Goal: Task Accomplishment & Management: Manage account settings

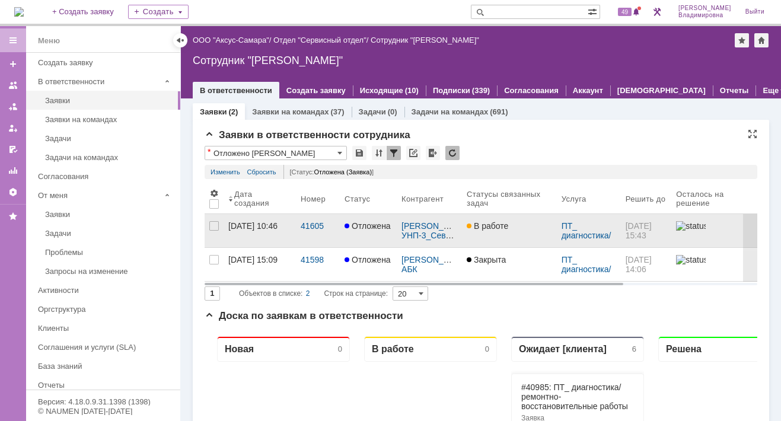
click at [249, 223] on div "[DATE] 10:46" at bounding box center [252, 225] width 49 height 9
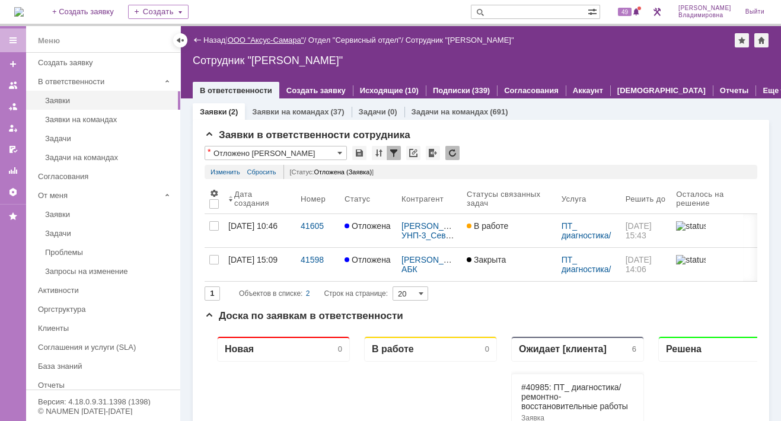
click at [267, 37] on link "ООО "Аксус-Самара"" at bounding box center [266, 40] width 77 height 9
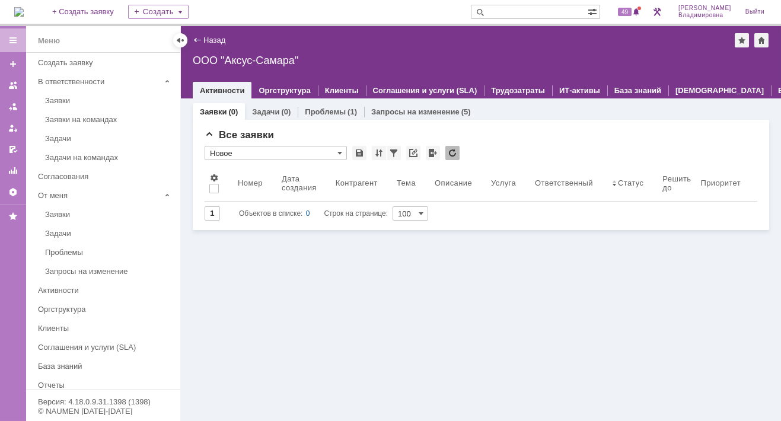
click at [24, 14] on img at bounding box center [18, 11] width 9 height 9
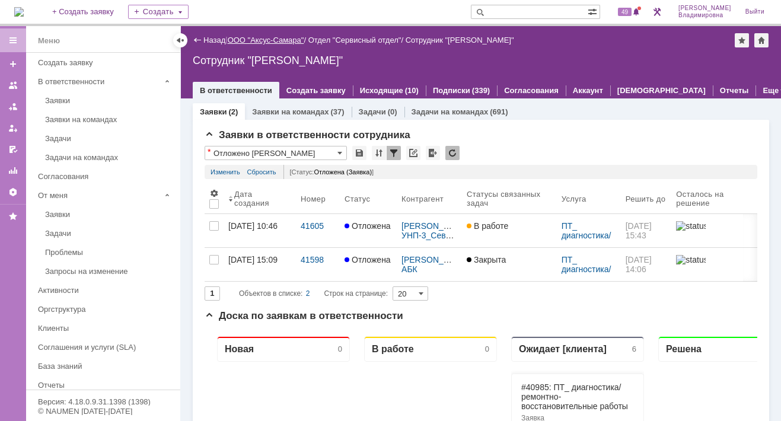
click at [271, 39] on link "ООО "Аксус-Самара"" at bounding box center [266, 40] width 77 height 9
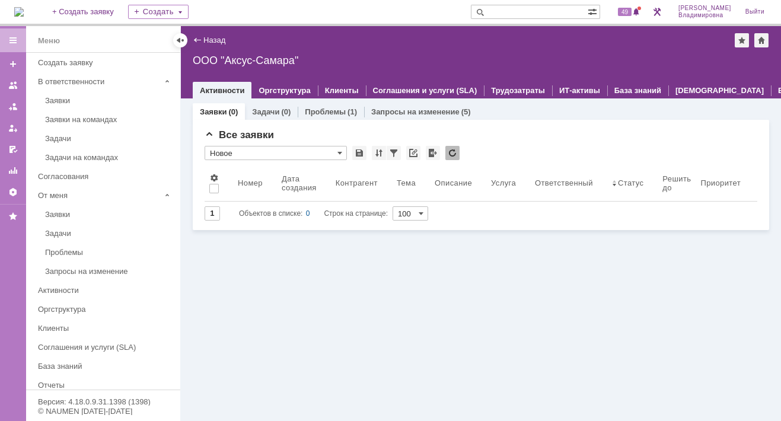
click at [24, 12] on img at bounding box center [18, 11] width 9 height 9
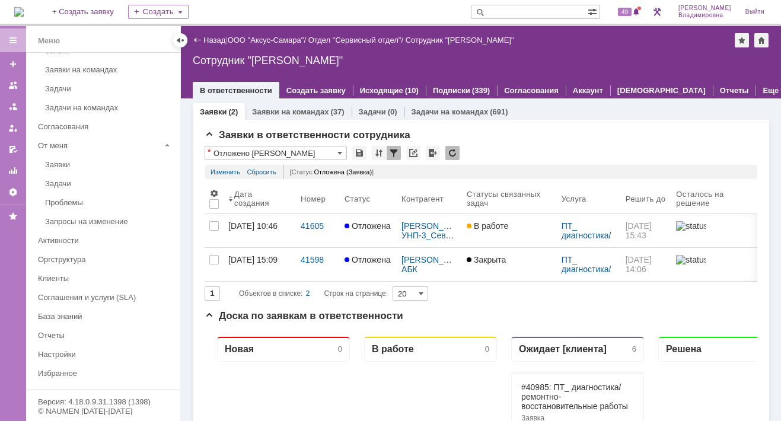
click at [24, 7] on img at bounding box center [18, 11] width 9 height 9
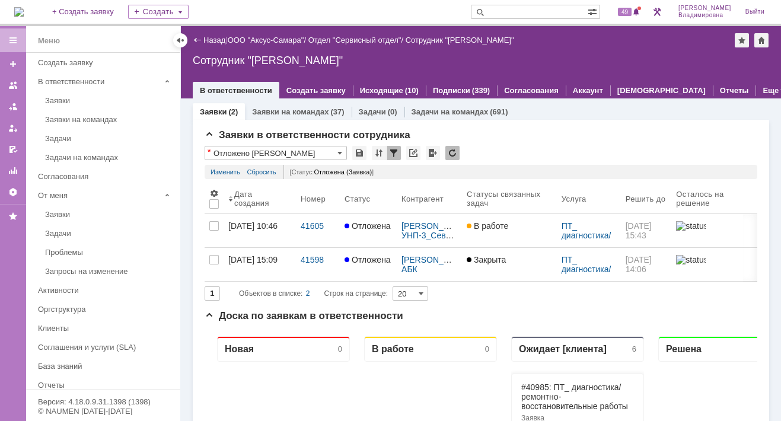
click at [24, 9] on img at bounding box center [18, 11] width 9 height 9
click at [283, 37] on link "ООО "Аксус-Самара"" at bounding box center [266, 40] width 77 height 9
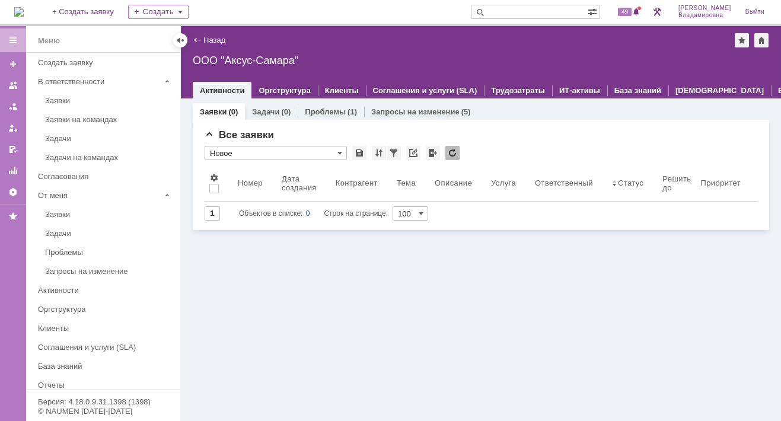
click at [23, 12] on img at bounding box center [18, 11] width 9 height 9
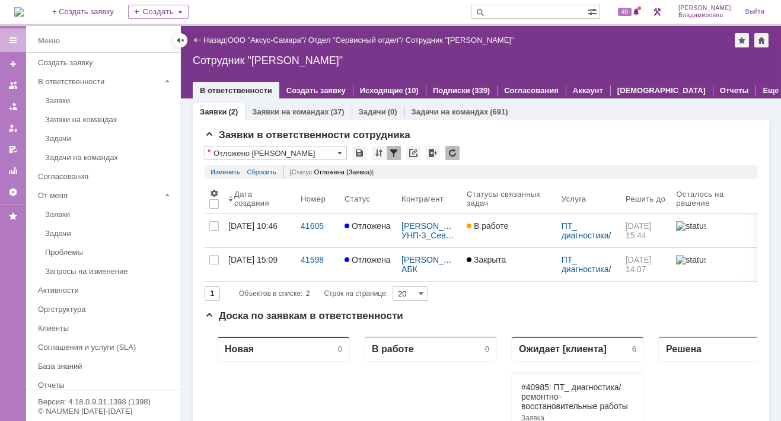
click at [24, 8] on img at bounding box center [18, 11] width 9 height 9
click at [24, 9] on img at bounding box center [18, 11] width 9 height 9
click at [632, 14] on span "50" at bounding box center [625, 12] width 14 height 8
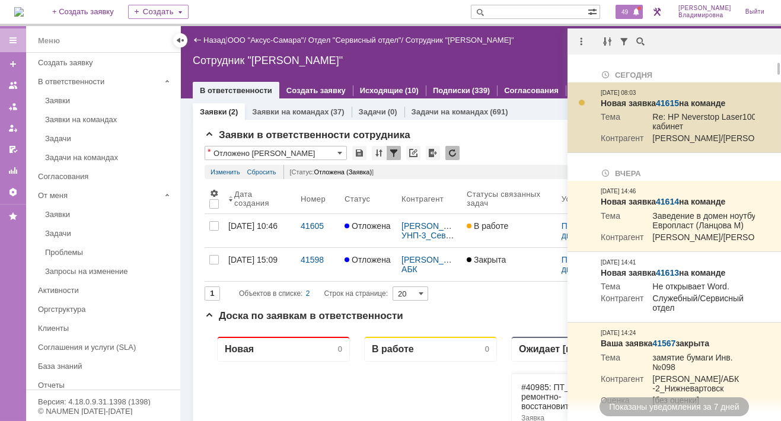
click at [674, 100] on link "41615" at bounding box center [667, 102] width 23 height 9
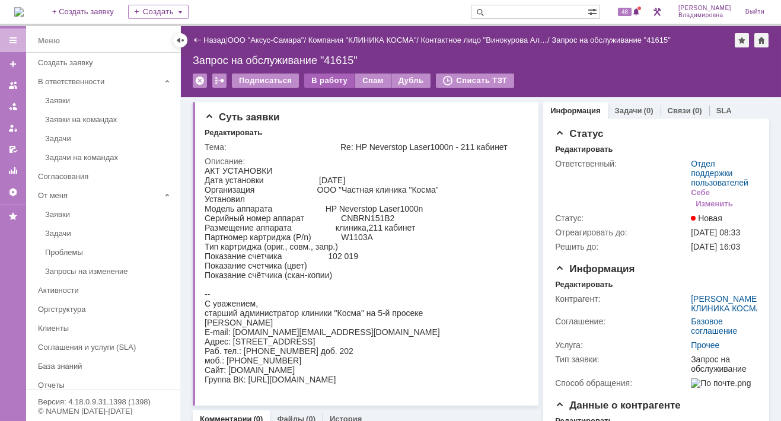
click at [320, 78] on div "В работу" at bounding box center [329, 81] width 50 height 14
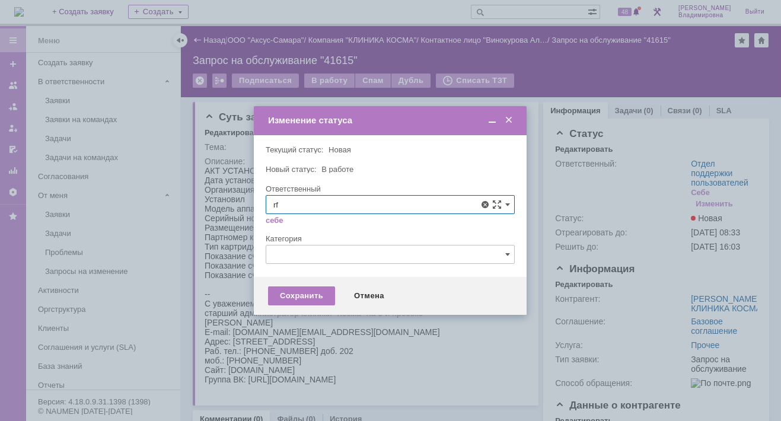
type input "r"
click at [335, 291] on span "Калугин Александр Николаевич" at bounding box center [390, 290] width 234 height 9
type input "Калугин Александр Николаевич"
click at [318, 294] on div "Сохранить" at bounding box center [301, 295] width 67 height 19
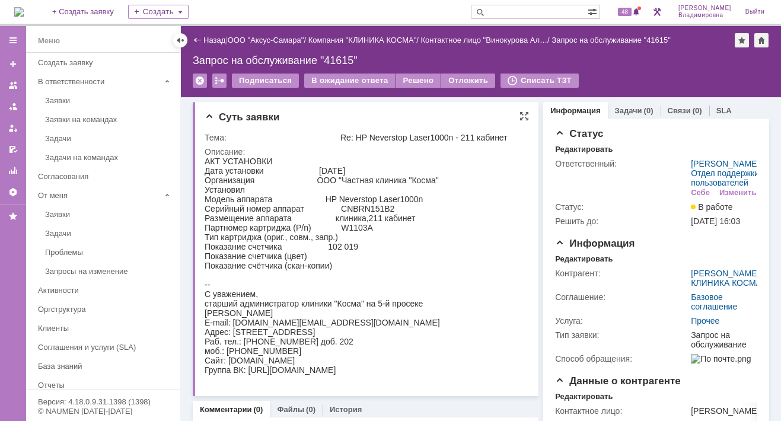
click at [461, 256] on html "АКТ УСТАНОВКИ Дата установки 03.09.2025 Организация ООО "Частная клиника "Косма…" at bounding box center [362, 266] width 315 height 218
click at [632, 13] on span "48" at bounding box center [625, 12] width 14 height 8
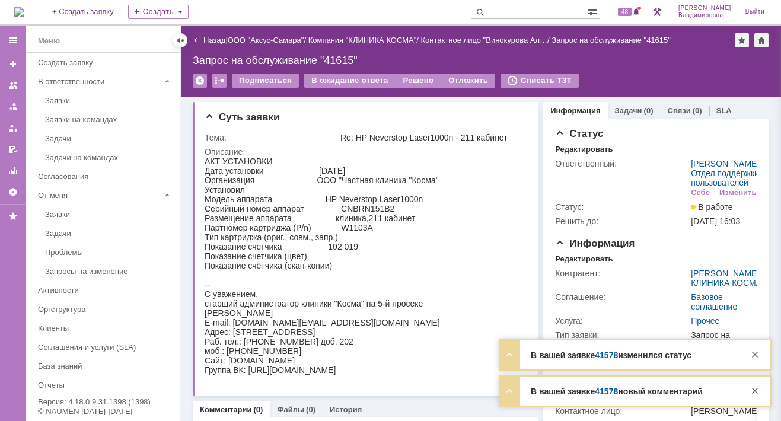
click at [611, 393] on link "41578" at bounding box center [606, 391] width 23 height 9
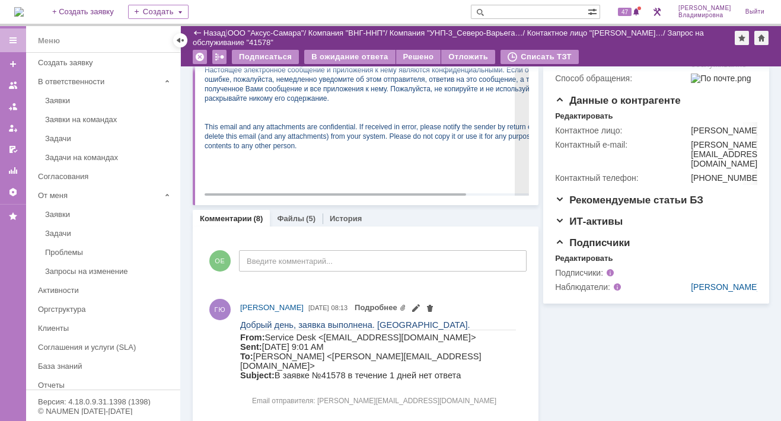
scroll to position [297, 0]
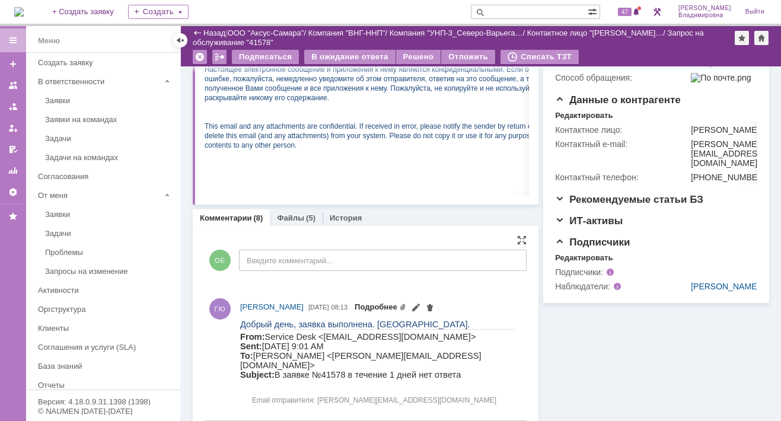
click at [406, 304] on link "Подробнее" at bounding box center [381, 306] width 52 height 9
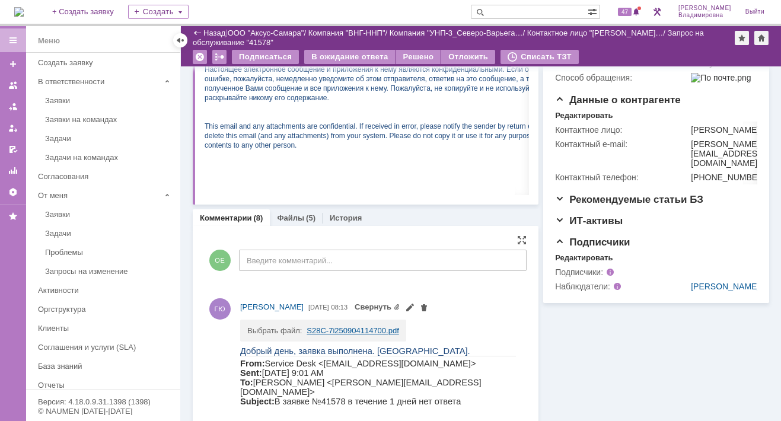
click at [320, 327] on link "S28C-7i250904114700.pdf" at bounding box center [353, 330] width 92 height 9
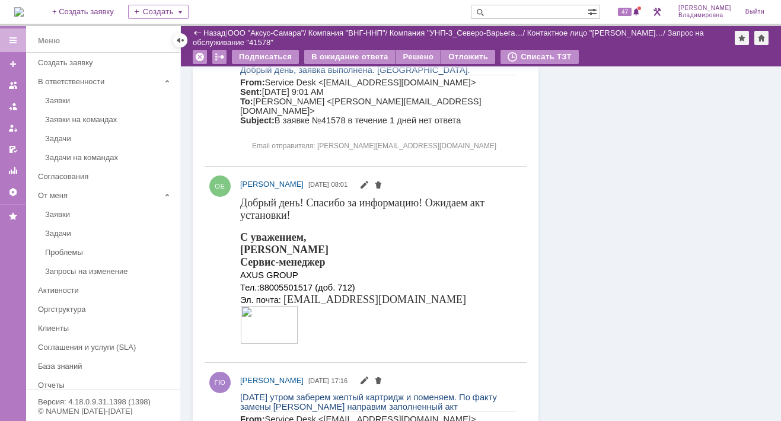
scroll to position [592, 0]
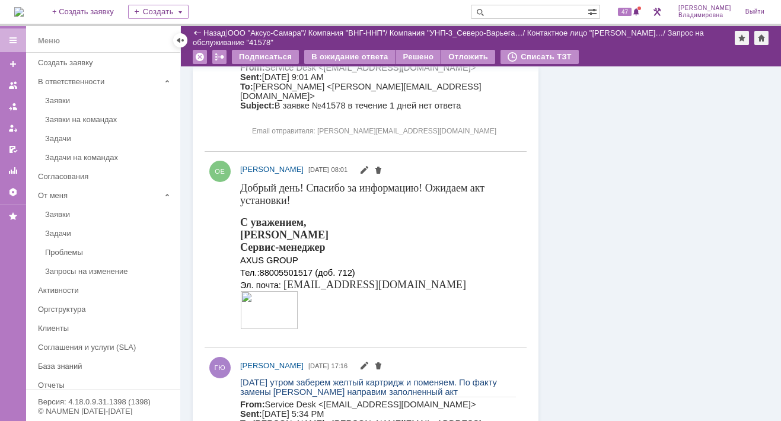
click at [430, 242] on div "С уважением, Орлова Елена Сервис-менеджер AXUS GROUP Тел.: 88005501517 (доб. 71…" at bounding box center [378, 274] width 276 height 116
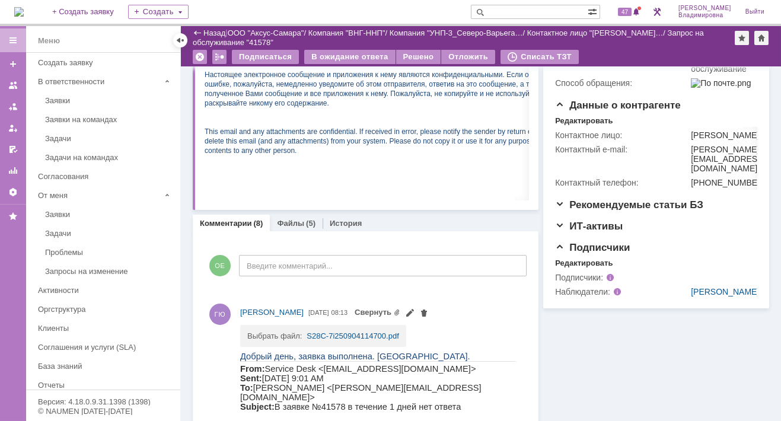
scroll to position [297, 0]
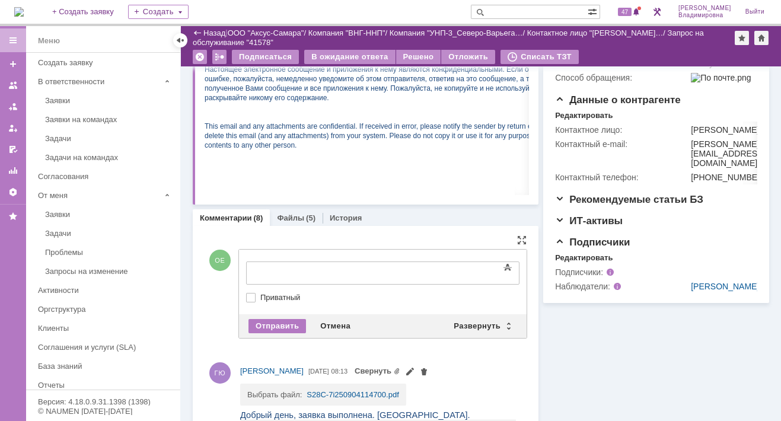
drag, startPoint x: 259, startPoint y: 257, endPoint x: 87, endPoint y: 20, distance: 292.6
click at [474, 321] on div "Развернуть" at bounding box center [482, 326] width 71 height 14
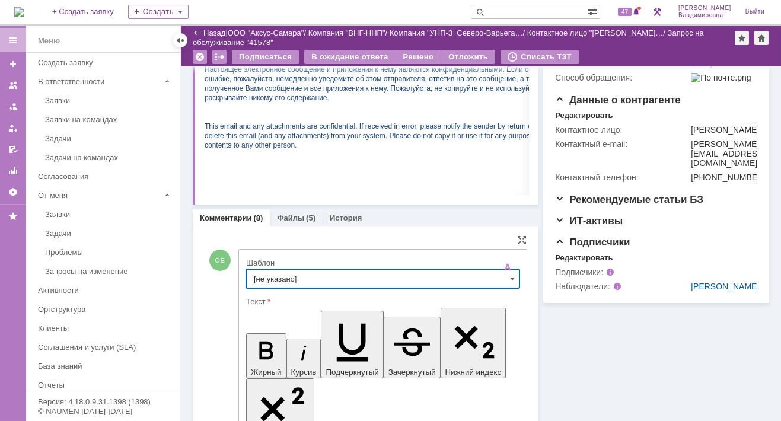
click at [269, 275] on input "[не указано]" at bounding box center [382, 278] width 273 height 19
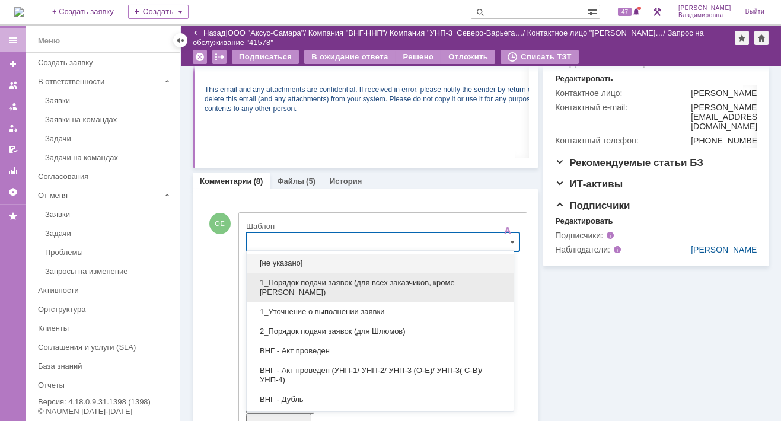
scroll to position [59, 0]
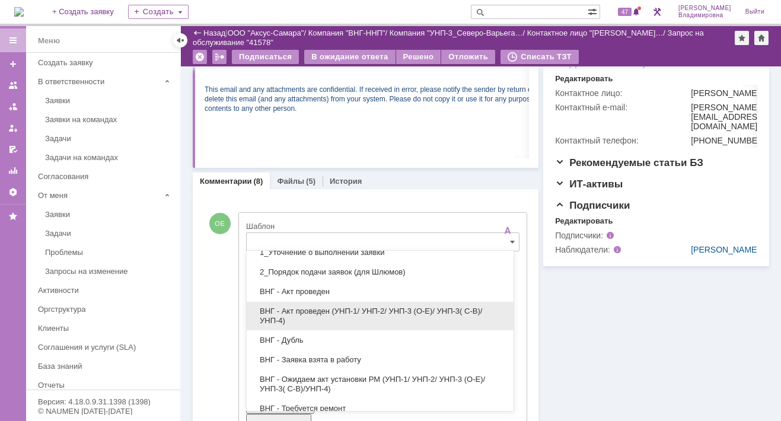
click at [321, 311] on span "ВНГ - Акт проведен (УНП-1/ УНП-2/ УНП-3 (О-Е)/ УНП-3( С-В)/УНП-4)" at bounding box center [380, 316] width 253 height 19
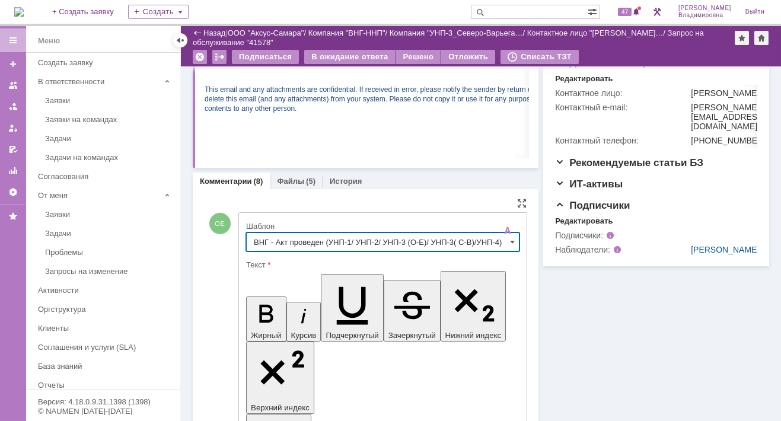
type input "ВНГ - Акт проведен (УНП-1/ УНП-2/ УНП-3 (О-Е)/ УНП-3( С-В)/УНП-4)"
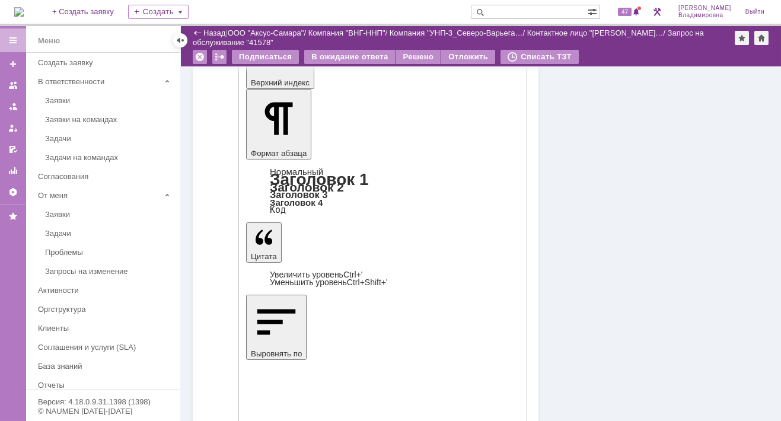
scroll to position [689, 0]
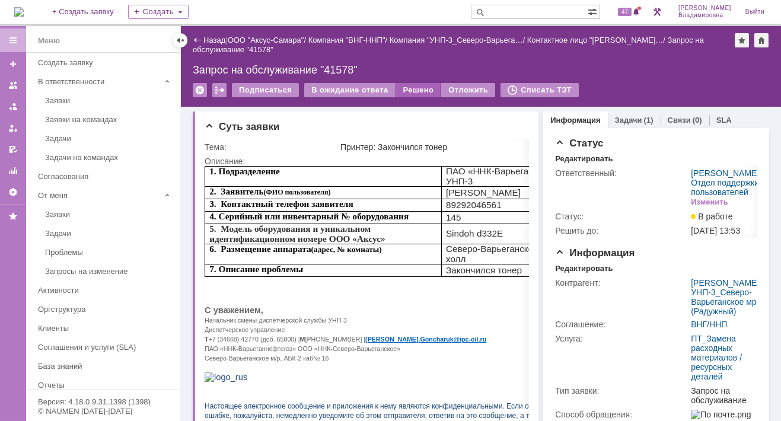
scroll to position [0, 0]
click at [415, 88] on div "Решено" at bounding box center [418, 90] width 45 height 14
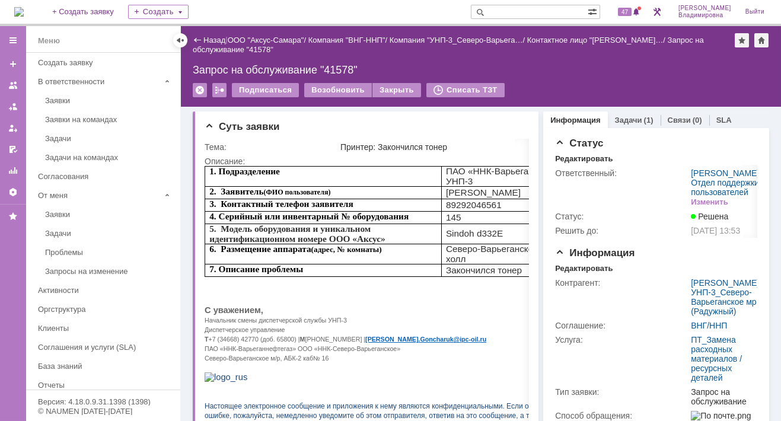
click at [24, 9] on img at bounding box center [18, 11] width 9 height 9
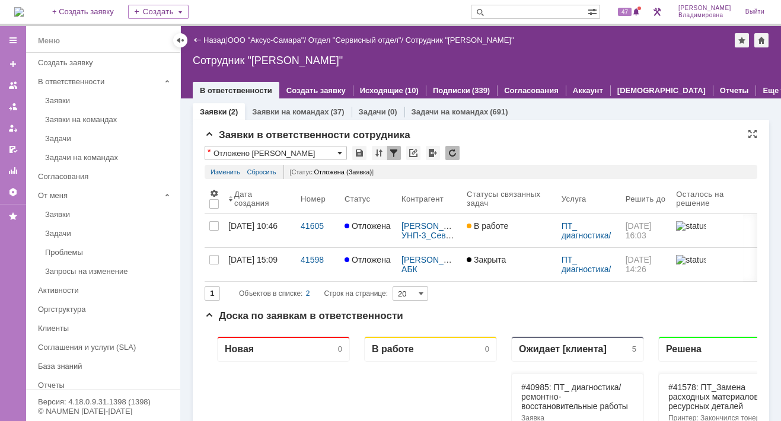
click at [339, 152] on span at bounding box center [339, 152] width 5 height 9
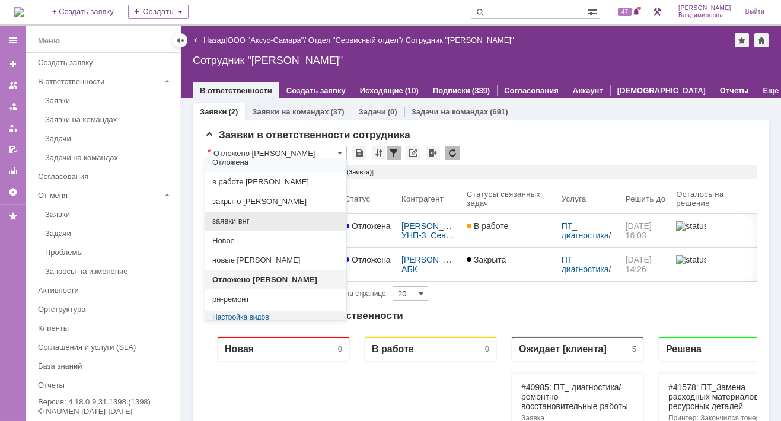
click at [234, 218] on span "заявки внг" at bounding box center [275, 220] width 127 height 9
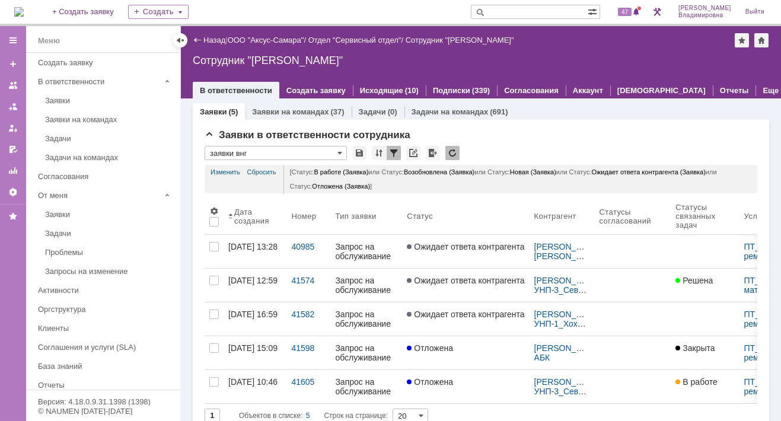
type input "заявки внг"
click at [224, 167] on link "Изменить" at bounding box center [226, 172] width 30 height 14
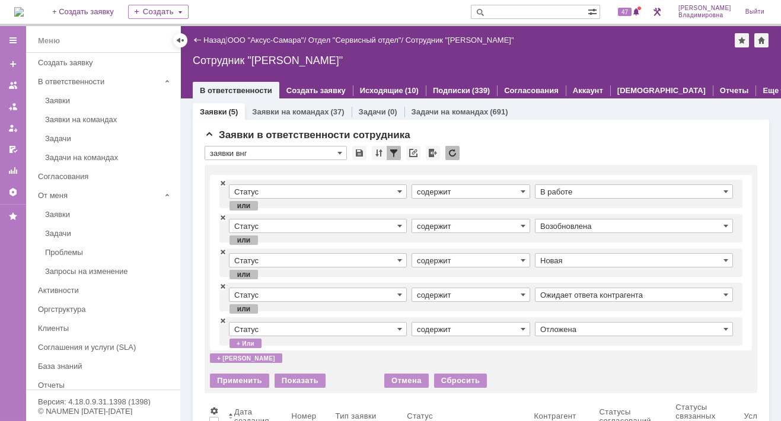
click at [232, 380] on div "Применить" at bounding box center [239, 381] width 59 height 14
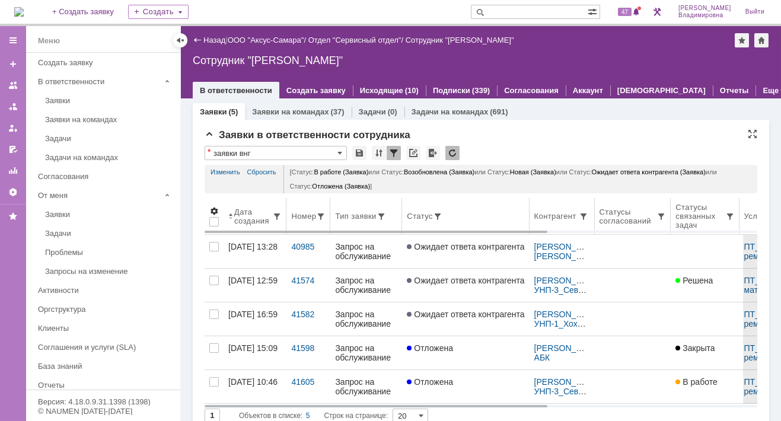
click at [214, 209] on span at bounding box center [213, 210] width 9 height 9
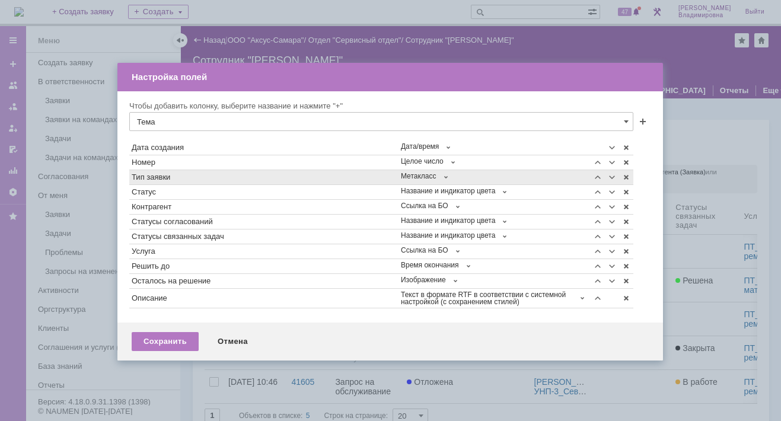
click at [213, 179] on div "Тип заявки" at bounding box center [264, 177] width 264 height 8
click at [624, 177] on span at bounding box center [625, 177] width 9 height 9
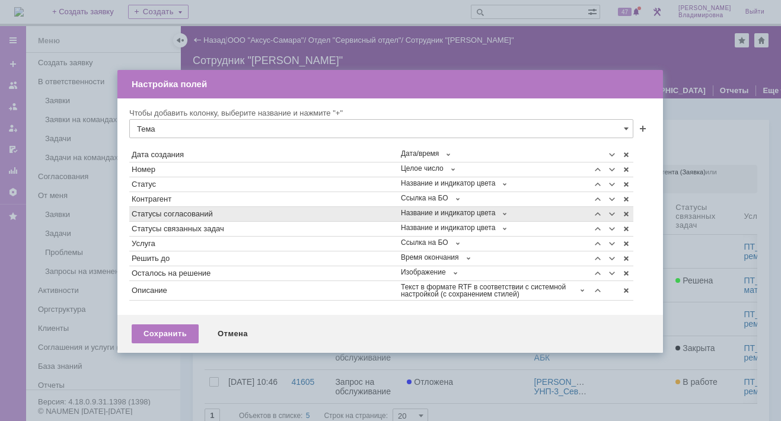
click at [334, 213] on div "Статусы согласований" at bounding box center [264, 214] width 264 height 8
click at [626, 212] on span at bounding box center [625, 213] width 9 height 9
type input "Тема"
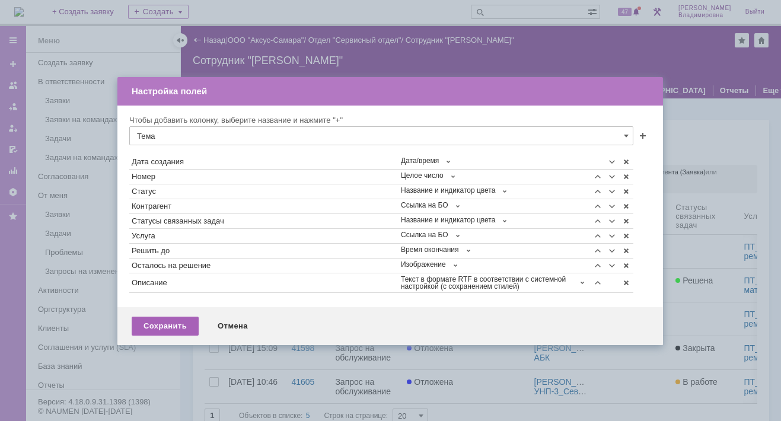
click at [173, 321] on div "Сохранить" at bounding box center [165, 326] width 67 height 19
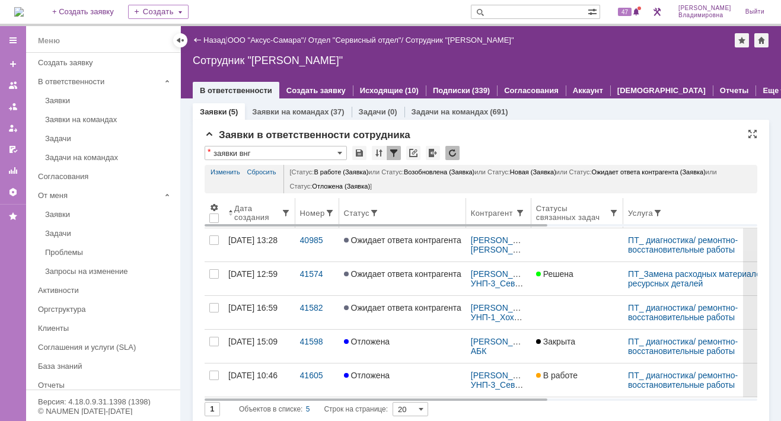
click at [626, 206] on th "Услуга" at bounding box center [707, 213] width 168 height 30
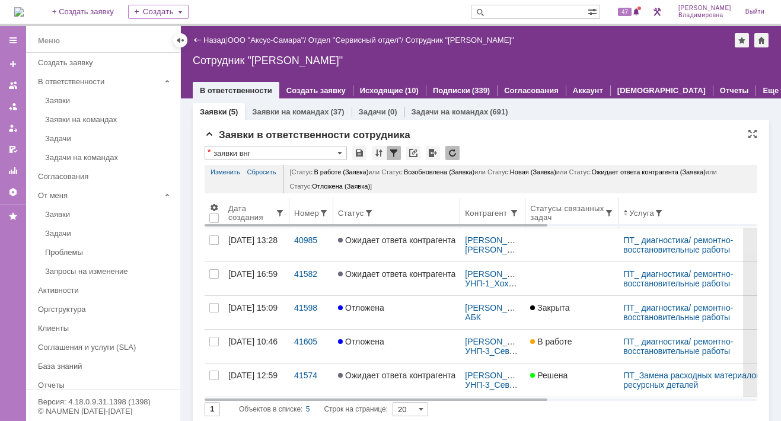
click at [619, 215] on body "Идет загрузка, пожалуйста, подождите. На домашнюю + Создать заявку Создать 47 О…" at bounding box center [390, 210] width 781 height 421
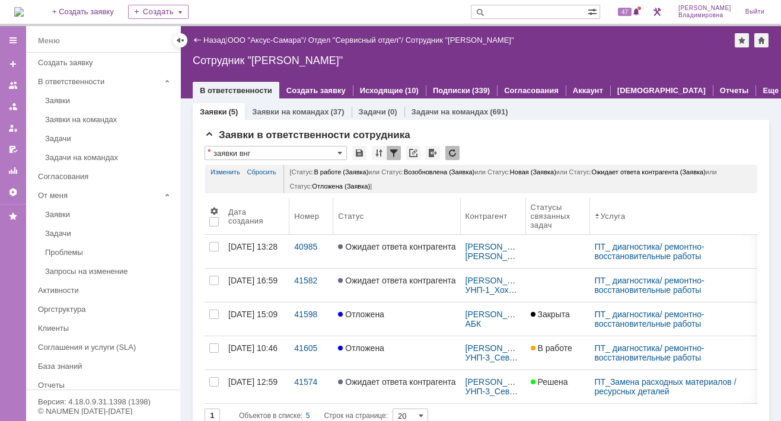
drag, startPoint x: 619, startPoint y: 205, endPoint x: 592, endPoint y: 203, distance: 26.2
click at [592, 203] on body "Идет загрузка, пожалуйста, подождите. На домашнюю + Создать заявку Создать 47 О…" at bounding box center [390, 210] width 781 height 421
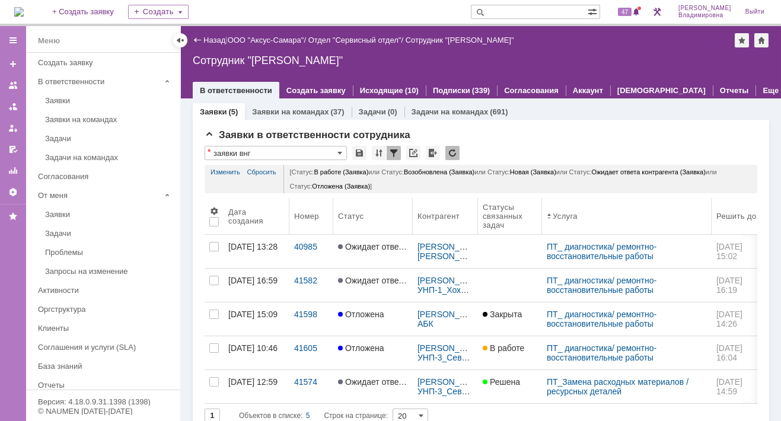
drag, startPoint x: 461, startPoint y: 211, endPoint x: 413, endPoint y: 212, distance: 48.6
click at [413, 212] on body "Идет загрузка, пожалуйста, подождите. На домашнюю + Создать заявку Создать 47 О…" at bounding box center [390, 210] width 781 height 421
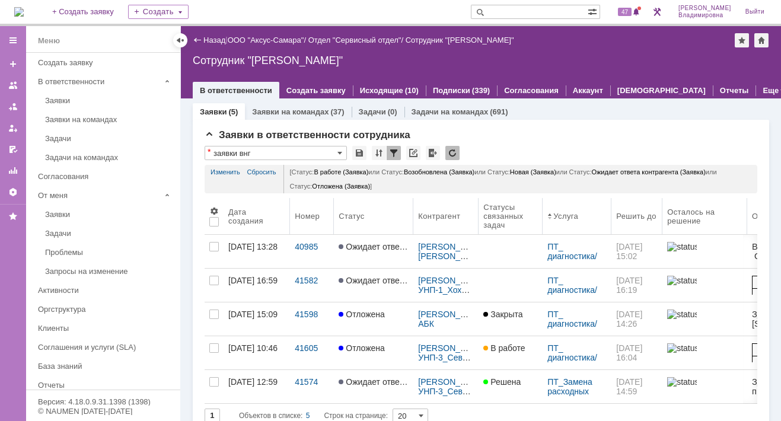
drag, startPoint x: 705, startPoint y: 201, endPoint x: 611, endPoint y: 212, distance: 95.0
click at [611, 212] on body "Идет загрузка, пожалуйста, подождите. На домашнюю + Создать заявку Создать 47 О…" at bounding box center [390, 210] width 781 height 421
click at [522, 14] on input "text" at bounding box center [529, 12] width 117 height 14
type input "41574"
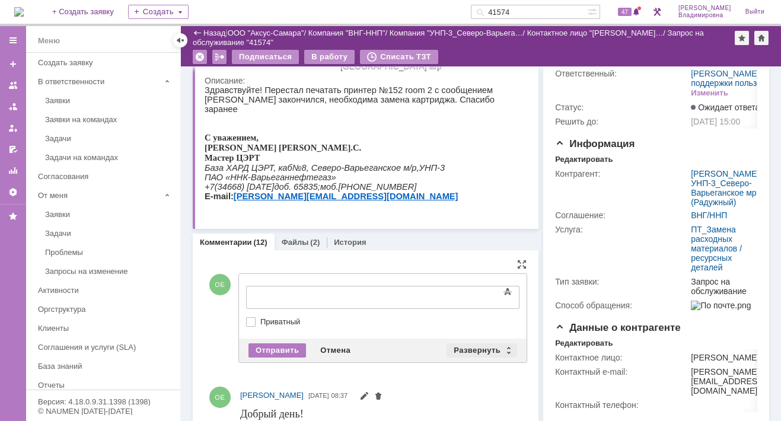
click at [483, 348] on div "Развернуть" at bounding box center [482, 350] width 71 height 14
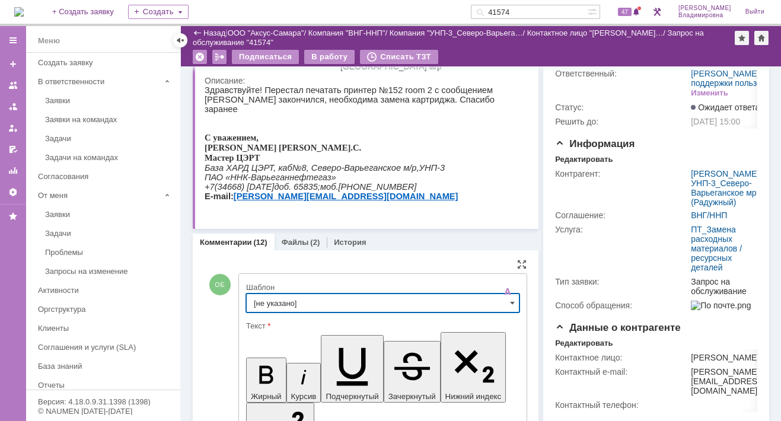
click at [274, 297] on input "[не указано]" at bounding box center [382, 303] width 273 height 19
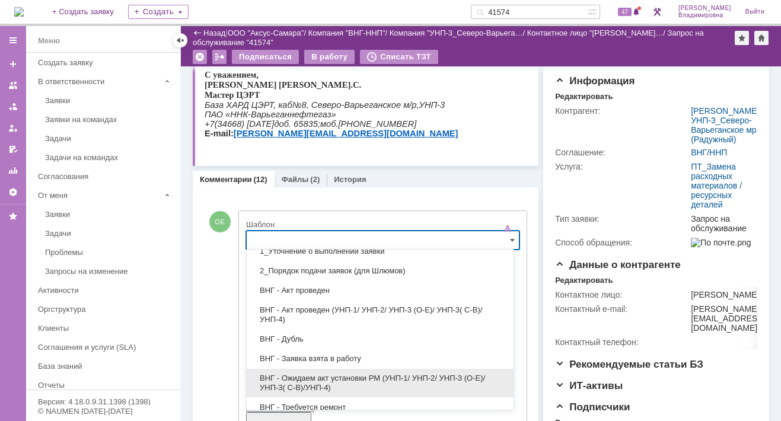
scroll to position [119, 0]
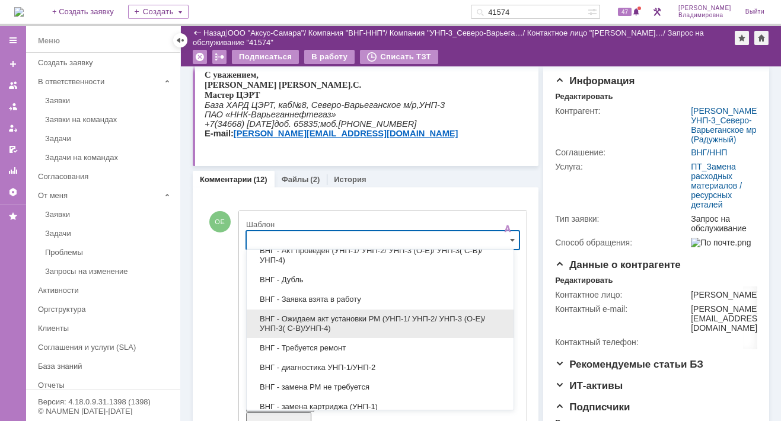
click at [309, 318] on span "ВНГ - Ожидаем акт установки РМ (УНП-1/ УНП-2/ УНП-3 (О-Е)/ УНП-3( С-В)/УНП-4)" at bounding box center [380, 323] width 253 height 19
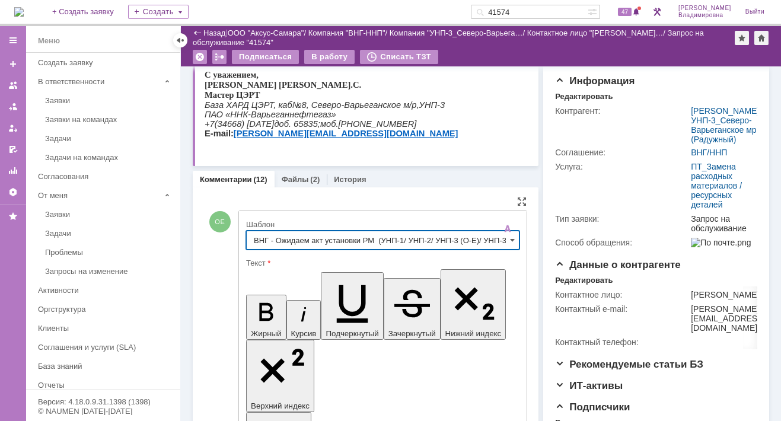
type input "ВНГ - Ожидаем акт установки РМ (УНП-1/ УНП-2/ УНП-3 (О-Е)/ УНП-3( С-В)/УНП-4)"
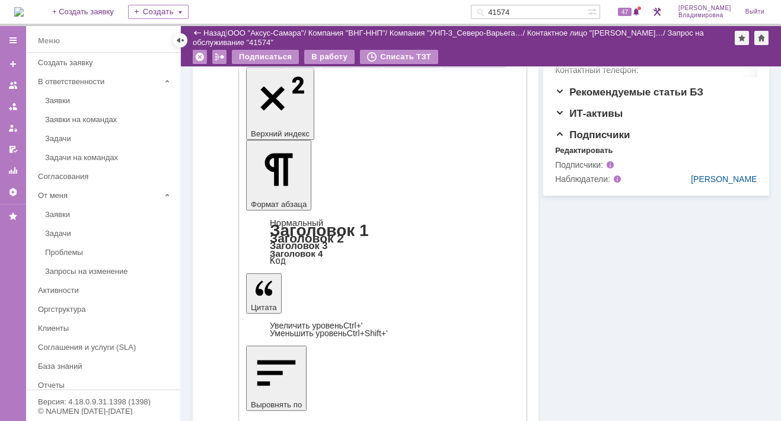
scroll to position [419, 0]
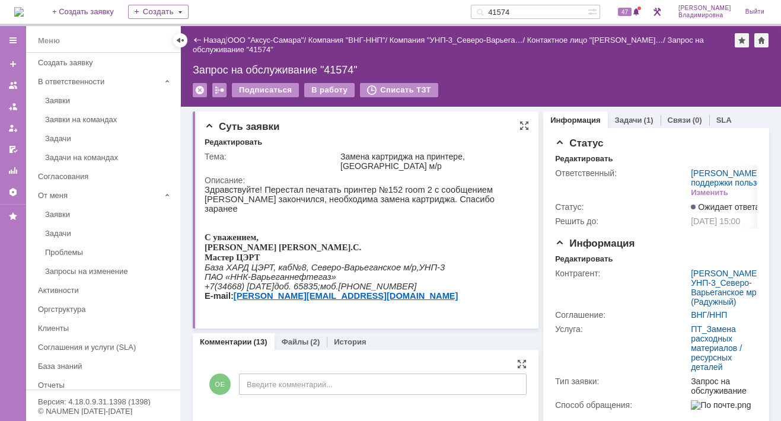
scroll to position [0, 0]
click at [260, 40] on link "ООО "Аксус-Самара"" at bounding box center [266, 40] width 77 height 9
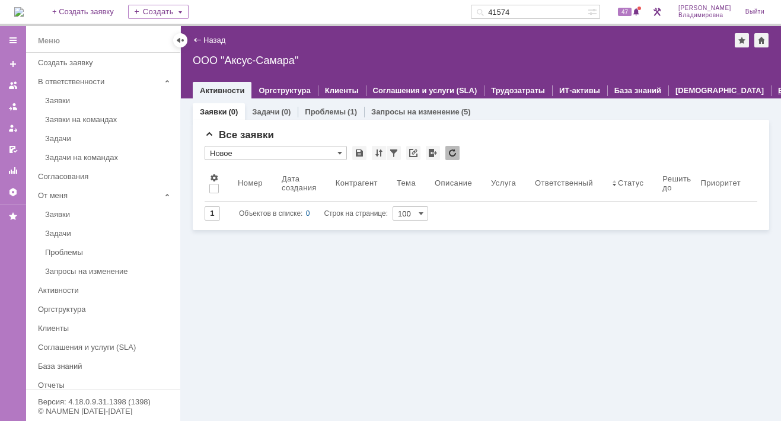
click at [778, 89] on link "Еще" at bounding box center [786, 90] width 16 height 9
click at [713, 125] on link "Настройки" at bounding box center [733, 127] width 41 height 9
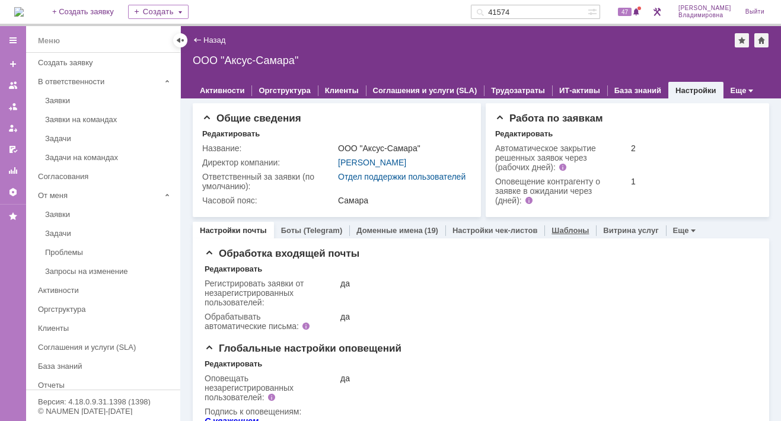
click at [562, 235] on link "Шаблоны" at bounding box center [570, 230] width 37 height 9
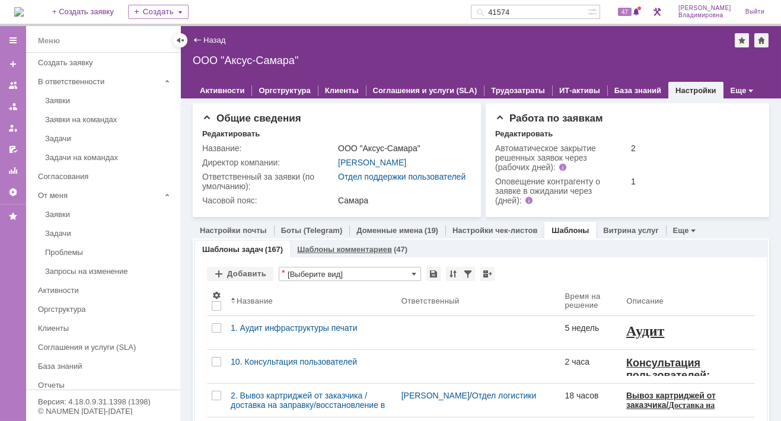
click at [335, 254] on link "Шаблоны комментариев" at bounding box center [344, 249] width 95 height 9
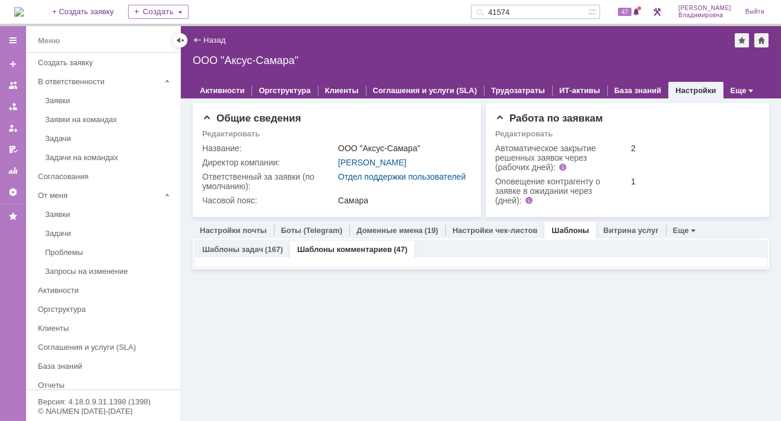
click at [311, 254] on link "Шаблоны комментариев" at bounding box center [344, 249] width 95 height 9
click at [355, 254] on link "Шаблоны комментариев" at bounding box center [344, 249] width 95 height 9
click at [372, 254] on link "Шаблоны комментариев" at bounding box center [344, 249] width 95 height 9
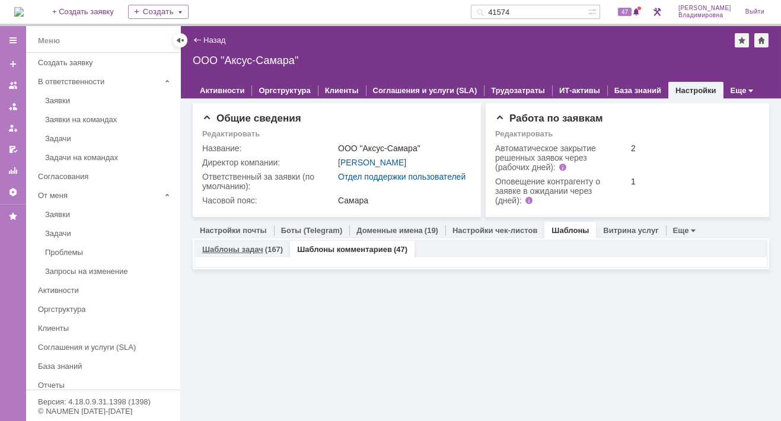
click at [243, 254] on link "Шаблоны задач" at bounding box center [232, 249] width 61 height 9
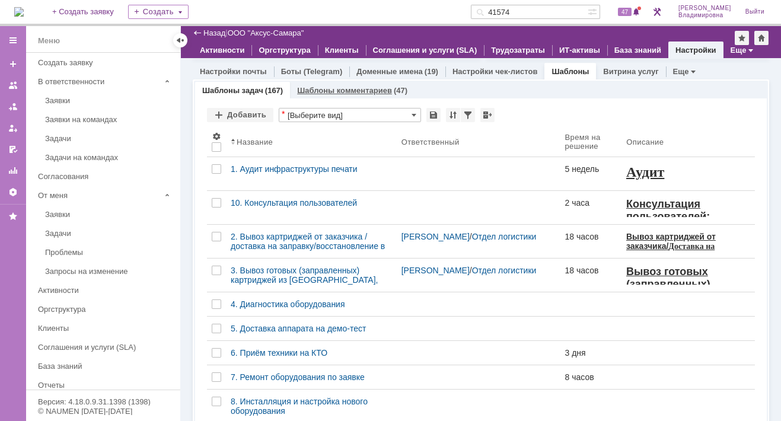
click at [349, 95] on link "Шаблоны комментариев" at bounding box center [344, 90] width 95 height 9
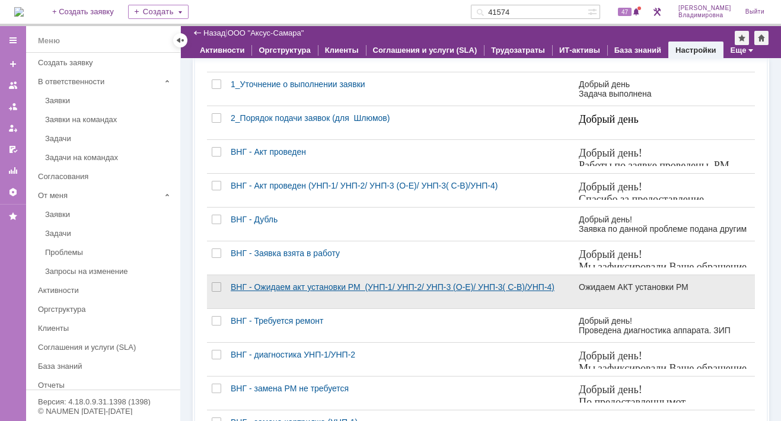
click at [255, 292] on div "ВНГ - Ожидаем акт установки РМ (УНП-1/ УНП-2/ УНП-3 (О-Е)/ УНП-3( С-В)/УНП-4)" at bounding box center [400, 286] width 339 height 9
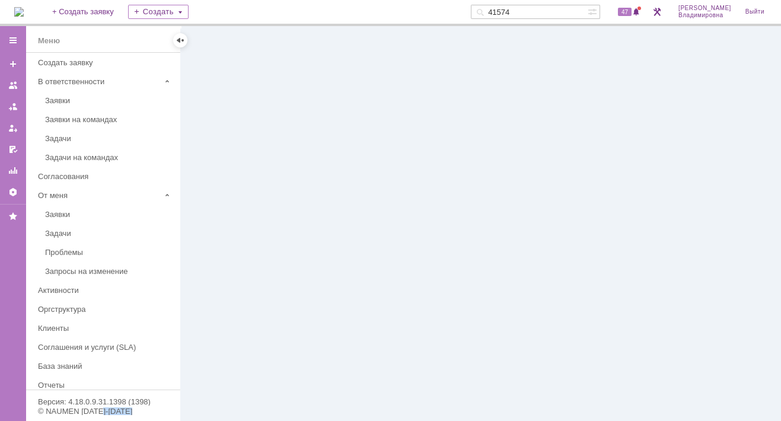
click at [255, 294] on div at bounding box center [481, 223] width 600 height 395
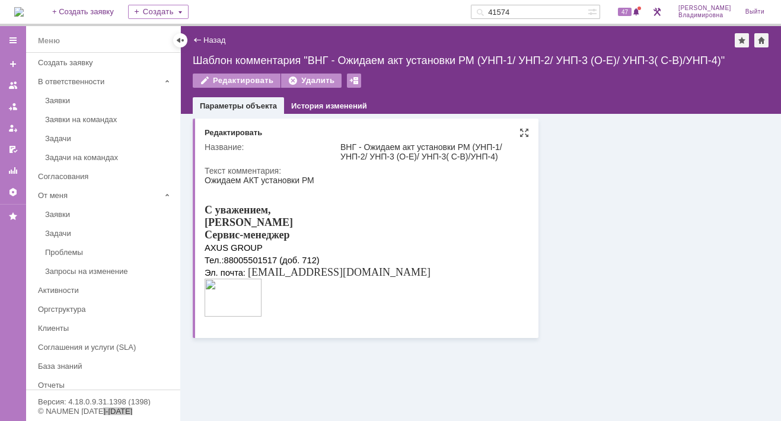
drag, startPoint x: 460, startPoint y: 469, endPoint x: 501, endPoint y: 232, distance: 240.1
click at [501, 232] on html "Ожидаем АКТ установки РМ С уважением, Орлова Елена Сервис-менеджер AXUS GROUP Т…" at bounding box center [365, 248] width 321 height 144
drag, startPoint x: 201, startPoint y: 181, endPoint x: 4, endPoint y: 5, distance: 265.0
click at [201, 181] on div "Основные параметры Редактировать Название: ВНГ - Ожидаем акт установки РМ (УНП-…" at bounding box center [366, 228] width 346 height 219
click at [208, 179] on div "Ожидаем АКТ установки РМ" at bounding box center [318, 180] width 226 height 9
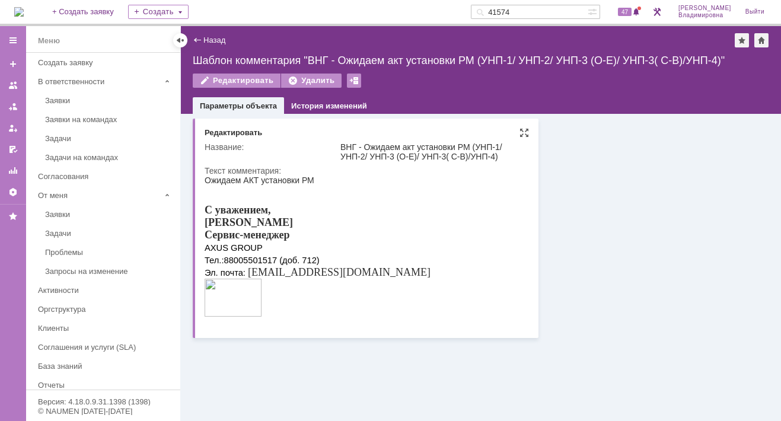
click at [207, 180] on div "Ожидаем АКТ установки РМ" at bounding box center [318, 180] width 226 height 9
click at [203, 176] on div "Основные параметры Редактировать Название: ВНГ - Ожидаем акт установки РМ (УНП-…" at bounding box center [366, 228] width 346 height 219
click at [246, 130] on div "Редактировать" at bounding box center [234, 132] width 58 height 9
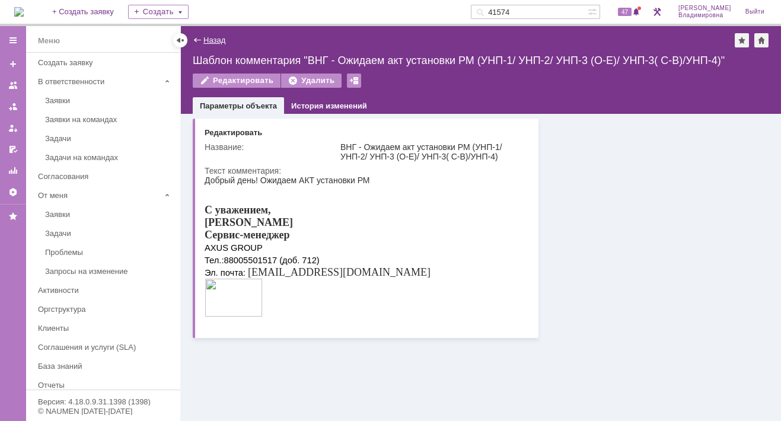
click at [217, 40] on link "Назад" at bounding box center [214, 40] width 22 height 9
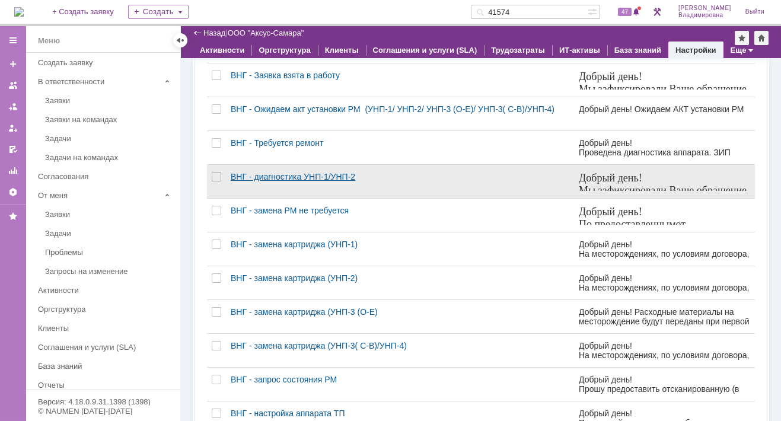
click at [268, 181] on div "ВНГ - диагностика УНП-1/УНП-2" at bounding box center [400, 176] width 339 height 9
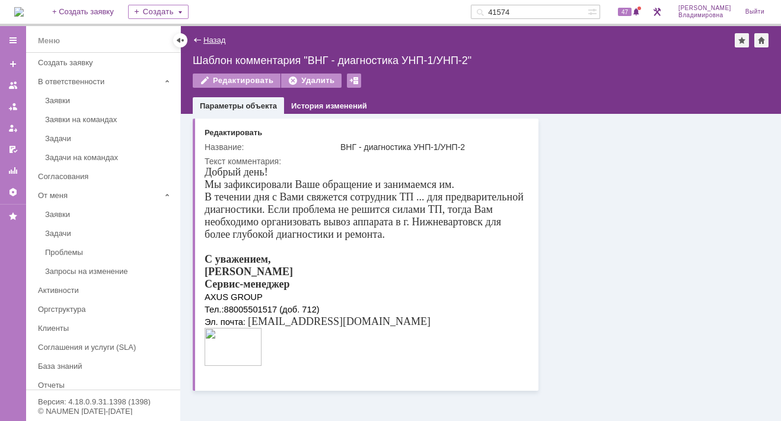
click at [205, 36] on link "Назад" at bounding box center [214, 40] width 22 height 9
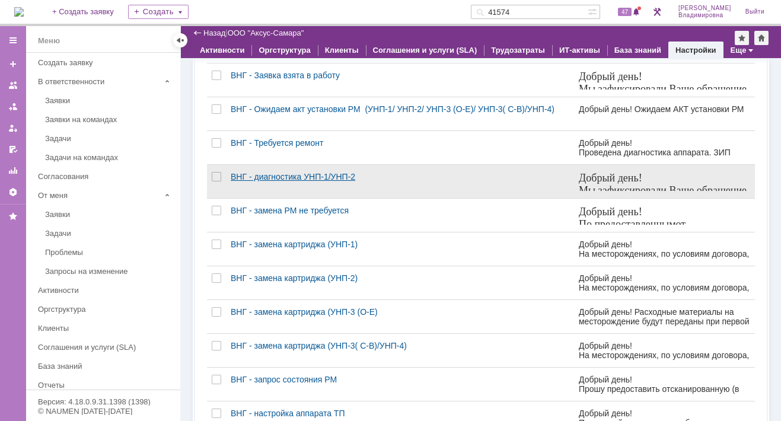
click at [277, 181] on div "ВНГ - диагностика УНП-1/УНП-2" at bounding box center [400, 176] width 339 height 9
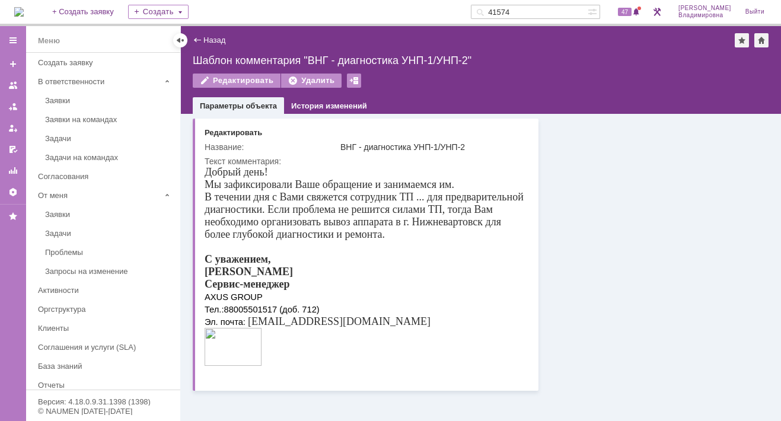
click at [204, 40] on link "Назад" at bounding box center [214, 40] width 22 height 9
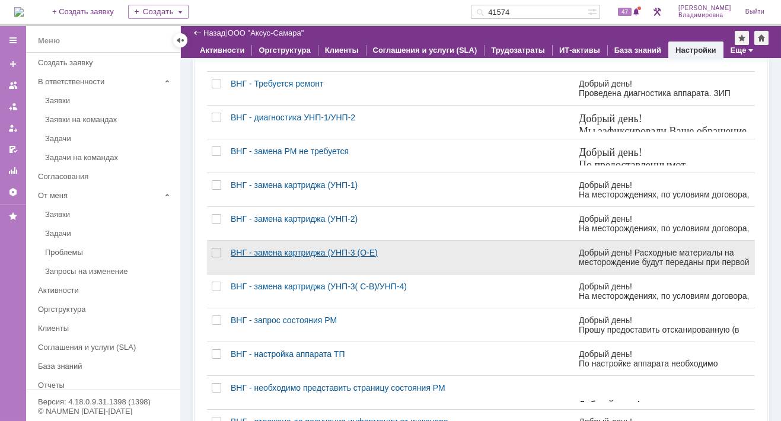
click at [269, 257] on div "ВНГ - замена картриджа (УНП-3 (О-Е)" at bounding box center [400, 252] width 339 height 9
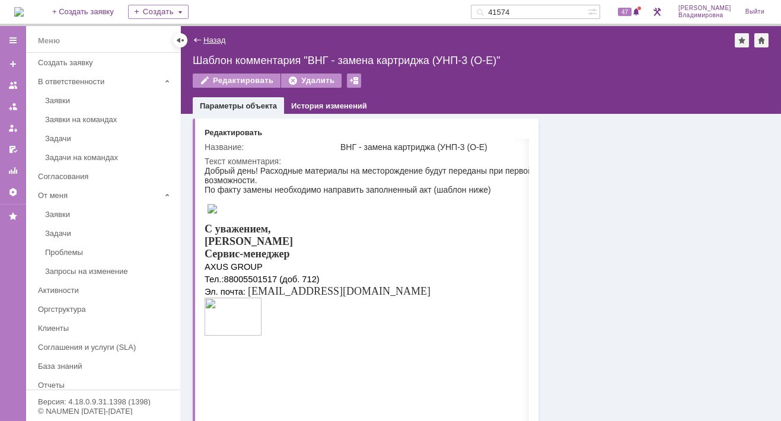
click at [211, 37] on link "Назад" at bounding box center [214, 40] width 22 height 9
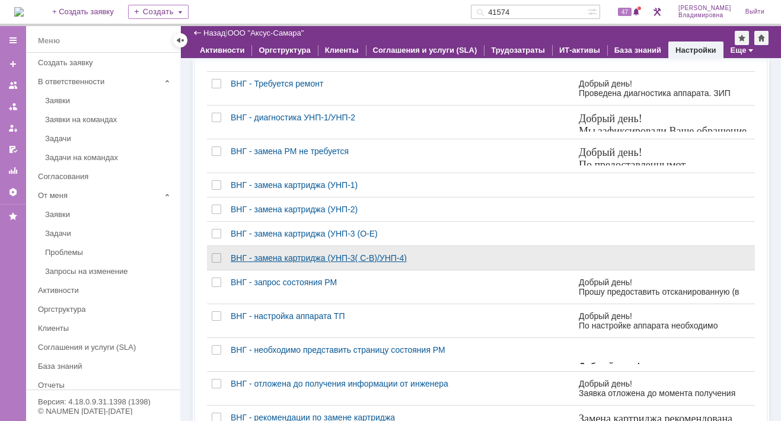
click at [288, 263] on div "ВНГ - замена картриджа (УНП-3( С-В)/УНП-4)" at bounding box center [400, 257] width 339 height 9
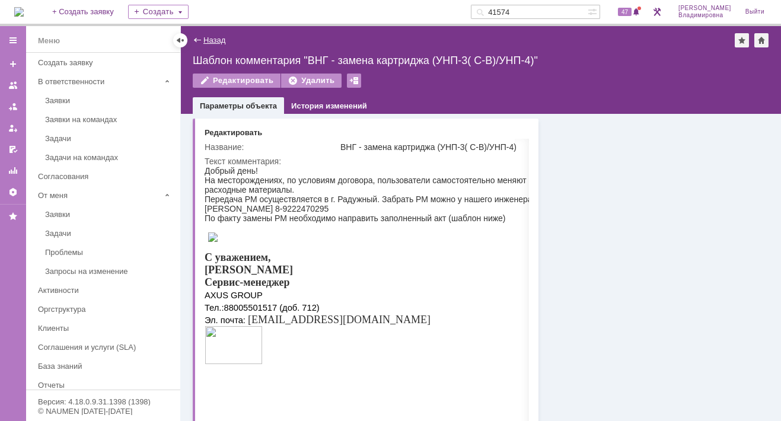
click at [215, 39] on link "Назад" at bounding box center [214, 40] width 22 height 9
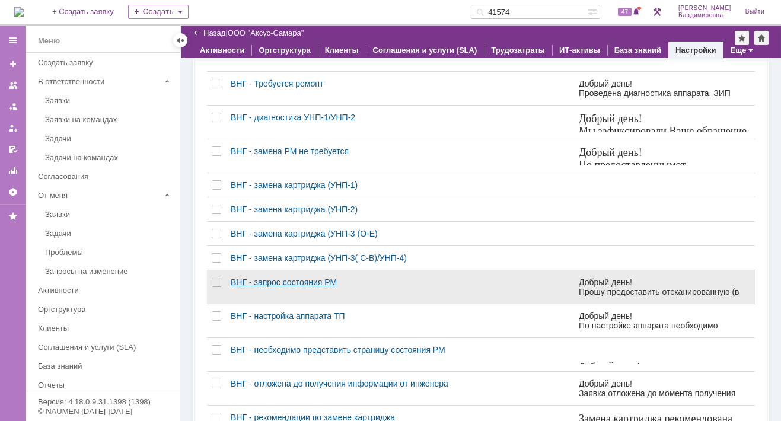
click at [275, 287] on div "ВНГ - запрос состояния РМ" at bounding box center [400, 282] width 339 height 9
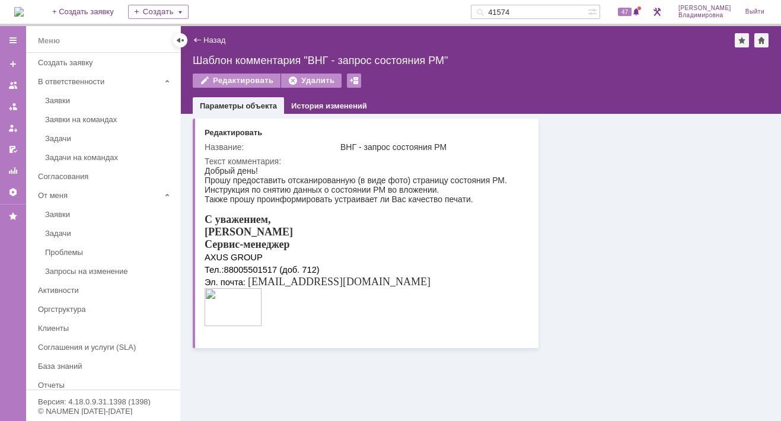
click at [202, 36] on div "Назад" at bounding box center [209, 40] width 33 height 9
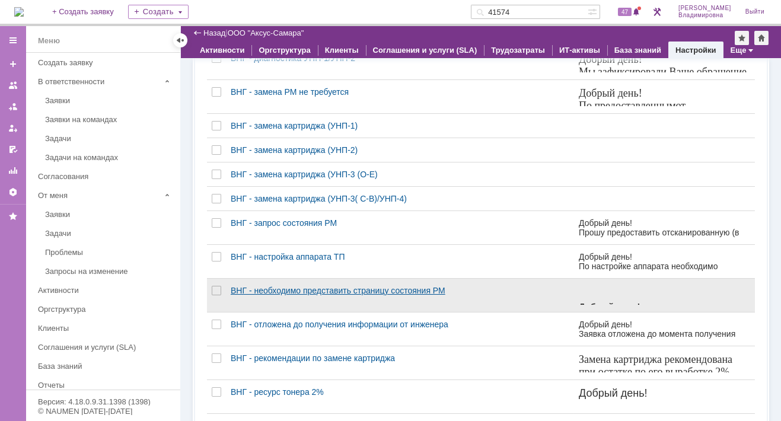
click at [291, 295] on div "ВНГ - необходимо представить страницу состояния РМ" at bounding box center [400, 290] width 339 height 9
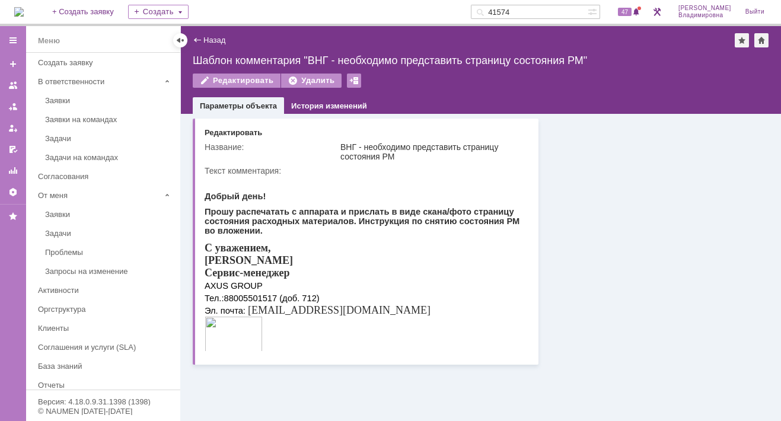
click at [200, 39] on div "Назад" at bounding box center [209, 40] width 33 height 9
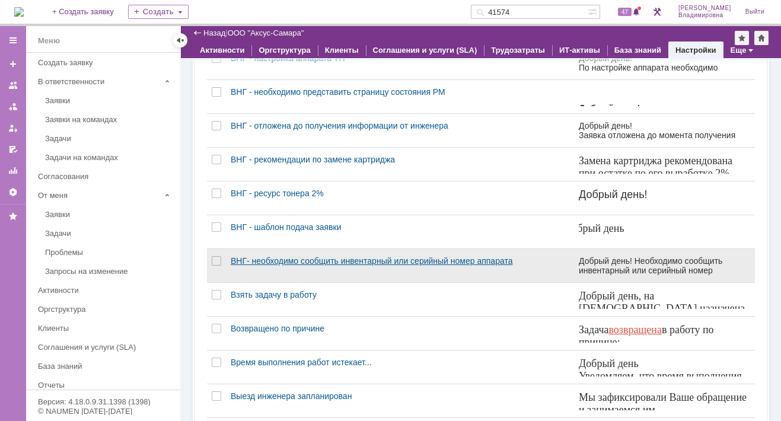
click at [264, 263] on div "ВНГ- необходимо сообщить инвентарный или серийный номер аппарата" at bounding box center [400, 260] width 339 height 9
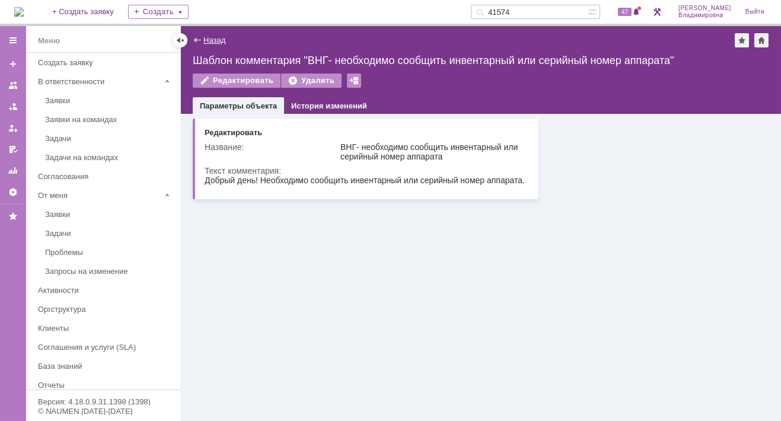
click at [212, 37] on link "Назад" at bounding box center [214, 40] width 22 height 9
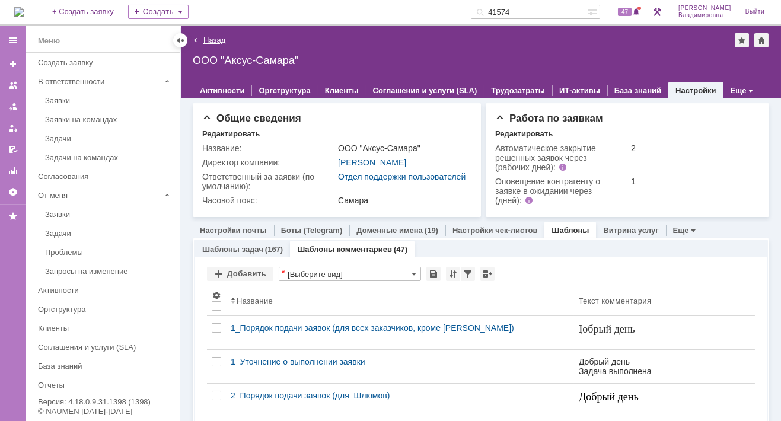
click at [213, 37] on link "Назад" at bounding box center [214, 40] width 22 height 9
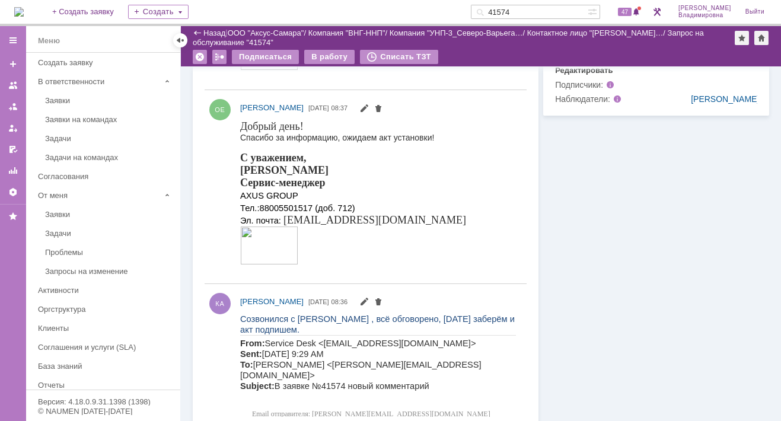
drag, startPoint x: 529, startPoint y: 12, endPoint x: 479, endPoint y: 15, distance: 49.9
click at [479, 15] on div "На домашнюю + Создать заявку Создать 41574 47 Орлова Елена Владимировна Выйти" at bounding box center [390, 13] width 781 height 26
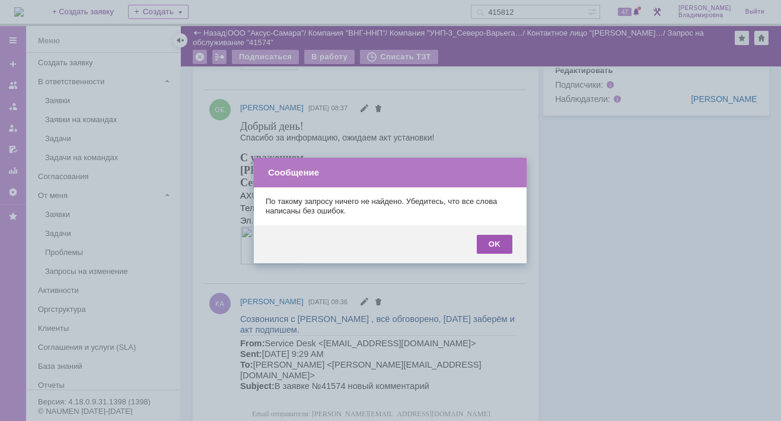
click at [496, 251] on div "OK" at bounding box center [495, 244] width 36 height 19
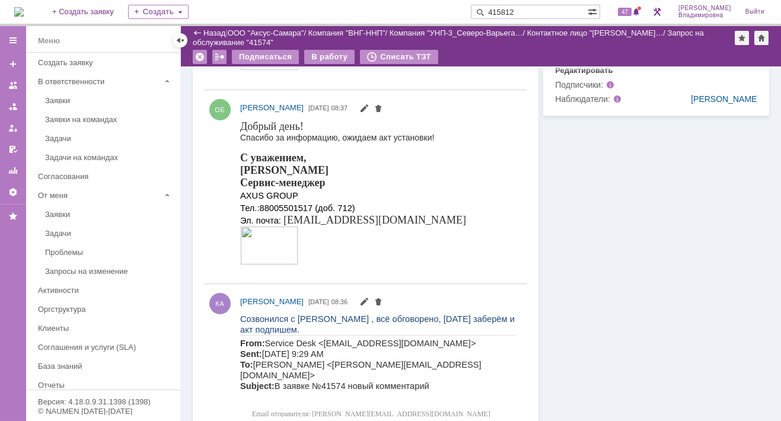
click at [529, 7] on input "415812" at bounding box center [529, 12] width 117 height 14
click at [528, 12] on input "41582" at bounding box center [529, 12] width 117 height 14
type input "41582"
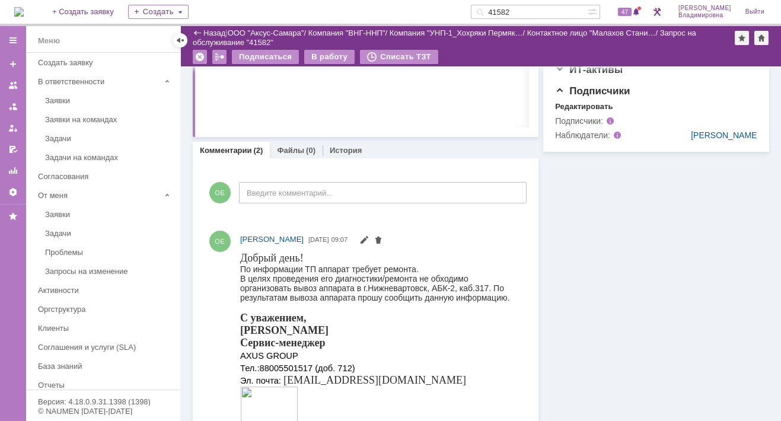
scroll to position [415, 0]
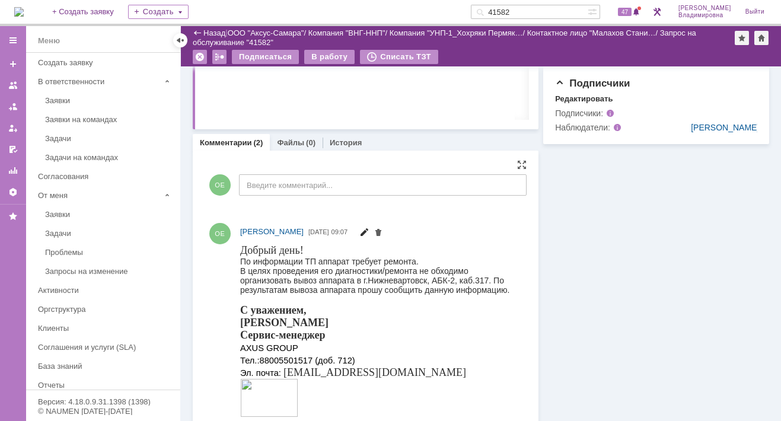
click at [369, 229] on span at bounding box center [363, 233] width 9 height 9
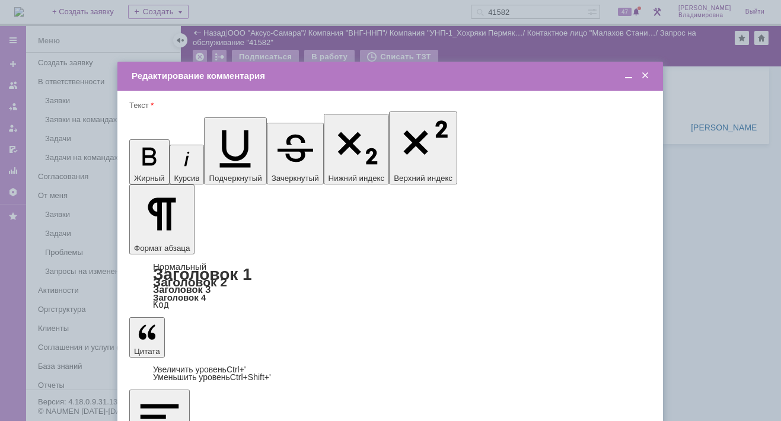
scroll to position [0, 0]
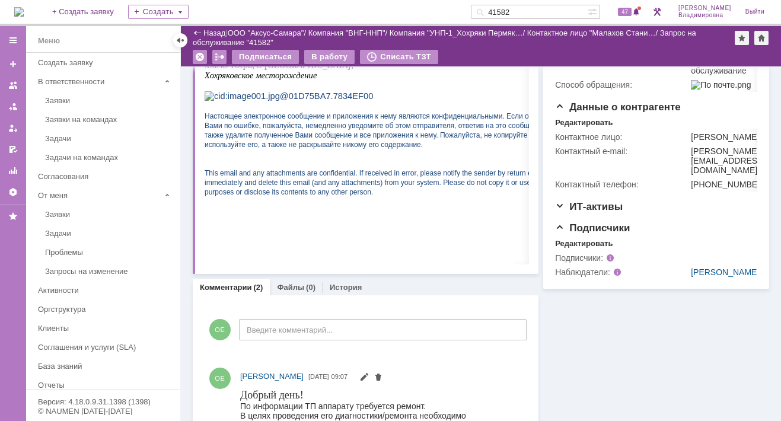
scroll to position [415, 0]
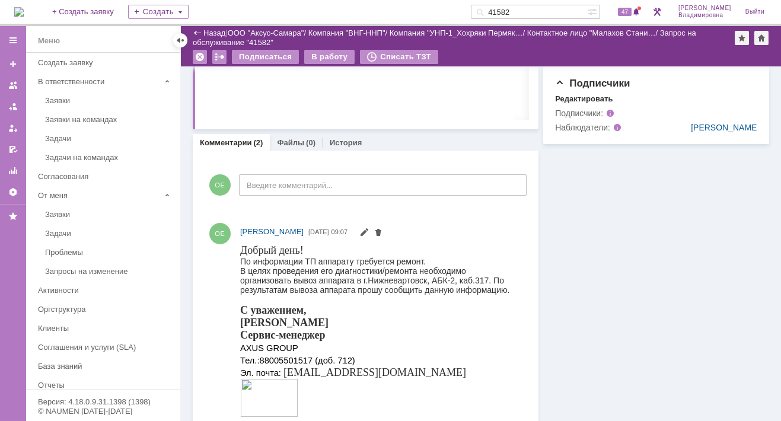
click at [590, 282] on div "Информация Задачи (0) Связи (0) SLA Статус Редактировать Ответственный: Орлова …" at bounding box center [653, 150] width 231 height 999
click at [149, 97] on div "Заявки" at bounding box center [109, 100] width 128 height 9
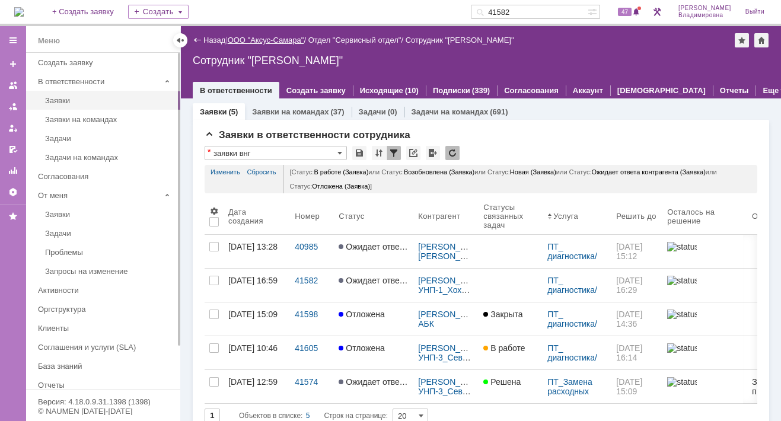
click at [273, 37] on link "ООО "Аксус-Самара"" at bounding box center [266, 40] width 77 height 9
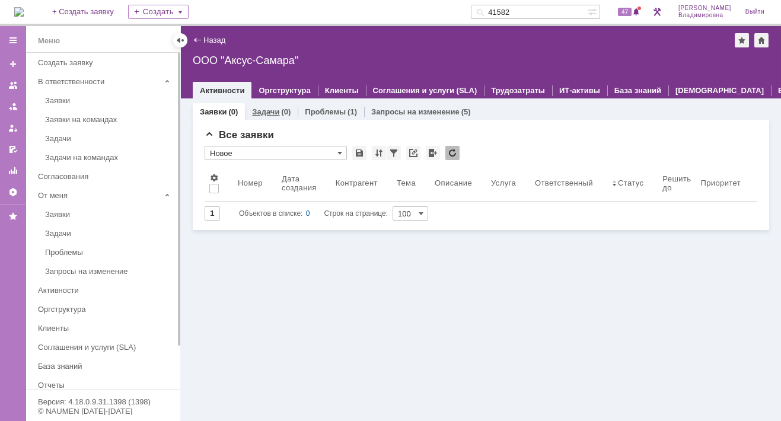
click at [269, 110] on link "Задачи" at bounding box center [265, 111] width 27 height 9
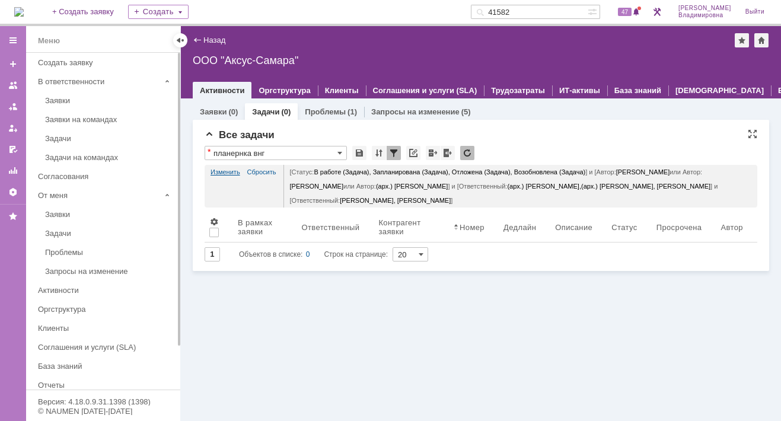
click at [230, 166] on link "Изменить" at bounding box center [226, 172] width 30 height 14
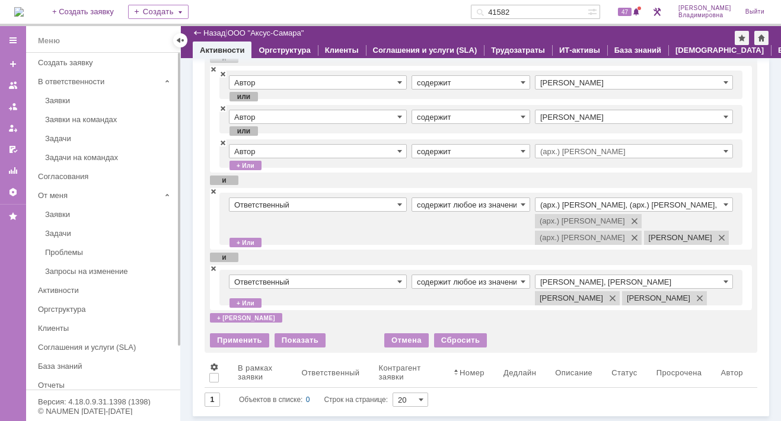
scroll to position [178, 0]
click at [621, 275] on input "Раков Константин Сергеевич, Татаринов Валерий Анатольевич" at bounding box center [634, 282] width 198 height 14
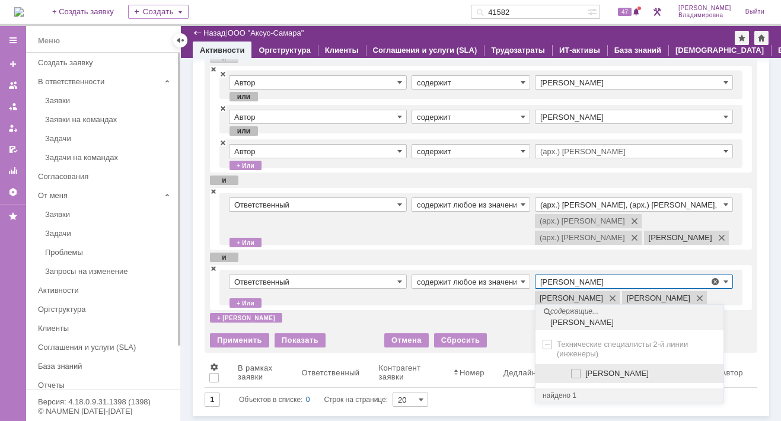
click at [585, 369] on span at bounding box center [585, 372] width 0 height 6
click at [574, 370] on input "Сидоров Евгений" at bounding box center [577, 374] width 8 height 8
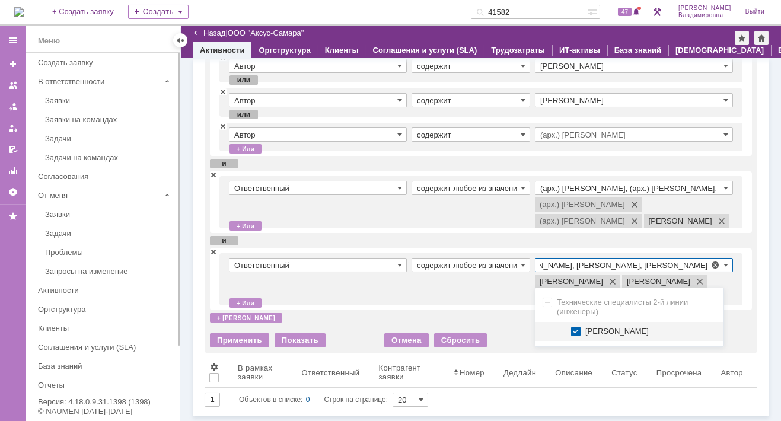
scroll to position [0, 71]
click at [626, 327] on span "Сидоров Евгений" at bounding box center [616, 331] width 63 height 9
click at [581, 328] on input "Сидоров Евгений" at bounding box center [577, 332] width 8 height 8
type input "Раков Константин Сергеевич, Татаринов Валерий Анатольевич"
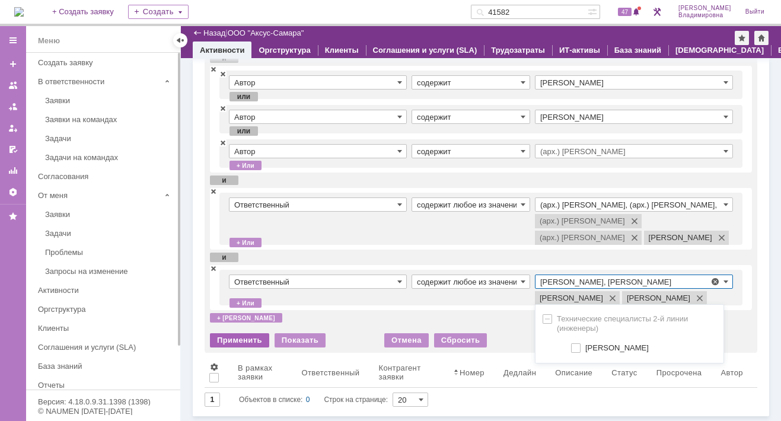
scroll to position [0, 0]
click at [234, 336] on div "Применить" at bounding box center [239, 340] width 59 height 14
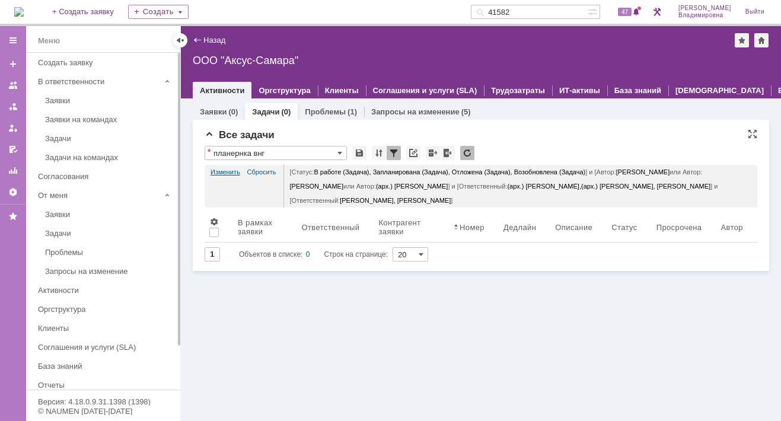
click at [227, 170] on link "Изменить" at bounding box center [226, 172] width 30 height 14
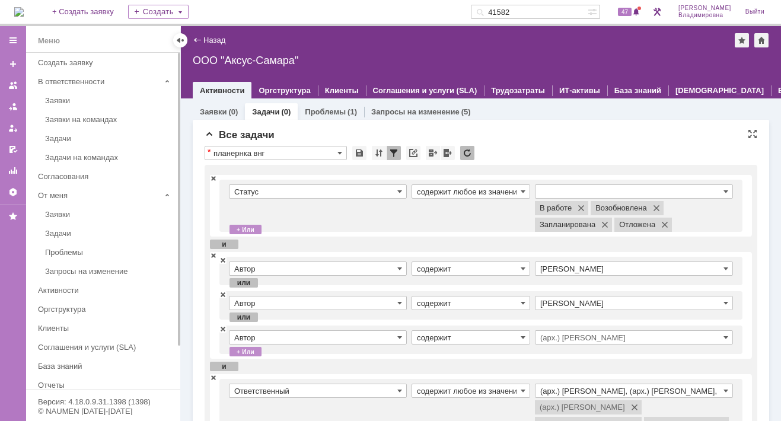
click at [234, 212] on td "Статус" at bounding box center [320, 205] width 183 height 43
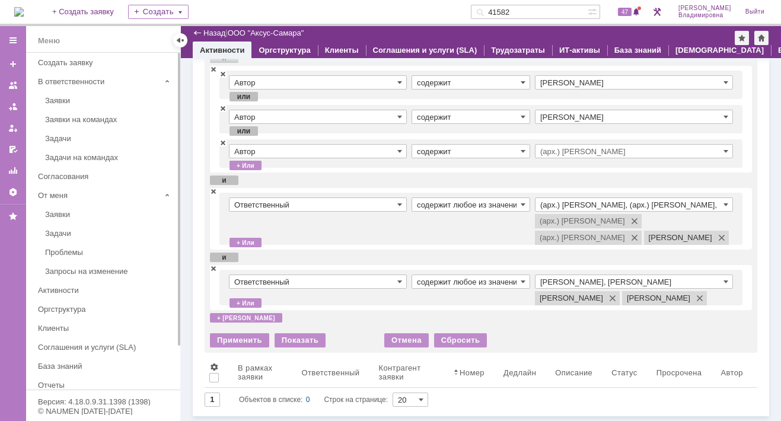
scroll to position [178, 0]
click at [556, 275] on input "Раков Константин Сергеевич, Татаринов Валерий Анатольевич" at bounding box center [634, 282] width 198 height 14
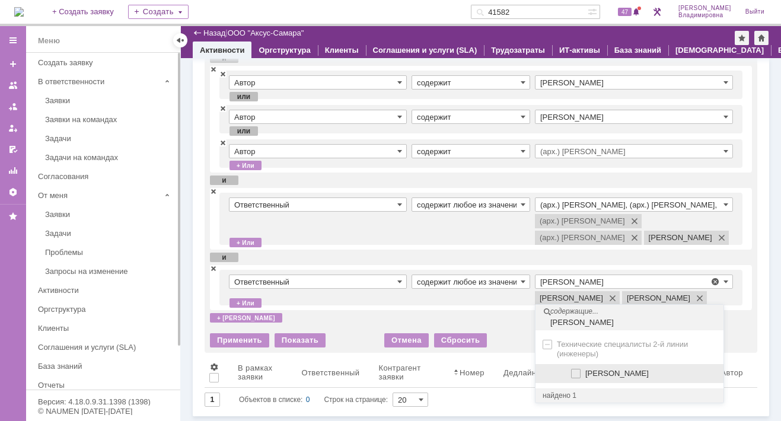
click at [598, 369] on span "Сидоров Евгений" at bounding box center [616, 373] width 63 height 9
click at [581, 370] on input "[PERSON_NAME]" at bounding box center [577, 374] width 8 height 8
type input "Раков Константин Сергеевич, Сидоров Евгений, Татаринов Валерий Анатольевич"
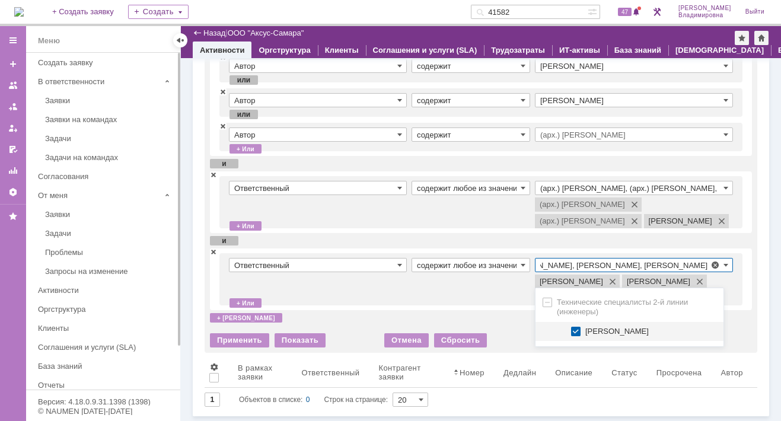
scroll to position [0, 0]
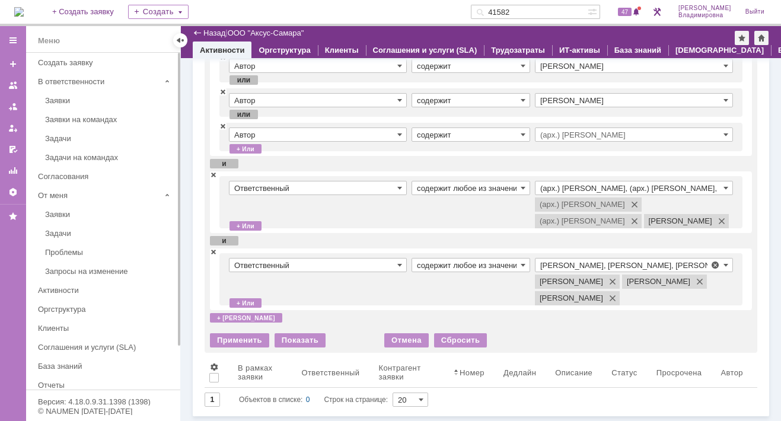
click at [454, 300] on td "содержит любое из значений" at bounding box center [473, 279] width 123 height 43
click at [253, 348] on div "Применить" at bounding box center [239, 340] width 59 height 14
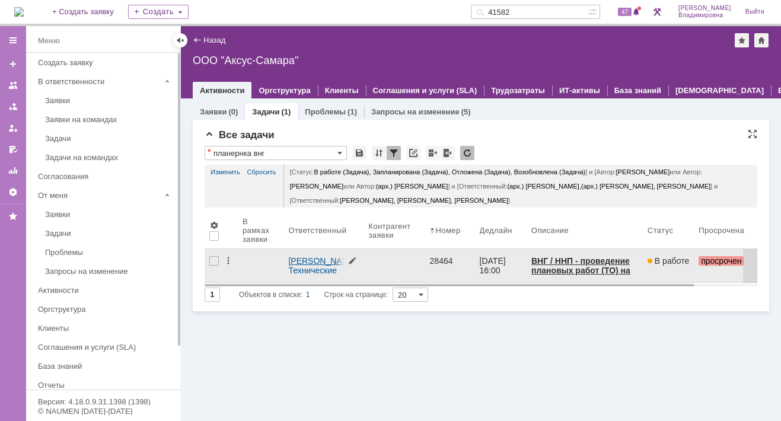
click at [292, 260] on link "[PERSON_NAME]" at bounding box center [322, 260] width 68 height 9
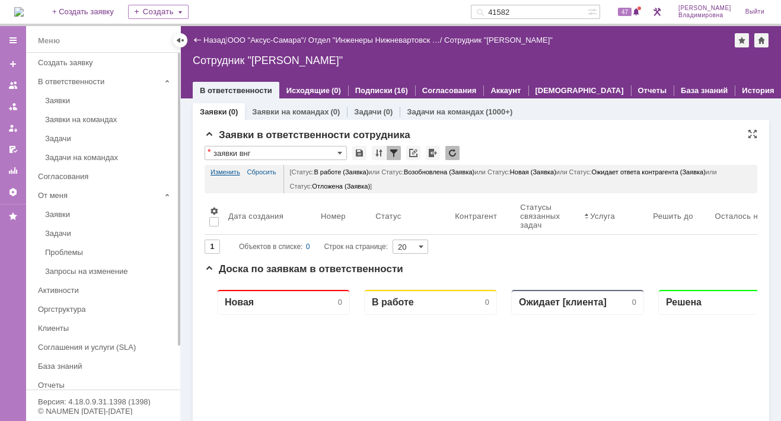
click at [224, 171] on link "Изменить" at bounding box center [226, 172] width 30 height 14
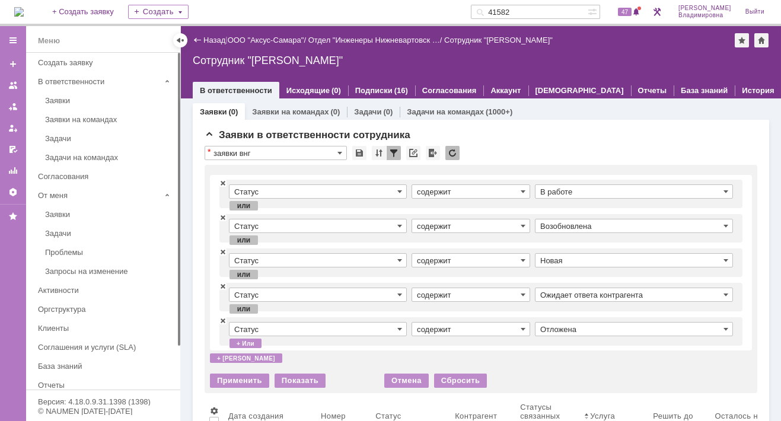
click at [180, 172] on body "Идет загрузка, пожалуйста, подождите. На домашнюю + Создать заявку Создать 4158…" at bounding box center [390, 210] width 781 height 421
click at [198, 40] on div "Назад" at bounding box center [209, 40] width 33 height 9
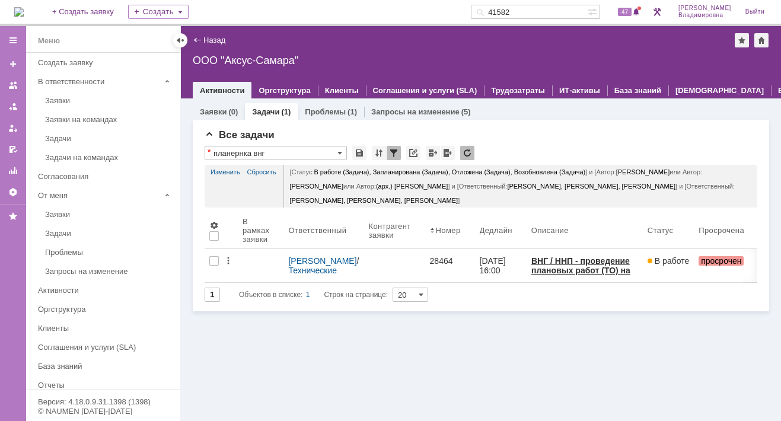
click at [268, 110] on link "Задачи" at bounding box center [265, 111] width 27 height 9
click at [224, 168] on link "Изменить" at bounding box center [226, 172] width 30 height 14
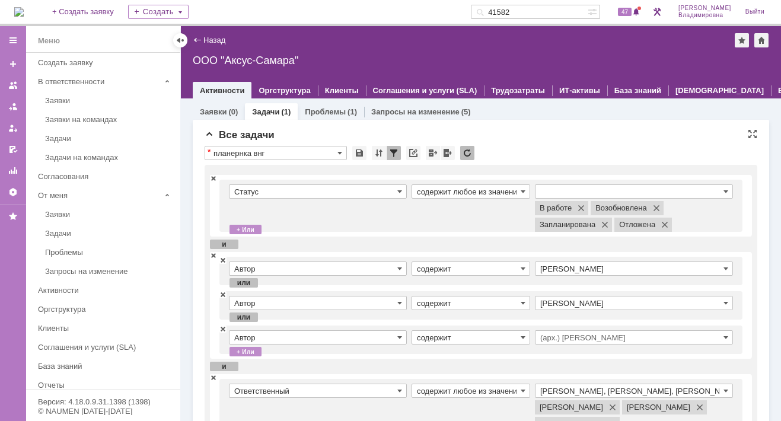
scroll to position [178, 0]
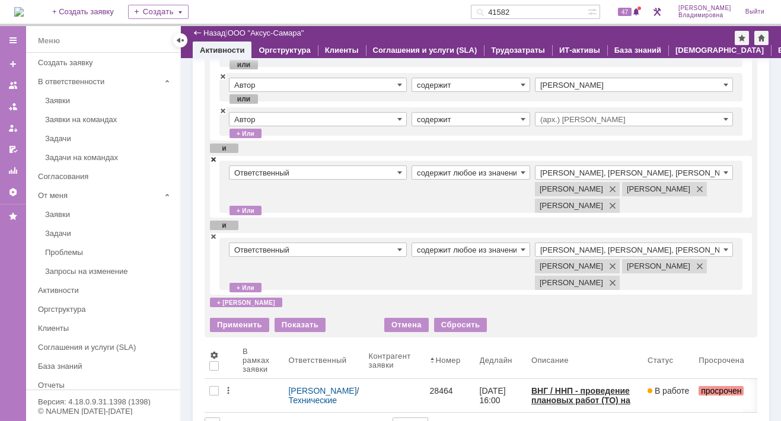
click at [215, 157] on span at bounding box center [213, 159] width 7 height 8
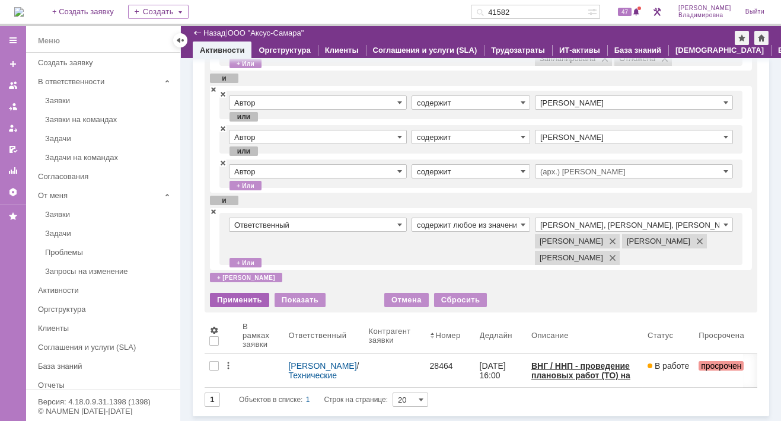
click at [246, 298] on div "Применить" at bounding box center [239, 300] width 59 height 14
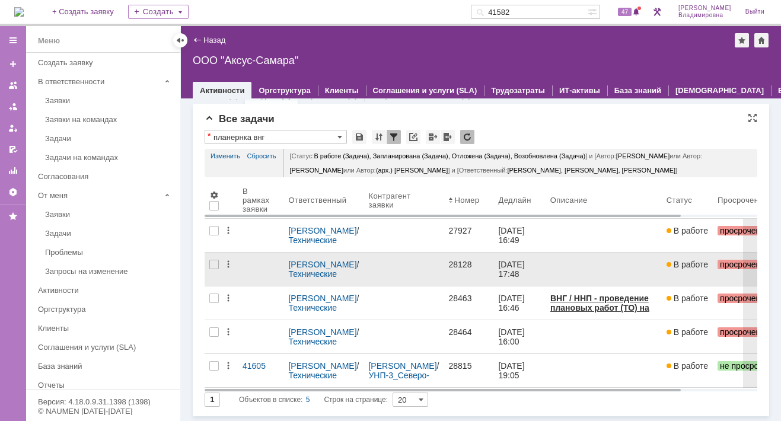
scroll to position [28, 0]
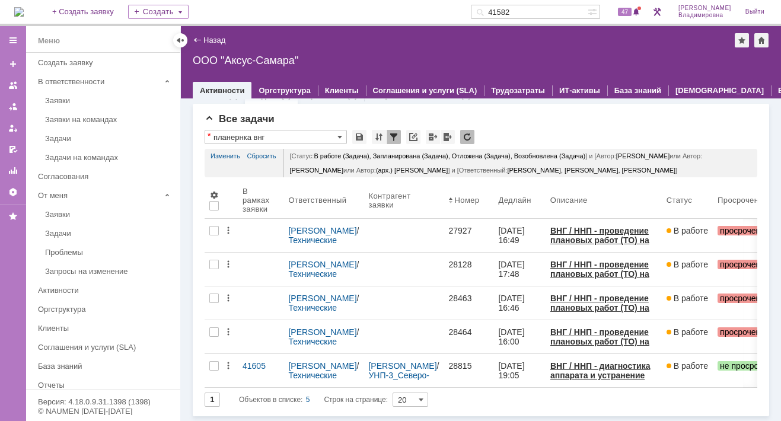
click at [334, 55] on div "ООО "Аксус-Самара"" at bounding box center [481, 61] width 576 height 12
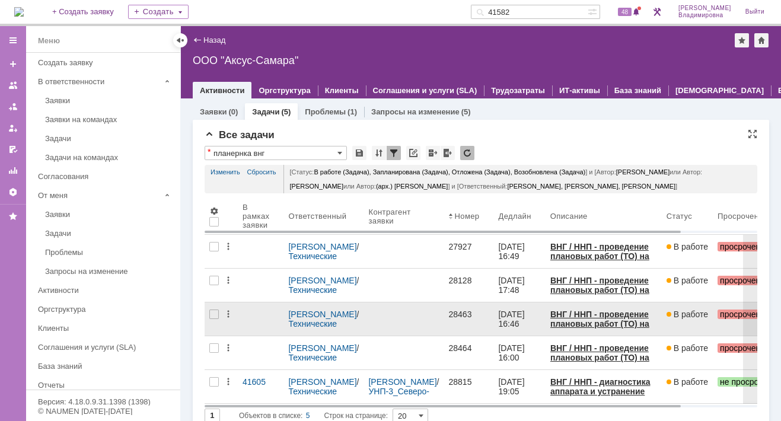
scroll to position [0, 0]
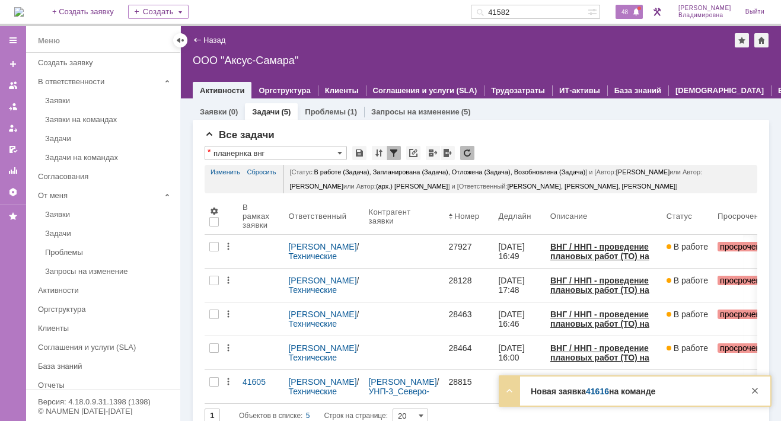
click at [631, 18] on div "48" at bounding box center [625, 12] width 36 height 24
click at [594, 391] on link "41616" at bounding box center [597, 391] width 23 height 9
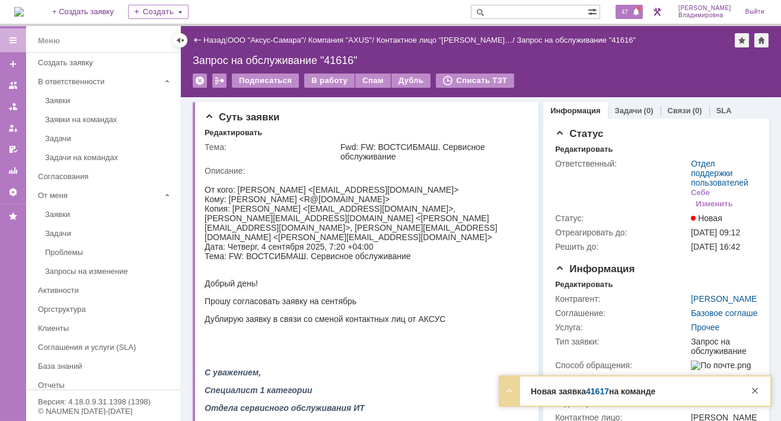
click at [632, 8] on span "47" at bounding box center [625, 12] width 14 height 8
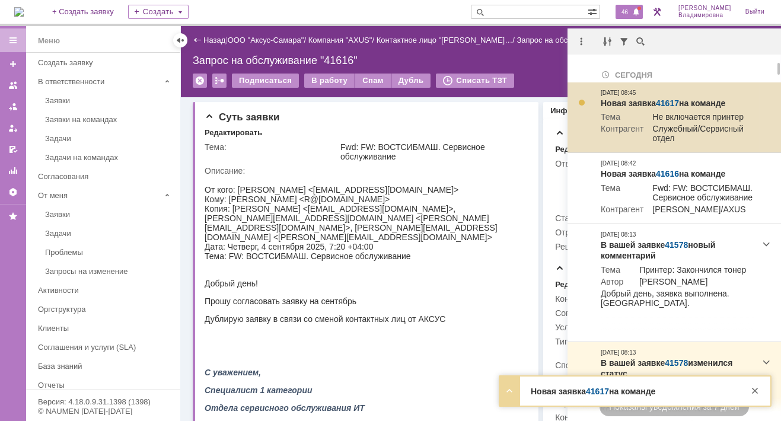
click at [670, 101] on link "41617" at bounding box center [667, 102] width 23 height 9
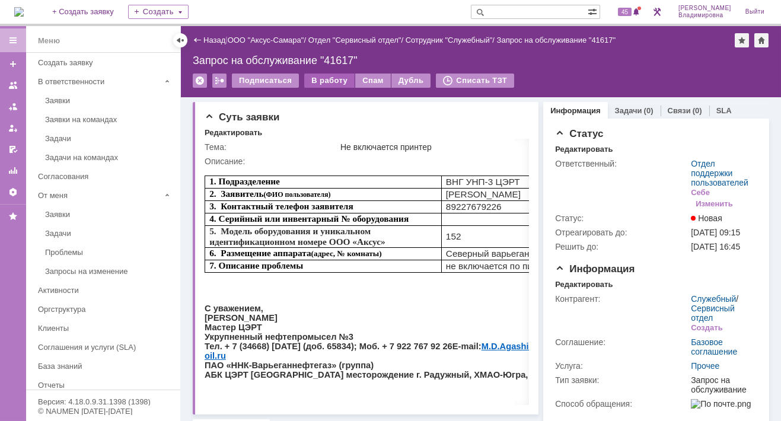
click at [322, 77] on div "В работу" at bounding box center [329, 81] width 50 height 14
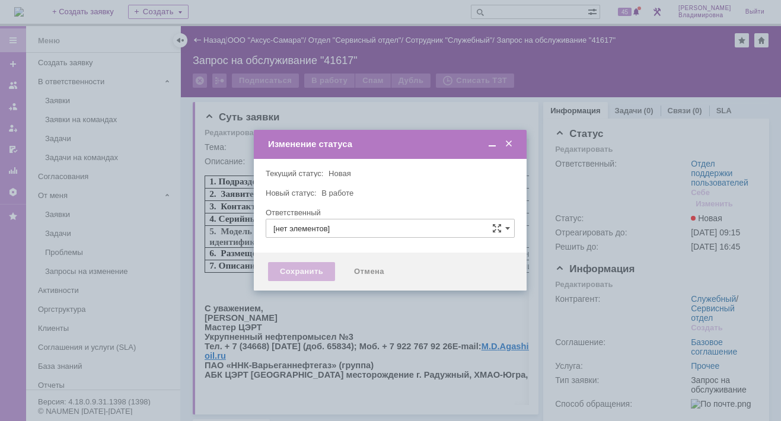
type input "Отдел поддержки пользователей"
type input "[PERSON_NAME]"
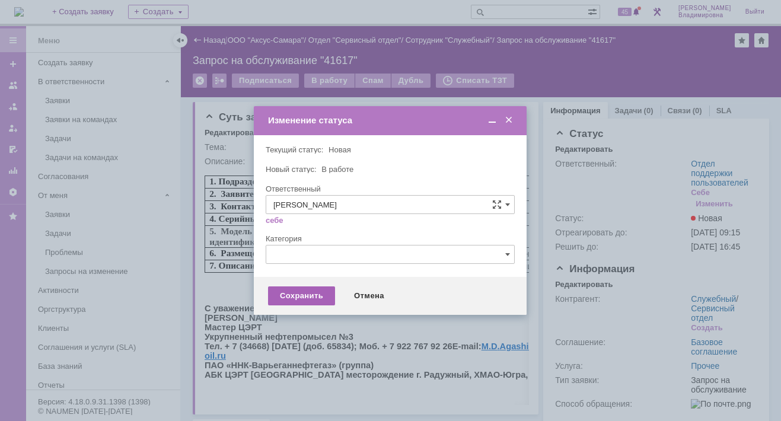
click at [294, 296] on div "Сохранить" at bounding box center [301, 295] width 67 height 19
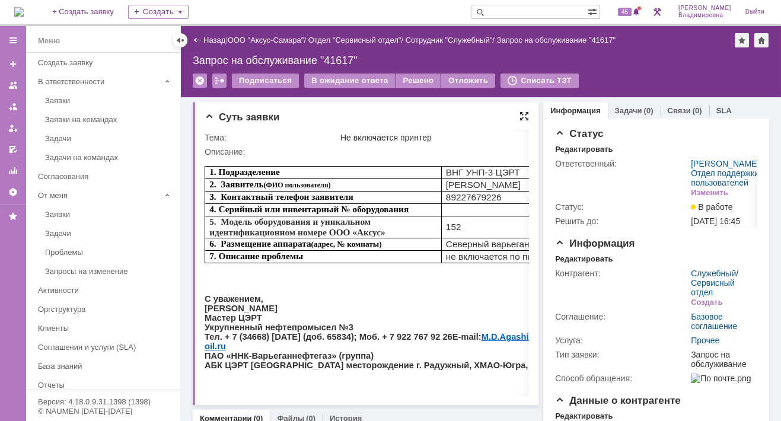
click at [519, 114] on div at bounding box center [523, 115] width 9 height 9
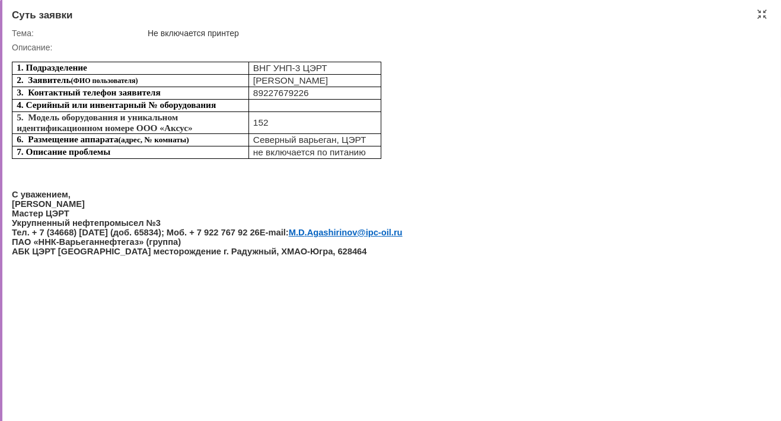
click at [307, 190] on div "1. Подразделение ВНГ УНП-3 ЦЭРТ 2. Заявитель (ФИО пользователя) [PERSON_NAME] […" at bounding box center [207, 158] width 391 height 213
click at [592, 50] on div "Описание:" at bounding box center [388, 47] width 752 height 9
click at [764, 14] on div at bounding box center [761, 13] width 9 height 9
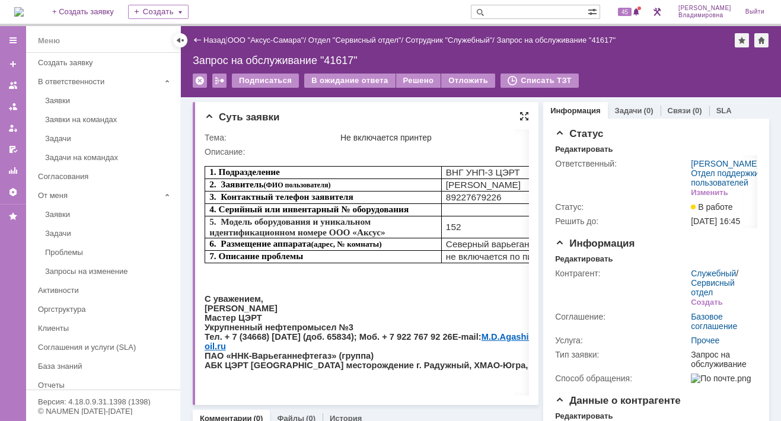
scroll to position [5, 0]
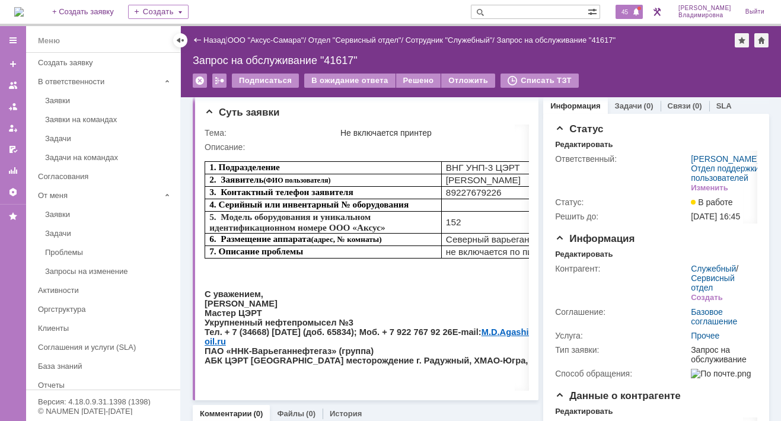
click at [630, 12] on span "45" at bounding box center [625, 12] width 14 height 8
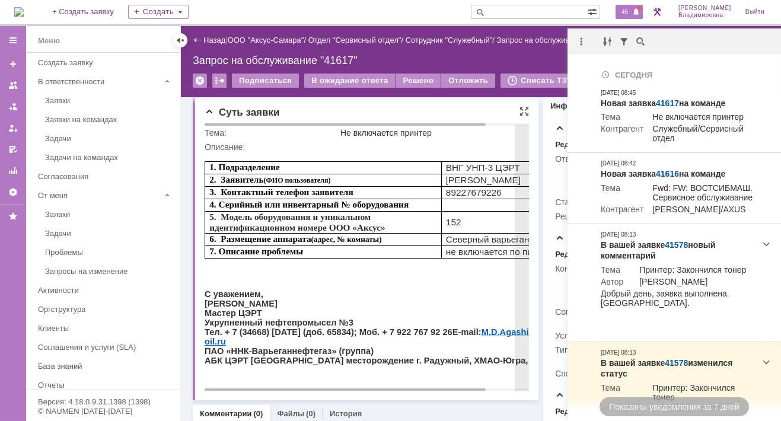
click at [352, 280] on p at bounding box center [389, 274] width 369 height 11
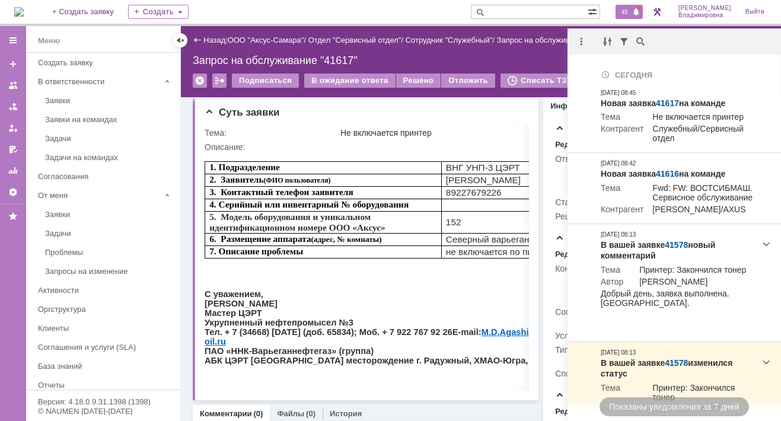
click at [517, 55] on div "Запрос на обслуживание "41617"" at bounding box center [481, 61] width 576 height 12
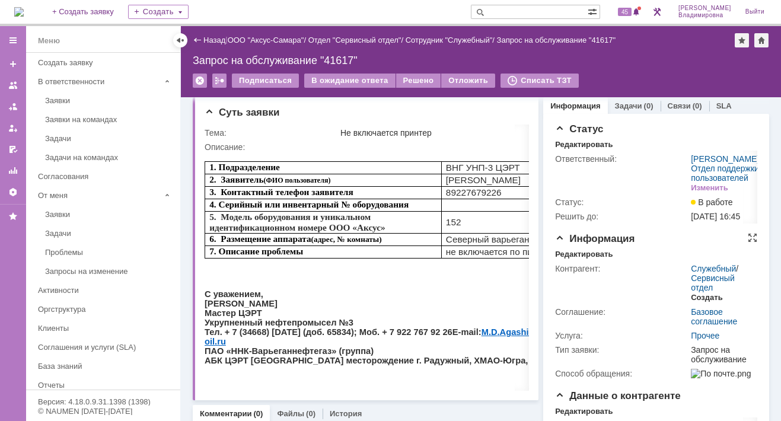
drag, startPoint x: 710, startPoint y: 323, endPoint x: 702, endPoint y: 321, distance: 8.6
click at [709, 302] on div "Создать" at bounding box center [706, 297] width 31 height 9
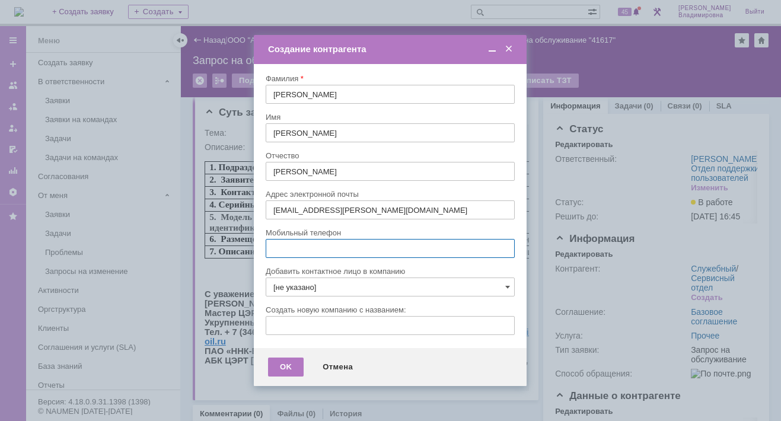
click at [317, 243] on input "text" at bounding box center [390, 248] width 249 height 19
click at [510, 264] on div at bounding box center [390, 262] width 249 height 8
click at [506, 285] on span at bounding box center [507, 286] width 5 height 9
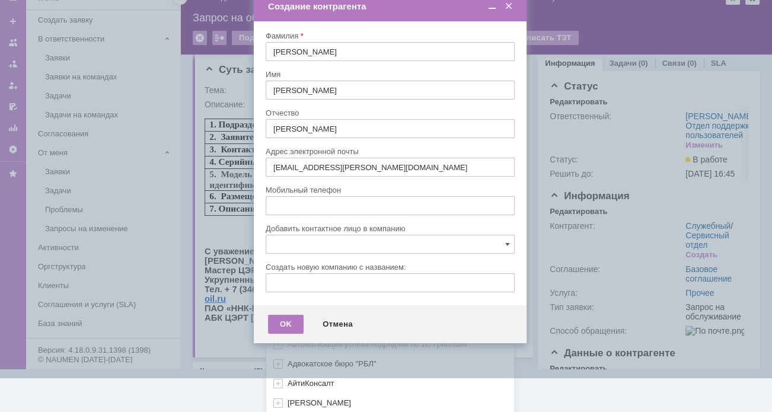
scroll to position [352, 0]
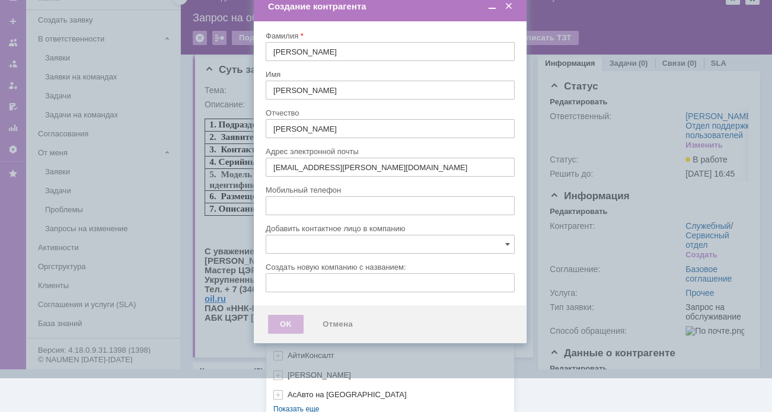
click at [286, 401] on div "[не указано] AVON AXUS Axus Computers DELPHI Xcom _подрядчик Михайловка «ММЦ Пр…" at bounding box center [390, 159] width 248 height 506
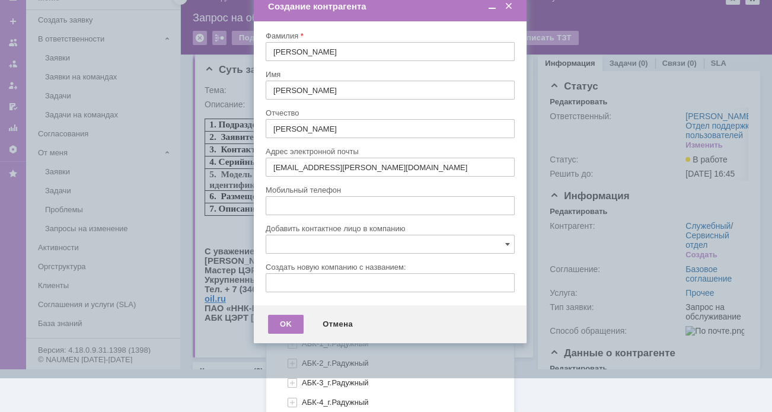
scroll to position [737, 0]
click at [314, 416] on span "УНП-3_Северо-Варьеганское мр. (Радужный)" at bounding box center [384, 420] width 164 height 9
type input "УНП-3_Северо-Варьеганское мр. (Радужный)"
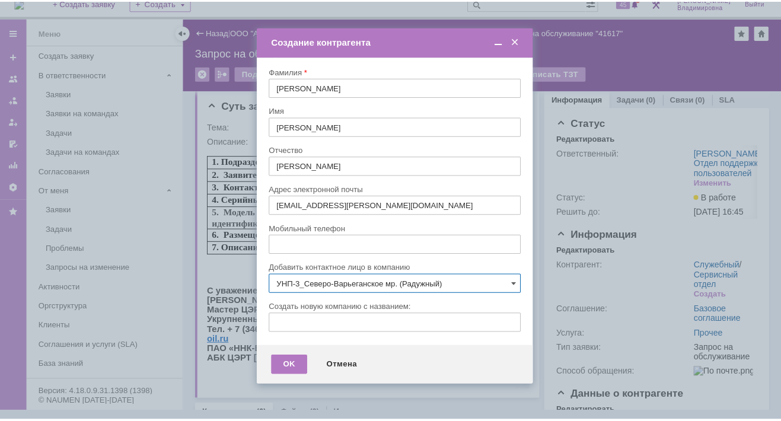
scroll to position [0, 0]
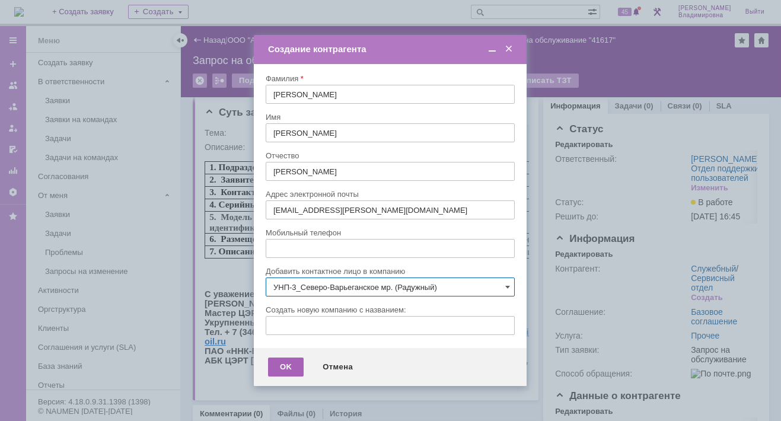
click at [285, 368] on div "OK" at bounding box center [286, 367] width 36 height 19
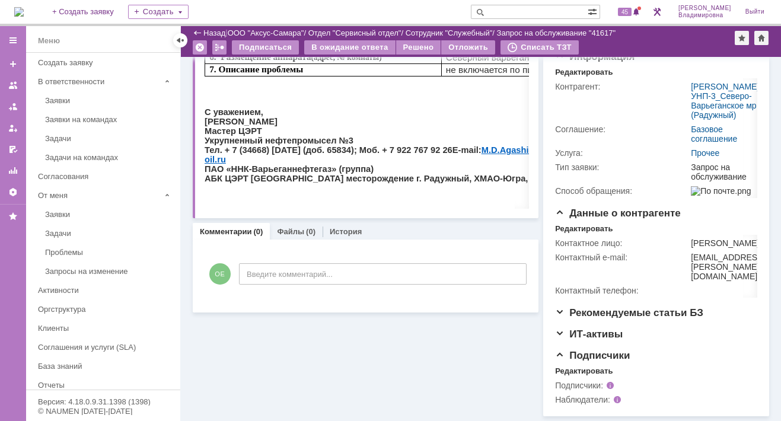
scroll to position [210, 0]
click at [586, 370] on div "Редактировать" at bounding box center [584, 370] width 58 height 9
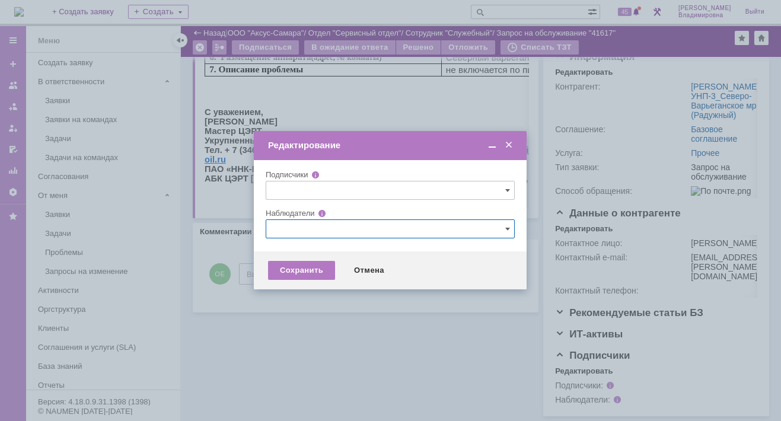
click at [275, 233] on input "text" at bounding box center [390, 228] width 249 height 19
click at [330, 315] on span at bounding box center [330, 316] width 0 height 6
click at [320, 315] on input "[PERSON_NAME]" at bounding box center [322, 318] width 8 height 8
type input "[PERSON_NAME]"
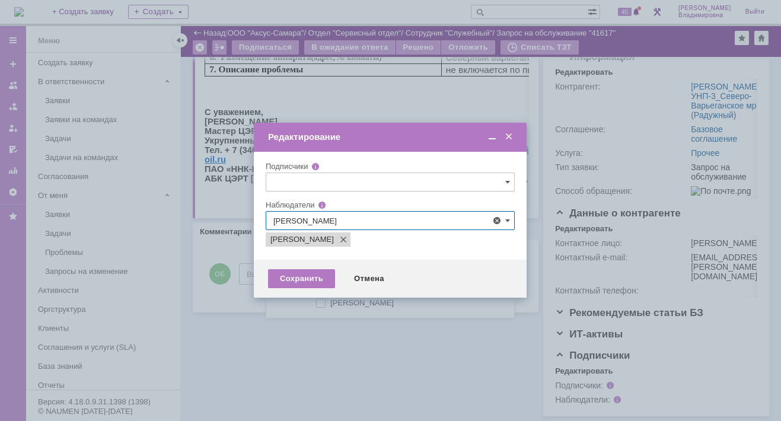
click at [239, 298] on div at bounding box center [390, 210] width 781 height 421
click at [300, 279] on div "Сохранить" at bounding box center [301, 278] width 67 height 19
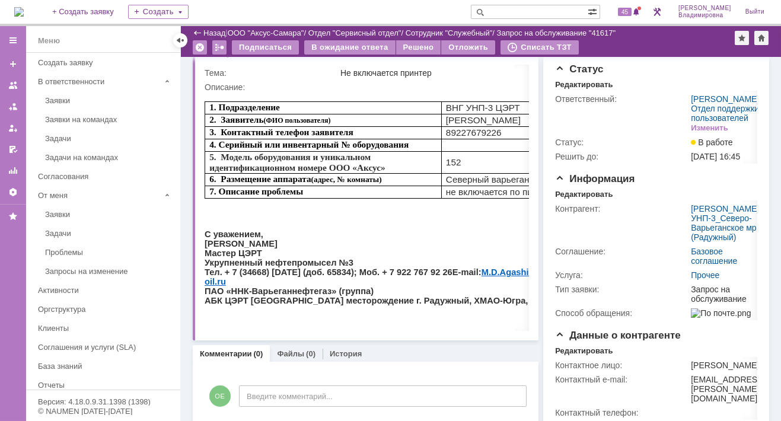
scroll to position [0, 0]
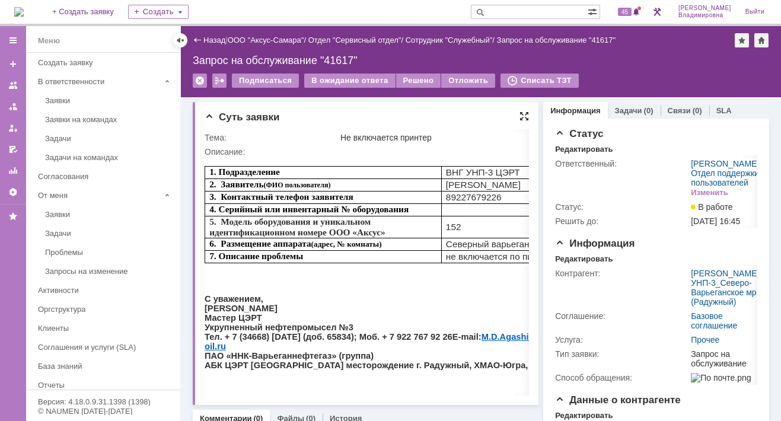
click at [521, 111] on div at bounding box center [523, 115] width 9 height 9
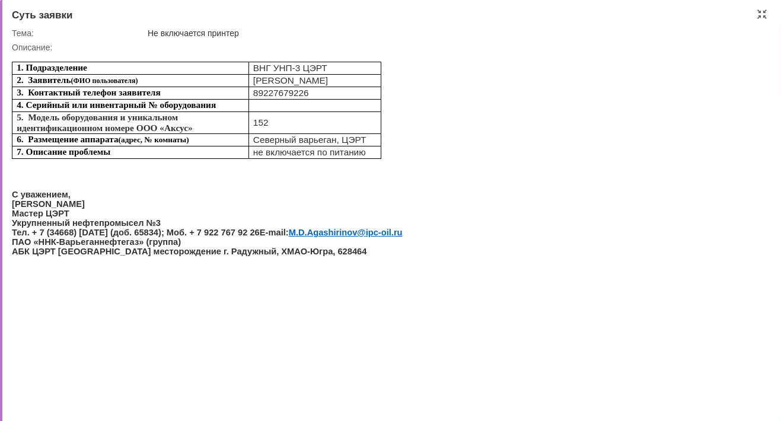
click at [669, 88] on html "1. Подразделение ВНГ УНП-3 ЦЭРТ 2. Заявитель (ФИО пользователя) Агаширинов Муха…" at bounding box center [388, 158] width 752 height 213
click at [459, 65] on html "1. Подразделение ВНГ УНП-3 ЦЭРТ 2. Заявитель (ФИО пользователя) Агаширинов Муха…" at bounding box center [388, 158] width 752 height 213
click at [764, 12] on div at bounding box center [761, 13] width 9 height 9
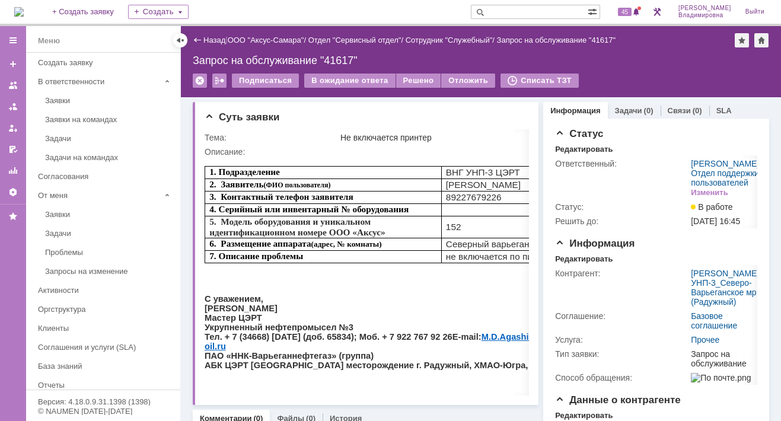
scroll to position [5, 0]
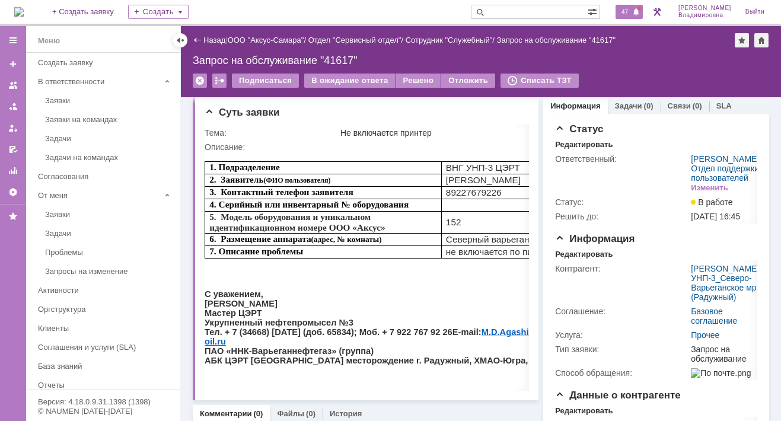
click at [632, 10] on span "47" at bounding box center [625, 12] width 14 height 8
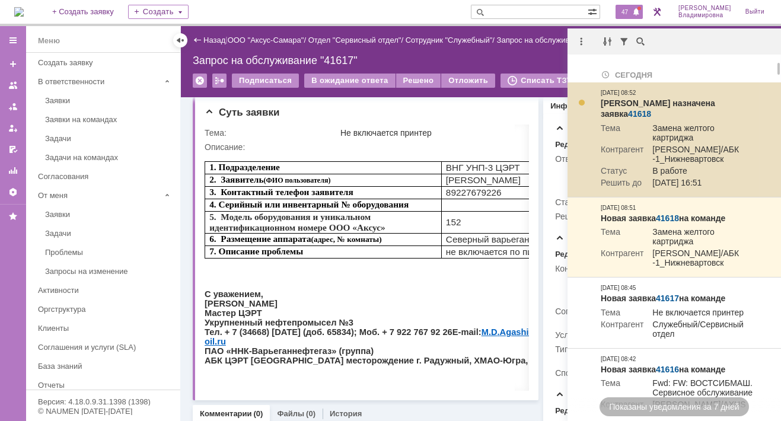
click at [651, 109] on link "41618" at bounding box center [639, 113] width 23 height 9
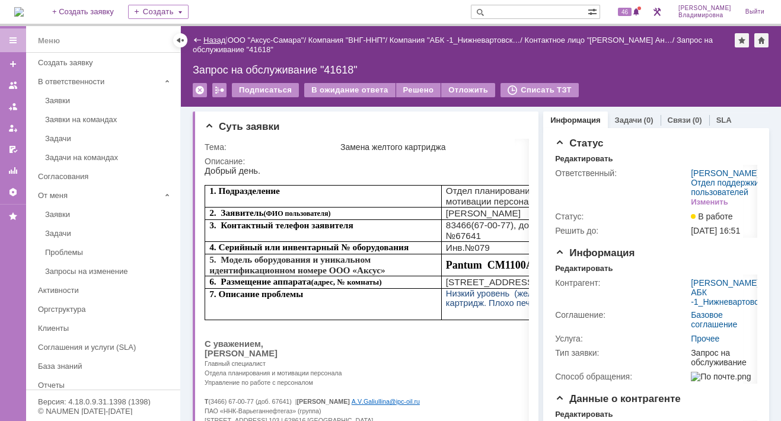
click at [209, 39] on link "Назад" at bounding box center [214, 40] width 22 height 9
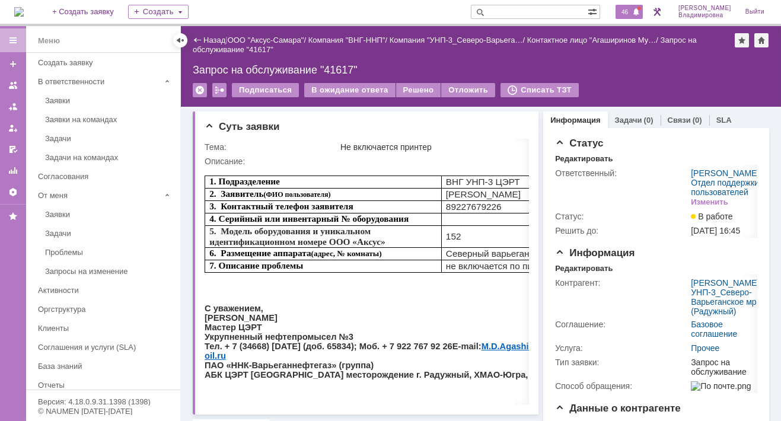
click at [632, 14] on span "46" at bounding box center [625, 12] width 14 height 8
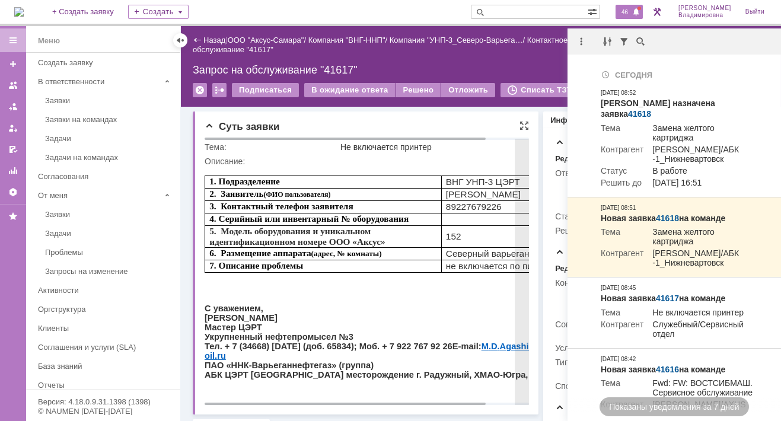
drag, startPoint x: 469, startPoint y: 310, endPoint x: 729, endPoint y: 458, distance: 299.9
click at [468, 304] on p at bounding box center [389, 298] width 369 height 9
click at [484, 304] on p at bounding box center [389, 298] width 369 height 9
click at [490, 313] on p "С уважением," at bounding box center [389, 308] width 369 height 9
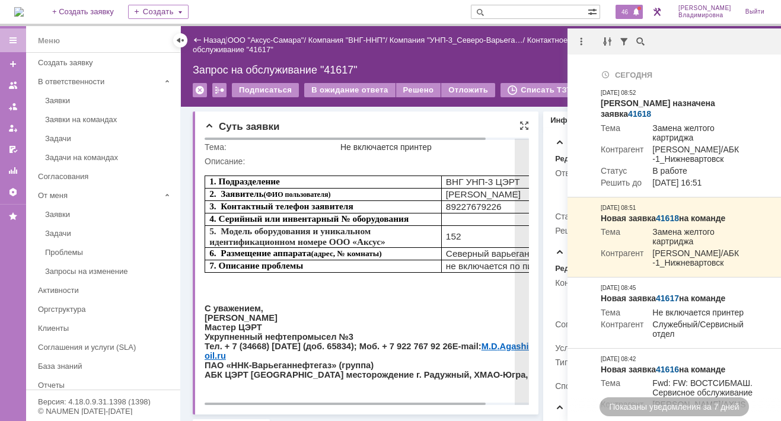
click at [490, 313] on p "С уважением," at bounding box center [389, 308] width 369 height 9
click at [492, 313] on p "С уважением," at bounding box center [389, 308] width 369 height 9
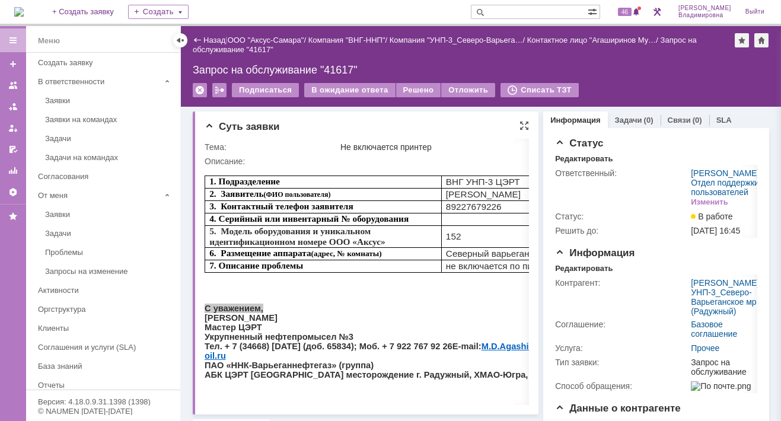
click at [460, 111] on div "Суть заявки Тема: Не включается принтер Описание:" at bounding box center [366, 262] width 346 height 303
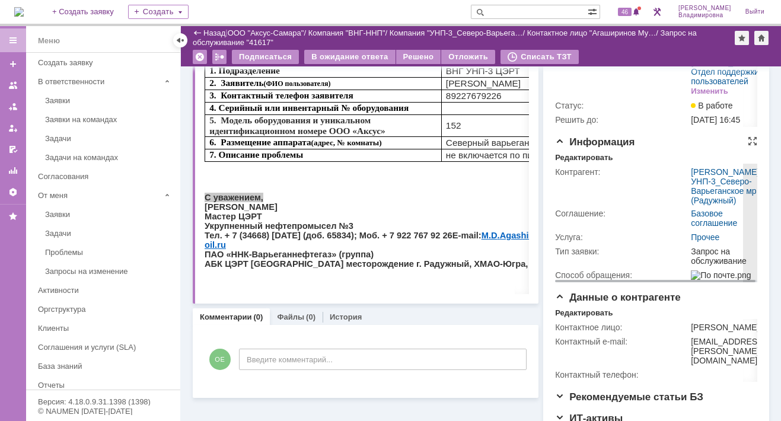
scroll to position [59, 0]
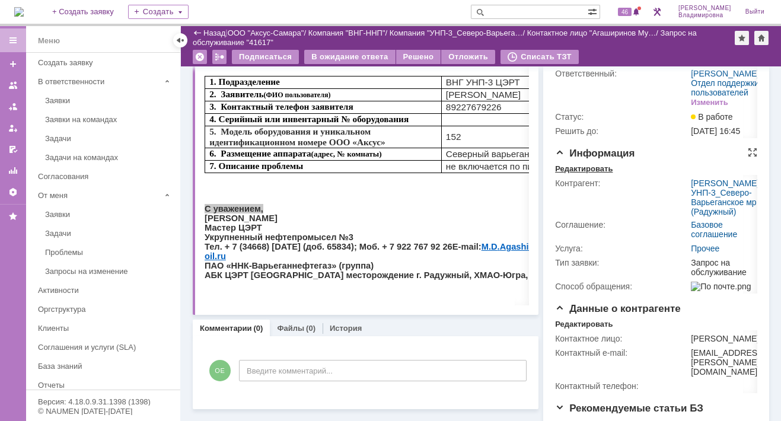
click at [569, 174] on div "Редактировать" at bounding box center [584, 168] width 58 height 9
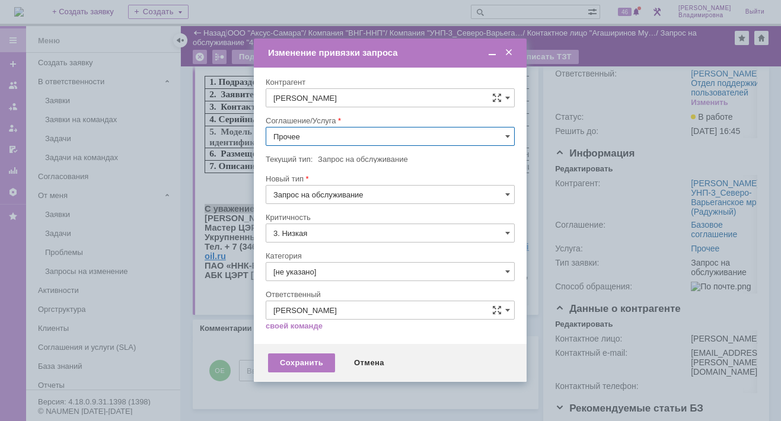
click at [504, 135] on input "Прочее" at bounding box center [390, 136] width 249 height 19
click at [304, 235] on div "ПТ_ диагностика/ ремонтно-восстановительные работы" at bounding box center [390, 243] width 248 height 19
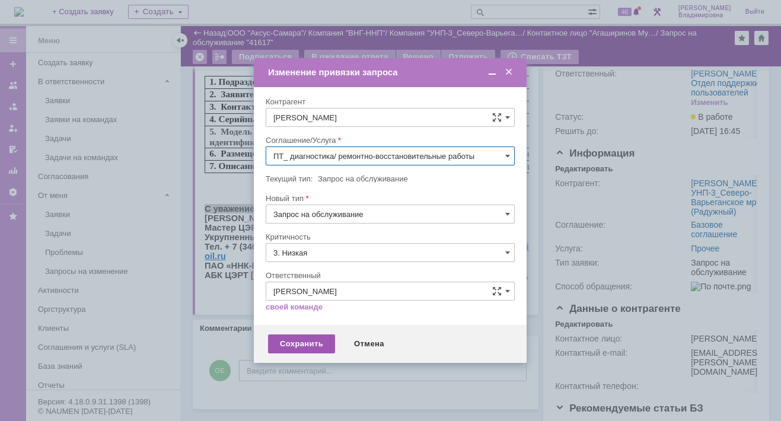
type input "ПТ_ диагностика/ ремонтно-восстановительные работы"
click at [306, 342] on div "Сохранить" at bounding box center [301, 343] width 67 height 19
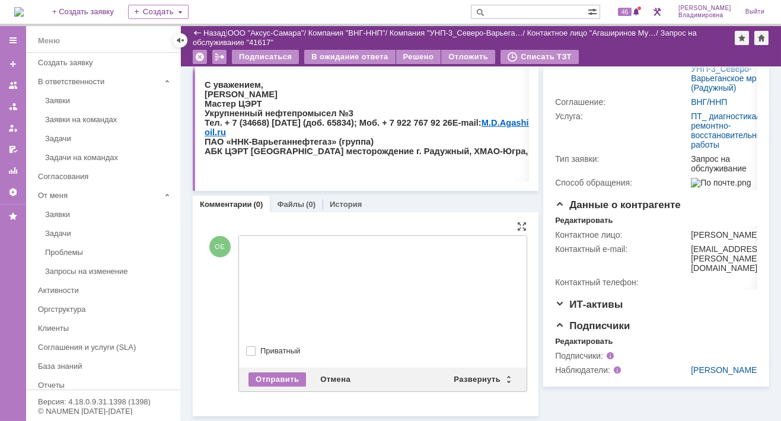
scroll to position [0, 0]
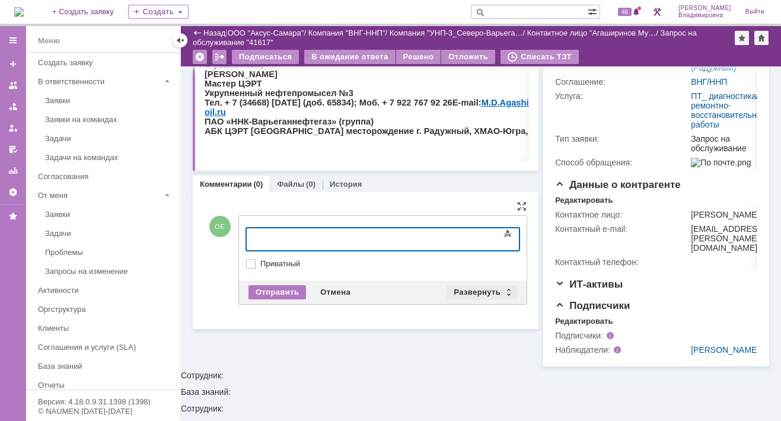
click at [473, 285] on div "Развернуть" at bounding box center [482, 292] width 71 height 14
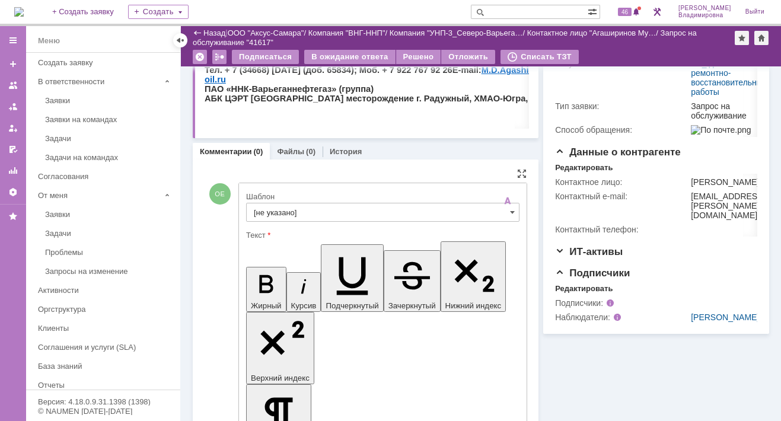
click at [280, 211] on input "[не указано]" at bounding box center [382, 212] width 273 height 19
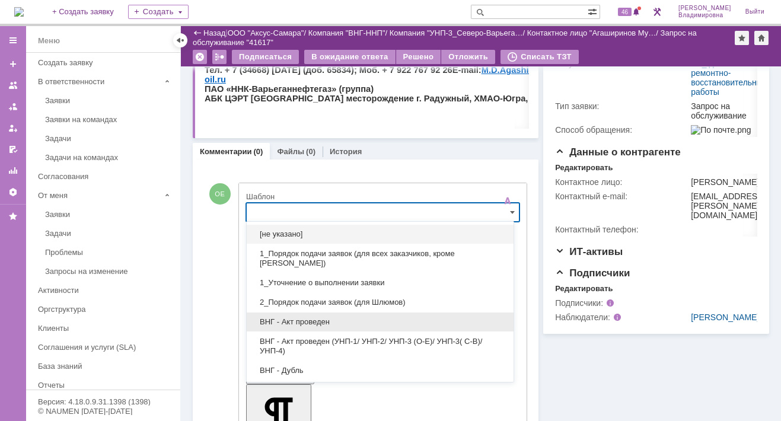
scroll to position [119, 0]
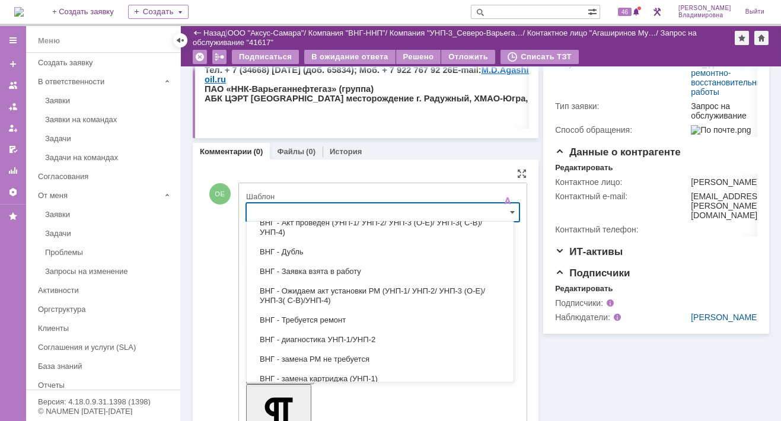
click at [261, 211] on input "text" at bounding box center [382, 212] width 273 height 19
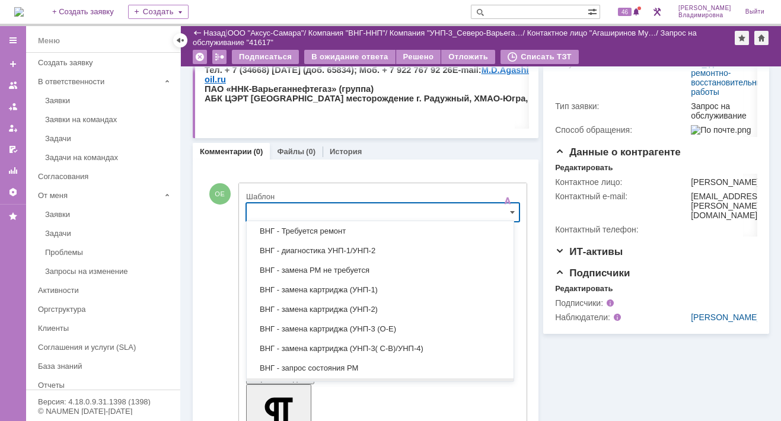
scroll to position [203, 0]
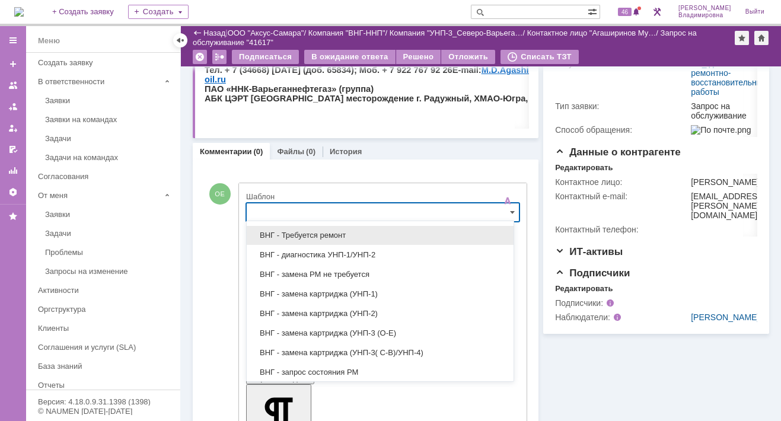
click at [294, 234] on span "ВНГ - Требуется ремонт" at bounding box center [380, 235] width 253 height 9
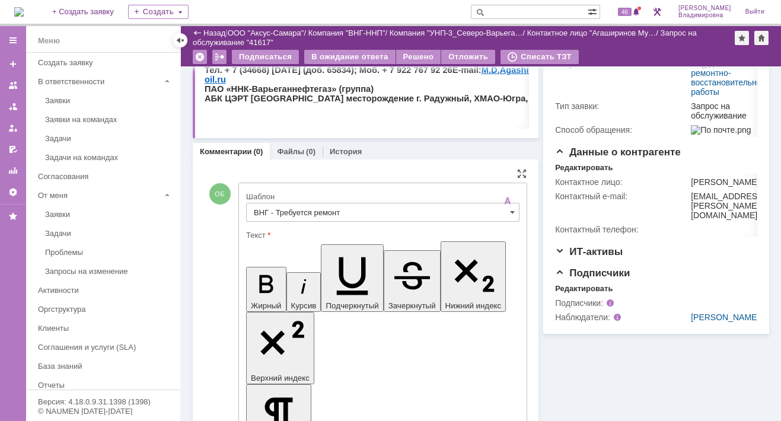
drag, startPoint x: 257, startPoint y: 2680, endPoint x: 286, endPoint y: 2706, distance: 39.1
drag, startPoint x: 305, startPoint y: 230, endPoint x: 377, endPoint y: 218, distance: 73.3
click at [305, 230] on div "Текст" at bounding box center [382, 235] width 273 height 11
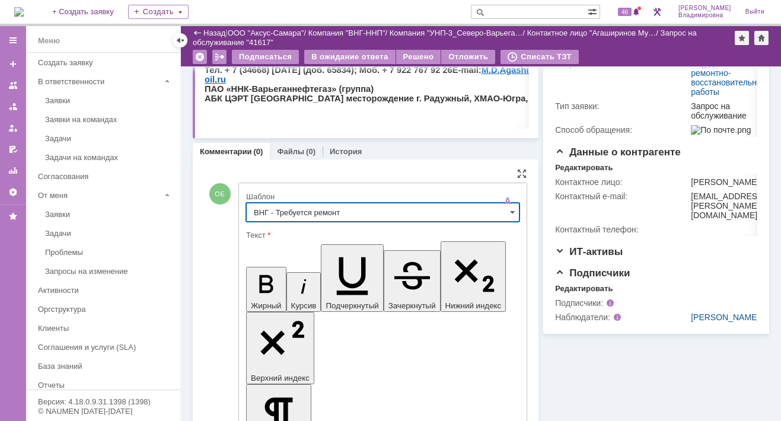
click at [283, 216] on input "ВНГ - Требуется ремонт" at bounding box center [382, 212] width 273 height 19
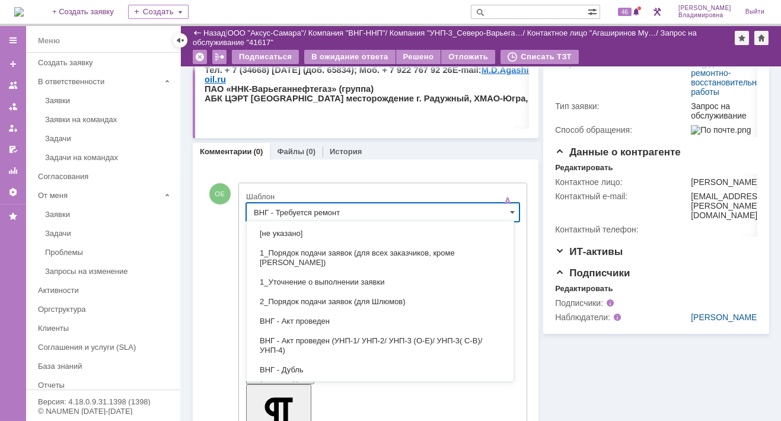
scroll to position [205, 0]
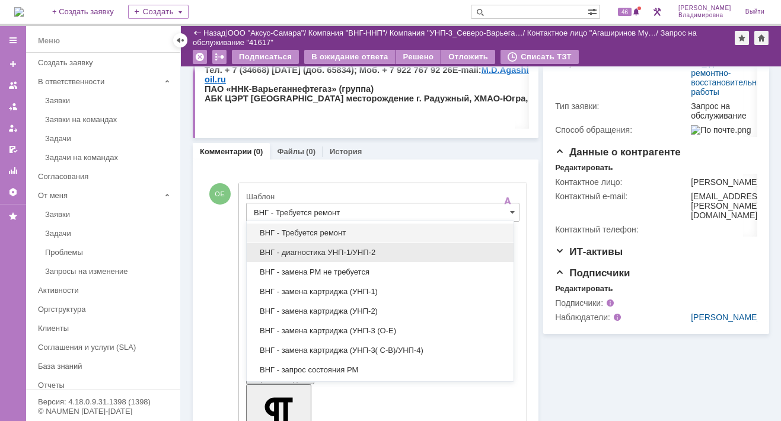
click at [290, 250] on span "ВНГ - диагностика УНП-1/УНП-2" at bounding box center [380, 252] width 253 height 9
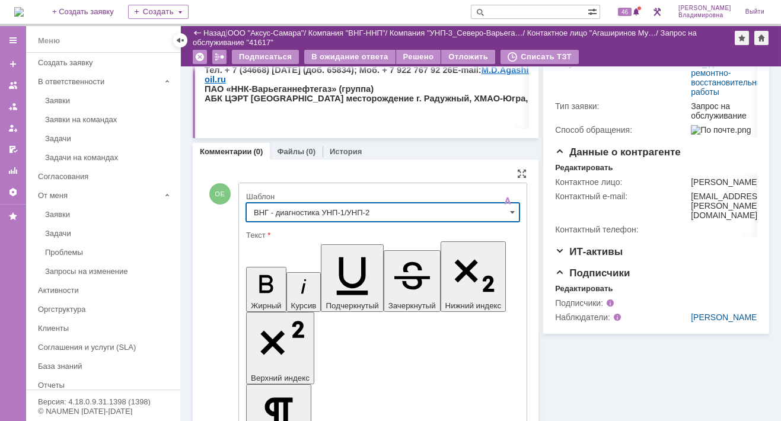
type input "ВНГ - диагностика УНП-1/УНП-2"
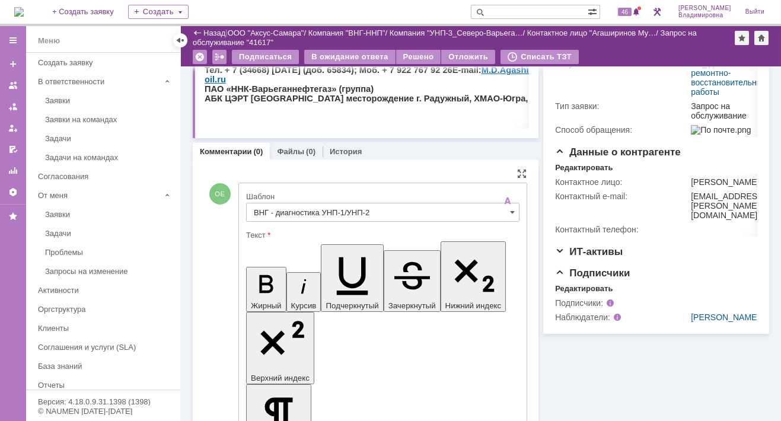
drag, startPoint x: 258, startPoint y: 2682, endPoint x: 440, endPoint y: 2739, distance: 190.8
drag, startPoint x: 270, startPoint y: 2698, endPoint x: 337, endPoint y: 2701, distance: 67.7
drag, startPoint x: 333, startPoint y: 2699, endPoint x: 402, endPoint y: 2702, distance: 68.8
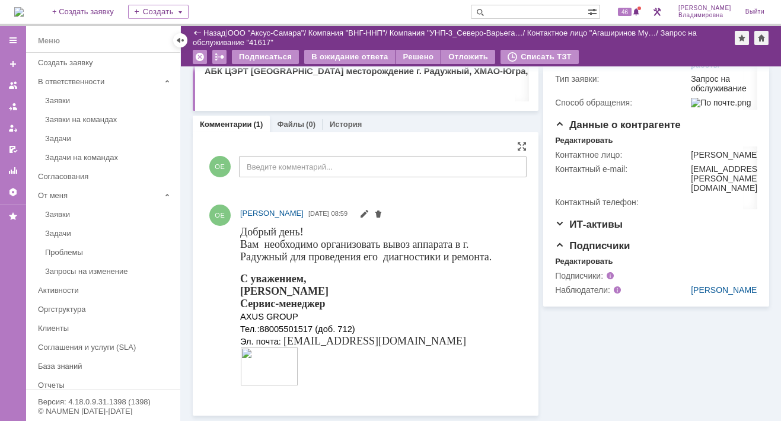
scroll to position [262, 0]
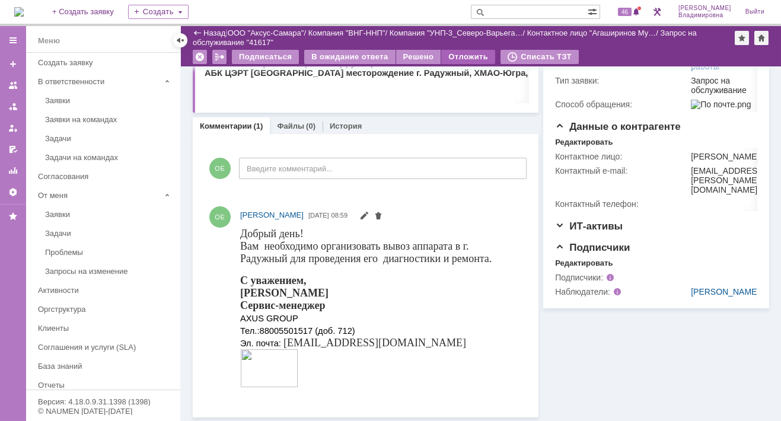
click at [454, 55] on div "Отложить" at bounding box center [468, 57] width 54 height 14
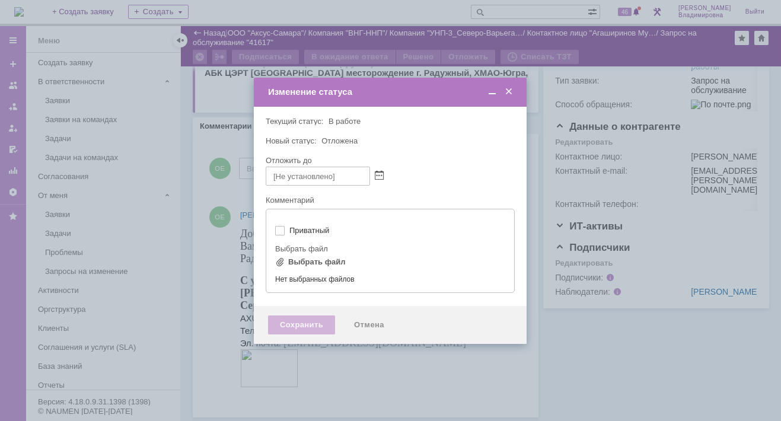
type input "[не указано]"
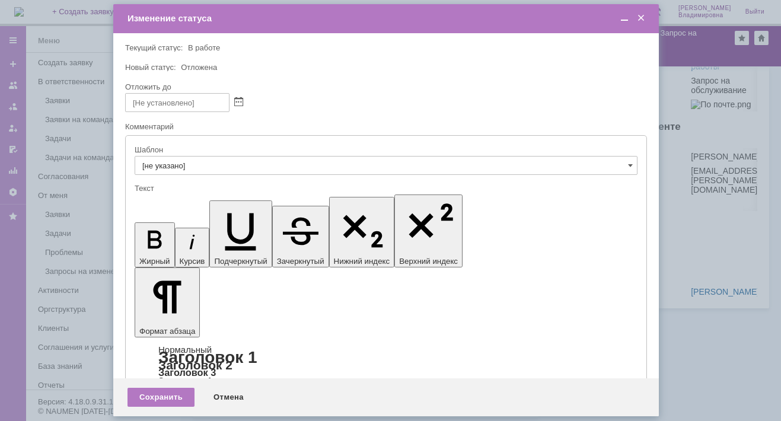
scroll to position [0, 0]
click at [240, 98] on span at bounding box center [238, 102] width 9 height 9
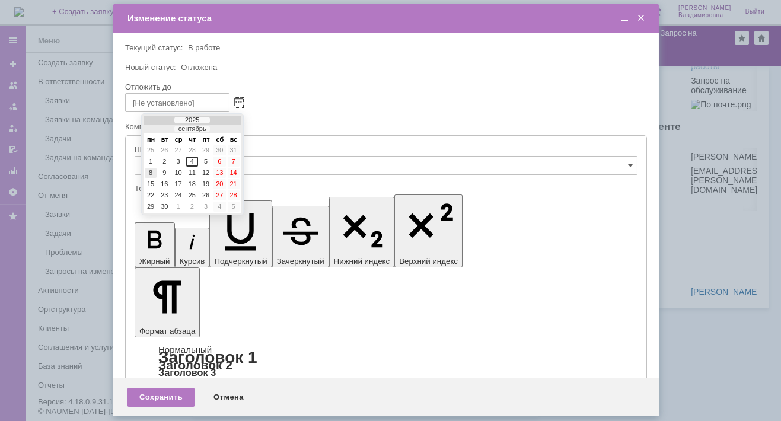
click at [149, 170] on div "8" at bounding box center [151, 173] width 12 height 10
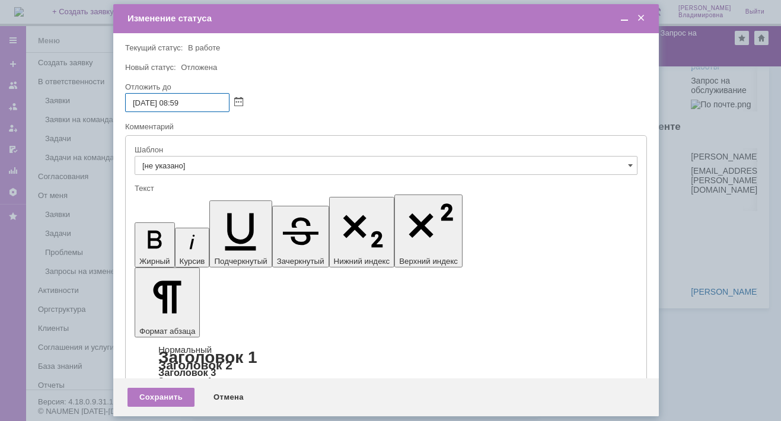
drag, startPoint x: 175, startPoint y: 101, endPoint x: 181, endPoint y: 102, distance: 6.6
click at [181, 102] on input "08.09.2025 08:59" at bounding box center [177, 102] width 104 height 19
drag, startPoint x: 184, startPoint y: 101, endPoint x: 193, endPoint y: 101, distance: 8.9
click at [193, 101] on input "08.09.2025 16:59" at bounding box center [177, 102] width 104 height 19
type input "08.09.2025 16:00"
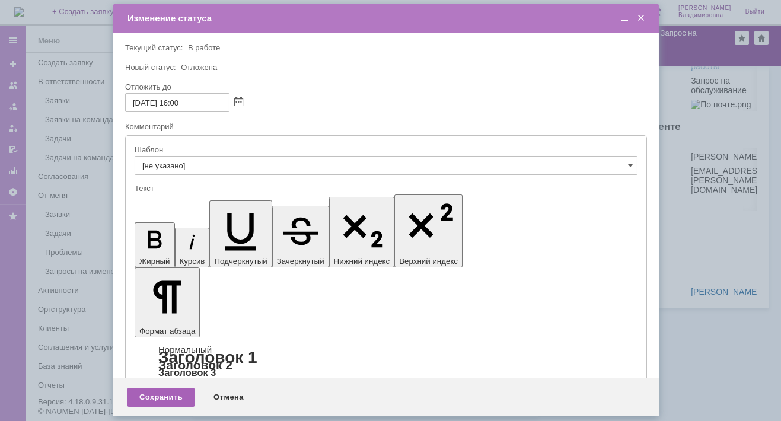
click at [155, 394] on div "Сохранить" at bounding box center [161, 397] width 67 height 19
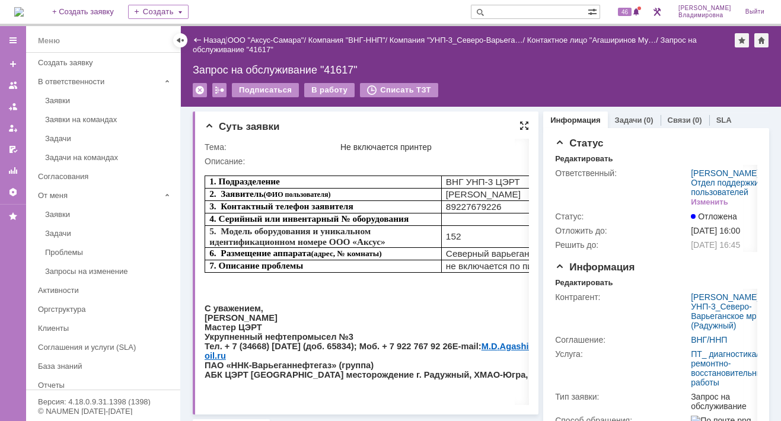
click at [519, 125] on div at bounding box center [523, 125] width 9 height 9
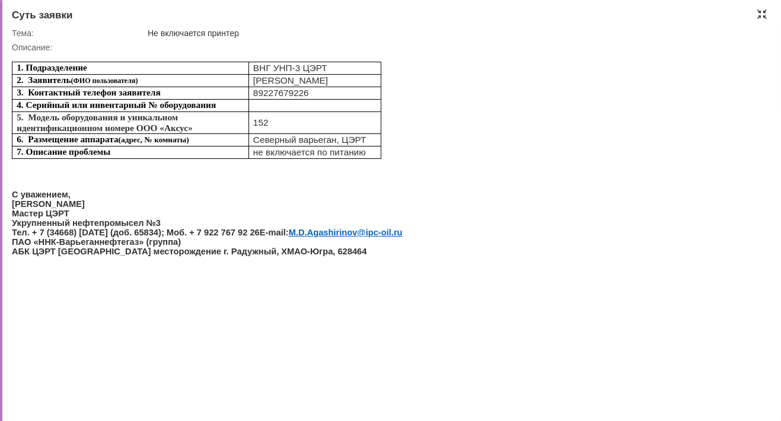
click at [762, 14] on div at bounding box center [761, 13] width 9 height 9
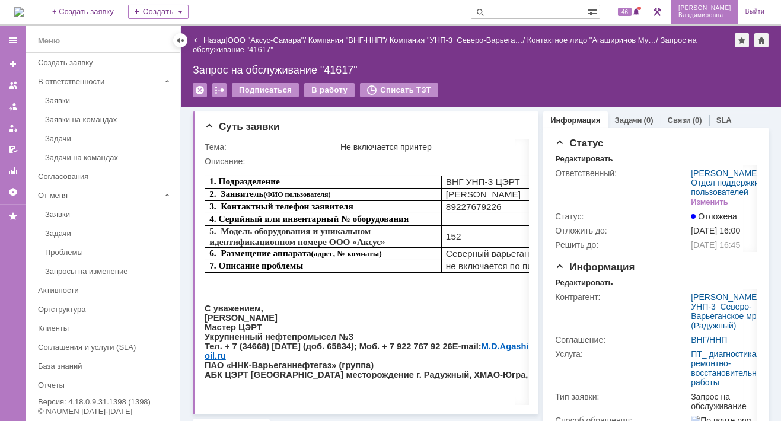
scroll to position [5, 0]
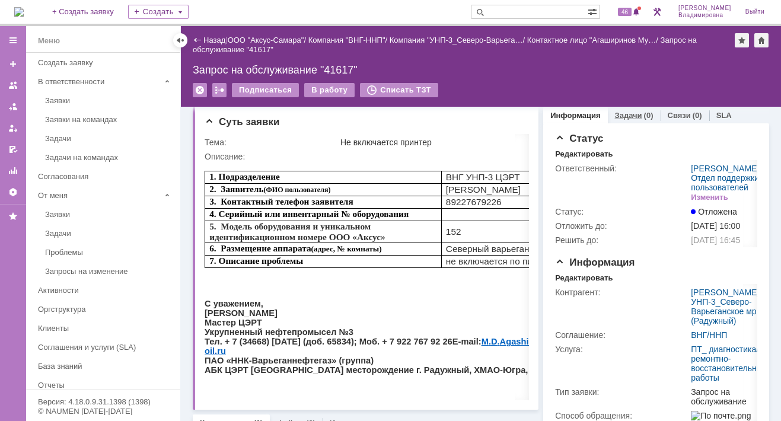
click at [620, 116] on link "Задачи" at bounding box center [628, 115] width 27 height 9
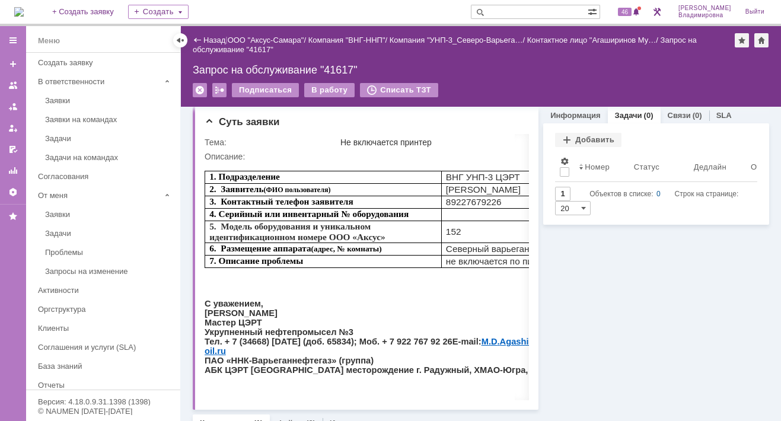
click at [615, 111] on link "Задачи" at bounding box center [628, 115] width 27 height 9
click at [568, 136] on div "Добавить" at bounding box center [588, 140] width 66 height 14
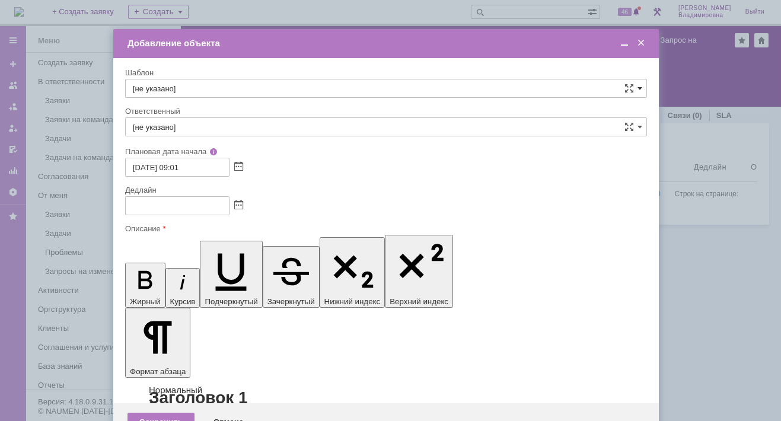
click at [641, 87] on span at bounding box center [640, 88] width 5 height 9
click at [191, 232] on span "ВНГ / ННП - диагностика, ремонт без использования ЗИП (Запрос на обслуживание)" at bounding box center [386, 236] width 506 height 9
type input "ВНГ / ННП - диагностика, ремонт без использования ЗИП (Запрос на обслуживание)"
type input "[PERSON_NAME]"
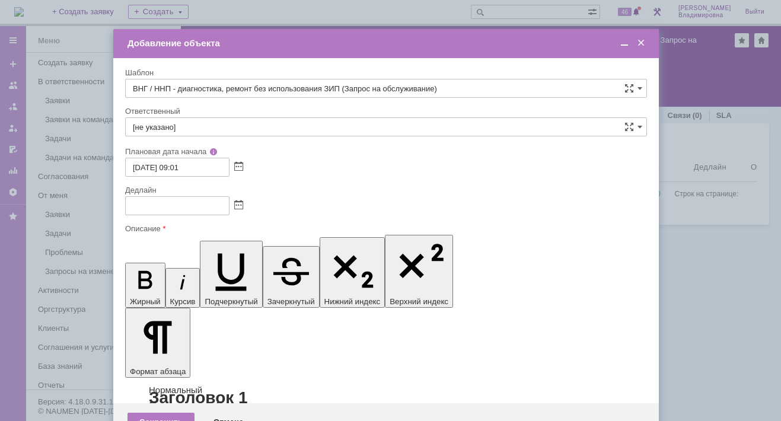
type input "04.09.2025 17:01"
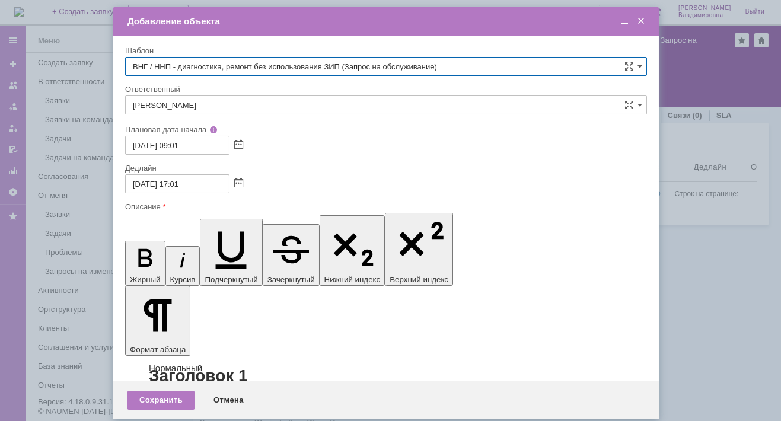
type input "ВНГ / ННП - диагностика, ремонт без использования ЗИП (Запрос на обслуживание)"
click at [262, 102] on input "[PERSON_NAME]" at bounding box center [386, 104] width 522 height 19
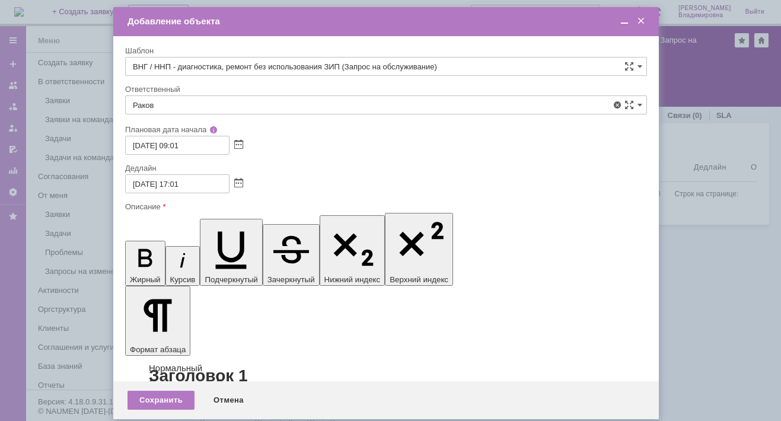
click at [219, 189] on span "[PERSON_NAME]" at bounding box center [386, 191] width 506 height 9
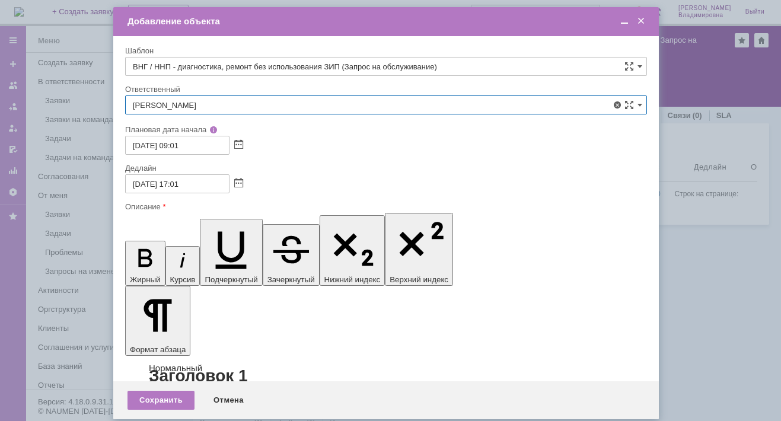
type input "[PERSON_NAME]"
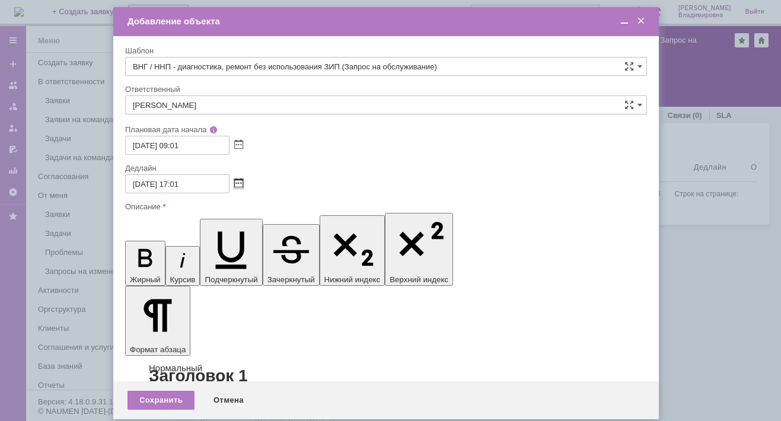
click at [243, 180] on span at bounding box center [238, 183] width 9 height 9
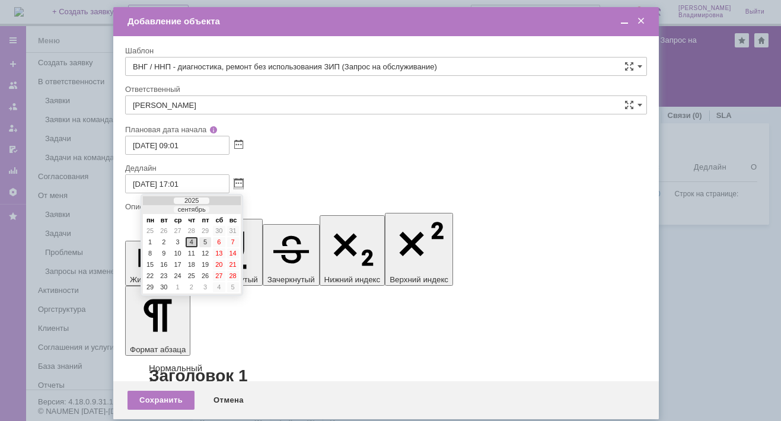
click at [203, 240] on div "5" at bounding box center [205, 242] width 12 height 10
type input "05.09.2025 17:01"
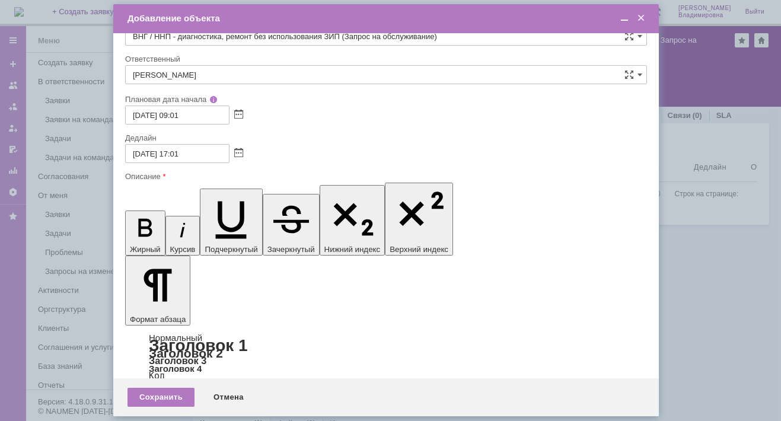
scroll to position [178, 0]
click at [157, 397] on div "Сохранить" at bounding box center [161, 397] width 67 height 19
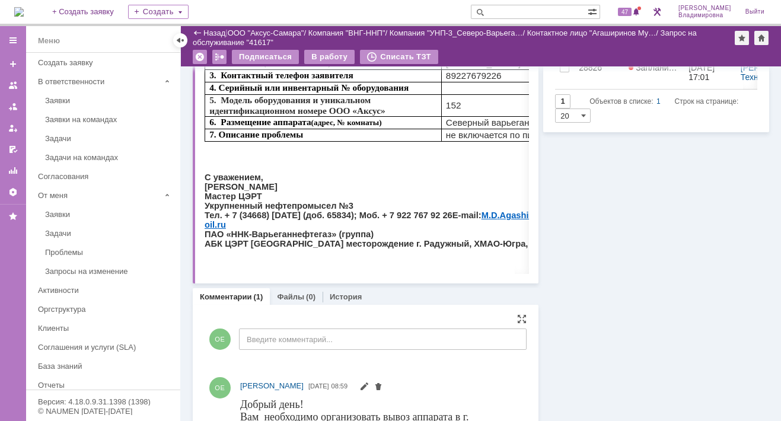
scroll to position [5, 0]
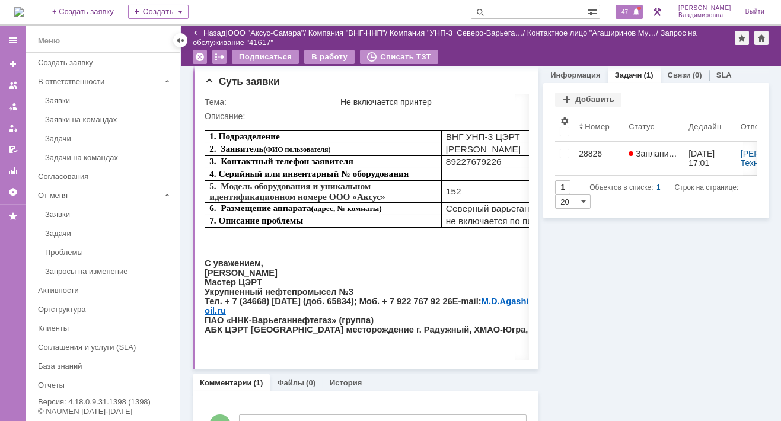
click at [632, 10] on span "47" at bounding box center [625, 12] width 14 height 8
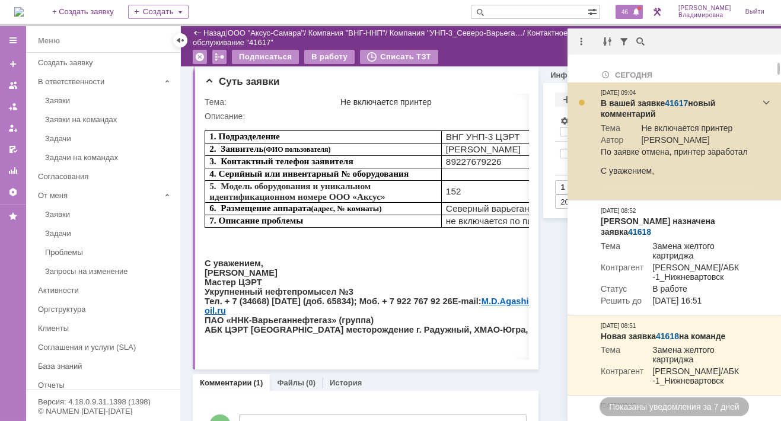
click at [677, 102] on link "41617" at bounding box center [676, 102] width 23 height 9
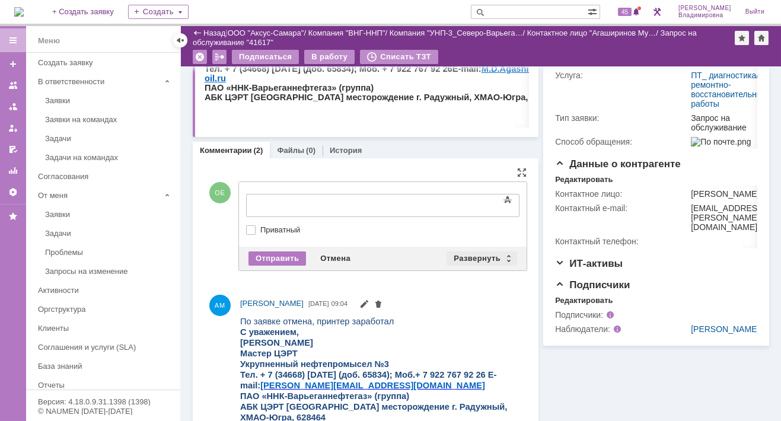
click at [461, 256] on div "Развернуть" at bounding box center [482, 258] width 71 height 14
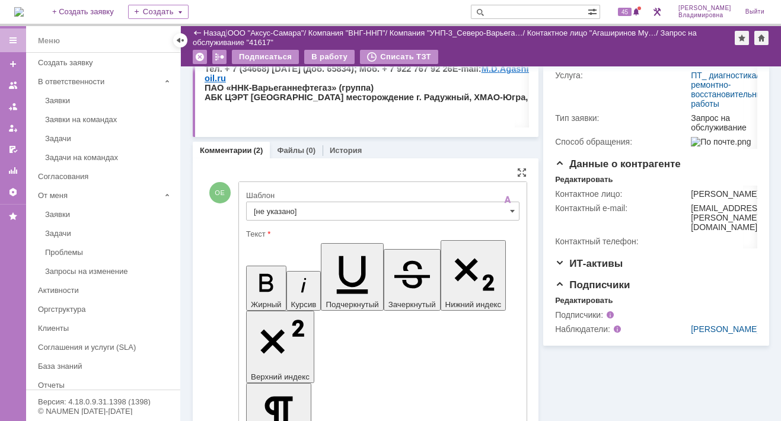
click at [275, 206] on input "[не указано]" at bounding box center [382, 211] width 273 height 19
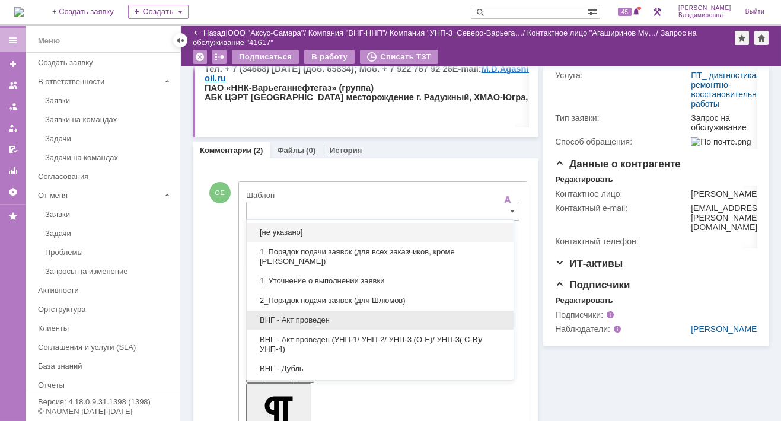
click at [302, 317] on span "ВНГ - Акт проведен" at bounding box center [380, 319] width 253 height 9
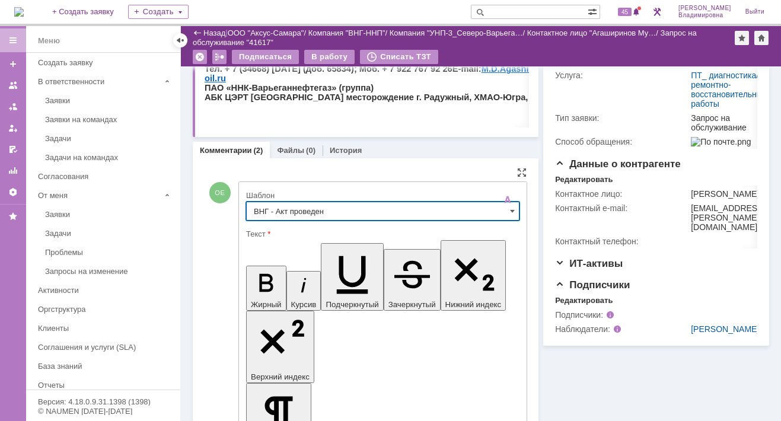
type input "ВНГ - Акт проведен"
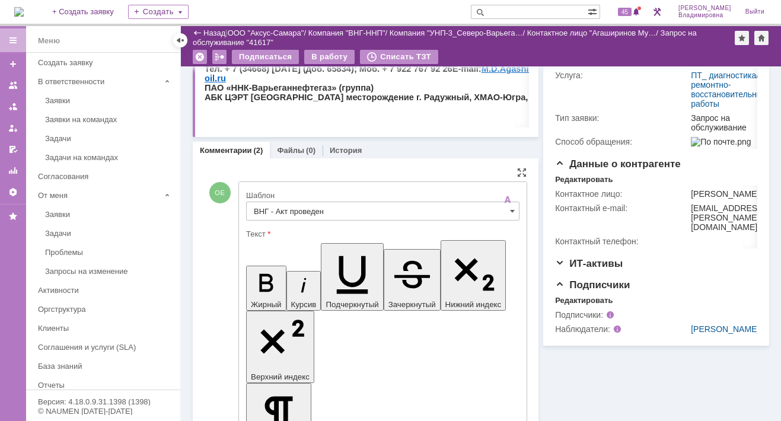
drag, startPoint x: 257, startPoint y: 2682, endPoint x: 310, endPoint y: 2693, distance: 54.0
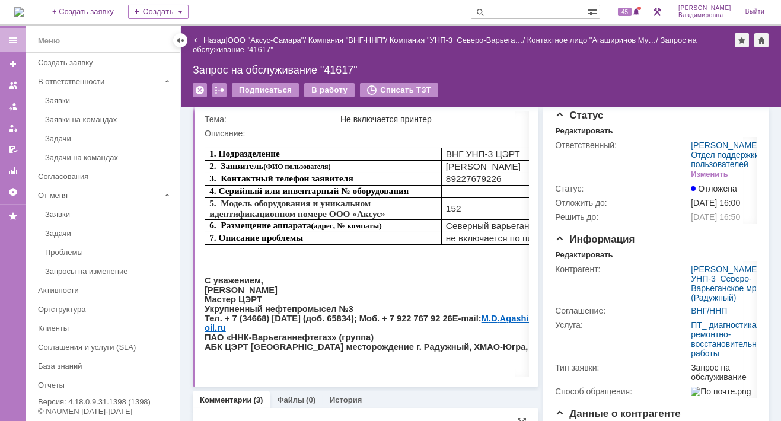
scroll to position [0, 0]
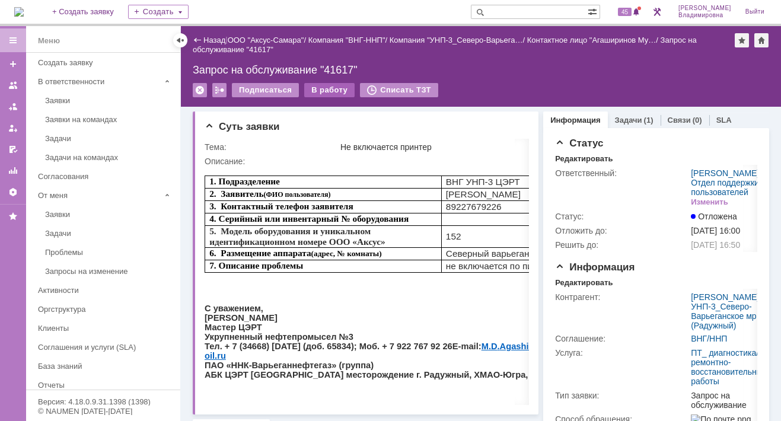
click at [326, 89] on div "В работу" at bounding box center [329, 90] width 50 height 14
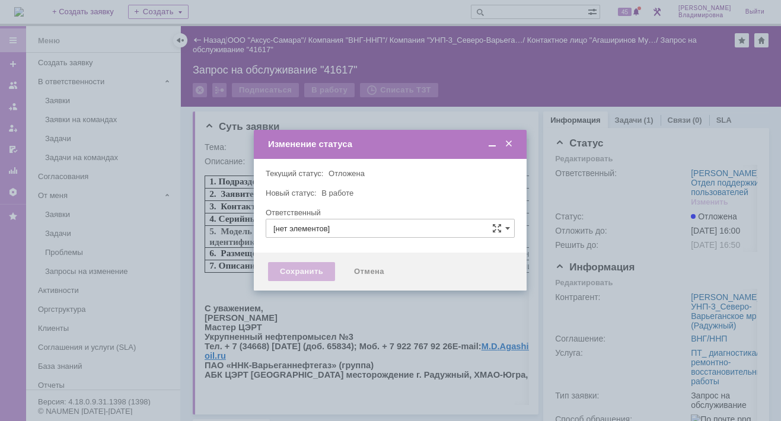
type input "[PERSON_NAME]"
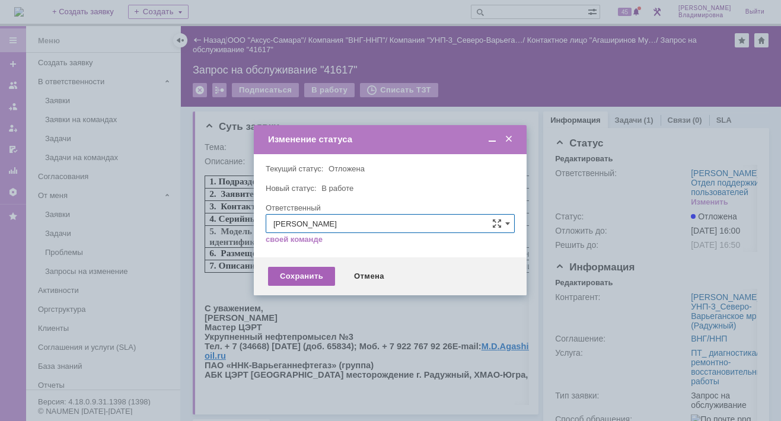
click at [307, 274] on div "Сохранить" at bounding box center [301, 276] width 67 height 19
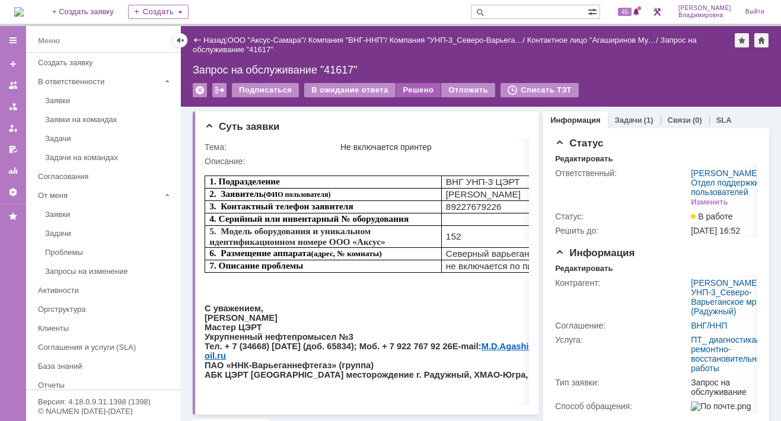
click at [417, 87] on div "Решено" at bounding box center [418, 90] width 45 height 14
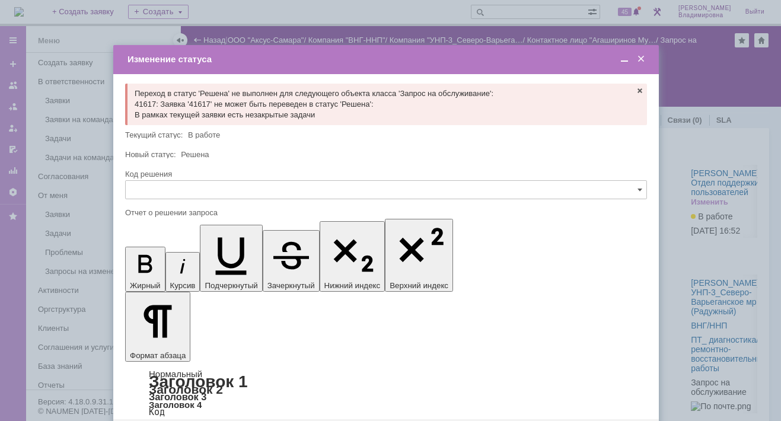
click at [638, 61] on span at bounding box center [641, 59] width 12 height 11
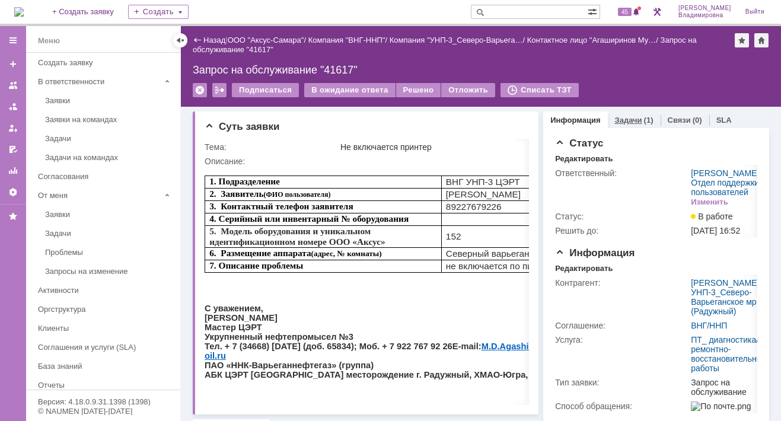
click at [622, 120] on link "Задачи" at bounding box center [628, 120] width 27 height 9
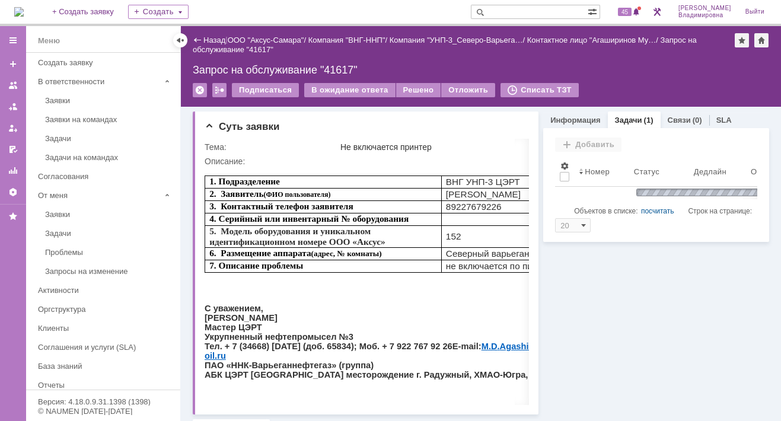
click at [622, 120] on link "Задачи" at bounding box center [628, 120] width 27 height 9
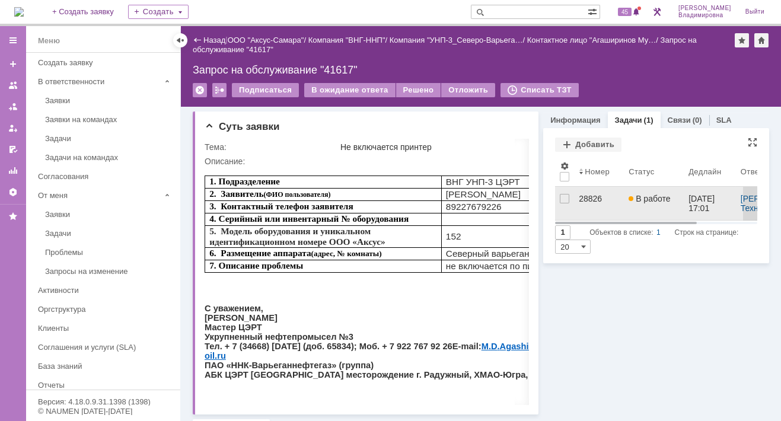
click at [585, 195] on div "28826" at bounding box center [599, 198] width 40 height 9
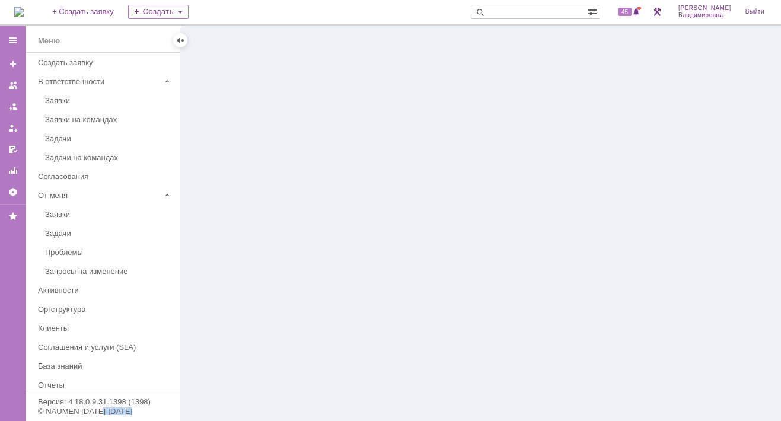
click at [585, 195] on div at bounding box center [481, 223] width 600 height 395
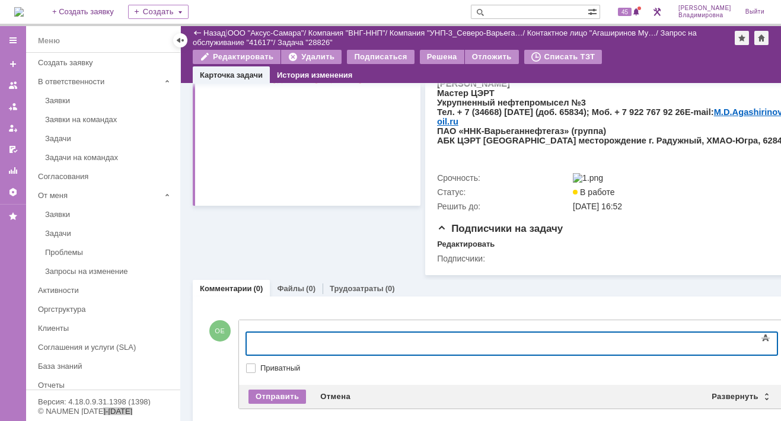
scroll to position [348, 0]
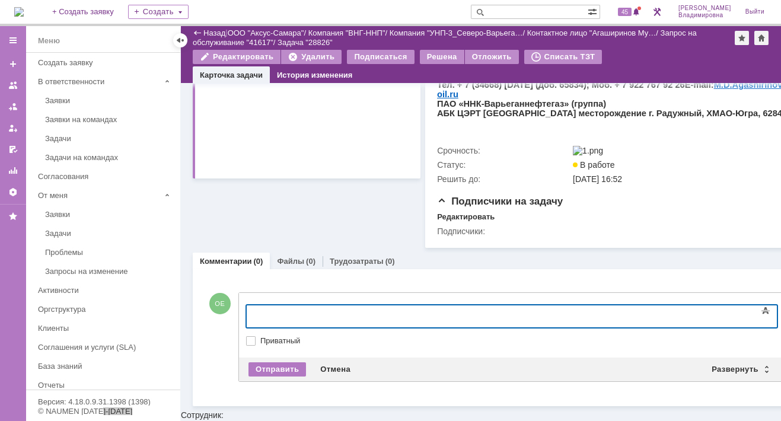
click at [278, 318] on body at bounding box center [342, 315] width 178 height 20
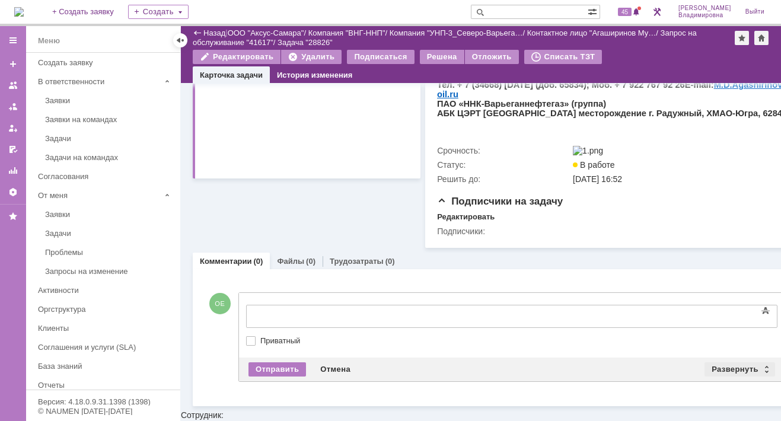
click at [741, 372] on div "Развернуть" at bounding box center [740, 369] width 71 height 14
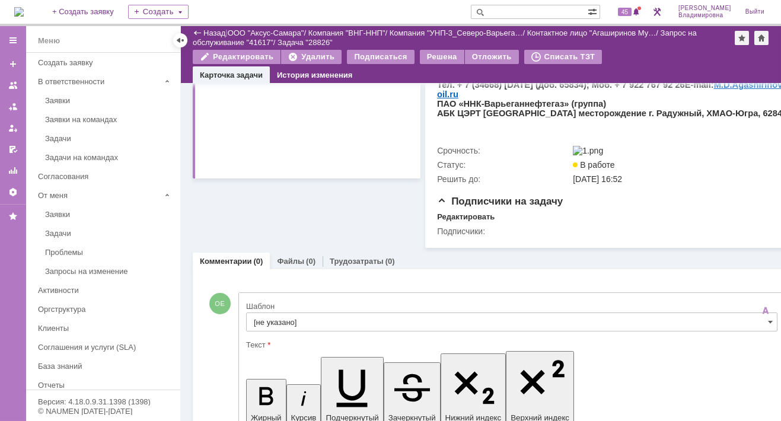
scroll to position [0, 0]
click at [262, 324] on input "[не указано]" at bounding box center [511, 322] width 531 height 19
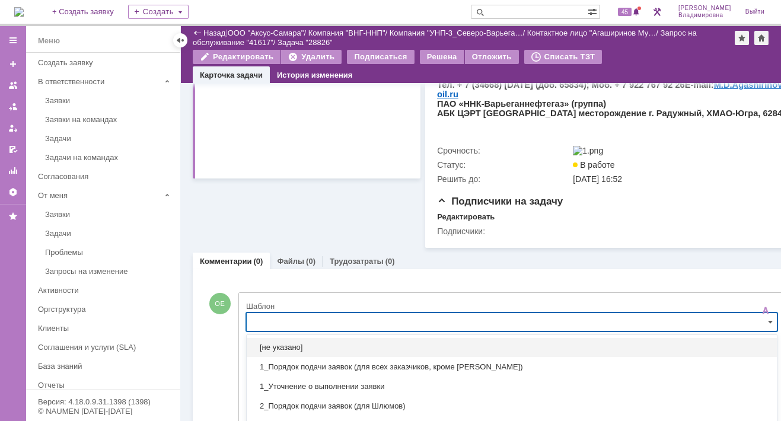
scroll to position [441, 0]
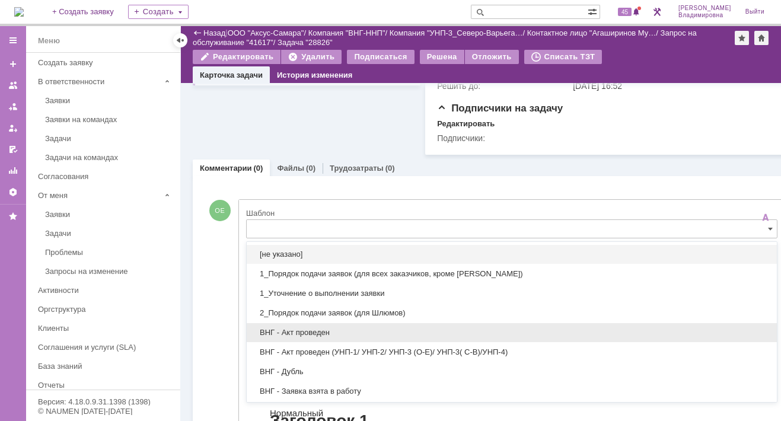
drag, startPoint x: 292, startPoint y: 332, endPoint x: 51, endPoint y: 47, distance: 372.8
click at [292, 332] on span "ВНГ - Акт проведен" at bounding box center [512, 332] width 516 height 9
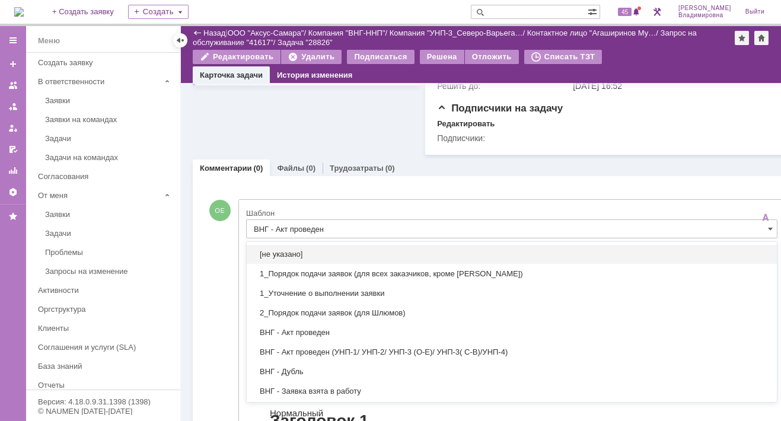
scroll to position [441, 5]
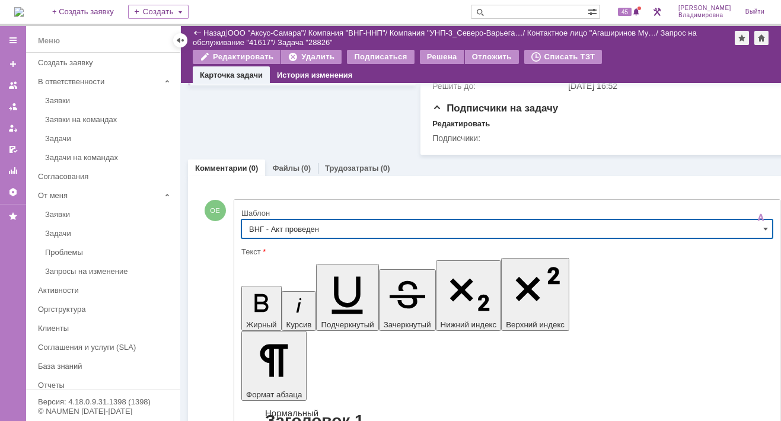
type input "ВНГ - Акт проведен"
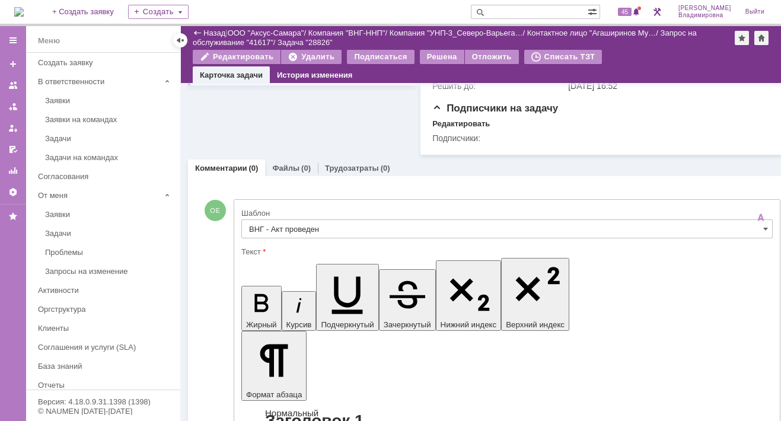
drag, startPoint x: 252, startPoint y: 3473, endPoint x: 535, endPoint y: 3488, distance: 283.3
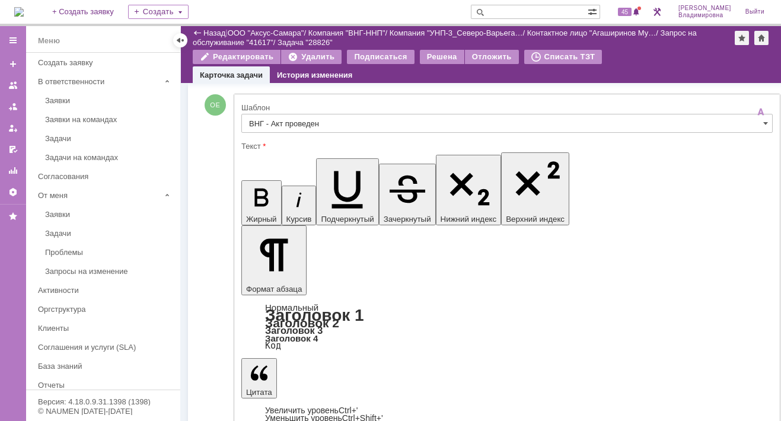
scroll to position [579, 5]
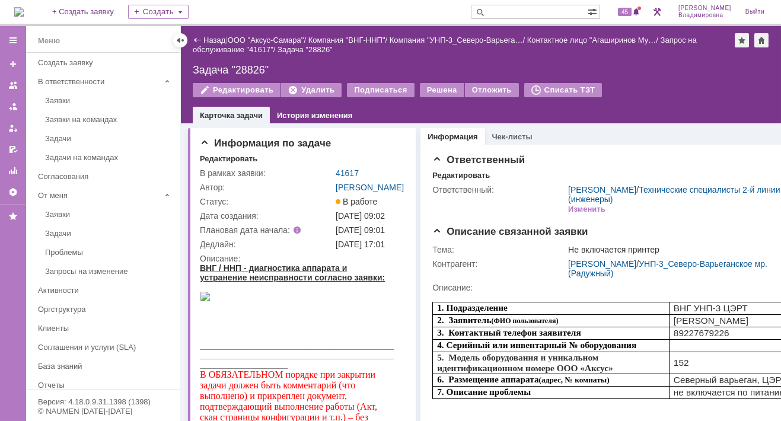
scroll to position [0, 0]
click at [433, 88] on div "Решена" at bounding box center [442, 90] width 44 height 14
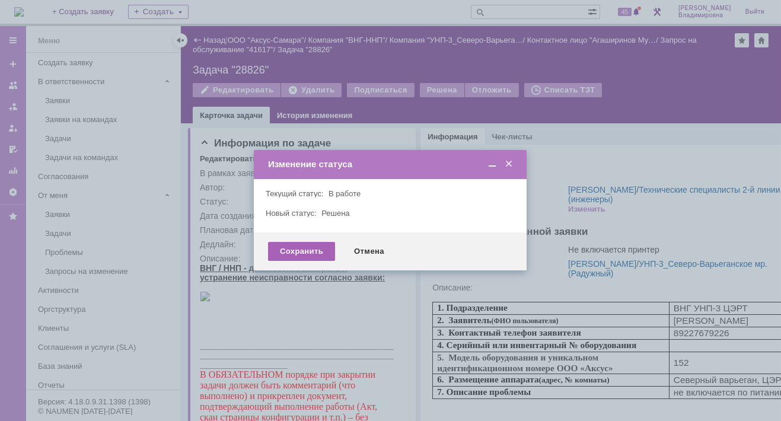
click at [301, 251] on div "Сохранить" at bounding box center [301, 251] width 67 height 19
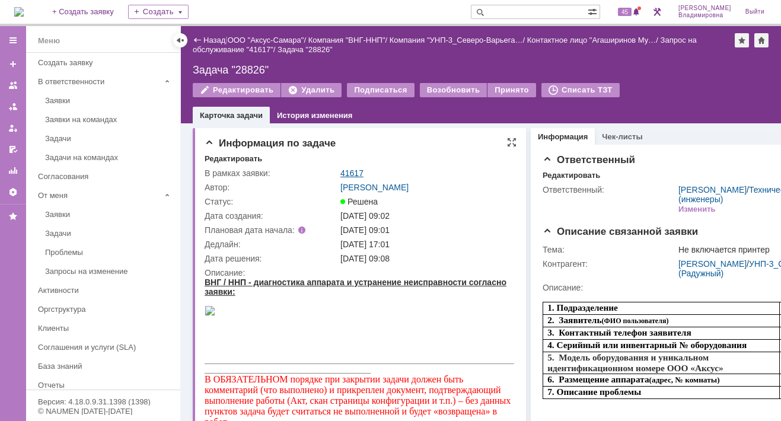
click at [356, 168] on link "41617" at bounding box center [351, 172] width 23 height 9
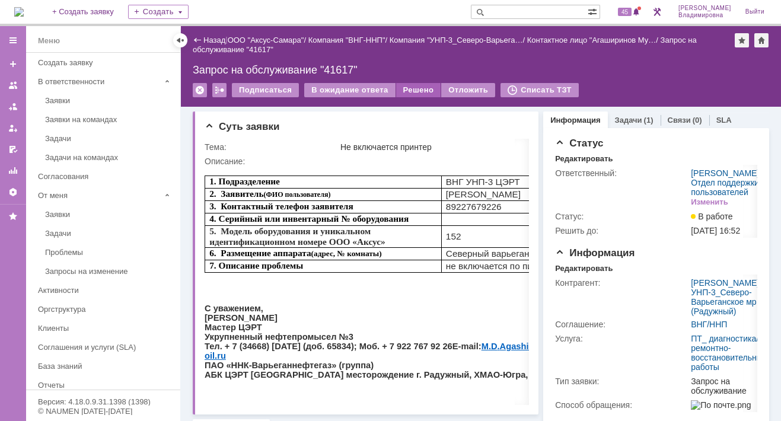
click at [419, 89] on div "Решено" at bounding box center [418, 90] width 45 height 14
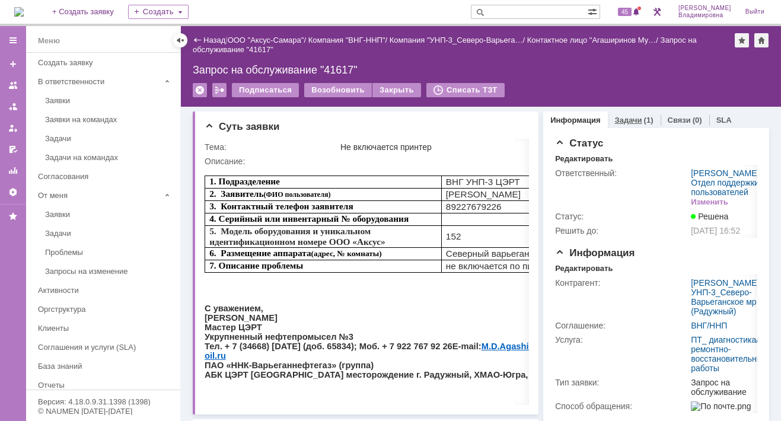
click at [621, 118] on link "Задачи" at bounding box center [628, 120] width 27 height 9
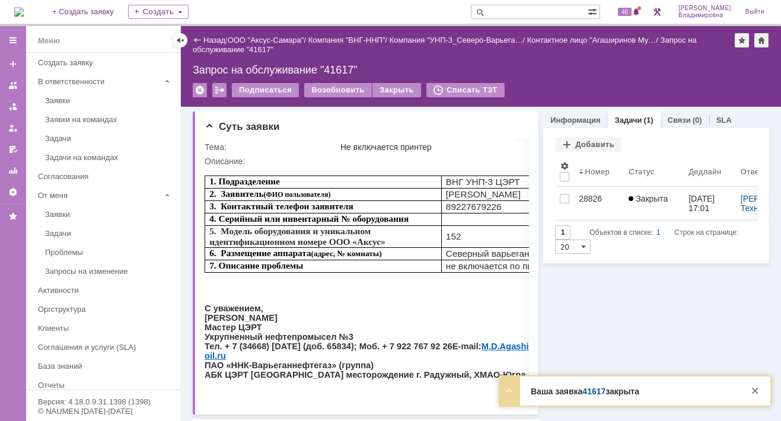
click at [622, 71] on div "Запрос на обслуживание "41617"" at bounding box center [481, 70] width 576 height 12
click at [589, 390] on link "41617" at bounding box center [593, 391] width 23 height 9
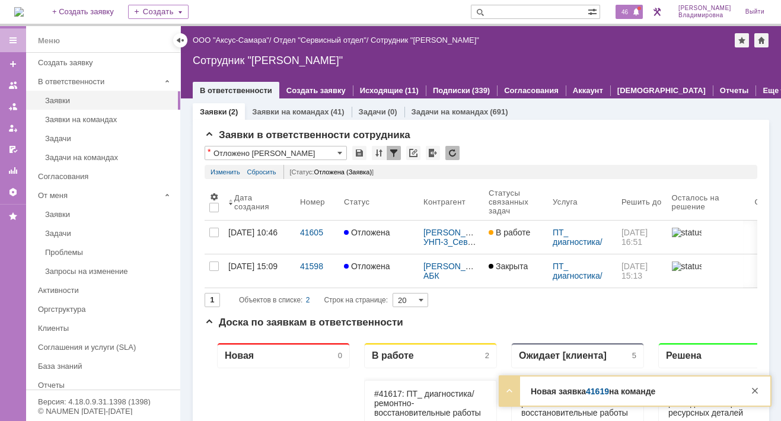
click at [632, 14] on span "46" at bounding box center [625, 12] width 14 height 8
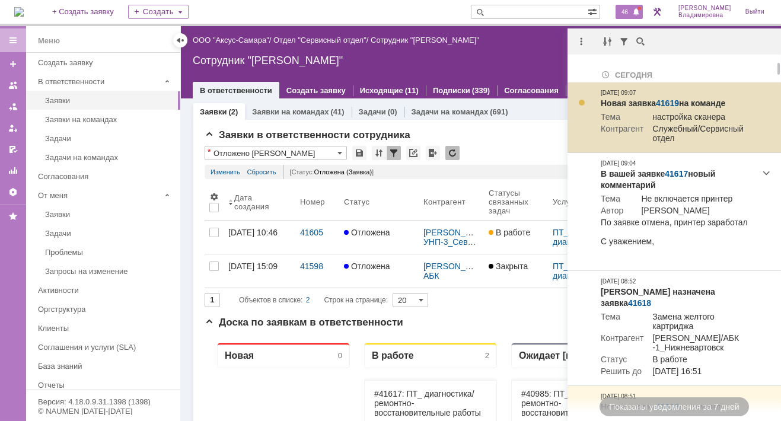
click at [666, 100] on link "41619" at bounding box center [667, 102] width 23 height 9
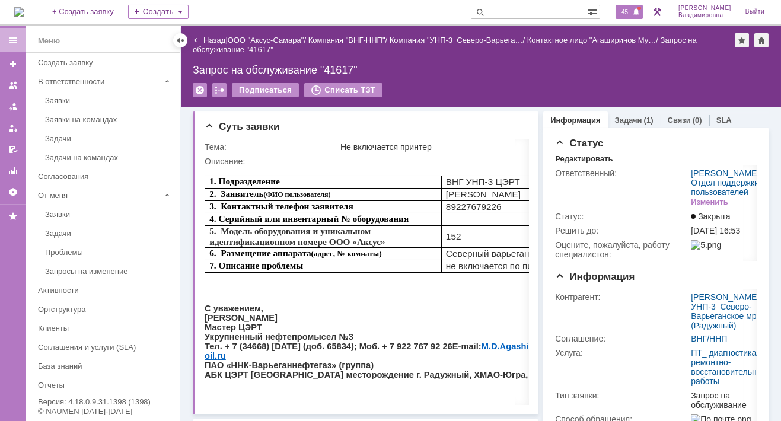
click at [632, 9] on span "45" at bounding box center [625, 12] width 14 height 8
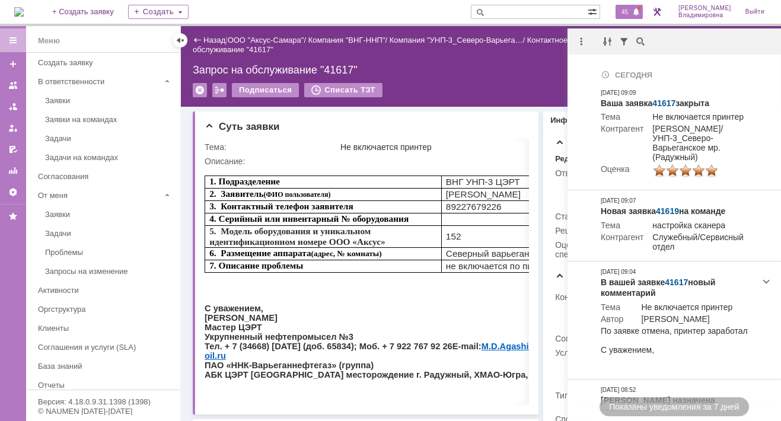
click at [450, 62] on div "Назад | ООО "Аксус-Самара" / Компания "ВНГ-ННП" / Компания "УНП-3_Северо-Варьег…" at bounding box center [481, 66] width 600 height 81
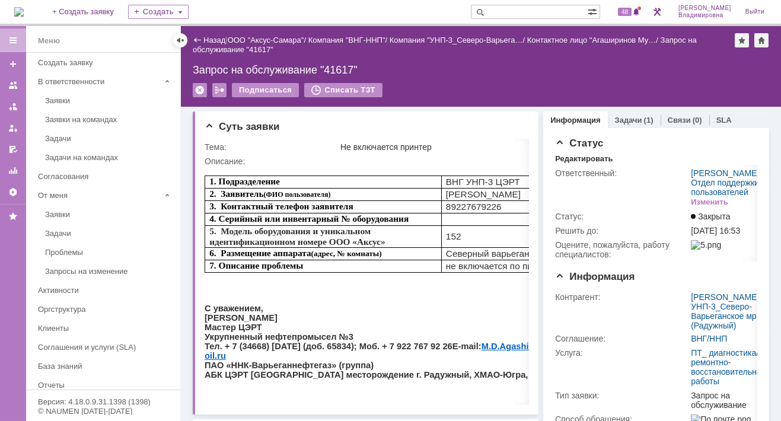
click at [24, 12] on img at bounding box center [18, 11] width 9 height 9
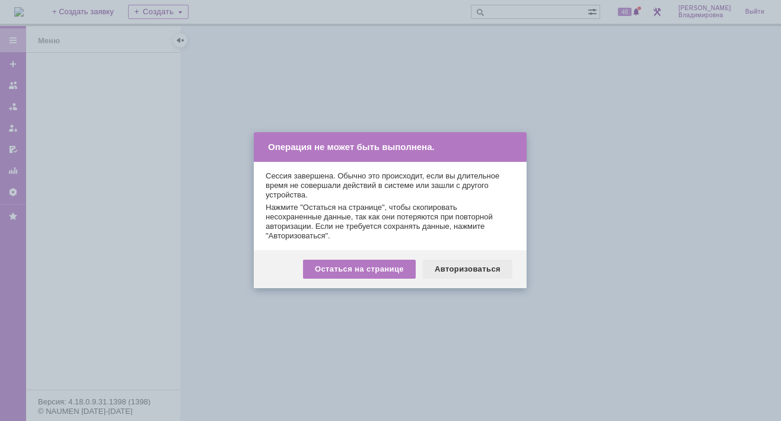
click at [464, 268] on div "Авторизоваться" at bounding box center [468, 269] width 90 height 19
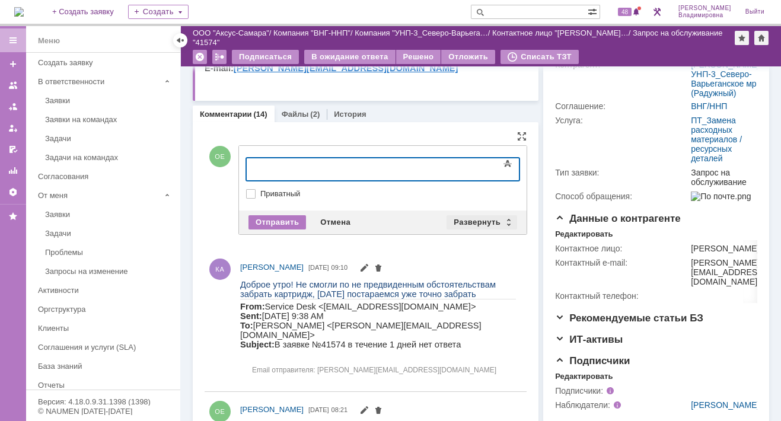
click at [483, 217] on div "Развернуть" at bounding box center [482, 222] width 71 height 14
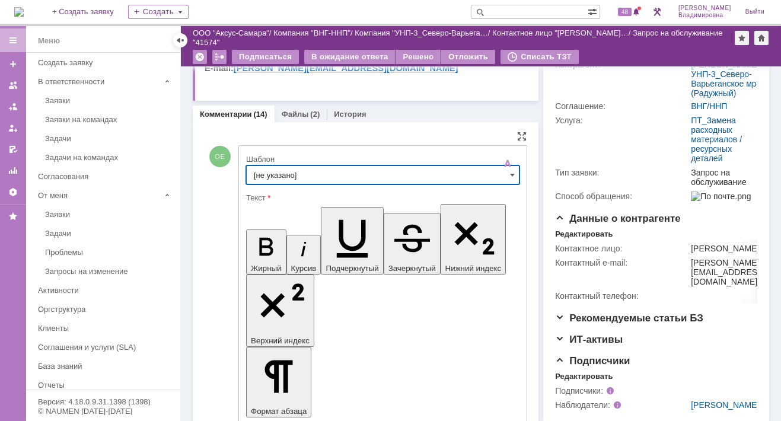
click at [278, 174] on input "[не указано]" at bounding box center [382, 174] width 273 height 19
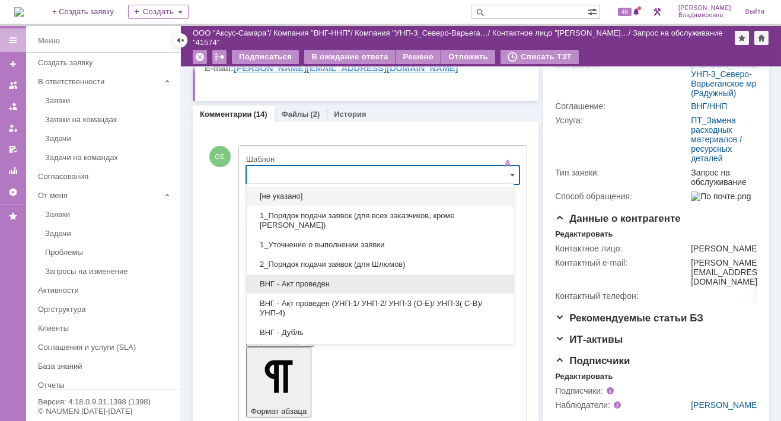
click at [296, 282] on span "ВНГ - Акт проведен" at bounding box center [380, 283] width 253 height 9
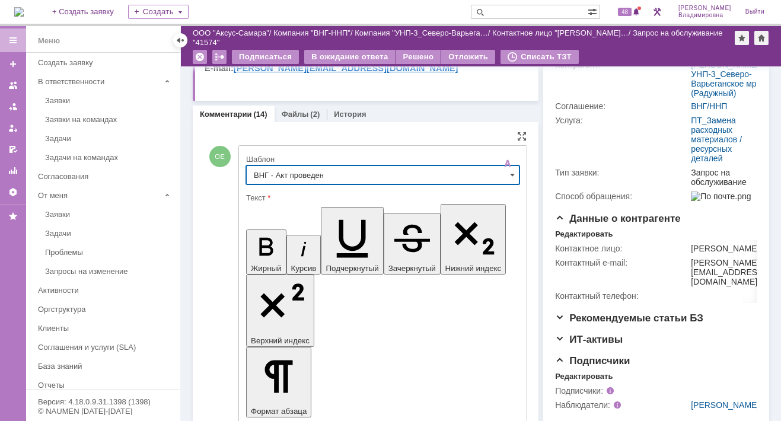
type input "ВНГ - Акт проведен"
drag, startPoint x: 257, startPoint y: 2648, endPoint x: 313, endPoint y: 2663, distance: 57.5
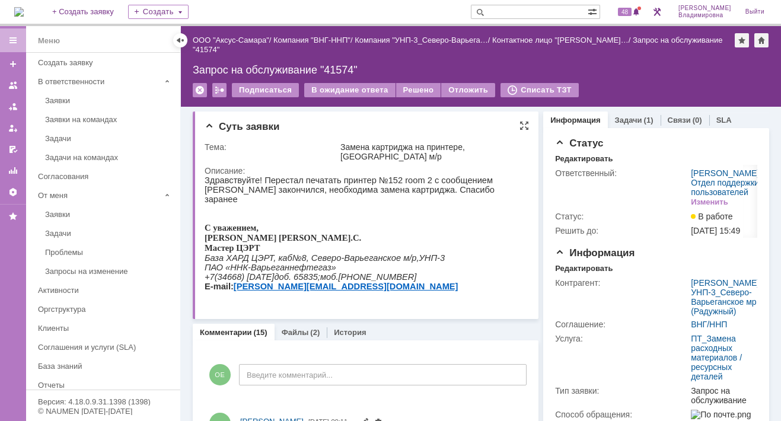
scroll to position [0, 0]
click at [372, 85] on div "В ожидание ответа" at bounding box center [349, 90] width 91 height 14
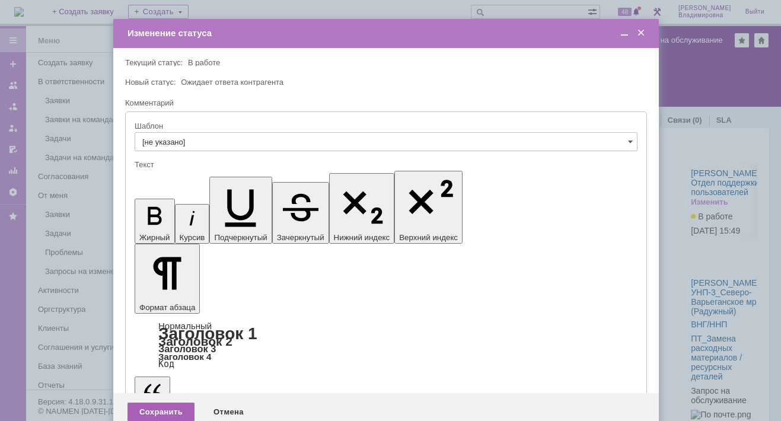
click at [148, 403] on div "Сохранить" at bounding box center [161, 412] width 67 height 19
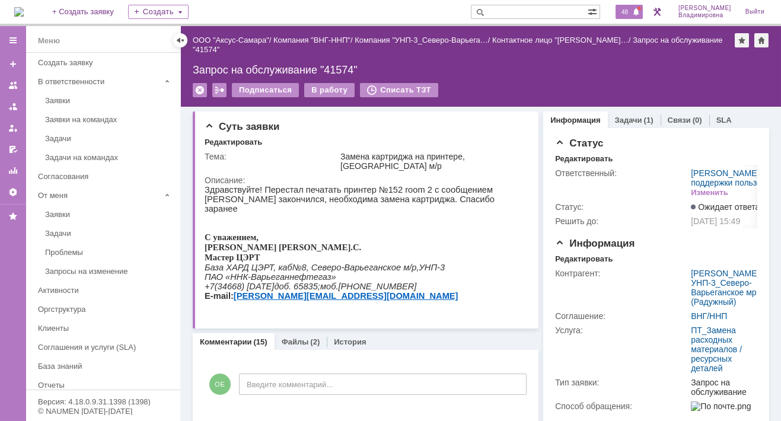
click at [630, 10] on span "48" at bounding box center [625, 12] width 14 height 8
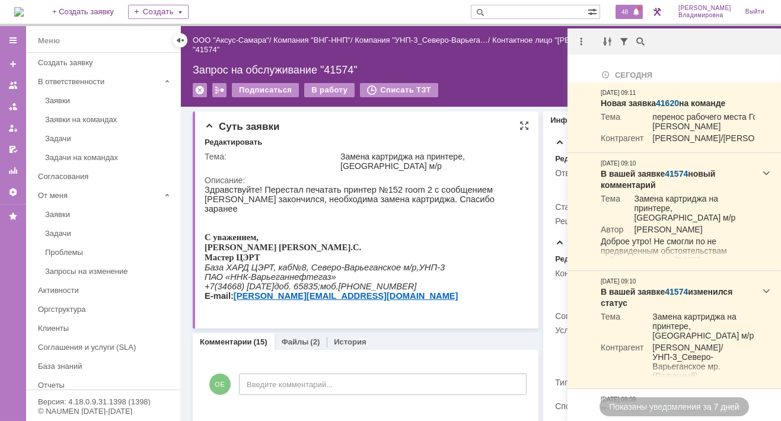
click at [528, 149] on div "Суть заявки Редактировать Тема: Замена картриджа на принтере, Северо-Варьёганск…" at bounding box center [366, 219] width 346 height 217
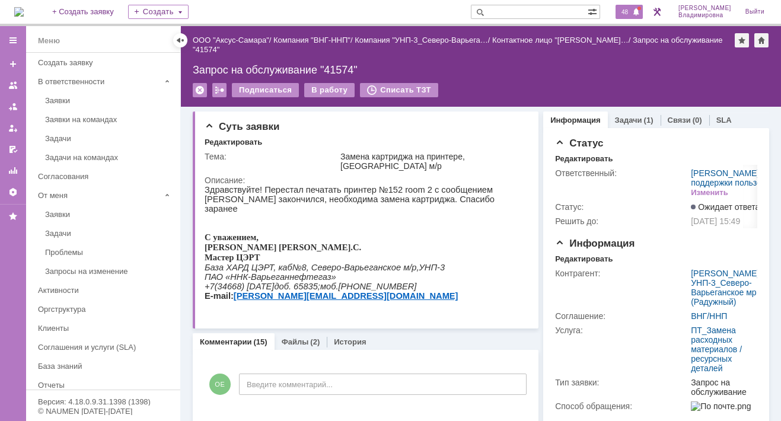
click at [627, 14] on span "48" at bounding box center [625, 12] width 14 height 8
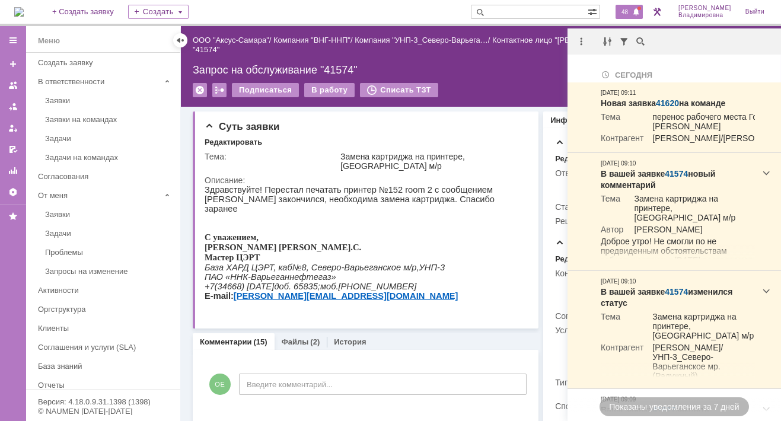
click at [512, 13] on input "text" at bounding box center [529, 12] width 117 height 14
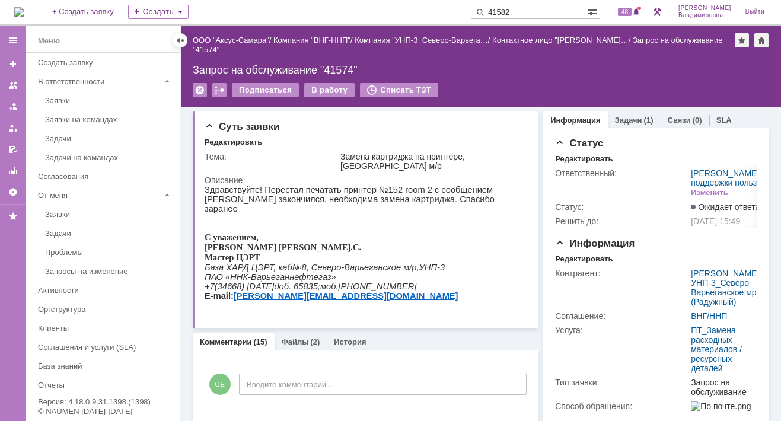
type input "41582"
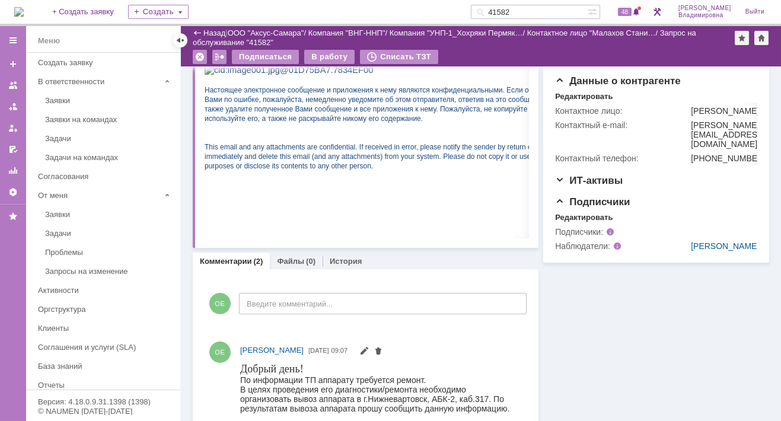
scroll to position [119, 0]
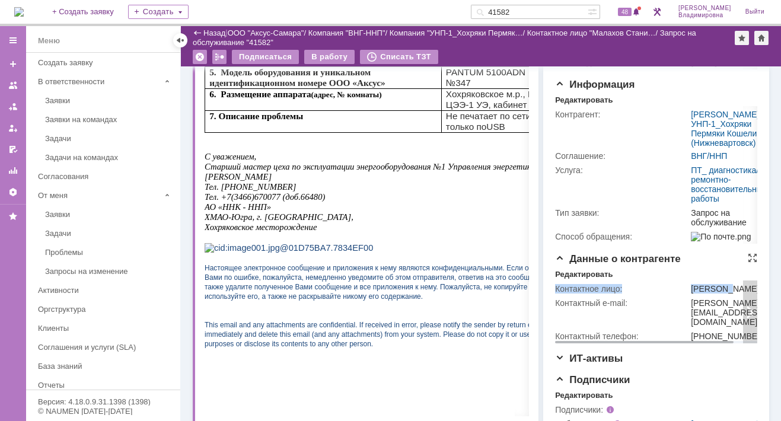
drag, startPoint x: 723, startPoint y: 314, endPoint x: 745, endPoint y: 332, distance: 29.1
click at [745, 332] on div "Контактное лицо: [PERSON_NAME] e-mail: [PERSON_NAME][EMAIL_ADDRESS][DOMAIN_NAME…" at bounding box center [656, 311] width 202 height 64
click at [743, 332] on div at bounding box center [750, 312] width 14 height 63
click at [692, 294] on div "[PERSON_NAME]" at bounding box center [717, 288] width 75 height 9
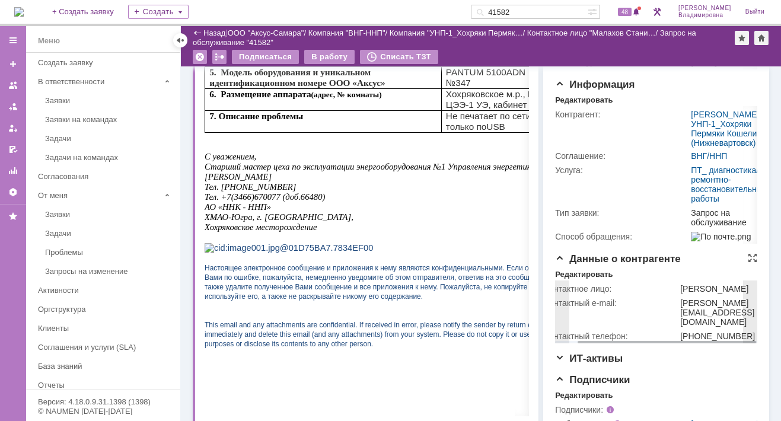
drag, startPoint x: 697, startPoint y: 313, endPoint x: 724, endPoint y: 324, distance: 29.3
click at [724, 294] on div "[PERSON_NAME]" at bounding box center [717, 288] width 75 height 9
drag, startPoint x: 724, startPoint y: 324, endPoint x: 694, endPoint y: 324, distance: 30.2
copy div "[PERSON_NAME]"
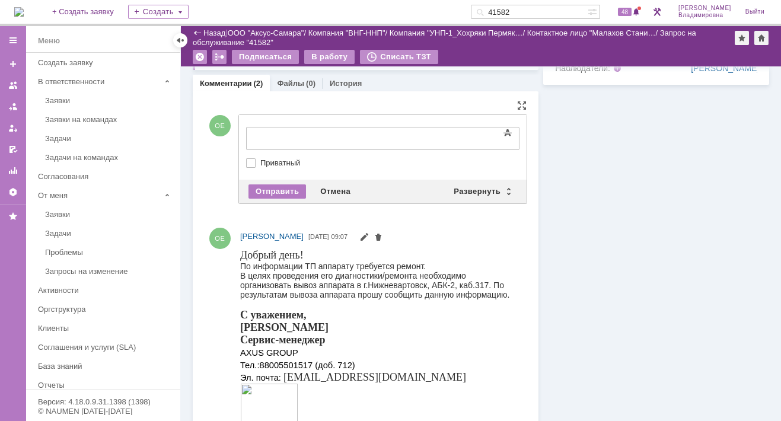
scroll to position [0, 0]
click at [484, 189] on div "Развернуть" at bounding box center [482, 191] width 71 height 14
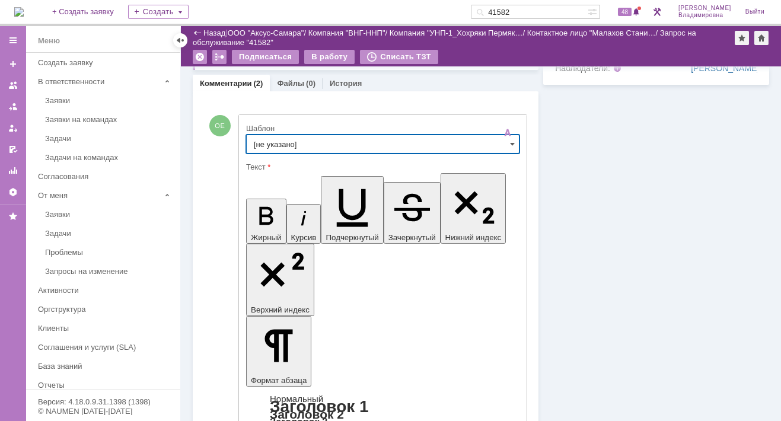
click at [266, 135] on input "[не указано]" at bounding box center [382, 144] width 273 height 19
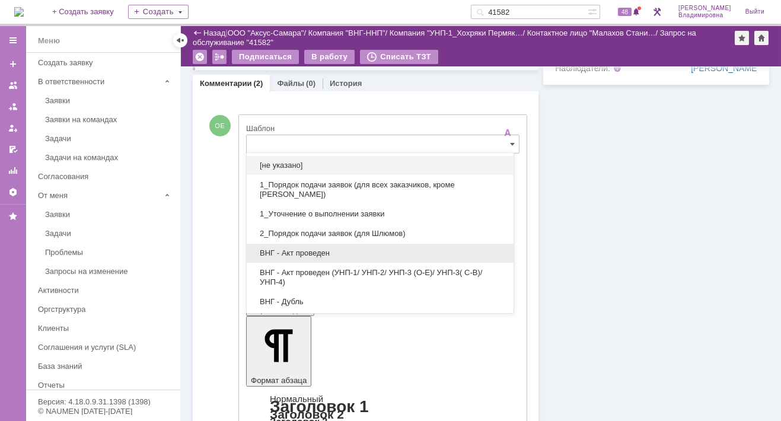
click at [284, 250] on span "ВНГ - Акт проведен" at bounding box center [380, 252] width 253 height 9
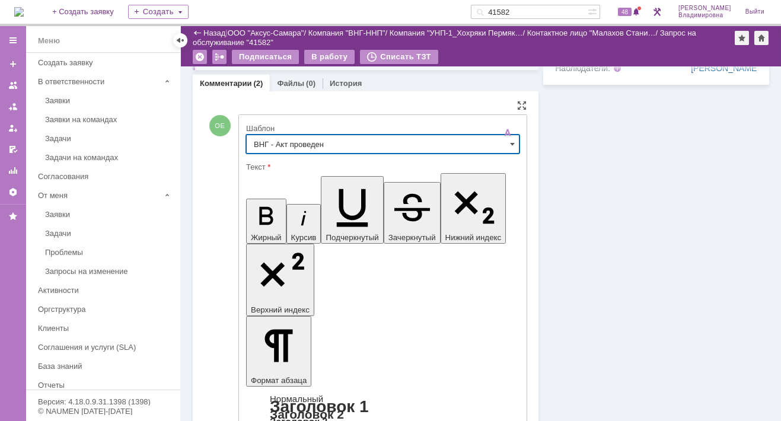
type input "ВНГ - Акт проведен"
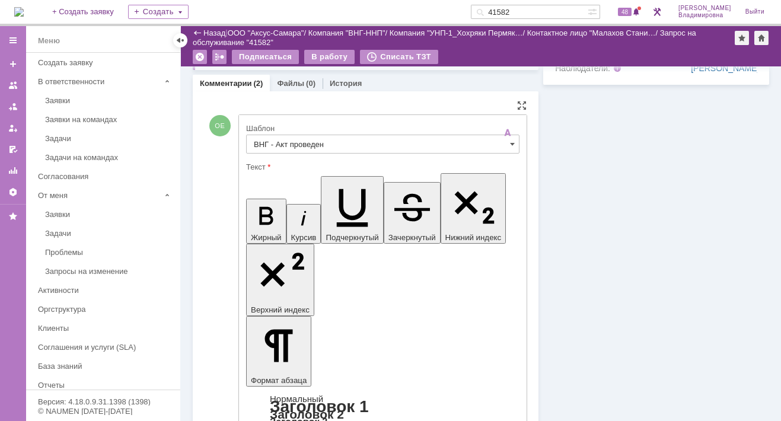
drag, startPoint x: 317, startPoint y: 2602, endPoint x: 290, endPoint y: 2620, distance: 32.1
drag, startPoint x: 259, startPoint y: 2616, endPoint x: 317, endPoint y: 2632, distance: 59.7
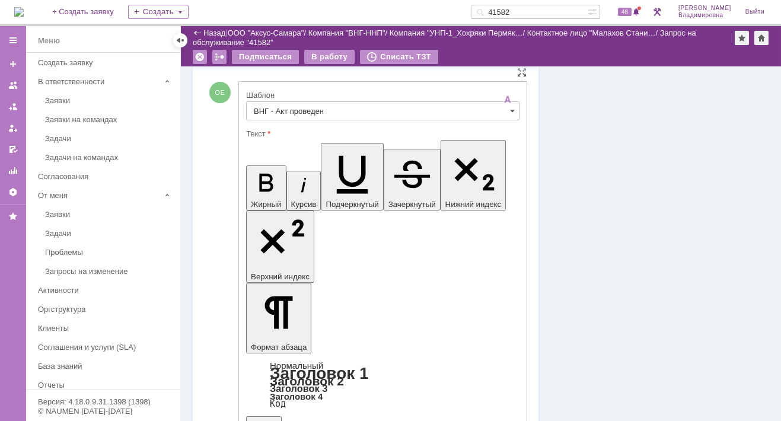
scroll to position [534, 0]
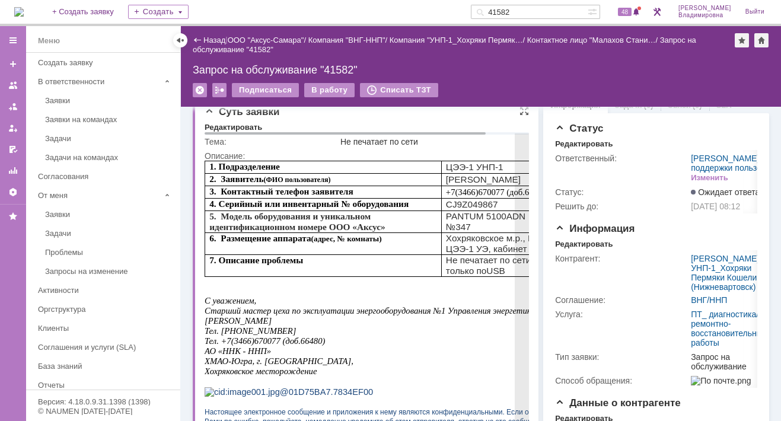
scroll to position [0, 0]
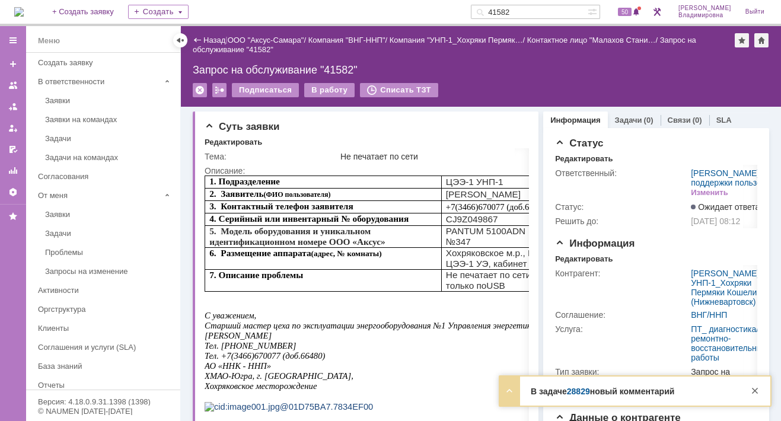
click at [582, 391] on link "28829" at bounding box center [578, 391] width 23 height 9
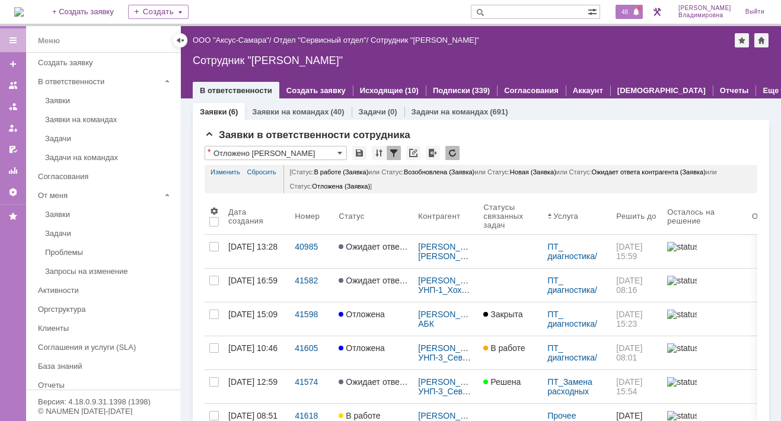
click at [632, 9] on span "48" at bounding box center [625, 12] width 14 height 8
click at [501, 148] on div "* Отложено Орлова" at bounding box center [481, 153] width 553 height 15
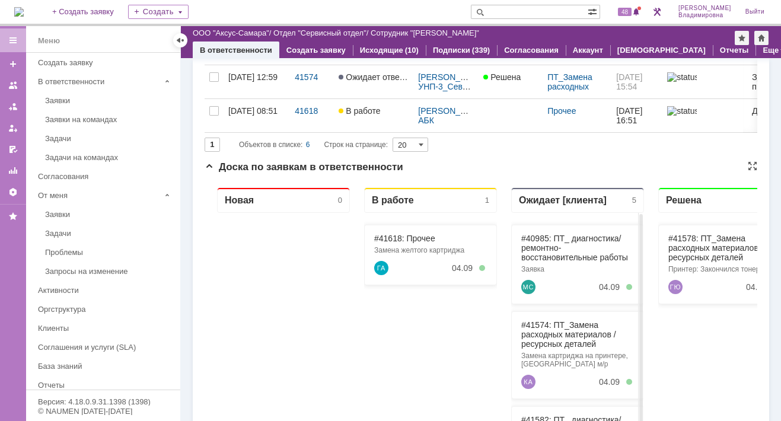
scroll to position [297, 0]
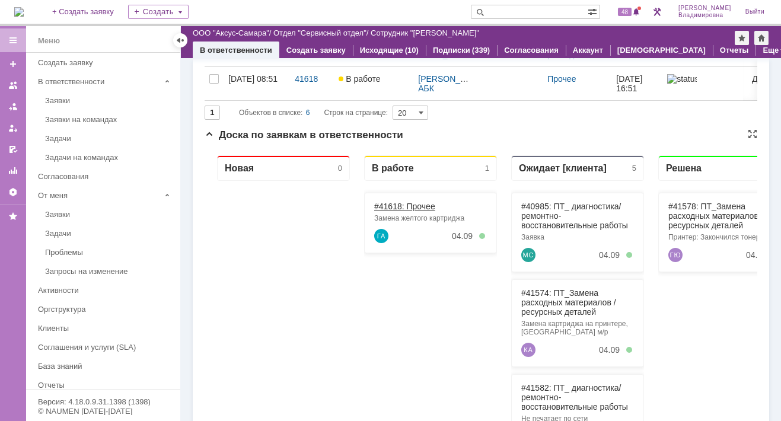
click at [394, 205] on link "#41618: Прочее" at bounding box center [404, 206] width 61 height 9
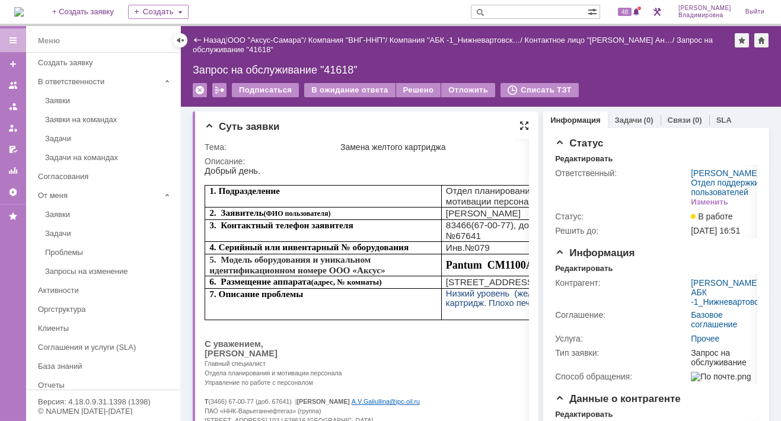
click at [519, 127] on div at bounding box center [523, 125] width 9 height 9
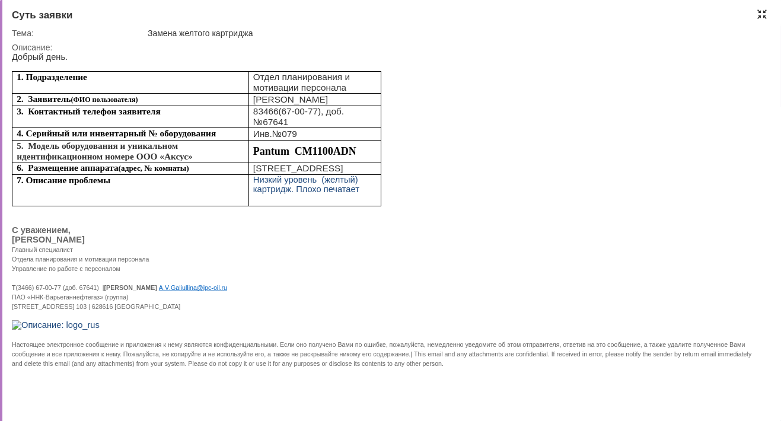
click at [762, 12] on div at bounding box center [761, 13] width 9 height 9
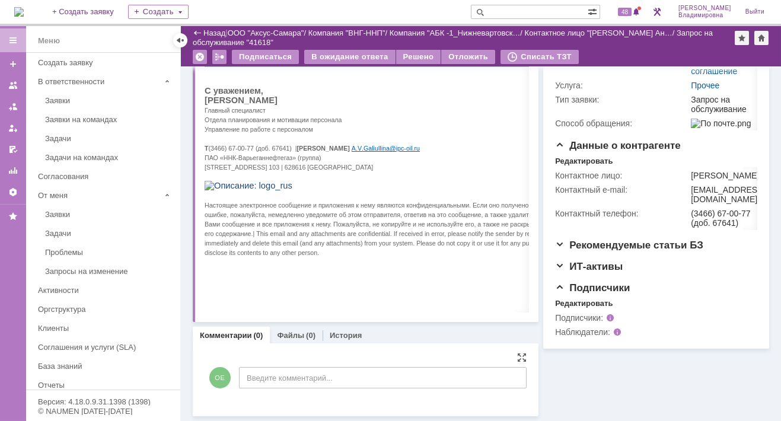
scroll to position [219, 0]
click at [244, 356] on div "ОЕ Введите комментарий..." at bounding box center [366, 379] width 322 height 55
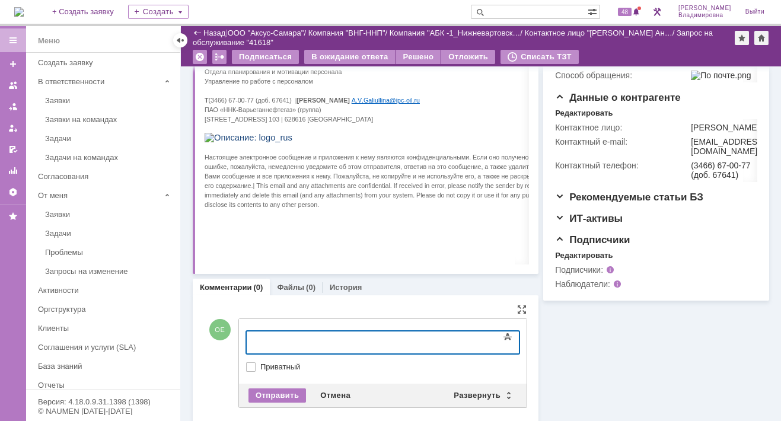
scroll to position [274, 0]
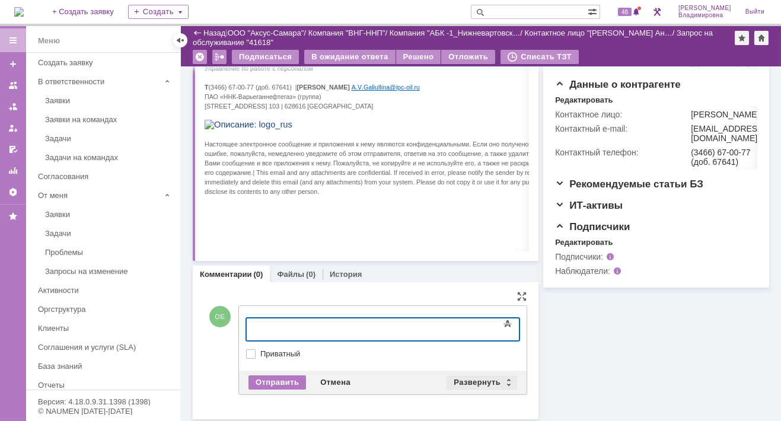
click at [489, 378] on div "Развернуть" at bounding box center [482, 382] width 71 height 14
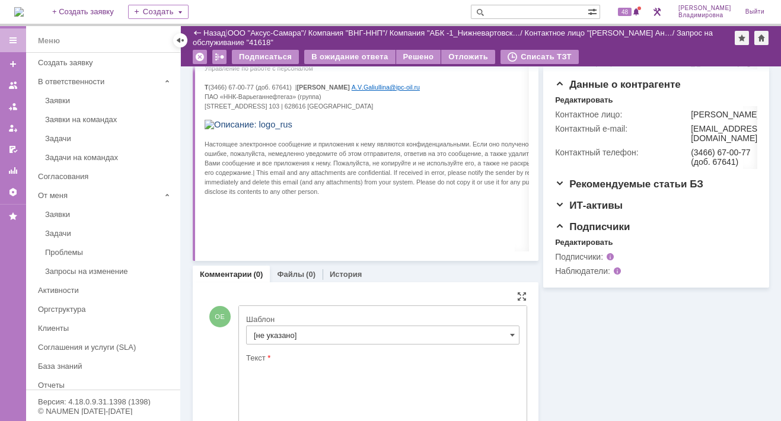
scroll to position [0, 0]
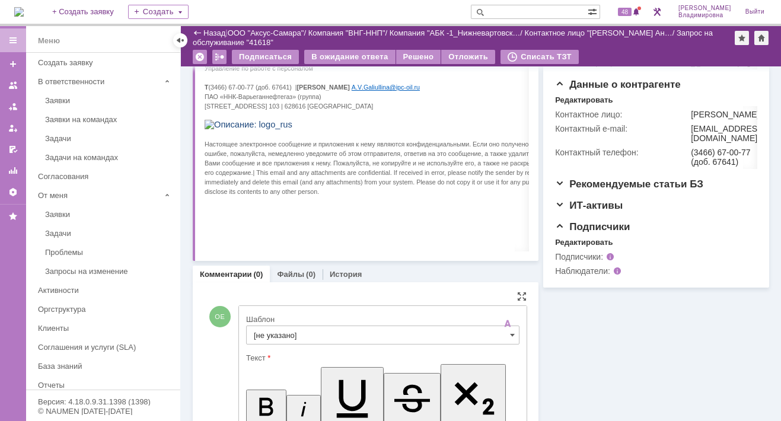
click at [287, 336] on input "[не указано]" at bounding box center [382, 335] width 273 height 19
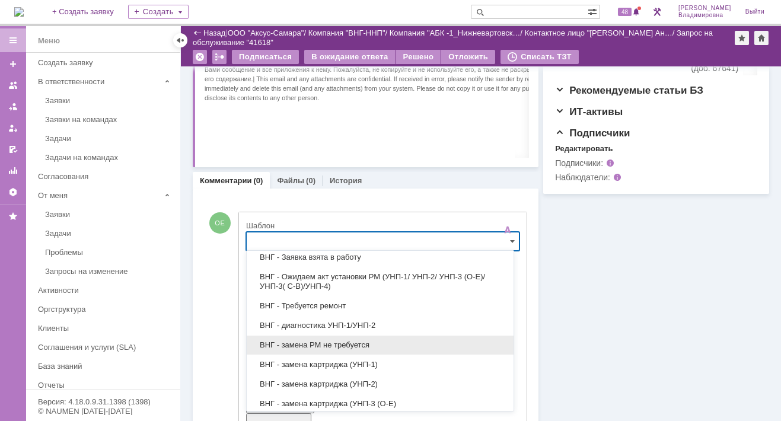
scroll to position [144, 0]
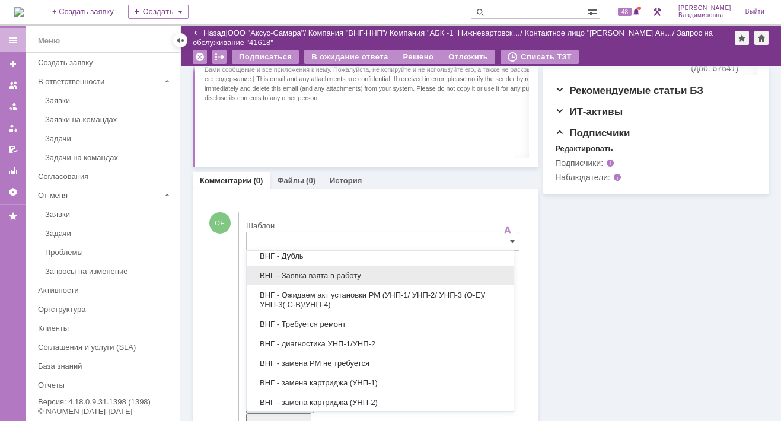
click at [307, 275] on span "ВНГ - Заявка взята в работу" at bounding box center [380, 275] width 253 height 9
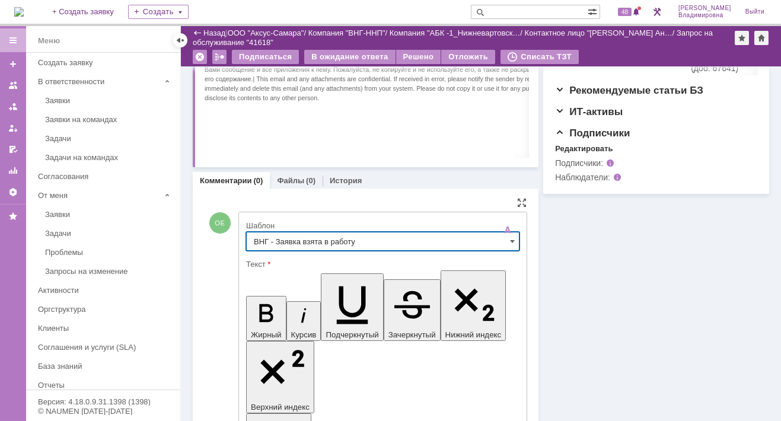
type input "ВНГ - Заявка взята в работу"
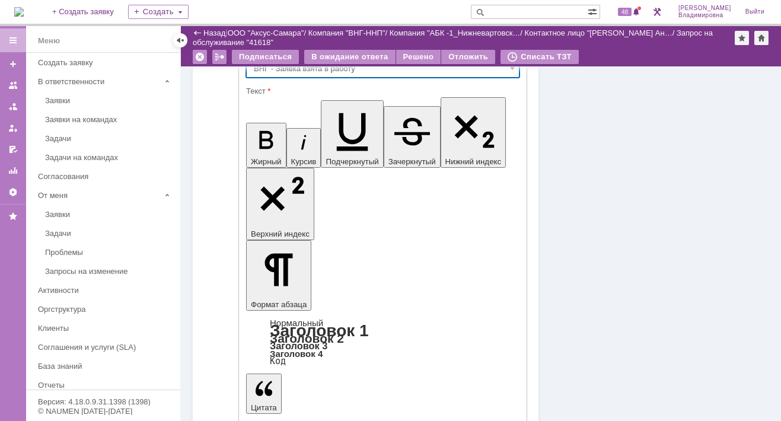
scroll to position [561, 0]
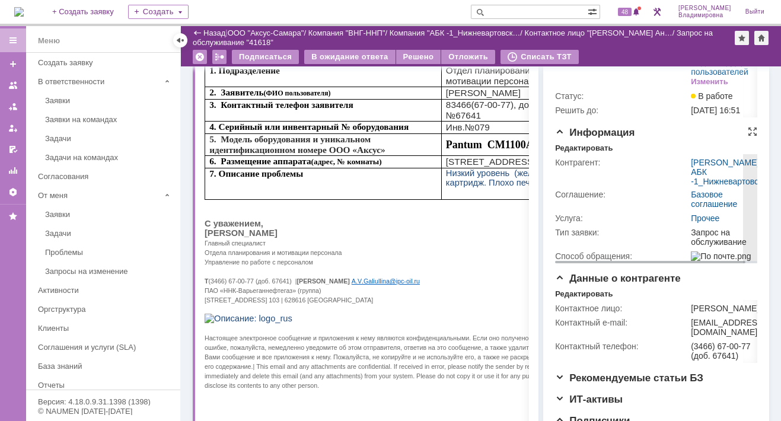
scroll to position [0, 0]
click at [563, 153] on div "Редактировать" at bounding box center [584, 148] width 58 height 9
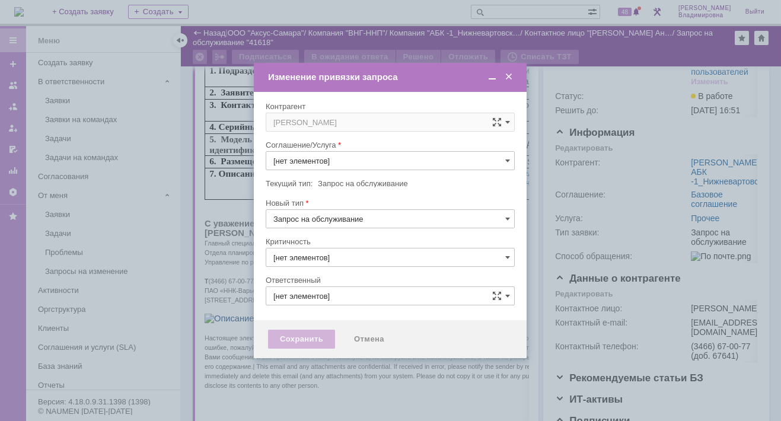
type input "Прочее"
type input "3. Низкая"
type input "[не указано]"
type input "[PERSON_NAME]"
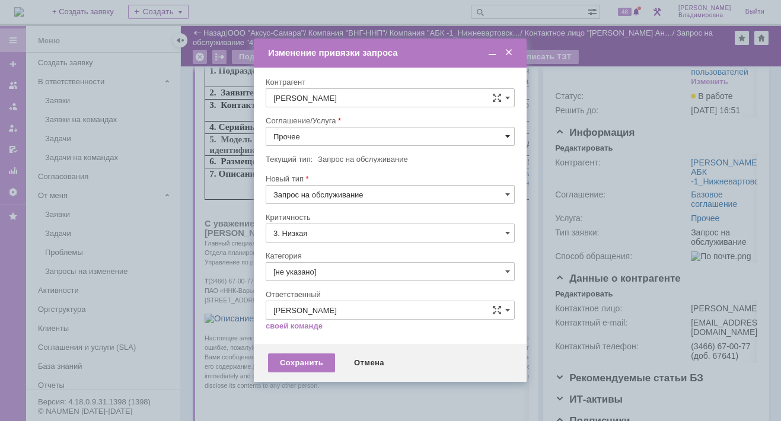
click at [507, 133] on span at bounding box center [507, 136] width 5 height 9
click at [327, 280] on span "ПТ_Замена расходных материалов / ресурсных деталей" at bounding box center [390, 282] width 234 height 9
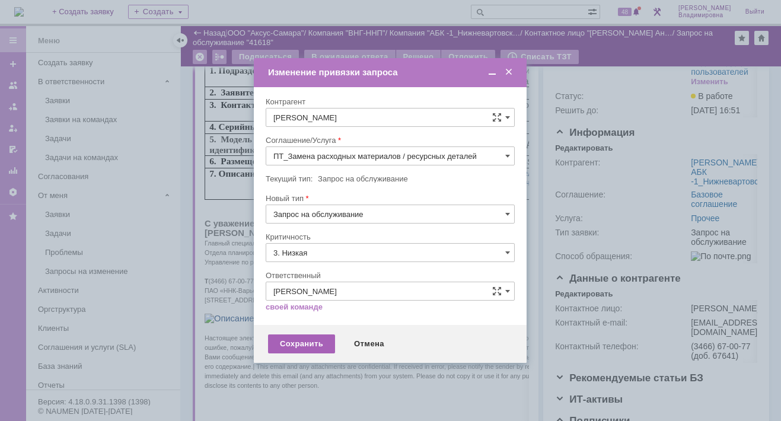
type input "ПТ_Замена расходных материалов / ресурсных деталей"
click at [314, 343] on div "Сохранить" at bounding box center [301, 343] width 67 height 19
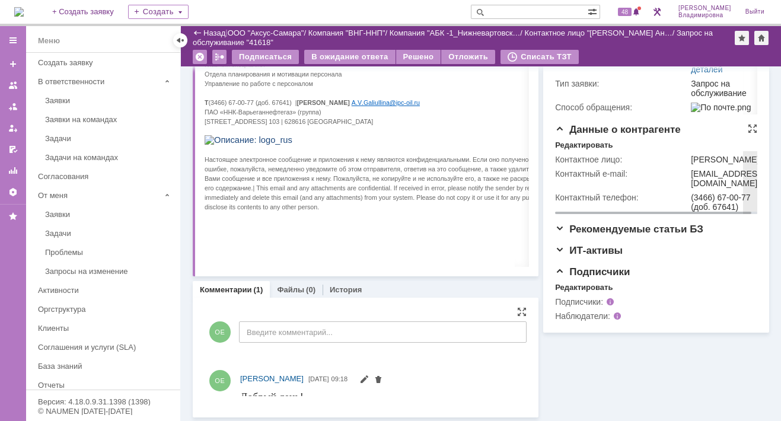
scroll to position [0, 0]
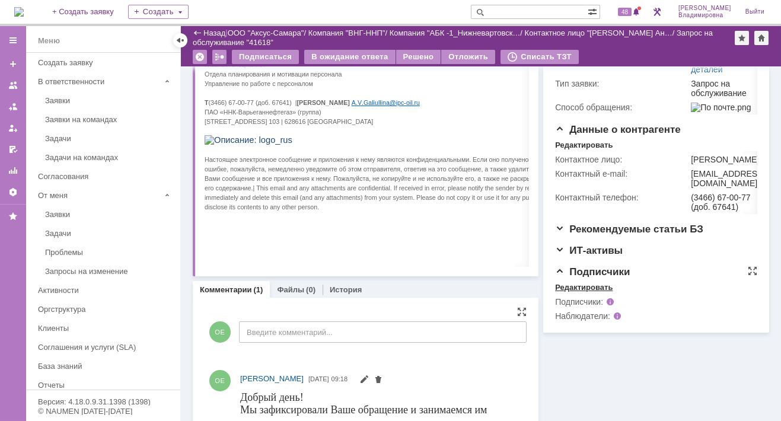
click at [584, 292] on div "Редактировать" at bounding box center [584, 287] width 58 height 9
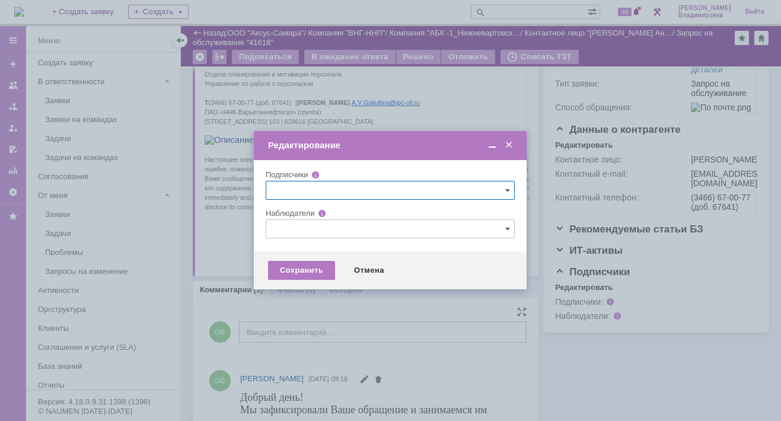
click at [287, 227] on input "text" at bounding box center [390, 228] width 249 height 19
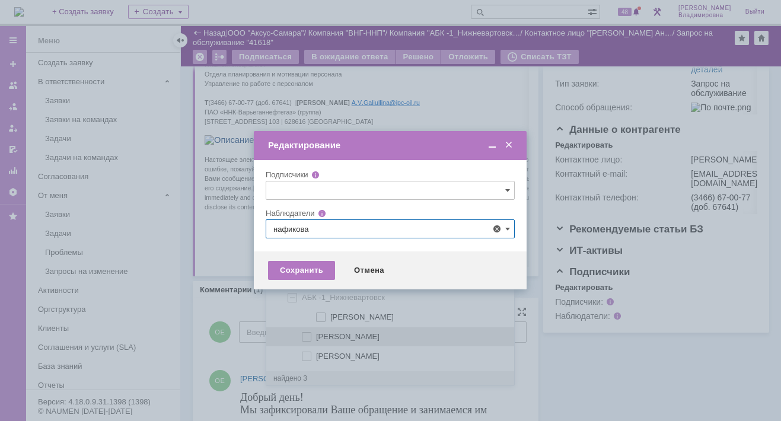
click at [316, 334] on span at bounding box center [316, 335] width 0 height 6
click at [305, 334] on input "Нафикова Евгения" at bounding box center [308, 337] width 8 height 8
type input "Нафикова Евгения"
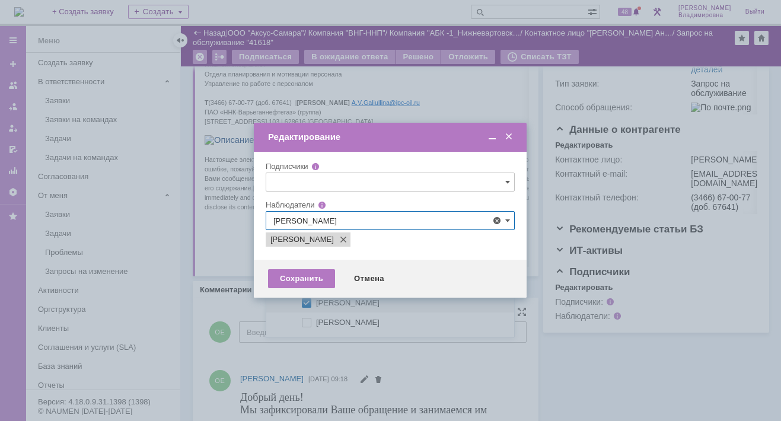
click at [229, 298] on div at bounding box center [390, 210] width 781 height 421
click at [296, 281] on div "Сохранить" at bounding box center [301, 278] width 67 height 19
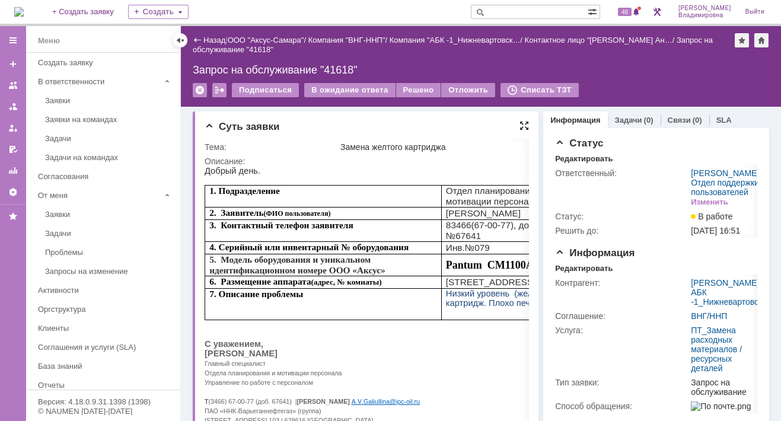
click at [519, 123] on div at bounding box center [523, 125] width 9 height 9
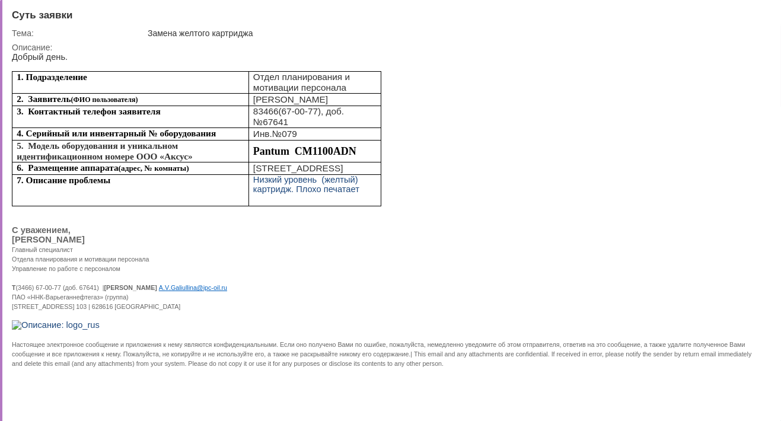
drag, startPoint x: 761, startPoint y: 13, endPoint x: 723, endPoint y: 20, distance: 39.2
click at [761, 12] on div at bounding box center [761, 13] width 9 height 9
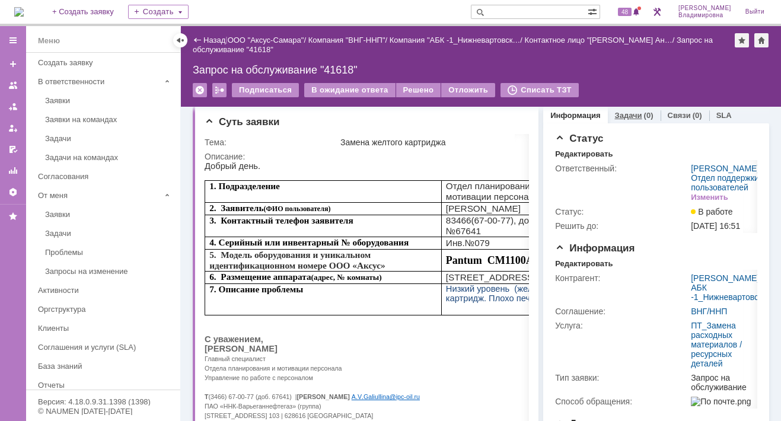
click at [621, 113] on link "Задачи" at bounding box center [628, 115] width 27 height 9
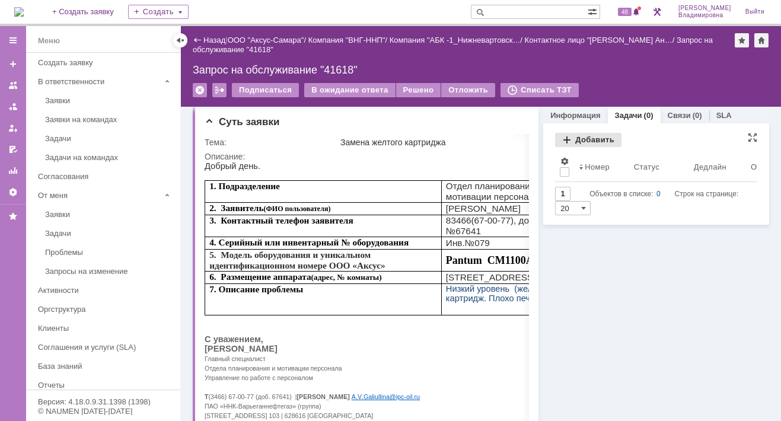
click at [574, 134] on div "Добавить" at bounding box center [588, 140] width 66 height 14
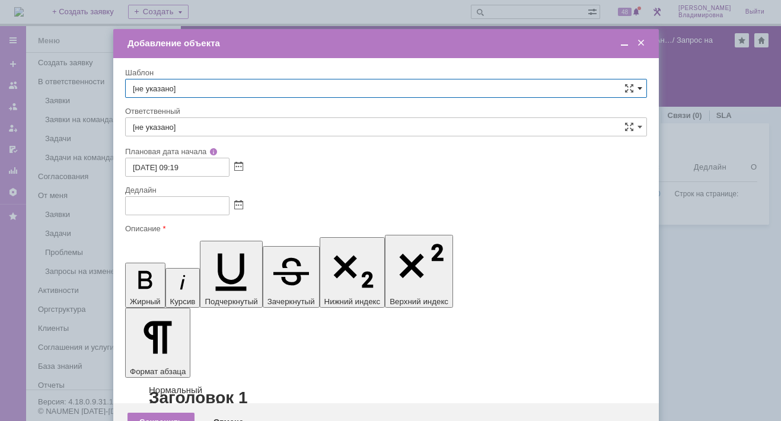
click at [640, 85] on span at bounding box center [640, 88] width 5 height 9
click at [193, 213] on span "ВНГ / ННП - замена РМ (Запрос на обслуживание)" at bounding box center [386, 216] width 506 height 9
type input "ВНГ / ННП - замена РМ (Запрос на обслуживание)"
type input "[PERSON_NAME]"
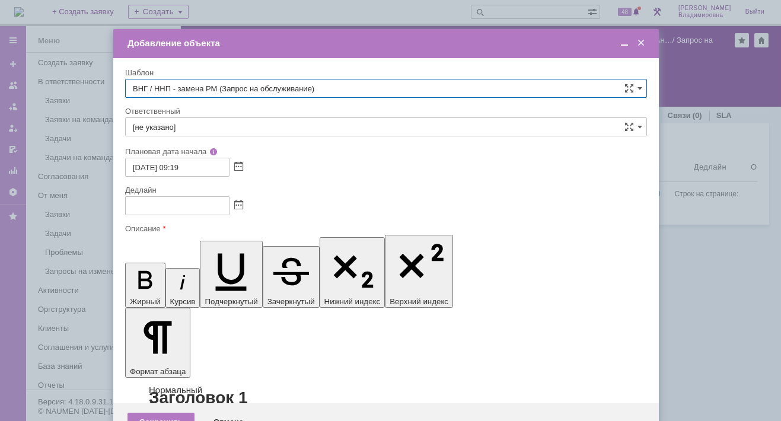
type input "04.09.2025 17:19"
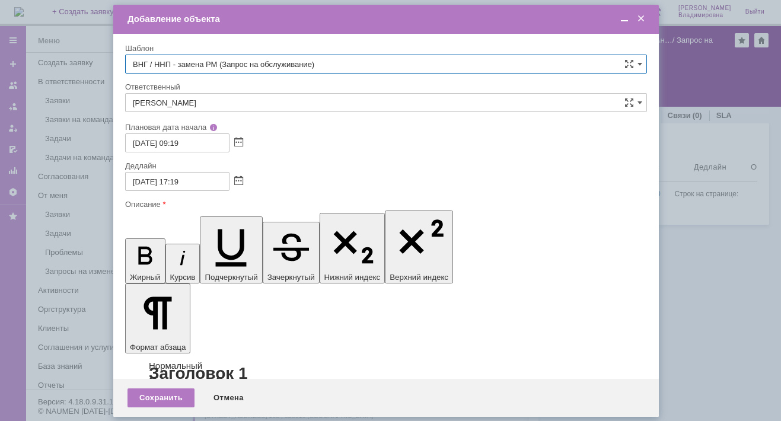
type input "ВНГ / ННП - замена РМ (Запрос на обслуживание)"
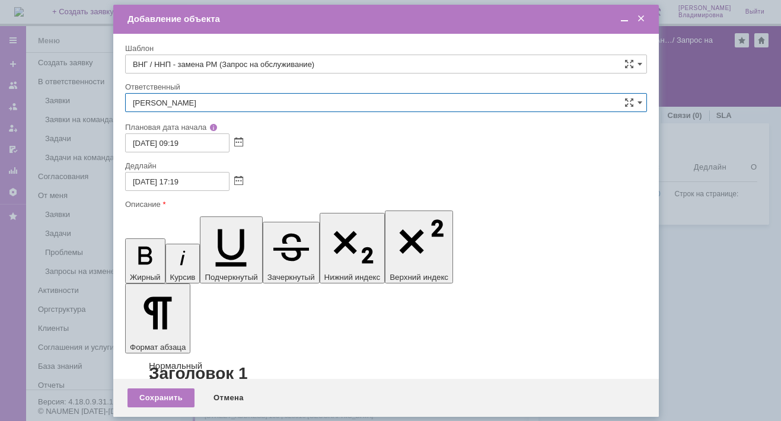
click at [199, 102] on input "[PERSON_NAME]" at bounding box center [386, 102] width 522 height 19
click at [192, 184] on span "[PERSON_NAME]" at bounding box center [386, 188] width 506 height 9
type input "[PERSON_NAME]"
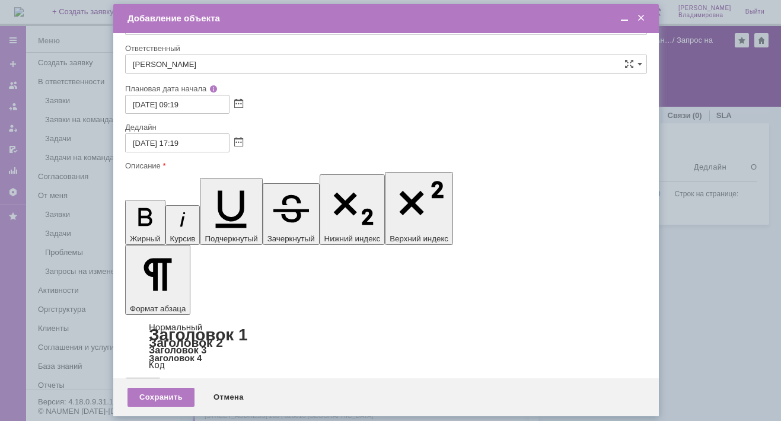
scroll to position [40, 0]
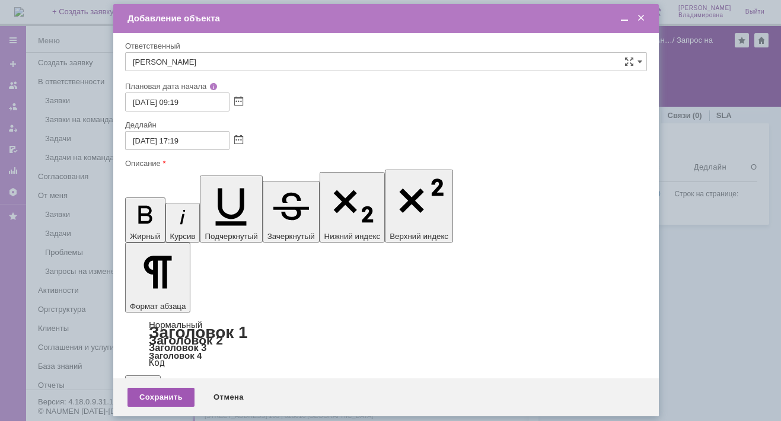
click at [167, 396] on div "Сохранить" at bounding box center [161, 397] width 67 height 19
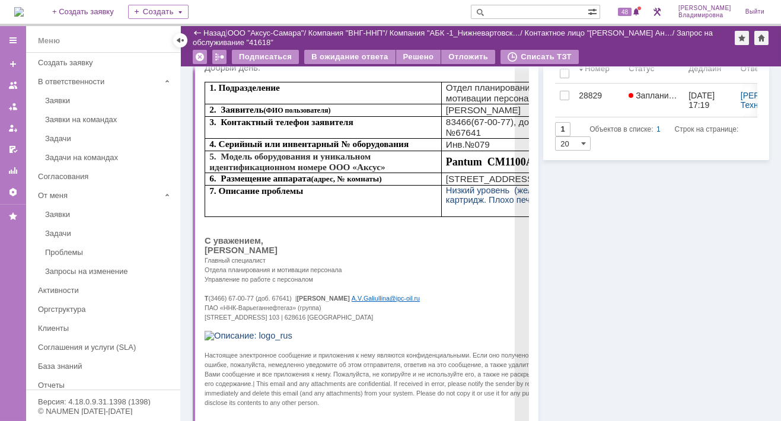
scroll to position [0, 0]
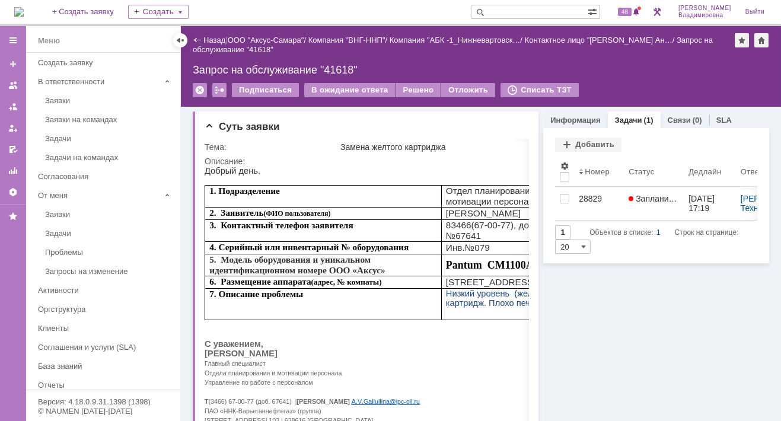
click at [748, 141] on div "Задачи Добавить Результаты поиска: 1 Объектов в списке: 1 Строк на странице: 20…" at bounding box center [656, 195] width 226 height 135
click at [748, 141] on div at bounding box center [752, 142] width 9 height 9
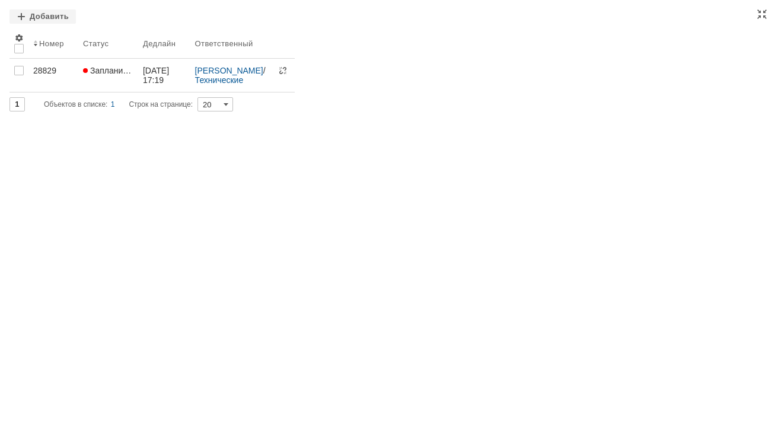
click at [760, 8] on div "Задачи Добавить Результаты поиска: 1 Объектов в списке: 1 Строк на странице: 20…" at bounding box center [390, 210] width 781 height 421
click at [762, 15] on div at bounding box center [761, 13] width 9 height 9
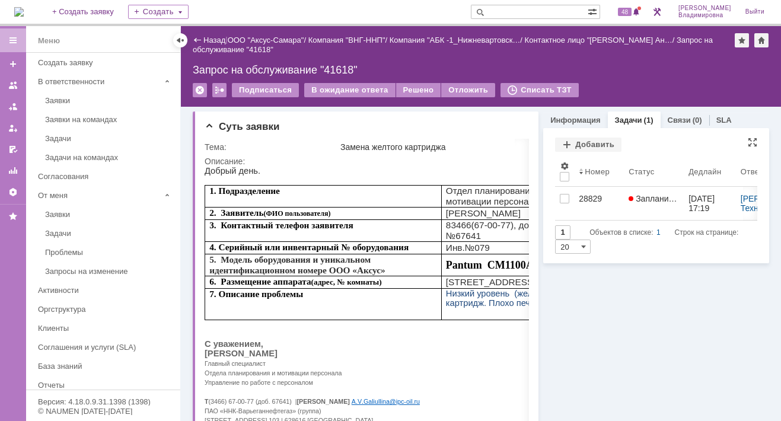
click at [748, 139] on div at bounding box center [752, 142] width 9 height 9
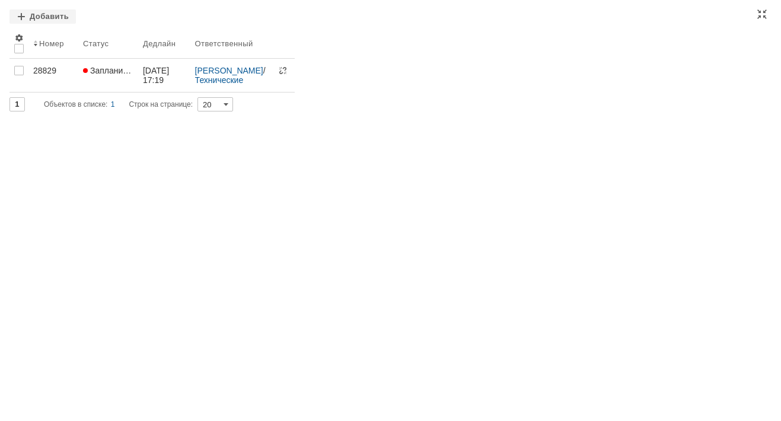
click at [768, 17] on div "Добавить" at bounding box center [390, 16] width 762 height 15
click at [764, 12] on div at bounding box center [761, 13] width 9 height 9
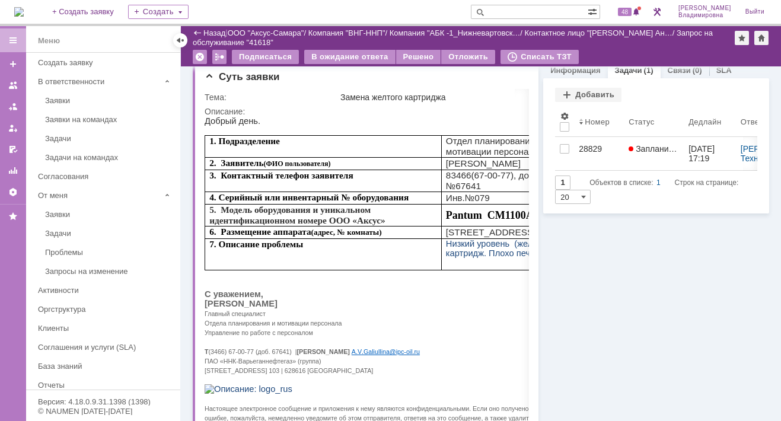
scroll to position [0, 0]
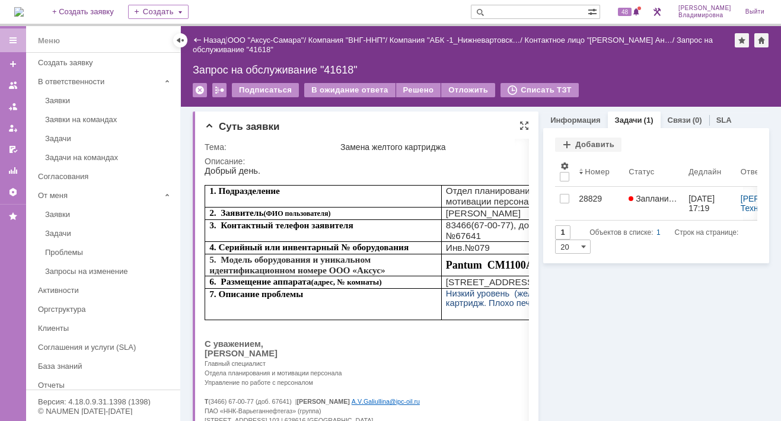
click at [474, 125] on div "Суть заявки" at bounding box center [367, 127] width 324 height 12
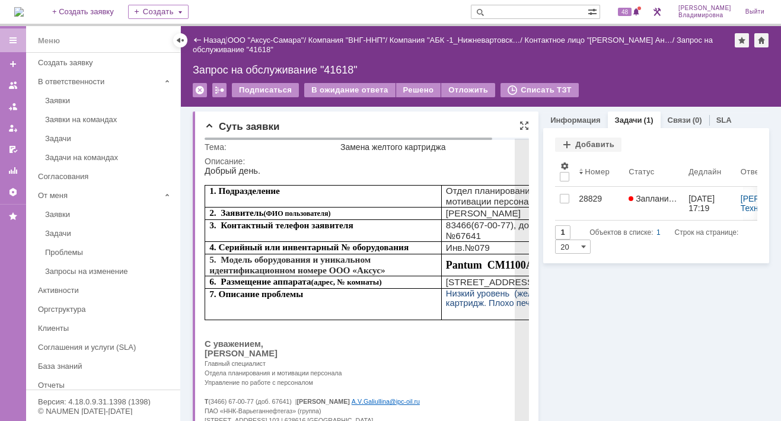
click at [409, 349] on p "С уважением," at bounding box center [385, 343] width 361 height 9
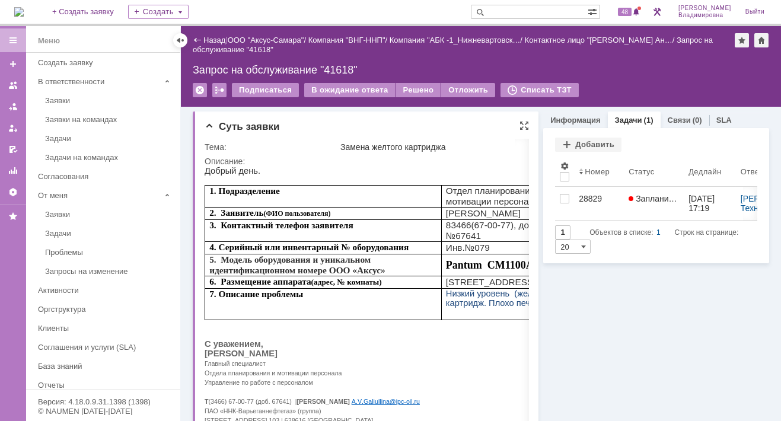
click at [368, 126] on div "Суть заявки" at bounding box center [367, 127] width 324 height 12
click at [329, 49] on div "Назад | ООО "Аксус-Самара" / Компания "ВНГ-ННП" / Компания "АБК -1_Нижневартовс…" at bounding box center [481, 45] width 576 height 24
click at [396, 62] on div "Назад | ООО "Аксус-Самара" / Компания "ВНГ-ННП" / Компания "АБК -1_Нижневартовс…" at bounding box center [481, 66] width 600 height 81
click at [24, 9] on img at bounding box center [18, 11] width 9 height 9
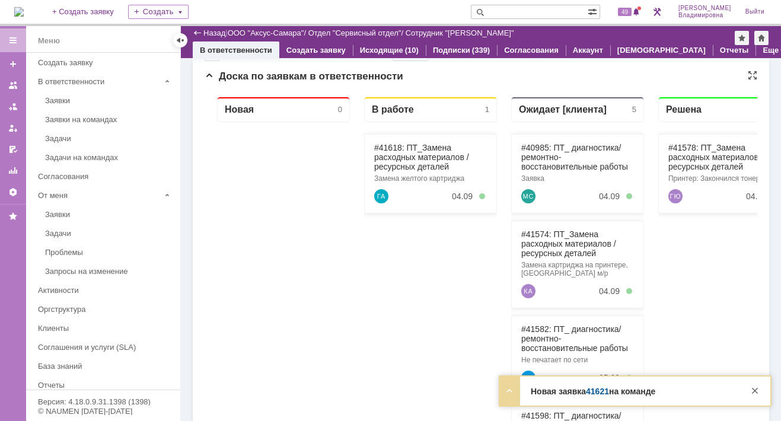
scroll to position [356, 0]
click at [600, 391] on link "41621" at bounding box center [597, 391] width 23 height 9
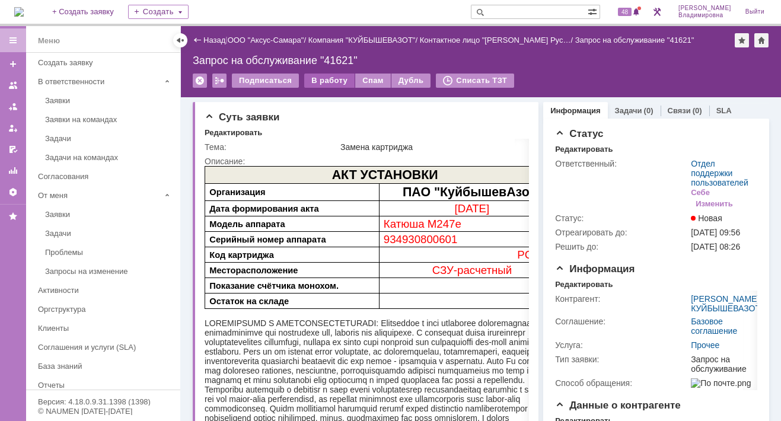
click at [320, 76] on div "В работу" at bounding box center [329, 81] width 50 height 14
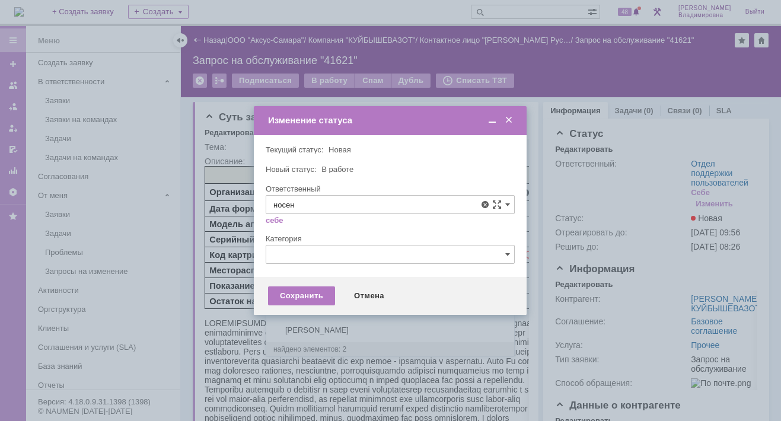
click at [329, 288] on span "[PERSON_NAME]" at bounding box center [390, 290] width 234 height 9
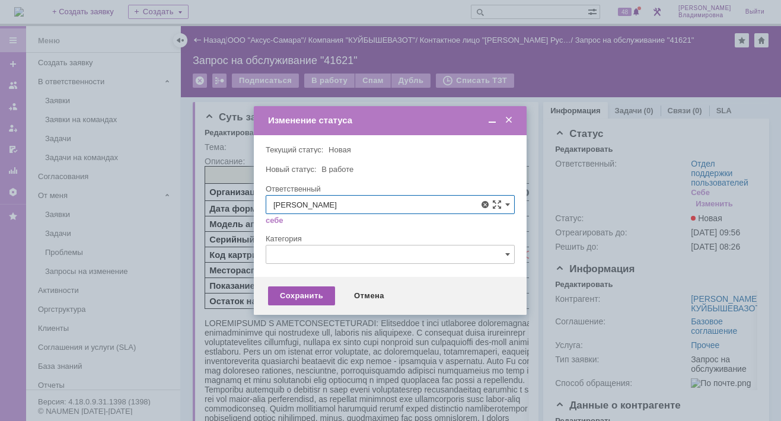
type input "[PERSON_NAME]"
click at [313, 296] on div "Сохранить" at bounding box center [301, 295] width 67 height 19
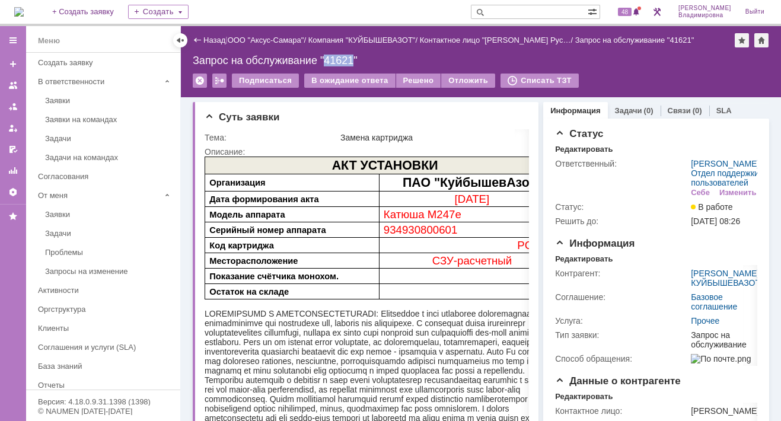
drag, startPoint x: 329, startPoint y: 60, endPoint x: 353, endPoint y: 60, distance: 24.9
click at [353, 60] on div "Запрос на обслуживание "41621"" at bounding box center [481, 61] width 576 height 12
copy div "41621"
click at [633, 17] on div "48" at bounding box center [629, 12] width 27 height 14
click at [401, 12] on div "На домашнюю + Создать заявку Создать 48 [PERSON_NAME]" at bounding box center [390, 13] width 781 height 26
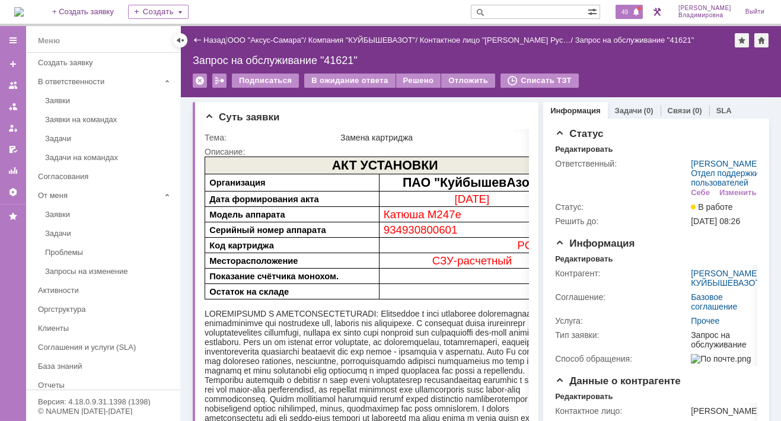
click at [629, 15] on span "49" at bounding box center [625, 12] width 14 height 8
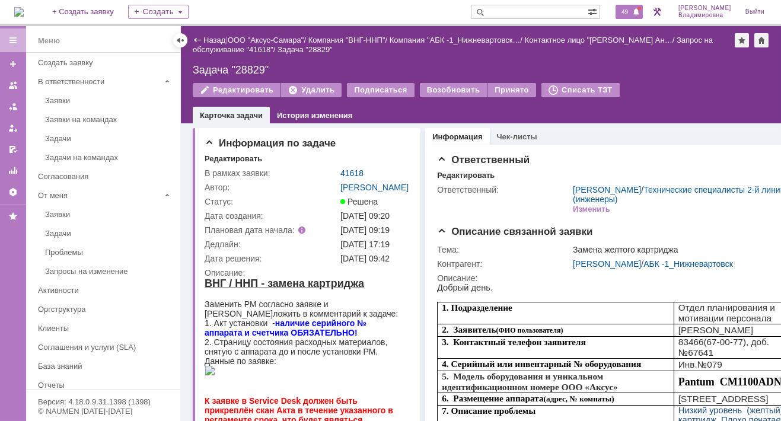
click at [631, 9] on span "49" at bounding box center [625, 12] width 14 height 8
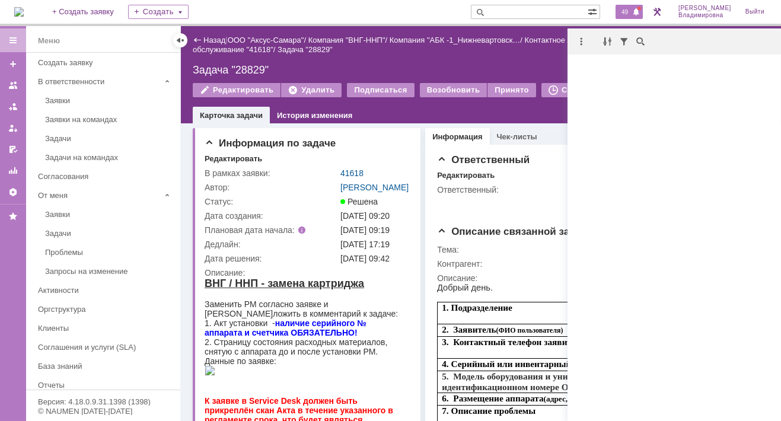
click at [675, 145] on div "Не найдено." at bounding box center [674, 239] width 213 height 355
click at [556, 8] on input "text" at bounding box center [529, 12] width 117 height 14
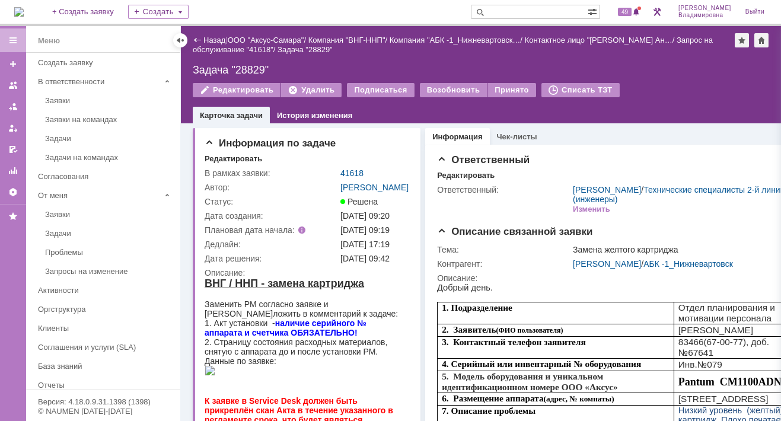
click at [556, 8] on input "text" at bounding box center [529, 12] width 117 height 14
click at [632, 9] on span "49" at bounding box center [625, 12] width 14 height 8
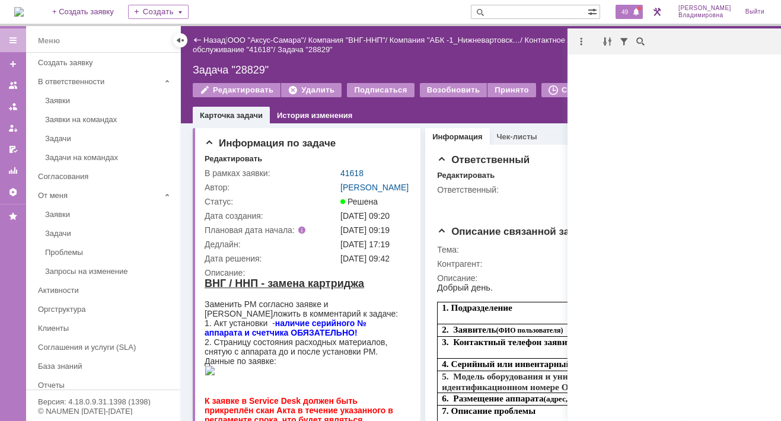
click at [703, 197] on div "Не найдено." at bounding box center [674, 239] width 213 height 355
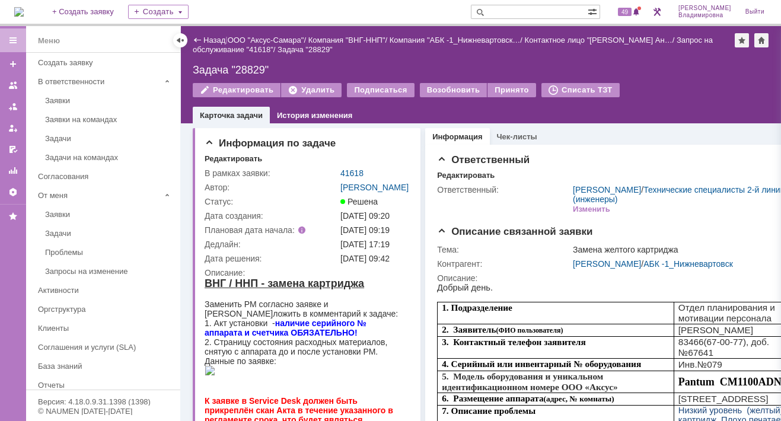
click at [532, 185] on div "Ответственный:" at bounding box center [503, 189] width 133 height 9
click at [638, 12] on div "49" at bounding box center [629, 12] width 27 height 14
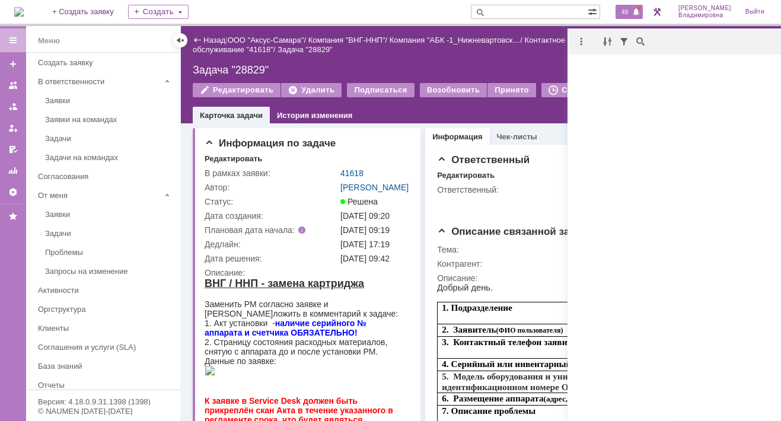
click at [645, 93] on div "Не найдено." at bounding box center [674, 239] width 213 height 355
click at [628, 98] on div "Не найдено." at bounding box center [674, 239] width 213 height 355
click at [629, 9] on span "49" at bounding box center [625, 12] width 14 height 8
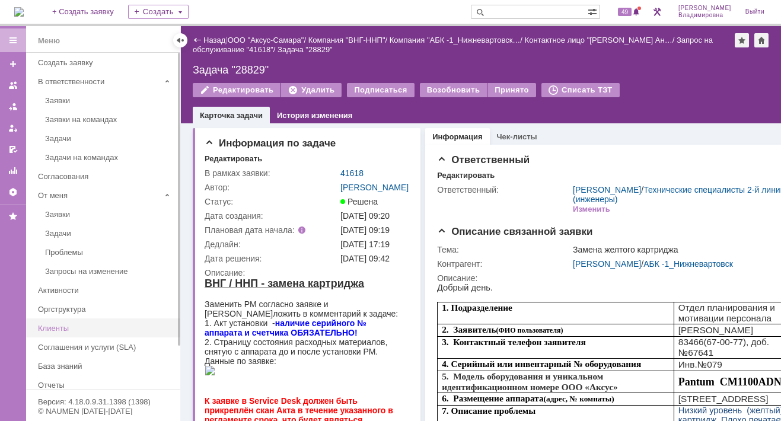
click at [80, 319] on link "Клиенты" at bounding box center [105, 328] width 145 height 18
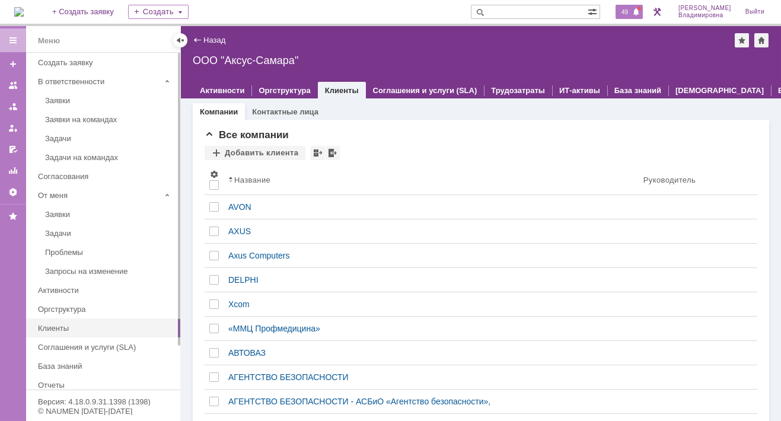
click at [632, 13] on span "49" at bounding box center [625, 12] width 14 height 8
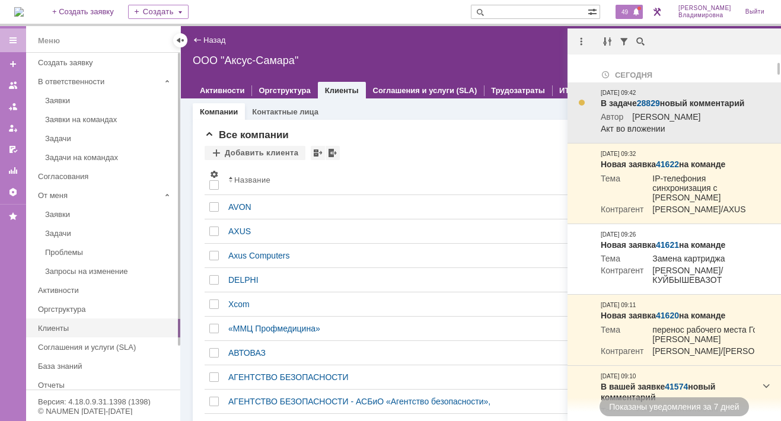
click at [646, 102] on link "28829" at bounding box center [648, 102] width 23 height 9
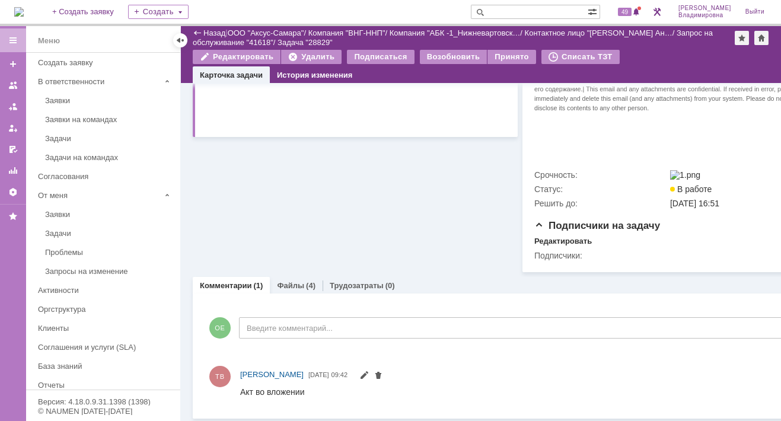
scroll to position [498, 0]
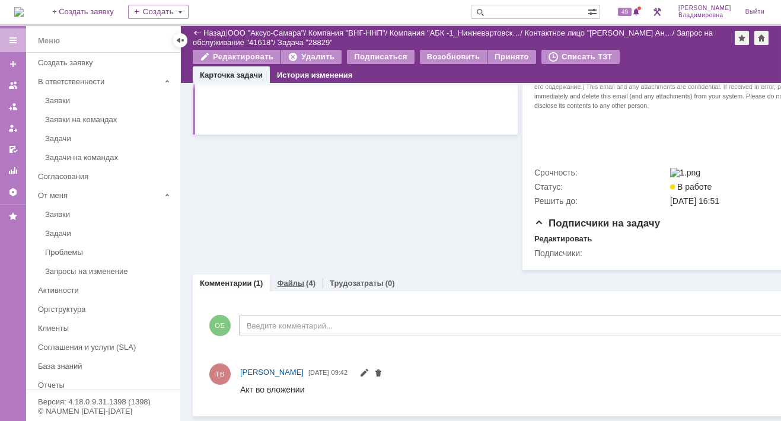
click at [288, 279] on link "Файлы" at bounding box center [290, 283] width 27 height 9
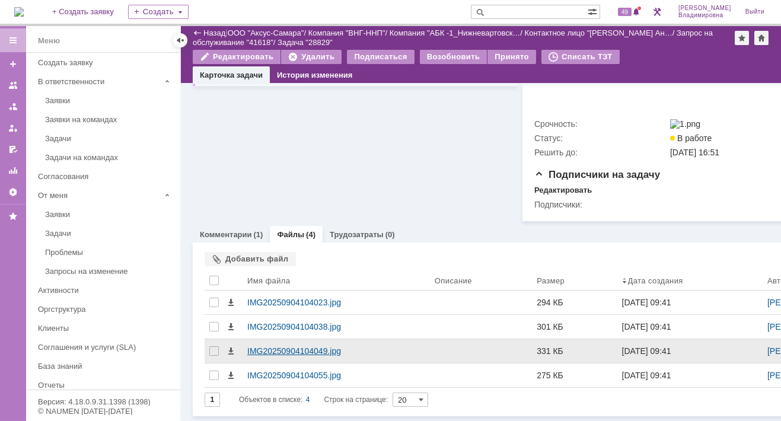
scroll to position [546, 0]
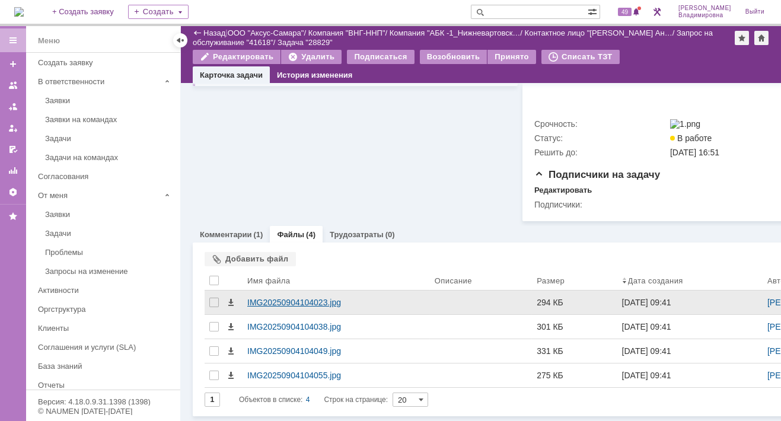
click at [286, 298] on div "IMG20250904104023.jpg" at bounding box center [336, 302] width 178 height 9
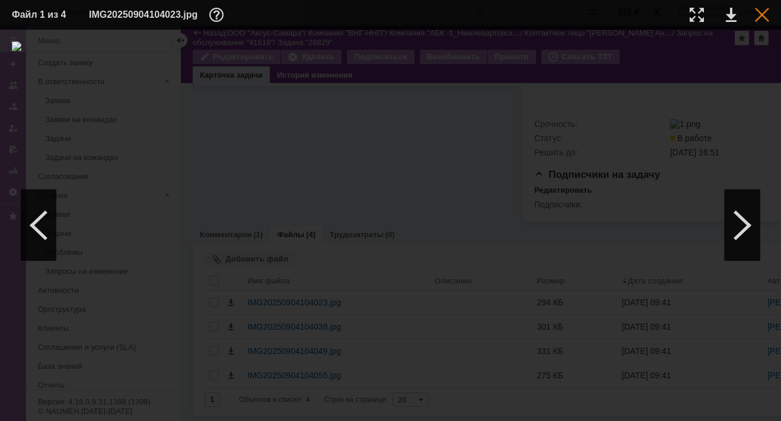
click at [756, 12] on div at bounding box center [762, 15] width 14 height 14
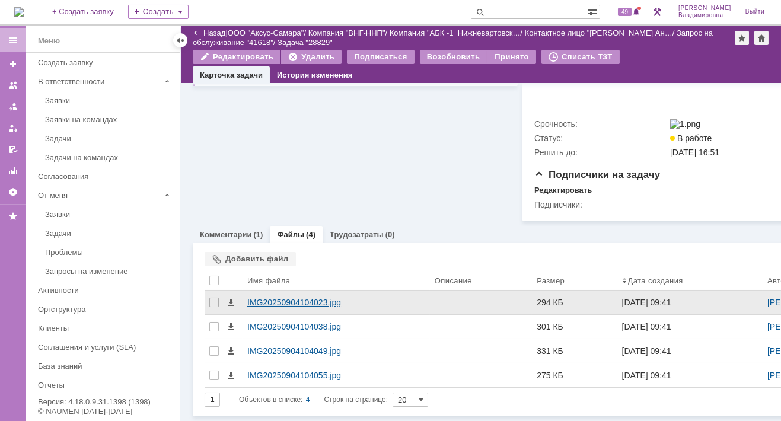
click at [273, 298] on div "IMG20250904104023.jpg" at bounding box center [336, 302] width 178 height 9
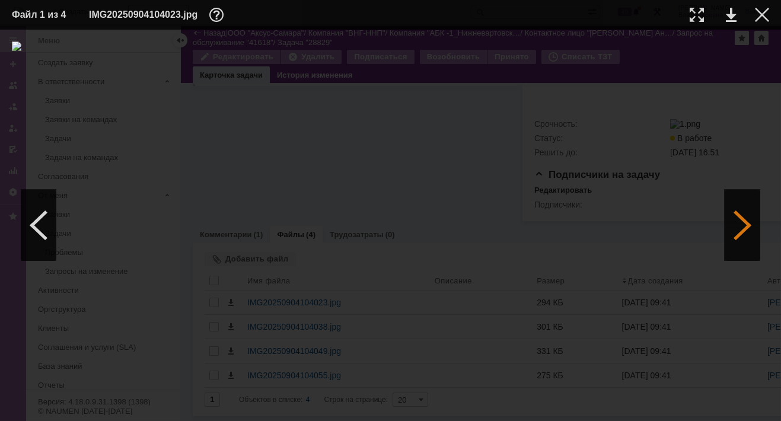
click at [741, 224] on div at bounding box center [743, 225] width 36 height 71
click at [743, 224] on div at bounding box center [743, 225] width 36 height 71
click at [742, 225] on div at bounding box center [743, 225] width 36 height 71
click at [764, 11] on div at bounding box center [762, 15] width 14 height 14
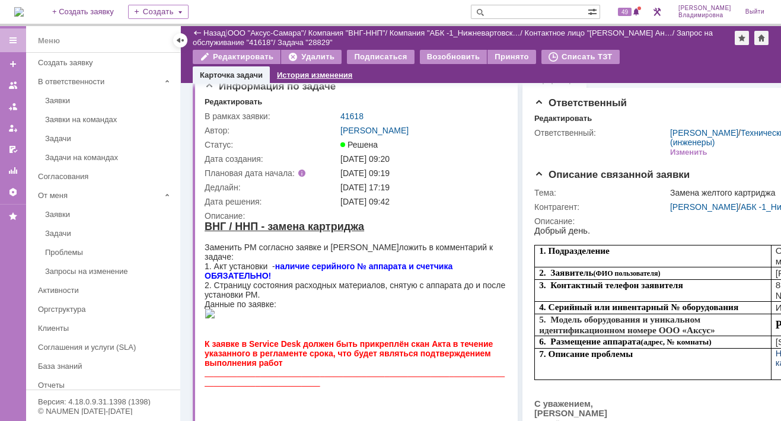
scroll to position [0, 0]
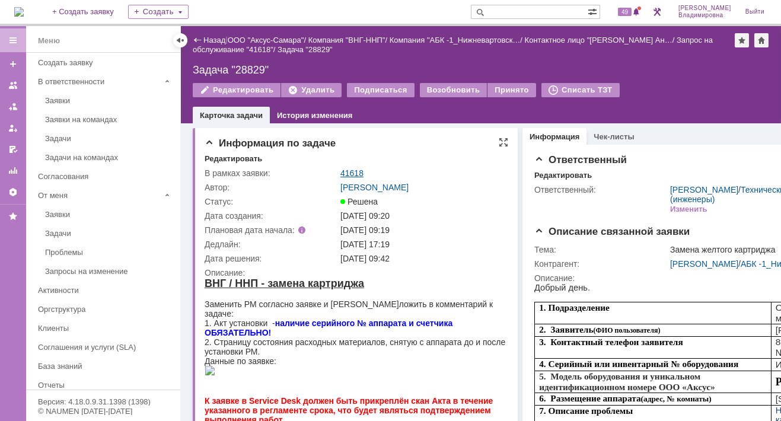
click at [356, 174] on link "41618" at bounding box center [351, 172] width 23 height 9
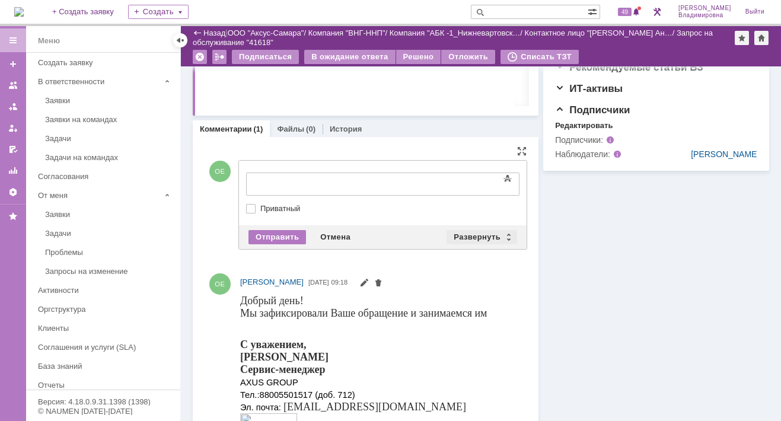
click at [470, 234] on div "Развернуть" at bounding box center [482, 237] width 71 height 14
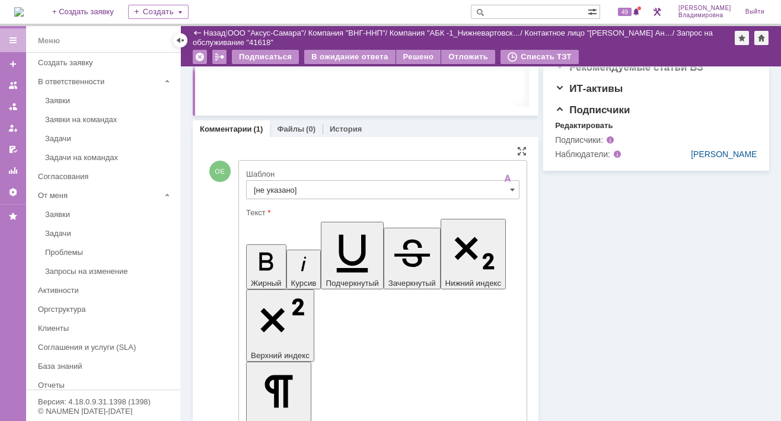
click at [281, 186] on input "[не указано]" at bounding box center [382, 189] width 273 height 19
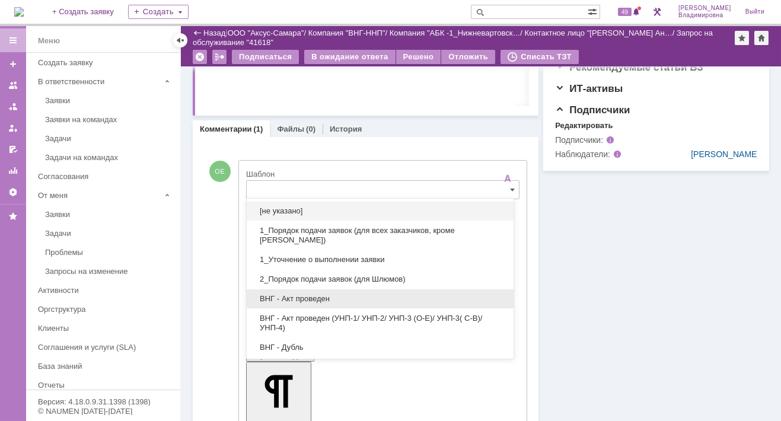
drag, startPoint x: 291, startPoint y: 297, endPoint x: 44, endPoint y: 42, distance: 354.4
click at [291, 296] on span "ВНГ - Акт проведен" at bounding box center [380, 298] width 253 height 9
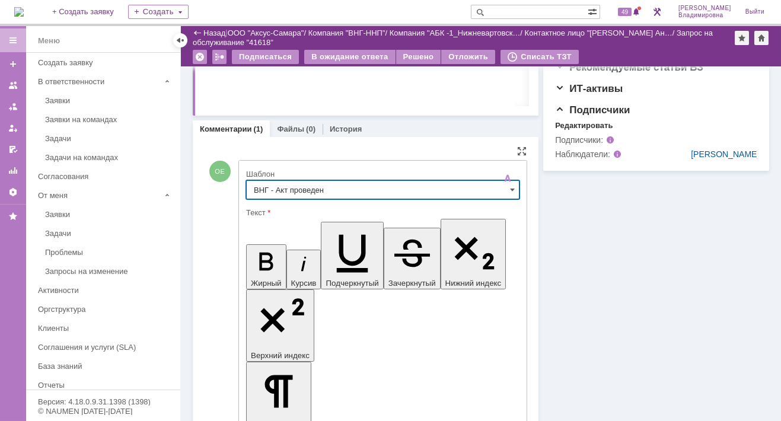
type input "ВНГ - Акт проведен"
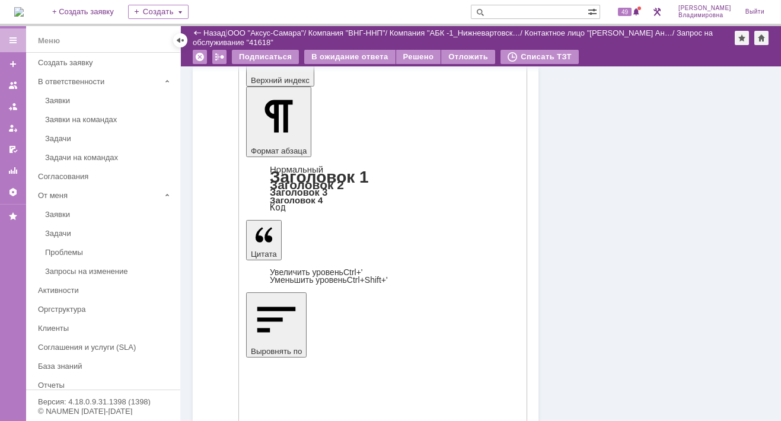
scroll to position [716, 0]
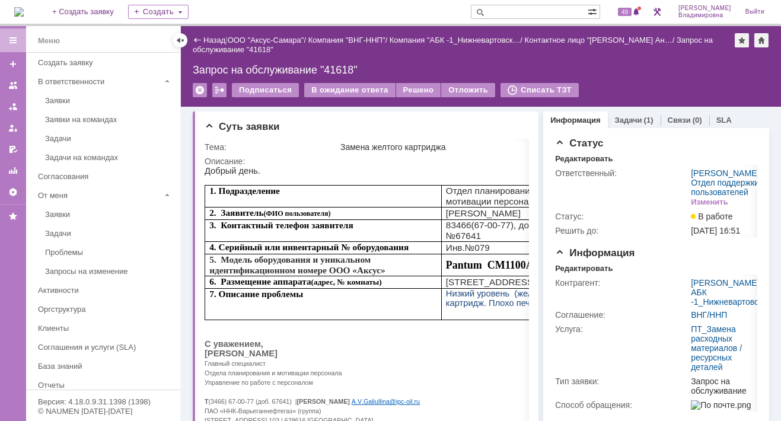
scroll to position [0, 0]
click at [417, 88] on div "Решено" at bounding box center [418, 90] width 45 height 14
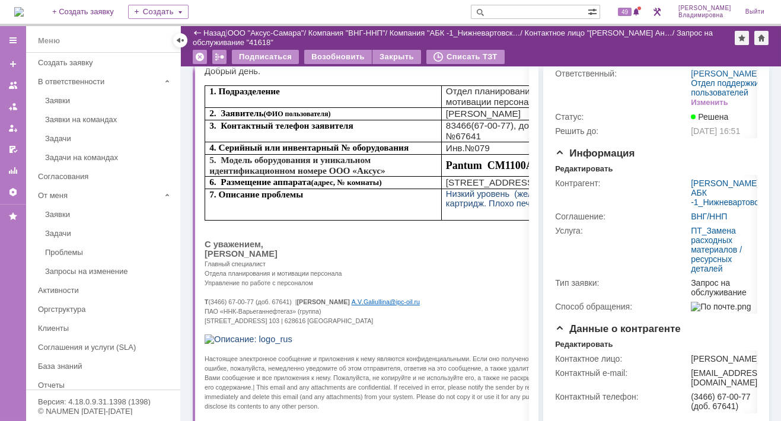
scroll to position [119, 0]
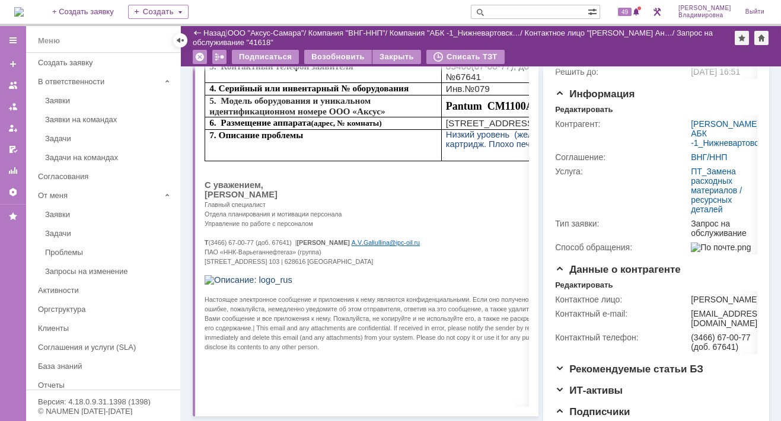
click at [24, 14] on img at bounding box center [18, 11] width 9 height 9
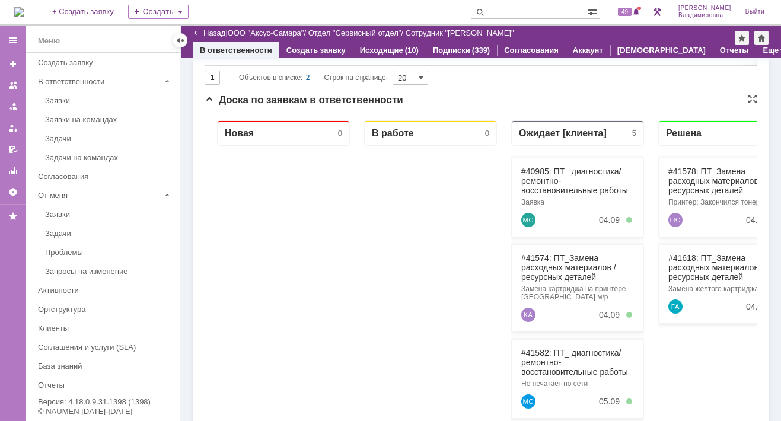
scroll to position [123, 0]
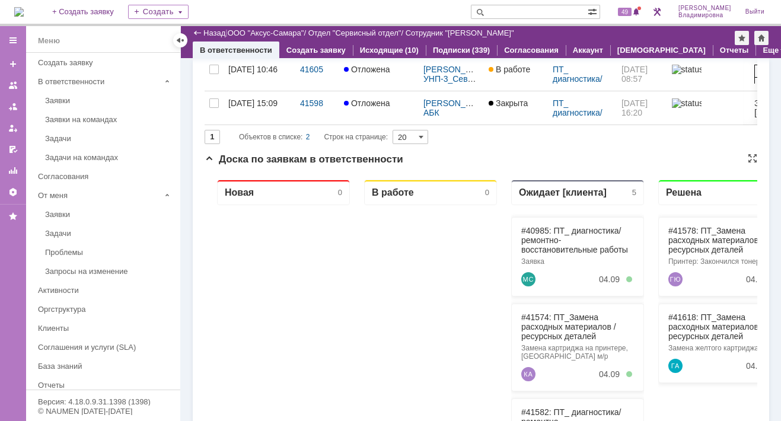
drag, startPoint x: 302, startPoint y: 271, endPoint x: 307, endPoint y: 251, distance: 20.1
click at [305, 261] on div at bounding box center [283, 420] width 133 height 430
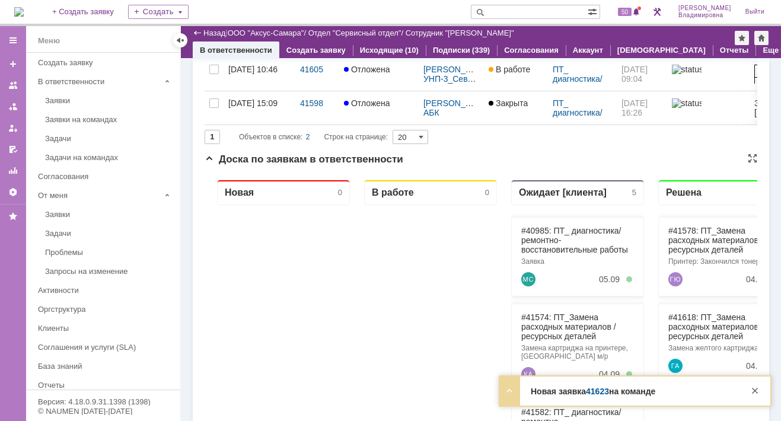
scroll to position [0, 0]
click at [630, 11] on span "50" at bounding box center [625, 12] width 14 height 8
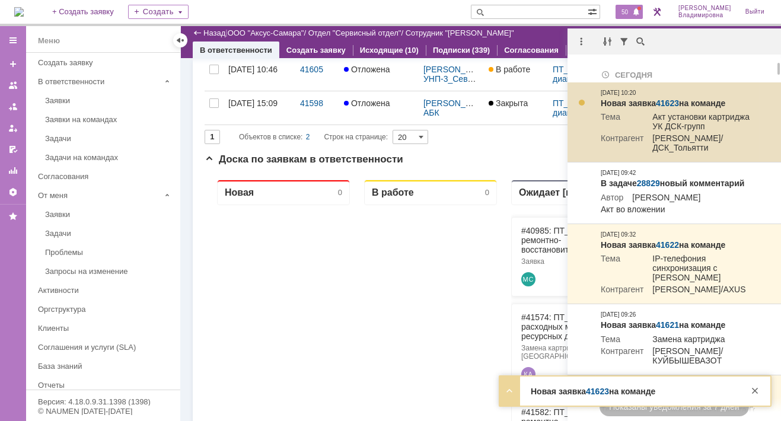
click at [664, 102] on link "41623" at bounding box center [667, 102] width 23 height 9
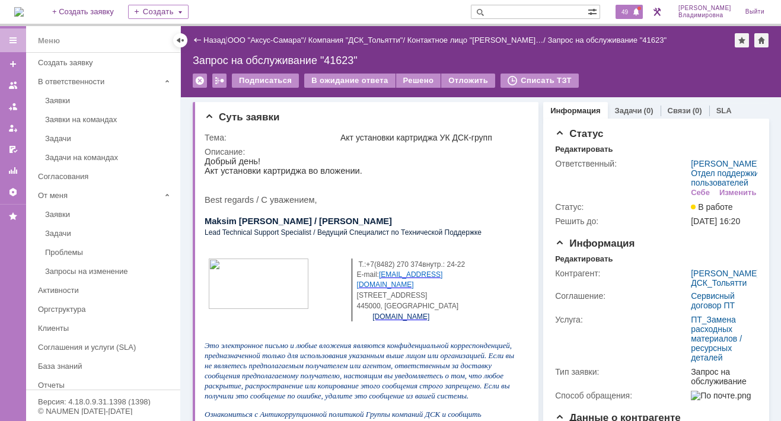
click at [632, 11] on span "49" at bounding box center [625, 12] width 14 height 8
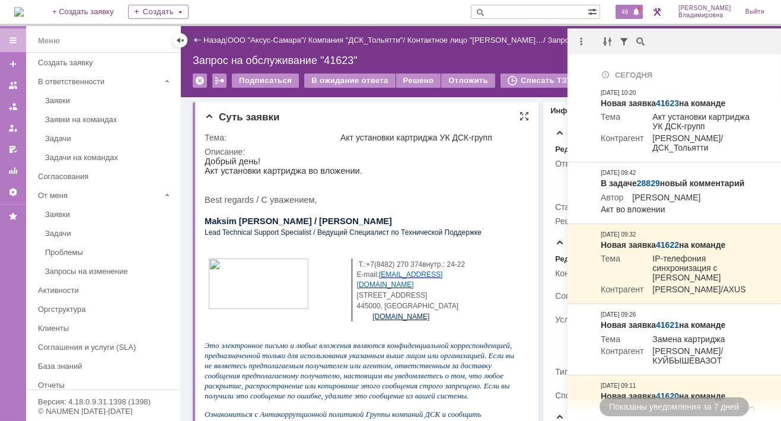
click at [382, 162] on p "Добрый день!" at bounding box center [362, 161] width 315 height 9
click at [506, 11] on input "text" at bounding box center [529, 12] width 117 height 14
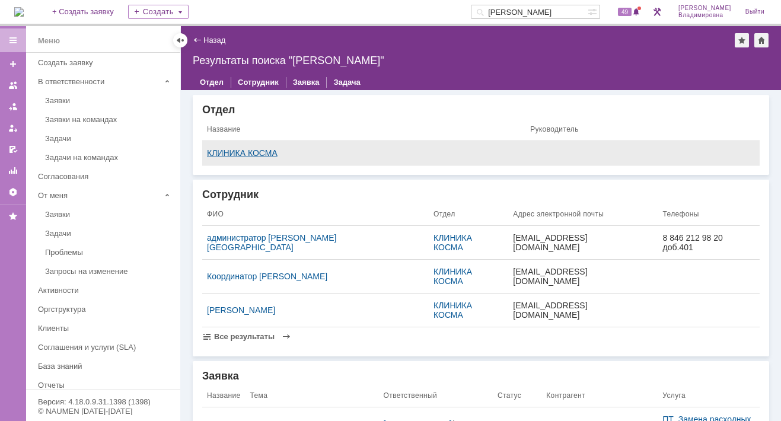
click at [269, 151] on div "КЛИНИКА КОСМА" at bounding box center [364, 152] width 314 height 9
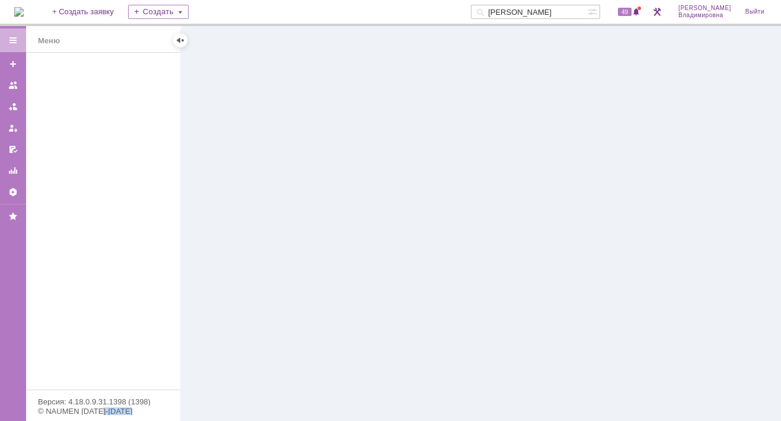
click at [269, 151] on div at bounding box center [481, 223] width 600 height 395
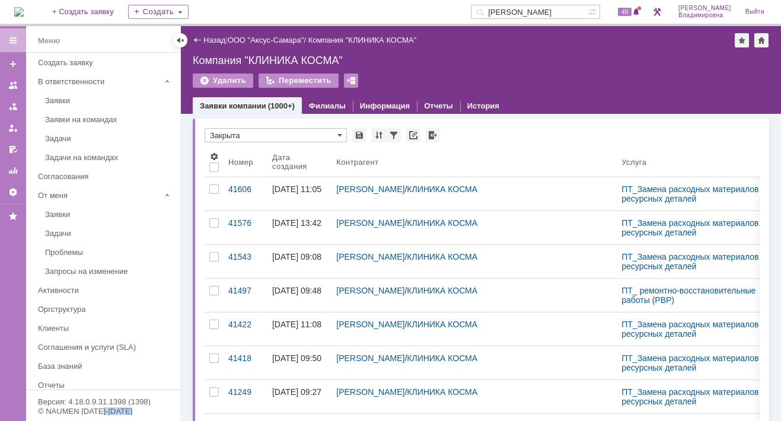
drag, startPoint x: 269, startPoint y: 151, endPoint x: 358, endPoint y: 189, distance: 96.7
click at [358, 189] on link "[PERSON_NAME]" at bounding box center [370, 188] width 68 height 9
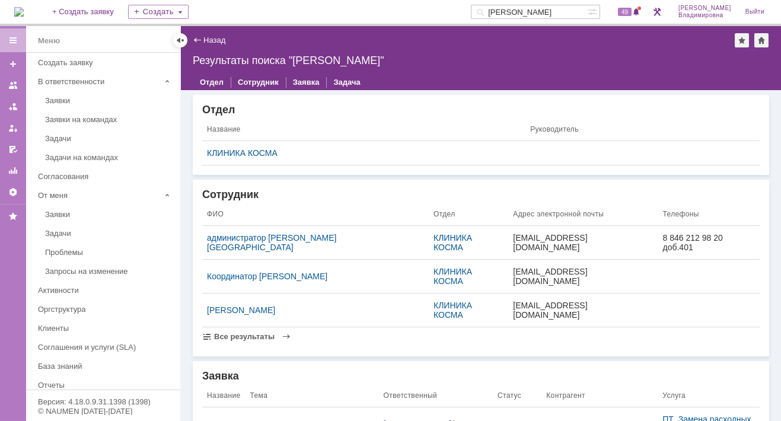
drag, startPoint x: 284, startPoint y: 238, endPoint x: 323, endPoint y: 186, distance: 65.2
click at [323, 186] on div "Сотрудник ФИО Отдел Адрес электронной почты Телефоны администратор [PERSON_NAME…" at bounding box center [481, 268] width 576 height 177
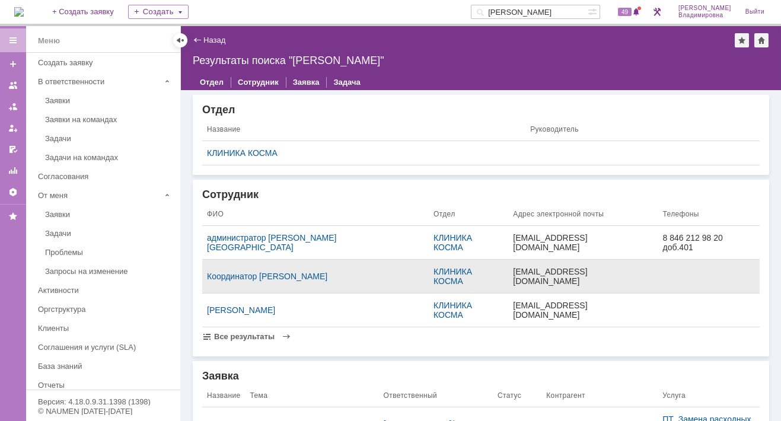
scroll to position [59, 0]
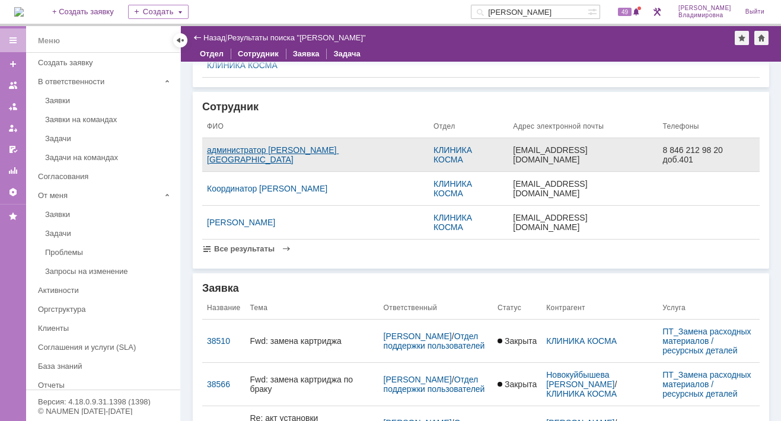
click at [285, 146] on div "администратор [PERSON_NAME] [GEOGRAPHIC_DATA]" at bounding box center [315, 154] width 217 height 19
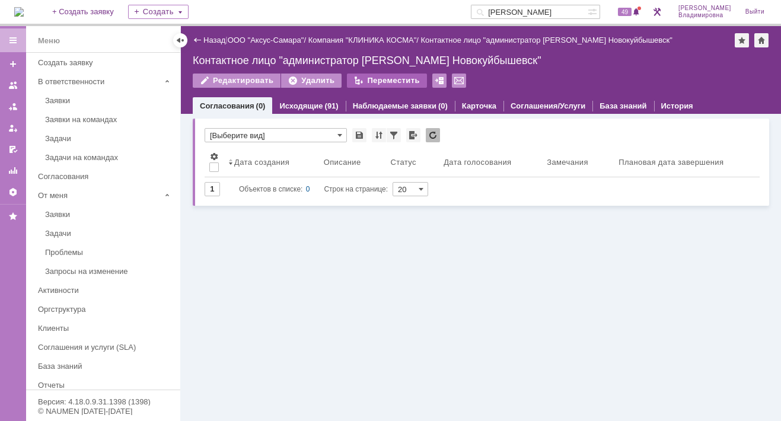
click at [383, 81] on div "Переместить" at bounding box center [387, 81] width 80 height 14
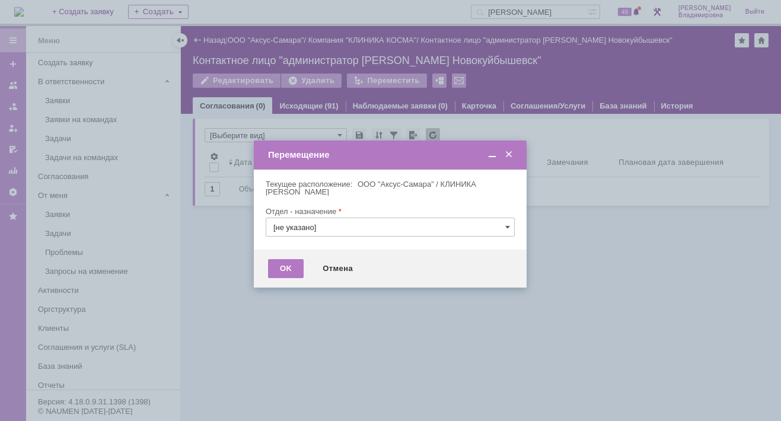
click at [506, 153] on span at bounding box center [509, 154] width 12 height 11
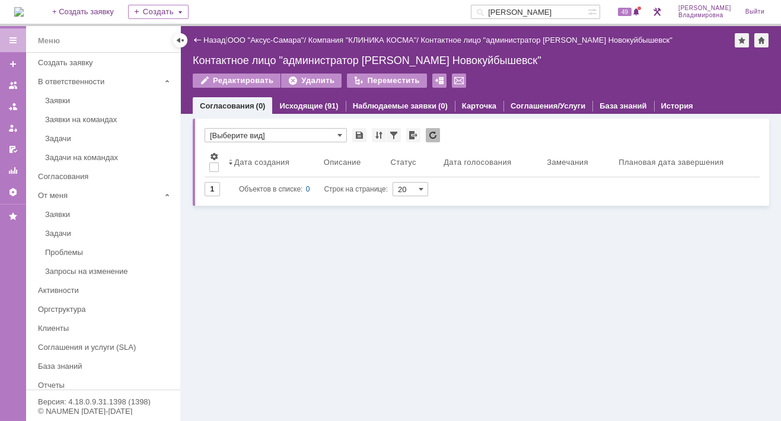
click at [391, 293] on div "Голосования * [Выберите вид] Результаты поиска: Изменить Сбросить Сортировать п…" at bounding box center [481, 267] width 600 height 307
drag, startPoint x: 532, startPoint y: 10, endPoint x: 477, endPoint y: 9, distance: 54.6
click at [477, 9] on div "На домашнюю + Создать заявку Создать [PERSON_NAME] 49 [PERSON_NAME]" at bounding box center [390, 13] width 781 height 26
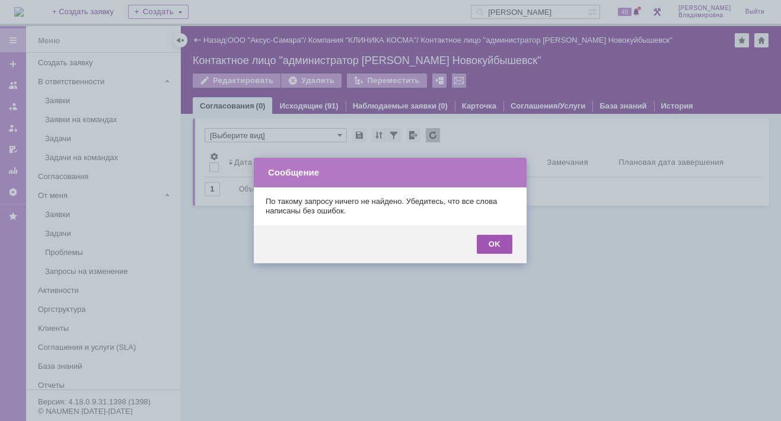
click at [500, 250] on div "OK" at bounding box center [495, 244] width 36 height 19
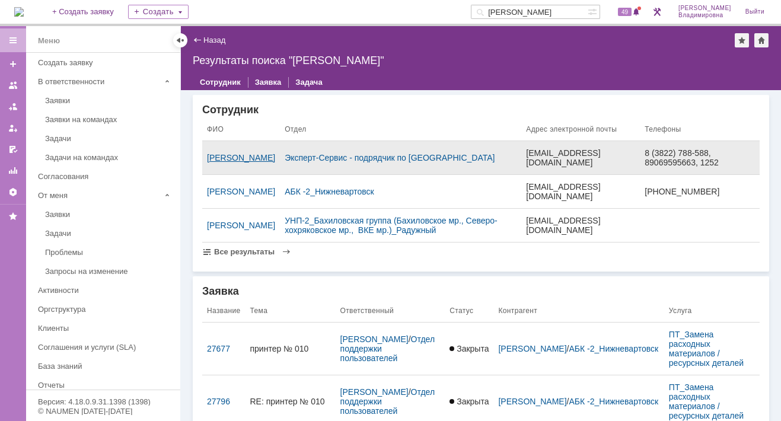
drag, startPoint x: 254, startPoint y: 151, endPoint x: 230, endPoint y: 149, distance: 24.4
click at [230, 153] on div "Сидоров Андрей Александрович" at bounding box center [241, 157] width 68 height 9
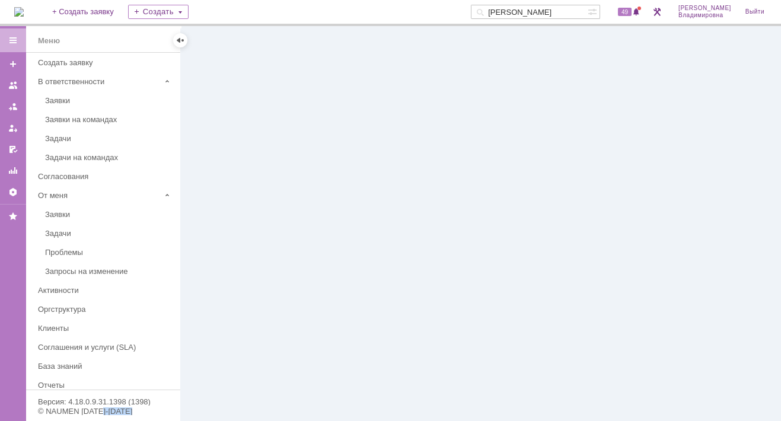
click at [230, 149] on div at bounding box center [481, 223] width 600 height 395
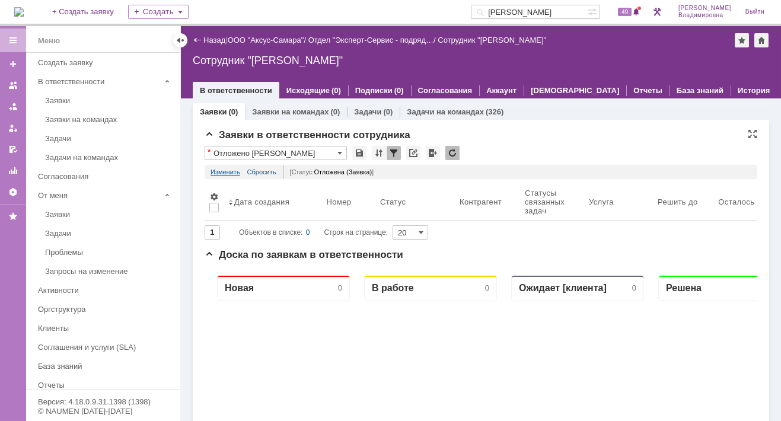
click at [220, 170] on link "Изменить" at bounding box center [226, 172] width 30 height 14
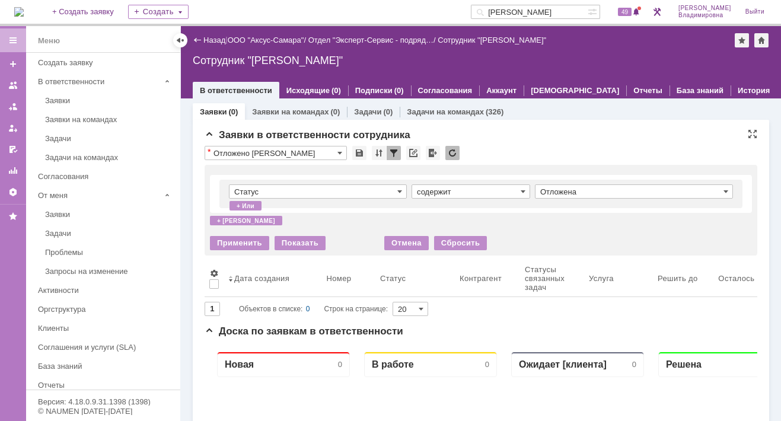
click at [232, 314] on div "1 Объектов в списке: 0 Строк на странице: 20" at bounding box center [481, 309] width 553 height 14
click at [498, 89] on link "Аккаунт" at bounding box center [501, 90] width 30 height 9
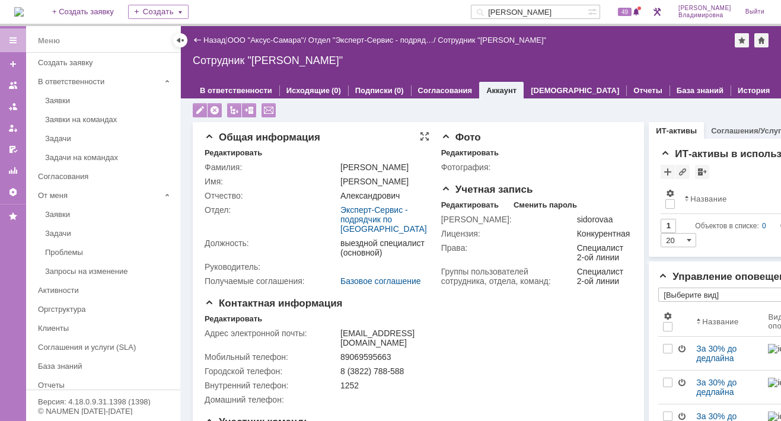
click at [275, 184] on div "Имя:" at bounding box center [271, 181] width 133 height 9
click at [542, 11] on input "сидоров" at bounding box center [529, 12] width 117 height 14
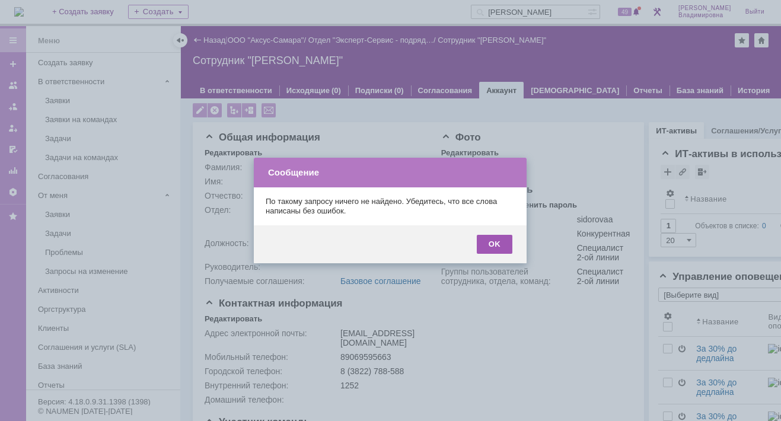
click at [501, 244] on div "OK" at bounding box center [495, 244] width 36 height 19
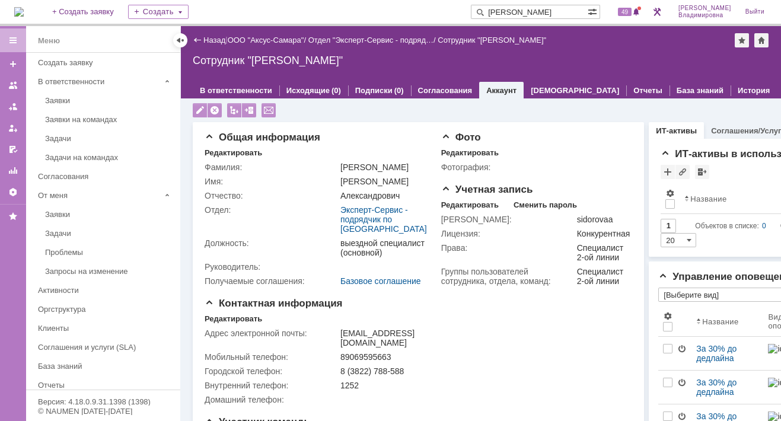
type input "савин"
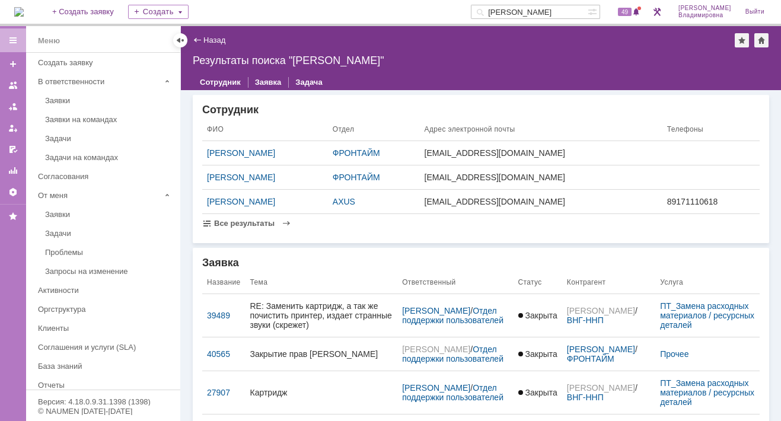
drag, startPoint x: 532, startPoint y: 11, endPoint x: 471, endPoint y: 10, distance: 61.1
click at [471, 10] on div "На домашнюю + Создать заявку Создать савин 49 Орлова Елена Владимировна Выйти" at bounding box center [390, 13] width 781 height 26
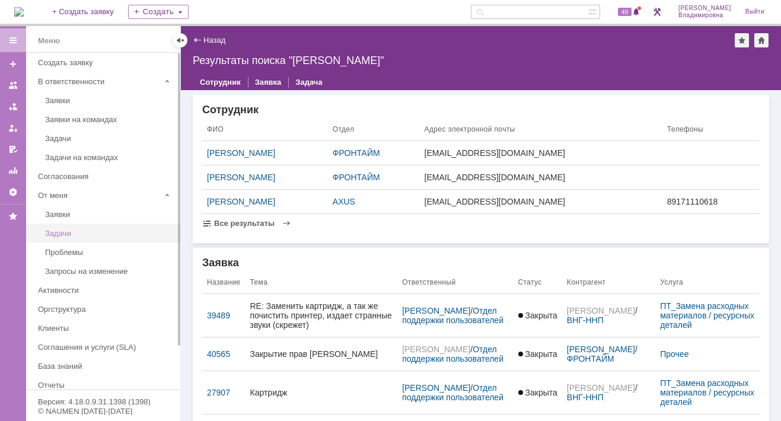
click at [64, 231] on div "Задачи" at bounding box center [109, 233] width 128 height 9
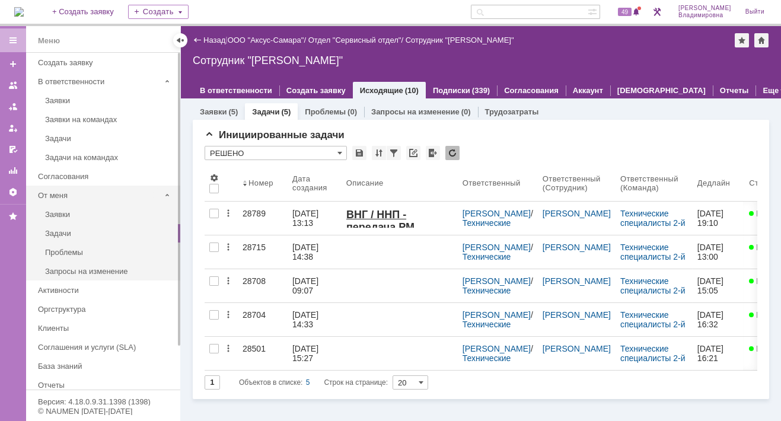
click at [57, 187] on div "От меня" at bounding box center [99, 195] width 132 height 18
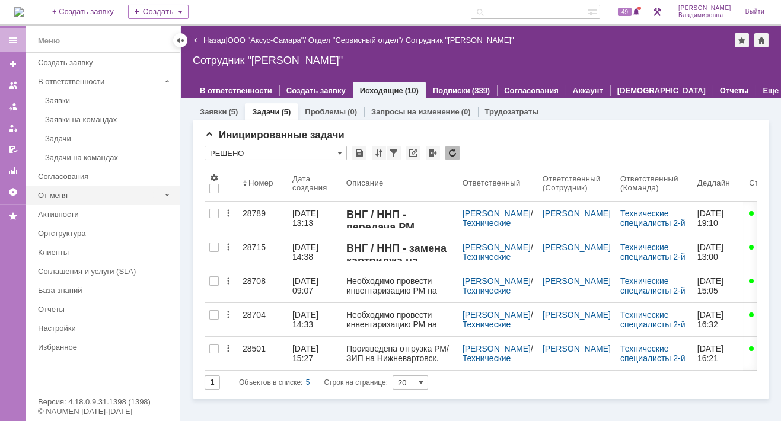
click at [62, 193] on div "От меня" at bounding box center [99, 195] width 122 height 9
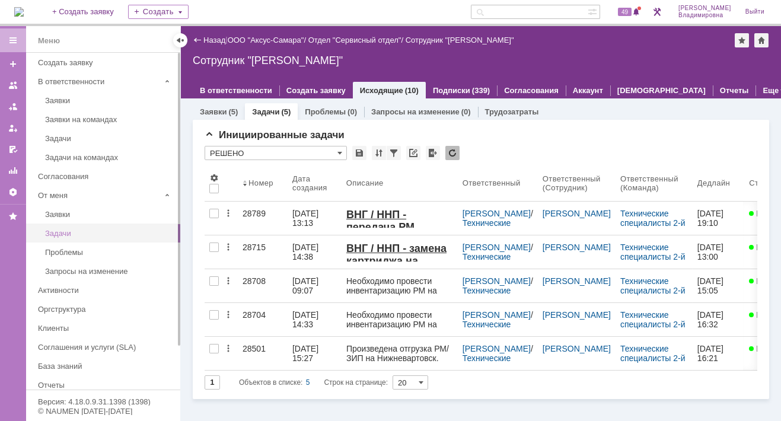
click at [62, 234] on div "Задачи" at bounding box center [109, 233] width 128 height 9
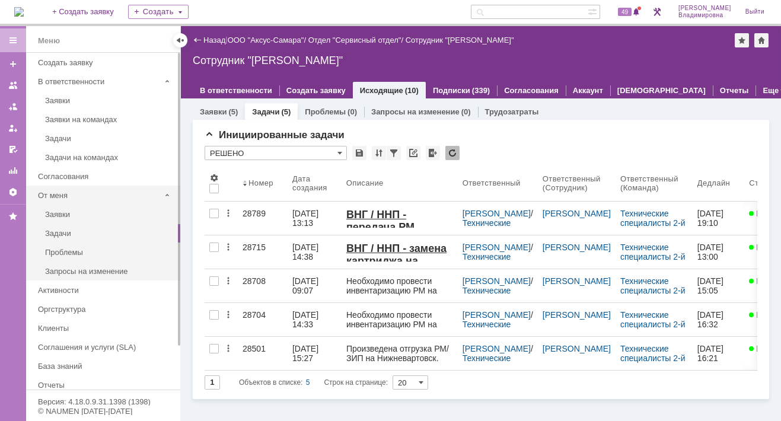
click at [66, 191] on div "От меня" at bounding box center [99, 195] width 122 height 9
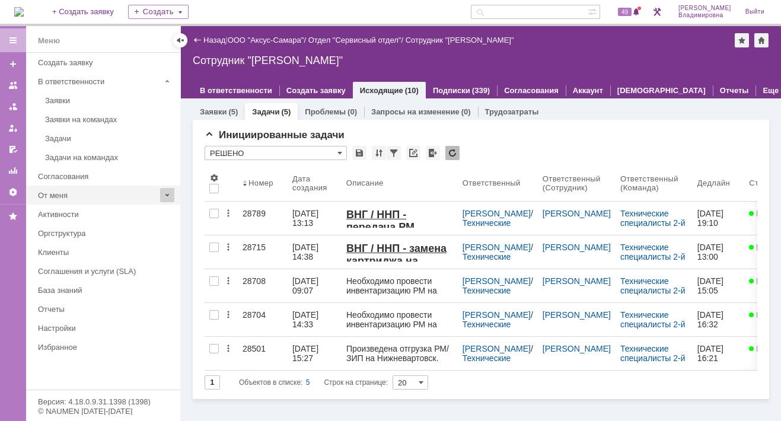
click at [167, 192] on span at bounding box center [167, 195] width 14 height 14
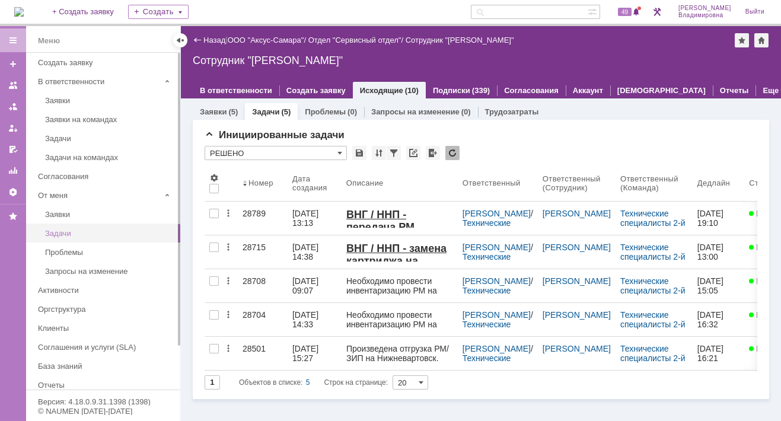
click at [59, 229] on div "Задачи" at bounding box center [109, 233] width 128 height 9
click at [59, 230] on div "Задачи" at bounding box center [109, 233] width 128 height 9
click at [57, 234] on div "Задачи" at bounding box center [109, 233] width 128 height 9
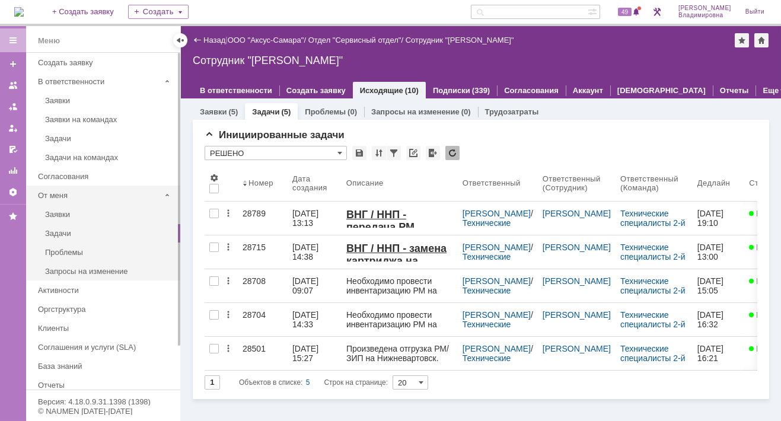
click at [45, 191] on div "От меня" at bounding box center [99, 195] width 122 height 9
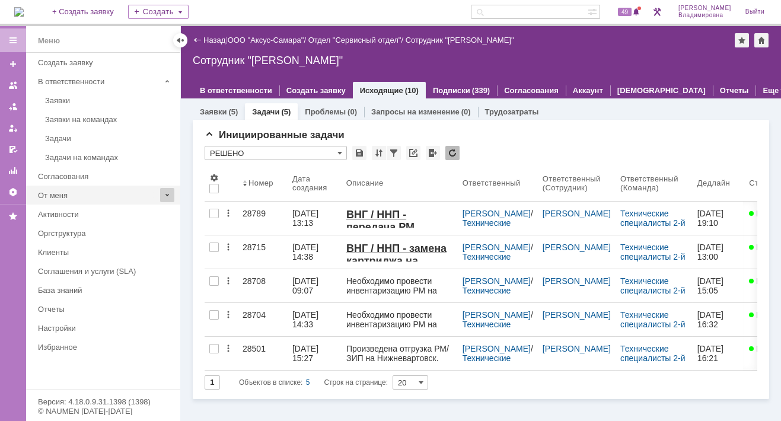
click at [168, 192] on span at bounding box center [167, 195] width 14 height 14
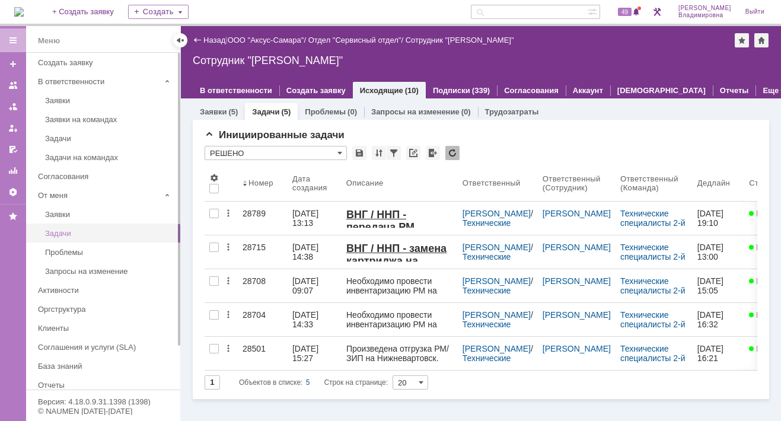
click at [56, 229] on div "Задачи" at bounding box center [109, 233] width 128 height 9
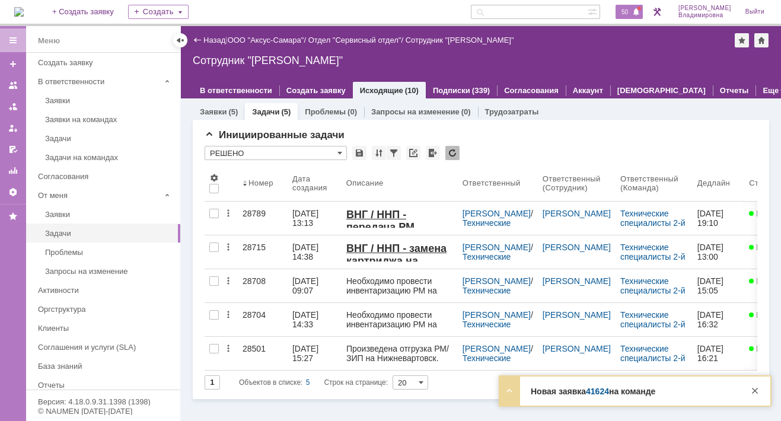
click at [632, 7] on div "50" at bounding box center [629, 12] width 27 height 14
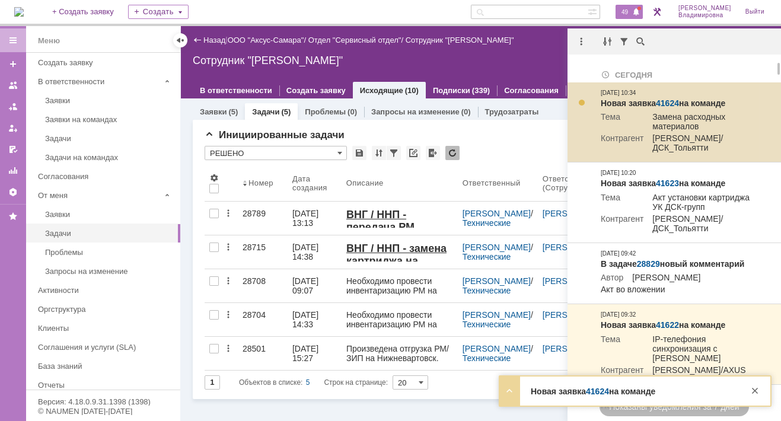
click at [672, 100] on link "41624" at bounding box center [667, 102] width 23 height 9
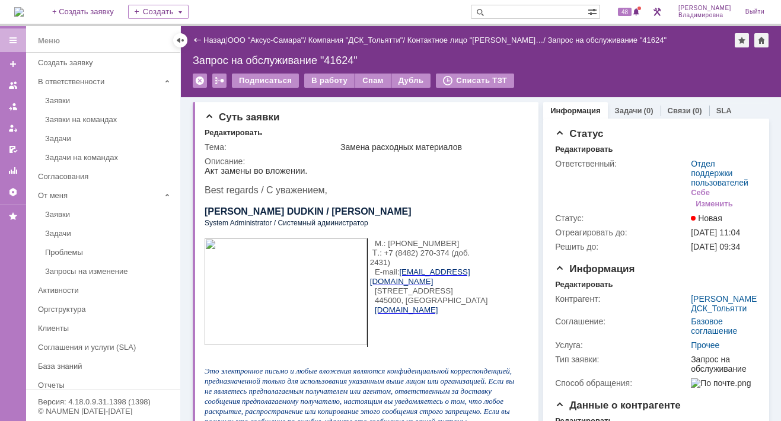
click at [583, 64] on div "Запрос на обслуживание "41624"" at bounding box center [481, 61] width 576 height 12
click at [367, 7] on div "На домашнюю + Создать заявку Создать 48 [PERSON_NAME]" at bounding box center [390, 13] width 781 height 26
click at [68, 229] on div "Задачи" at bounding box center [109, 233] width 128 height 9
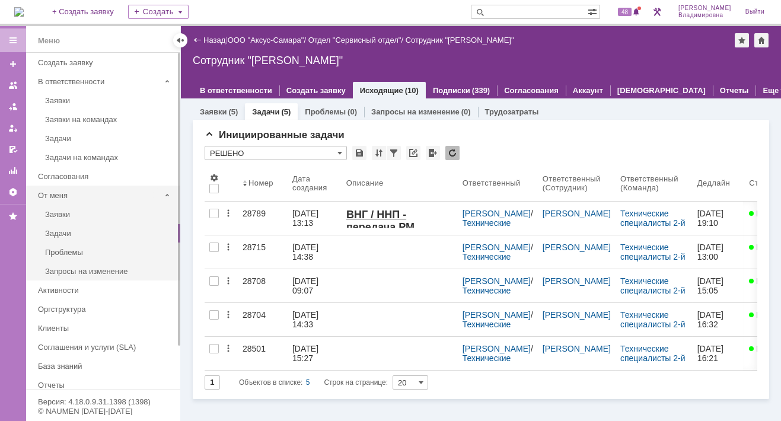
click at [65, 191] on div "От меня" at bounding box center [99, 195] width 122 height 9
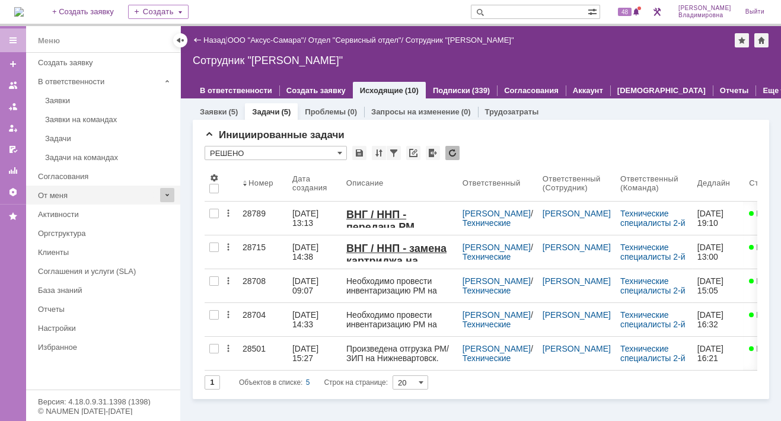
click at [165, 188] on span at bounding box center [167, 195] width 14 height 14
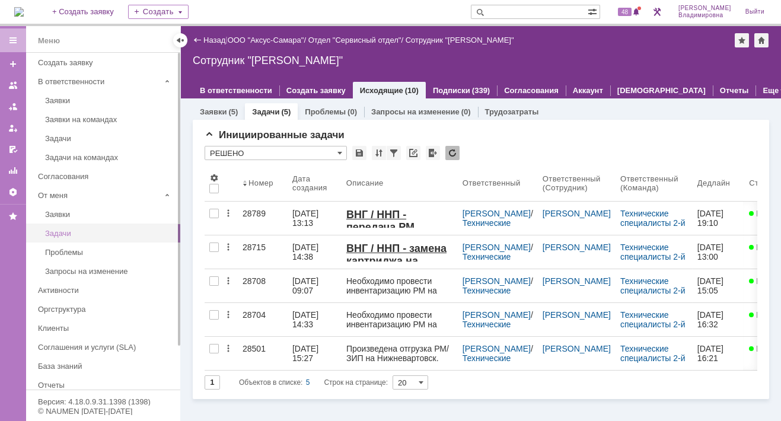
click at [69, 230] on div "Задачи" at bounding box center [109, 233] width 128 height 9
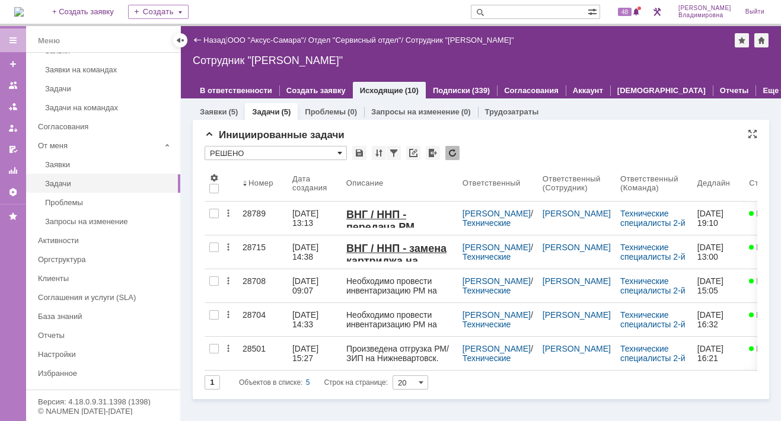
click at [340, 151] on span at bounding box center [339, 152] width 5 height 9
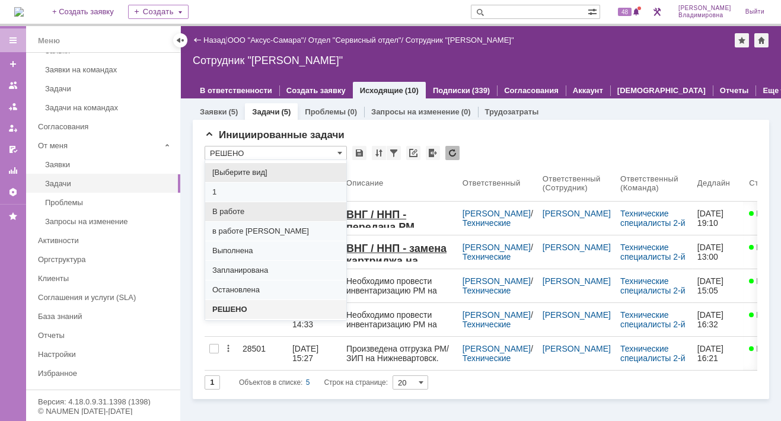
click at [230, 205] on div "В работе" at bounding box center [275, 211] width 141 height 19
type input "В работе"
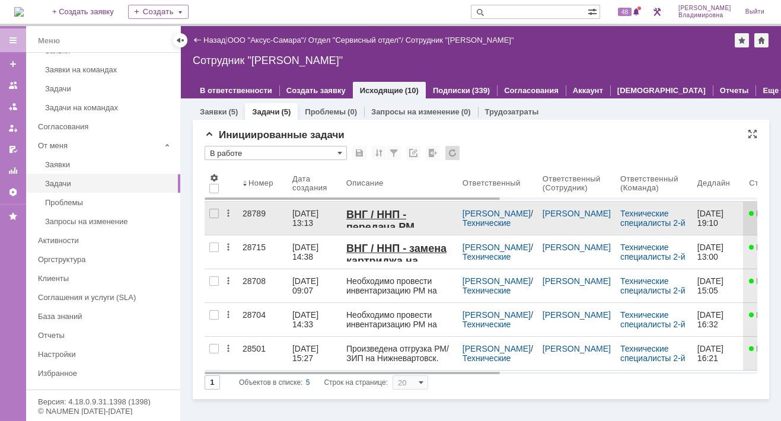
type input "100"
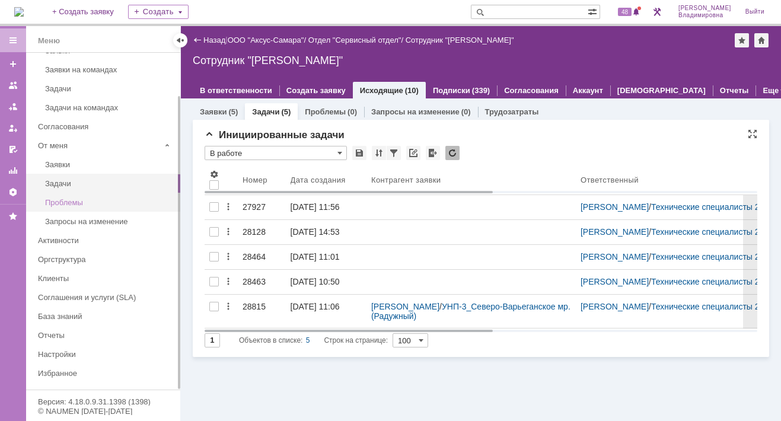
type input "В работе"
click at [77, 184] on div "Задачи" at bounding box center [109, 183] width 128 height 9
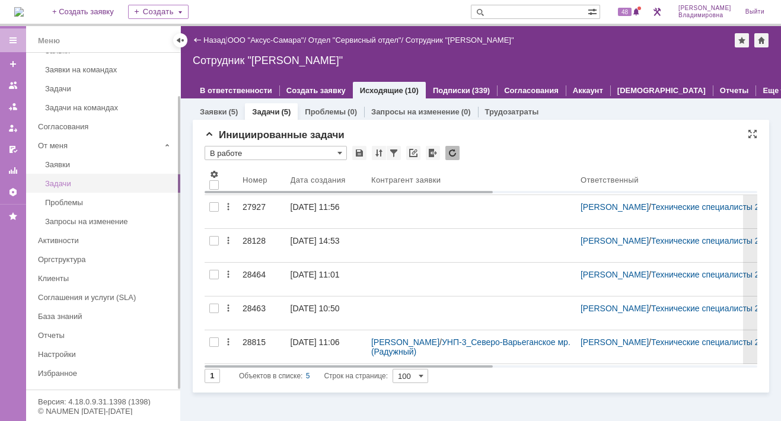
click at [81, 180] on div "Задачи" at bounding box center [109, 183] width 128 height 9
click at [52, 141] on div "От меня" at bounding box center [99, 145] width 122 height 9
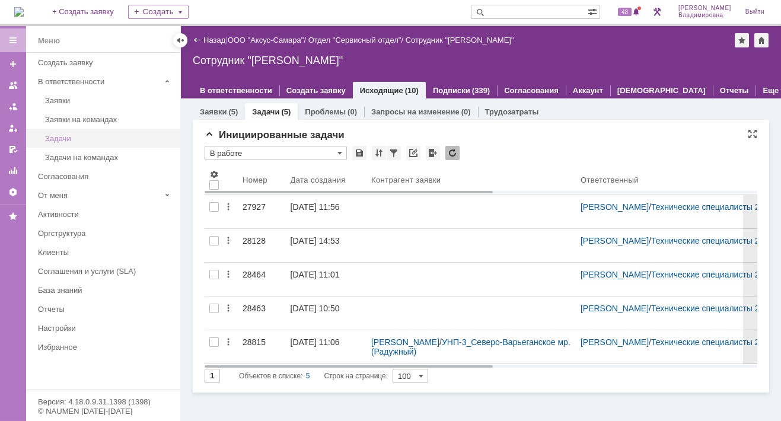
click at [146, 130] on link "Задачи" at bounding box center [109, 138] width 138 height 18
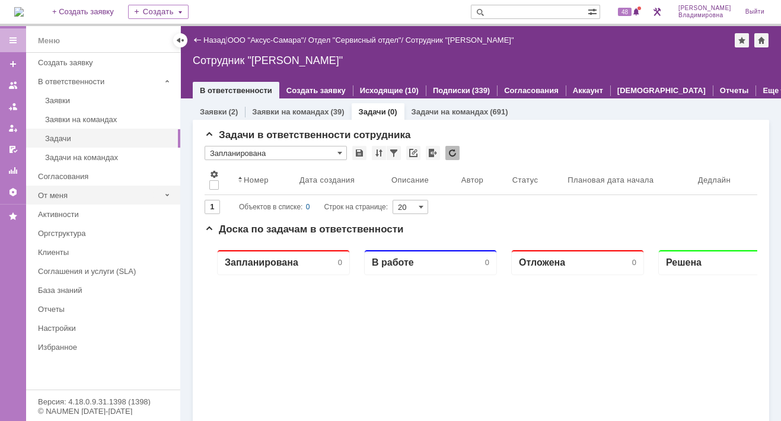
click at [58, 191] on div "От меня" at bounding box center [99, 195] width 122 height 9
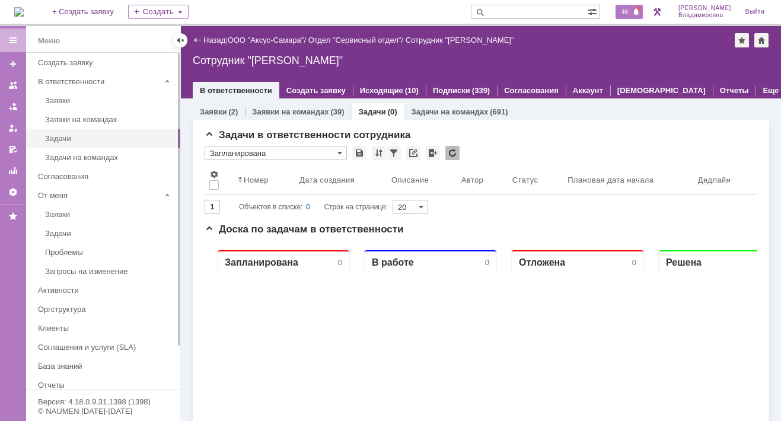
click at [632, 9] on span "48" at bounding box center [625, 12] width 14 height 8
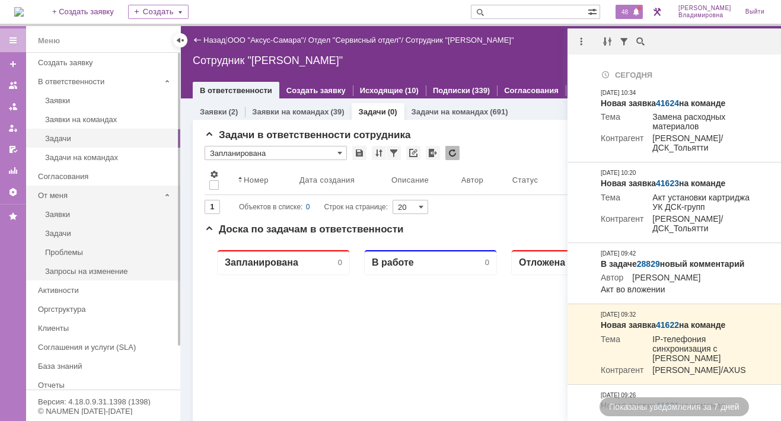
click at [55, 191] on div "От меня" at bounding box center [99, 195] width 122 height 9
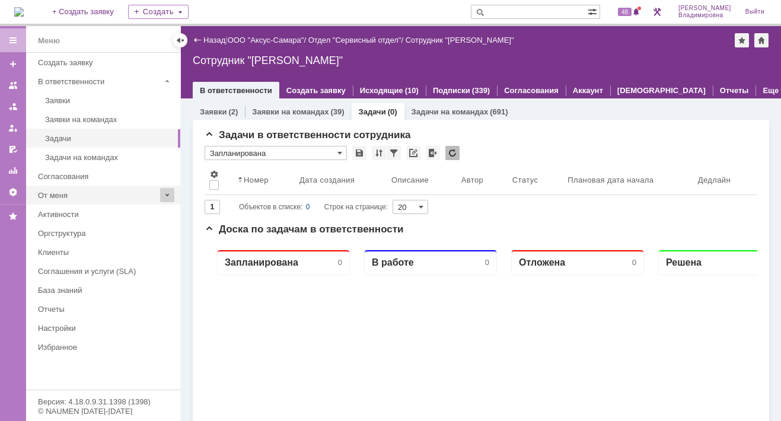
click at [167, 191] on span at bounding box center [167, 195] width 14 height 14
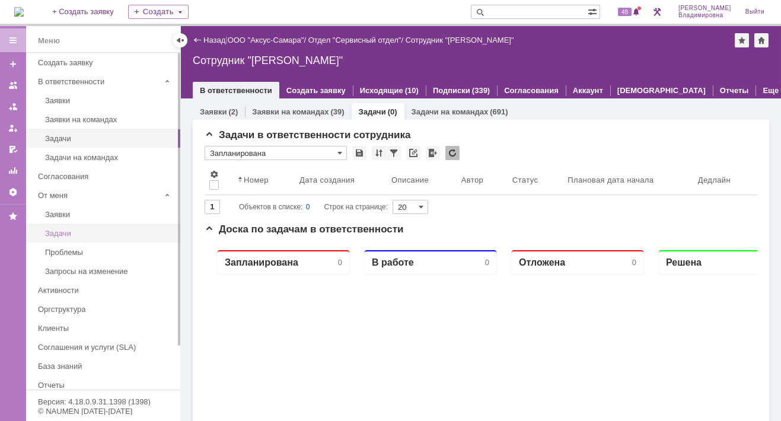
click at [62, 231] on div "Задачи" at bounding box center [109, 233] width 128 height 9
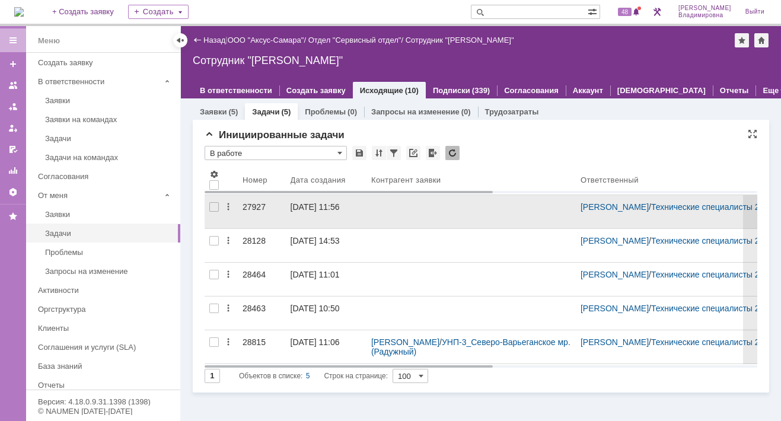
click at [256, 204] on div "27927" at bounding box center [262, 206] width 39 height 9
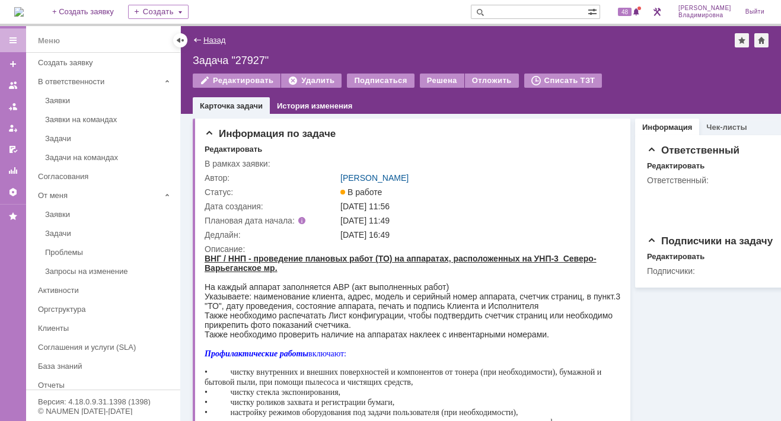
click at [210, 40] on link "Назад" at bounding box center [214, 40] width 22 height 9
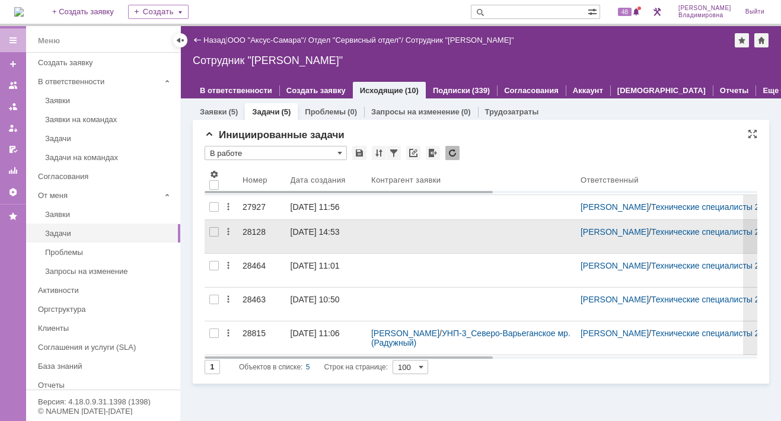
click at [253, 235] on div "28128" at bounding box center [262, 231] width 39 height 9
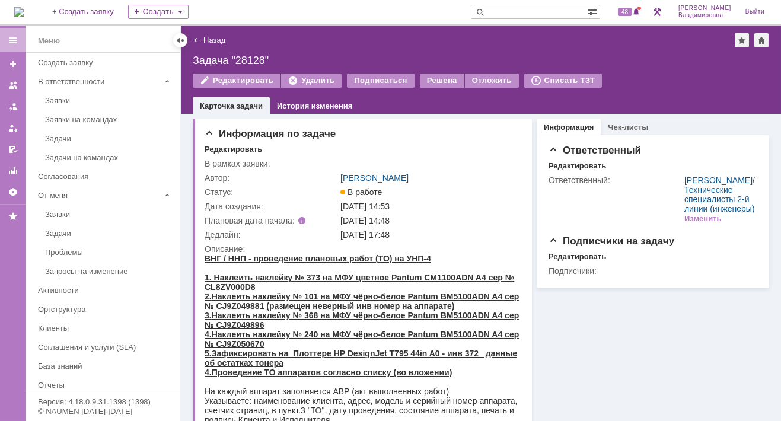
click at [200, 40] on div "Назад" at bounding box center [209, 40] width 33 height 9
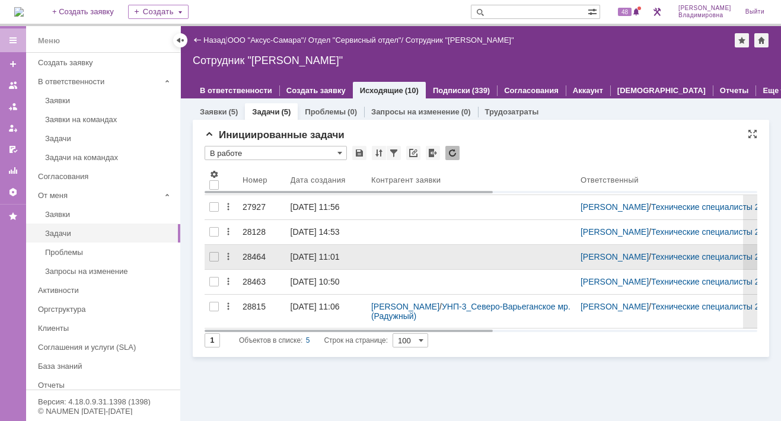
click at [250, 262] on div "28464" at bounding box center [262, 256] width 39 height 9
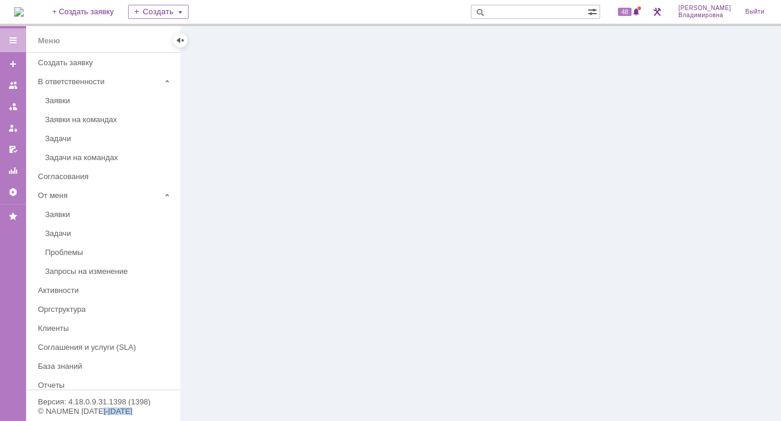
click at [250, 274] on div at bounding box center [481, 223] width 600 height 395
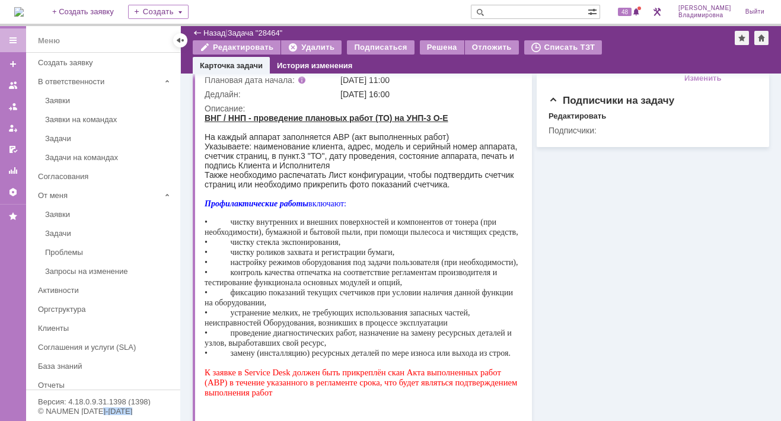
scroll to position [28, 0]
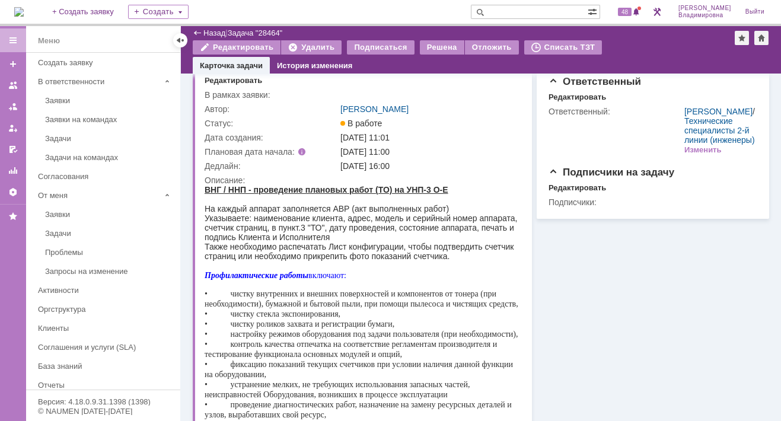
click at [199, 31] on div "Назад" at bounding box center [209, 32] width 33 height 9
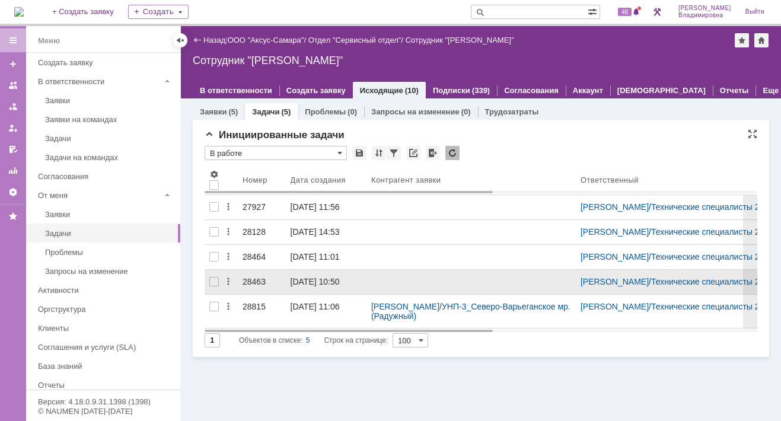
click at [257, 286] on div "28463" at bounding box center [262, 281] width 39 height 9
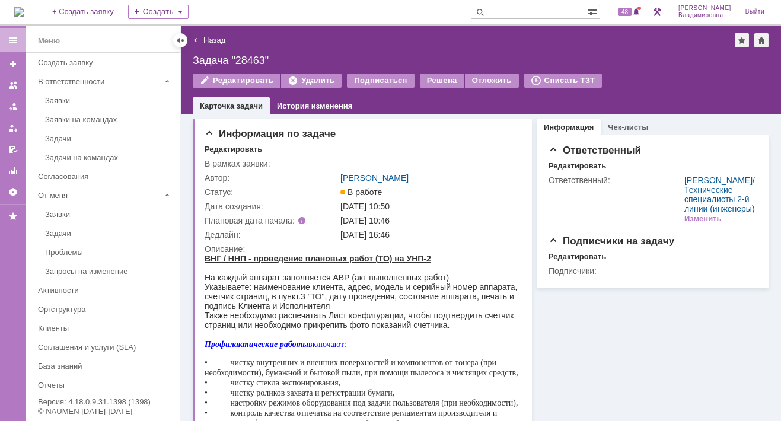
click at [202, 36] on div "Назад" at bounding box center [209, 40] width 33 height 9
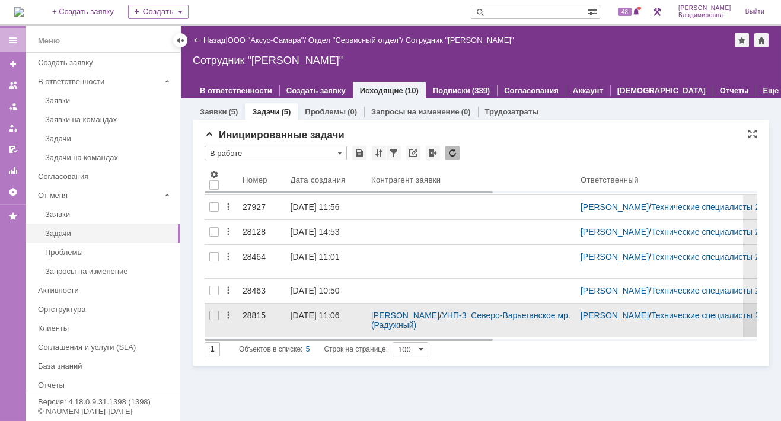
click at [253, 320] on div "28815" at bounding box center [262, 315] width 39 height 9
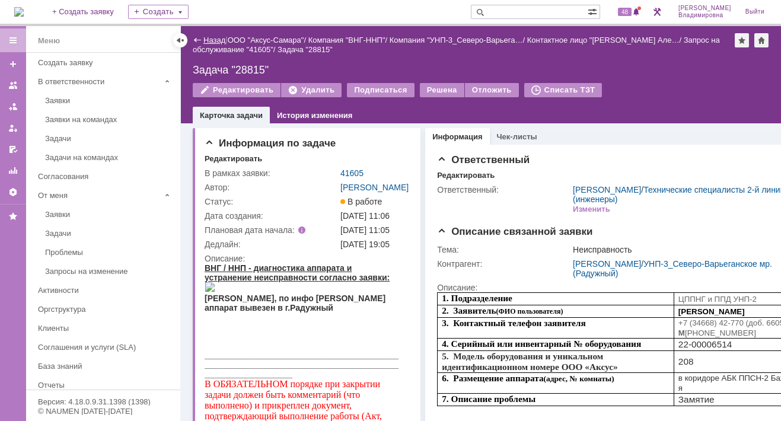
click at [207, 40] on link "Назад" at bounding box center [214, 40] width 22 height 9
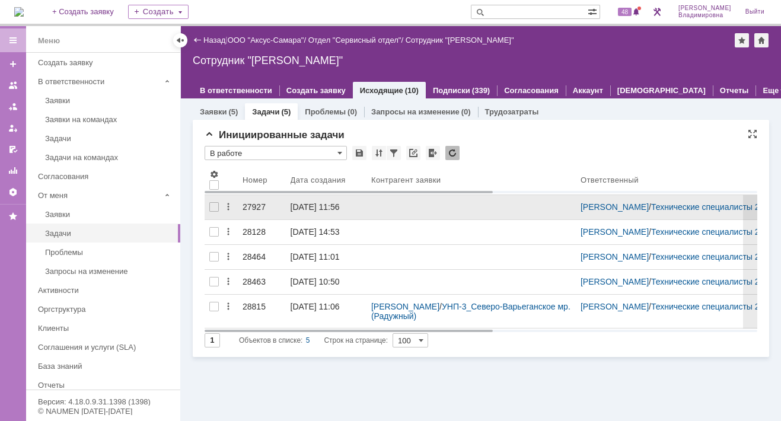
click at [252, 196] on link "27927" at bounding box center [262, 207] width 48 height 24
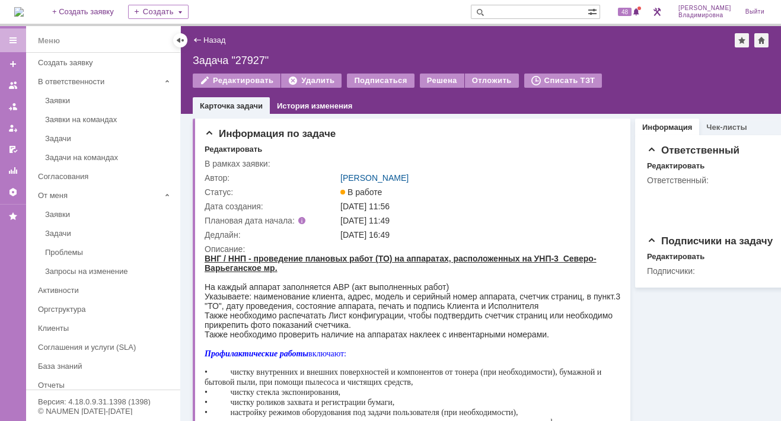
click at [514, 14] on input "text" at bounding box center [529, 12] width 117 height 14
type input "косма"
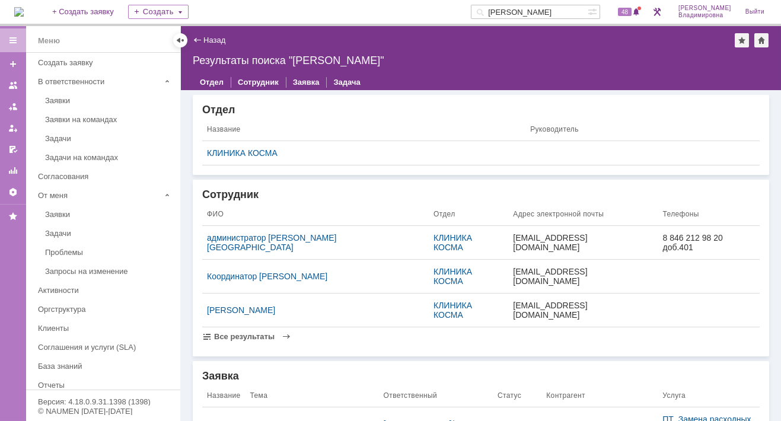
drag, startPoint x: 261, startPoint y: 238, endPoint x: 235, endPoint y: 237, distance: 25.5
click at [235, 237] on div "администратор Косма Новокуйбышевск" at bounding box center [315, 242] width 217 height 19
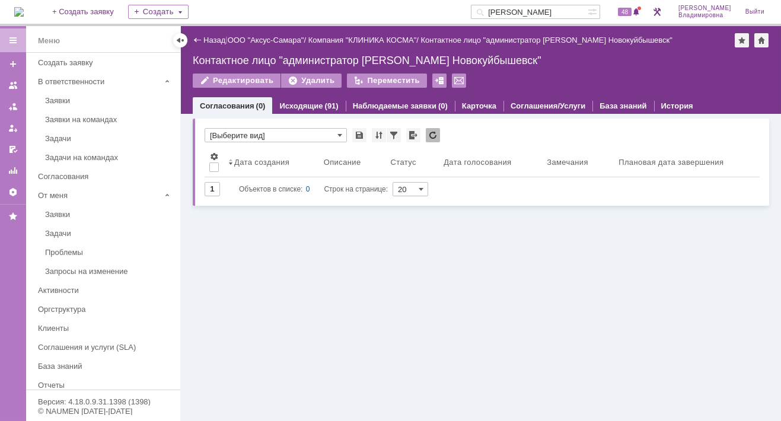
click at [395, 270] on div "Голосования * [Выберите вид] Результаты поиска: Изменить Сбросить Сортировать п…" at bounding box center [481, 267] width 600 height 307
click at [474, 106] on link "Карточка" at bounding box center [479, 105] width 34 height 9
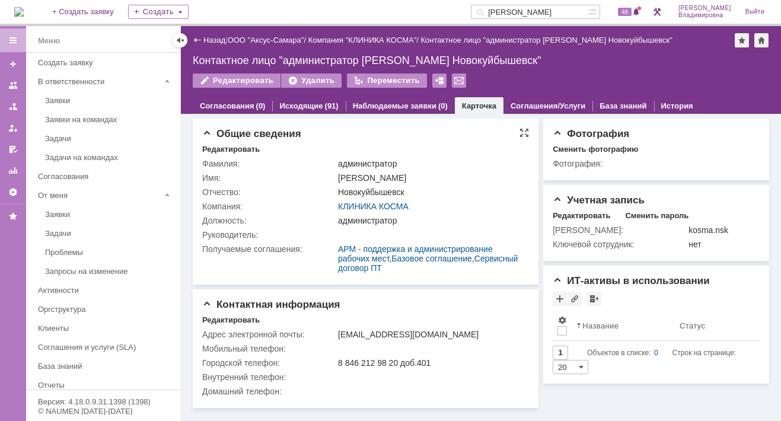
click at [301, 141] on div "Общие сведения Редактировать Фамилия: администратор Имя: Косма Отчество: Новоку…" at bounding box center [366, 202] width 346 height 166
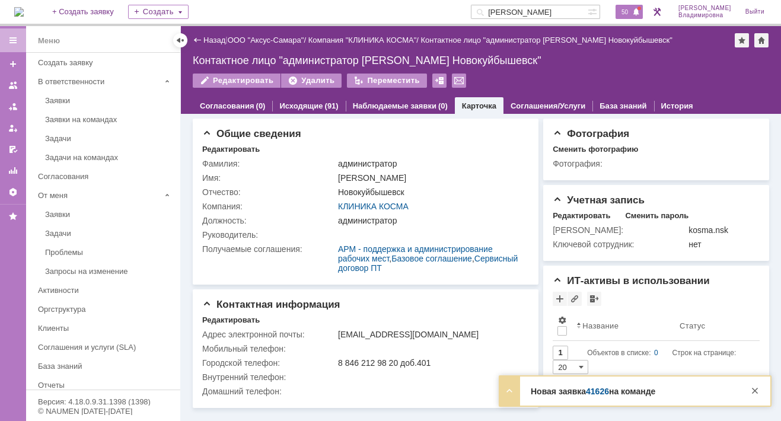
click at [630, 14] on span "50" at bounding box center [625, 12] width 14 height 8
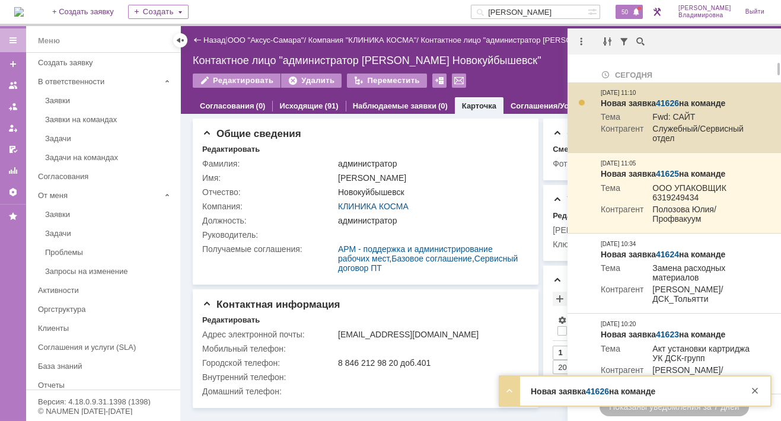
click at [675, 104] on link "41626" at bounding box center [667, 102] width 23 height 9
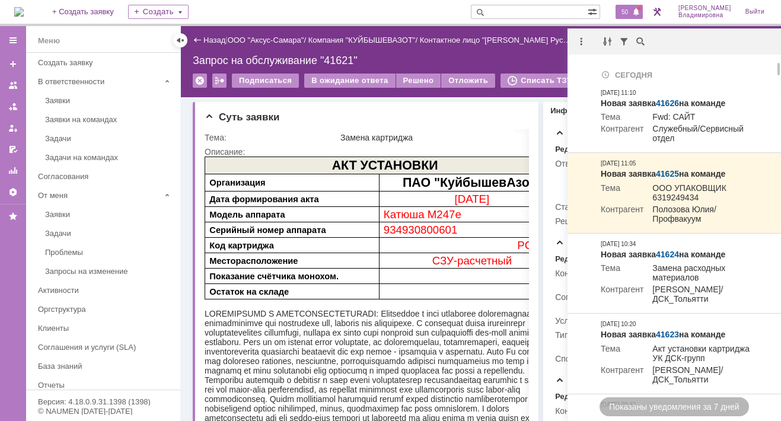
click at [640, 8] on span at bounding box center [636, 12] width 8 height 9
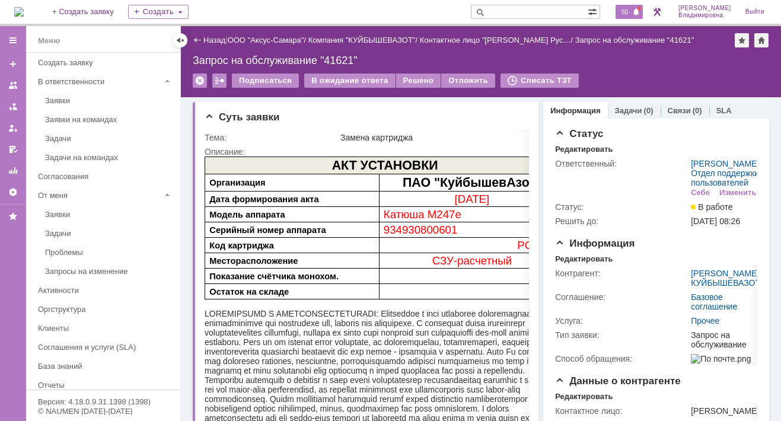
click at [632, 12] on span "50" at bounding box center [625, 12] width 14 height 8
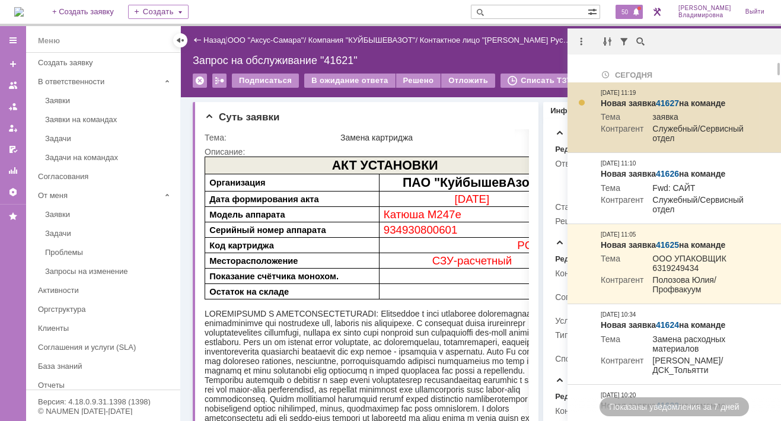
click at [675, 104] on link "41627" at bounding box center [667, 102] width 23 height 9
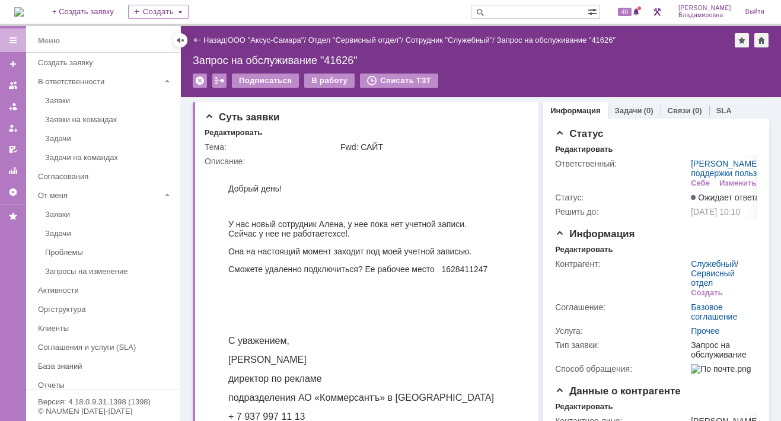
click at [515, 8] on input "text" at bounding box center [529, 12] width 117 height 14
type input "28463"
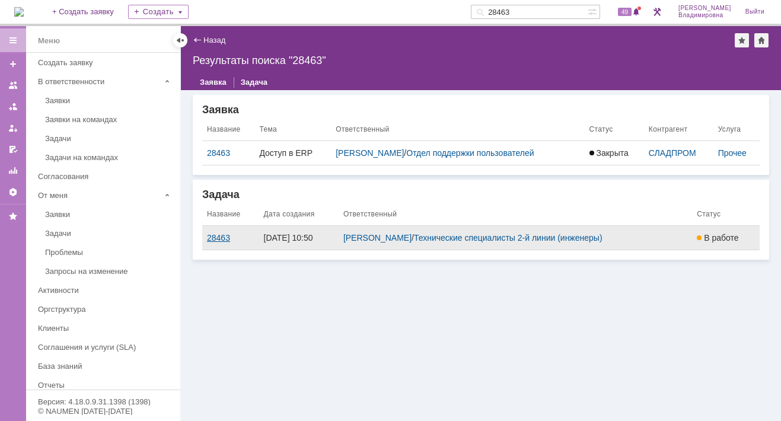
click at [239, 238] on div "28463" at bounding box center [230, 237] width 47 height 9
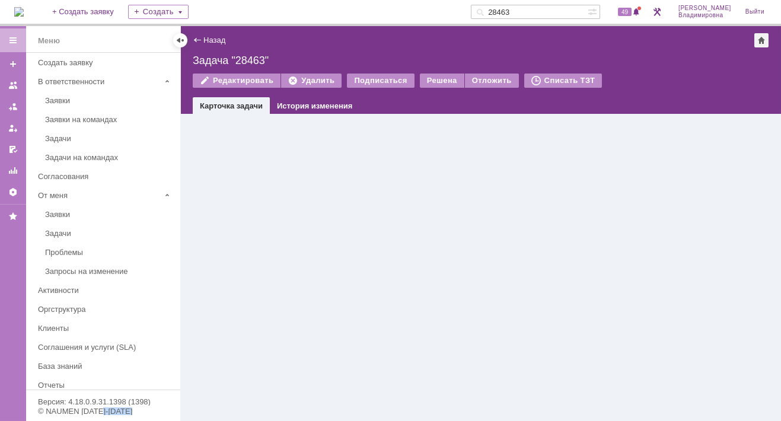
click at [239, 238] on div "Назад | Задача "28463" Задача "28463" Редактировать Удалить Подписаться Решена …" at bounding box center [481, 223] width 600 height 395
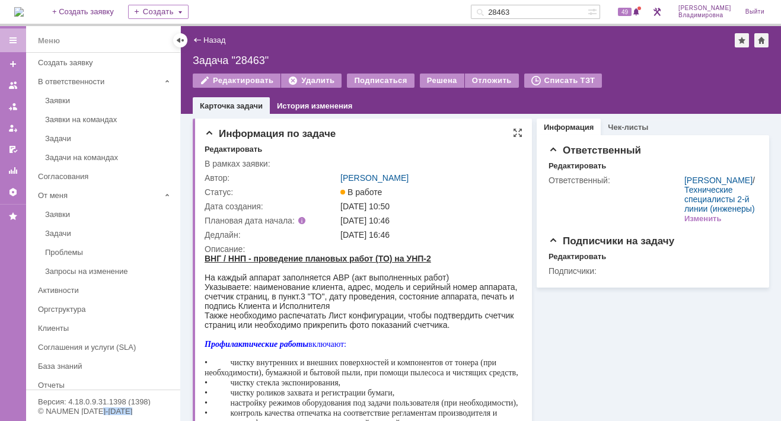
scroll to position [84, 0]
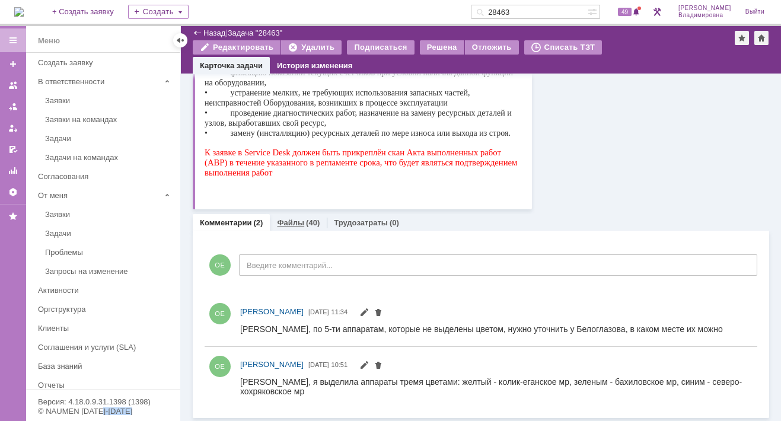
click at [294, 222] on link "Файлы" at bounding box center [290, 222] width 27 height 9
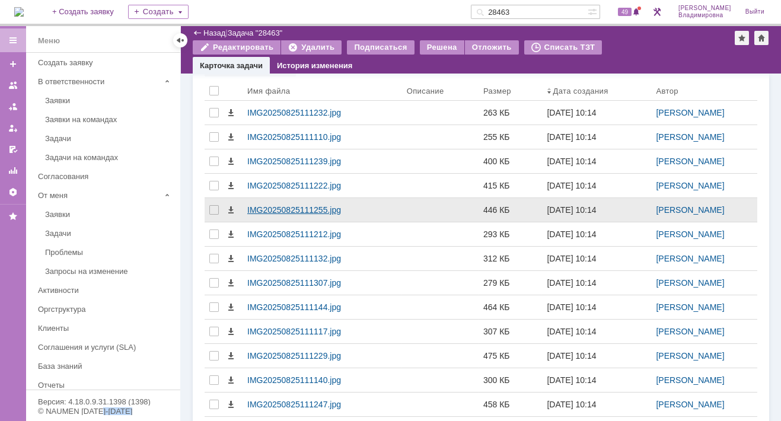
scroll to position [320, 0]
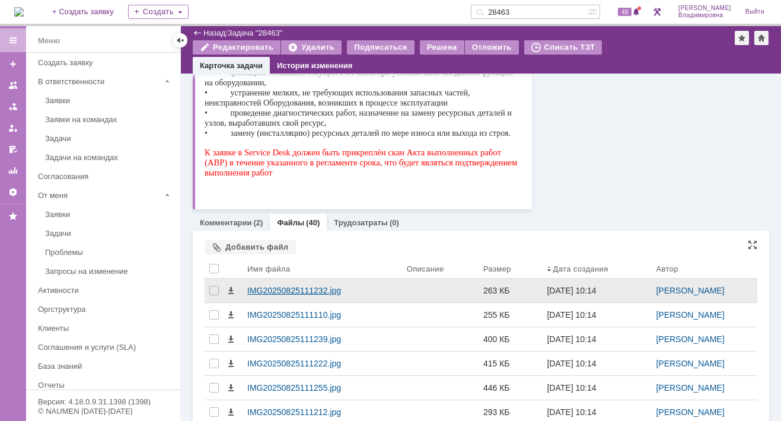
click at [315, 286] on div "IMG20250825111232.jpg" at bounding box center [322, 290] width 150 height 9
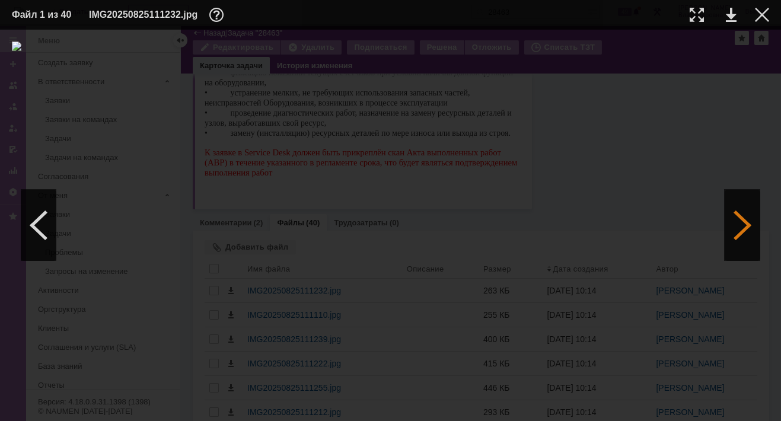
click at [745, 225] on div at bounding box center [743, 225] width 36 height 71
click at [745, 224] on div at bounding box center [743, 225] width 36 height 71
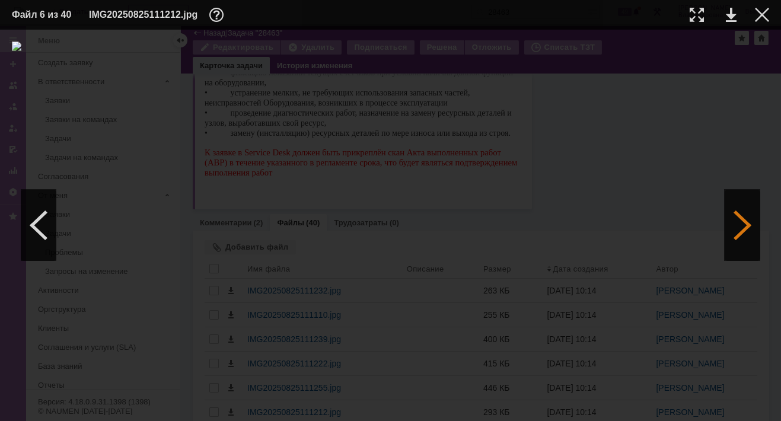
click at [745, 224] on div at bounding box center [743, 225] width 36 height 71
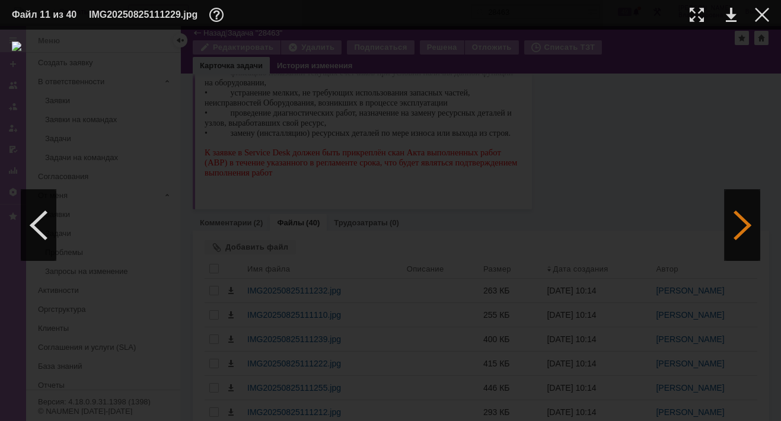
click at [745, 224] on div at bounding box center [743, 225] width 36 height 71
click at [745, 222] on div at bounding box center [743, 225] width 36 height 71
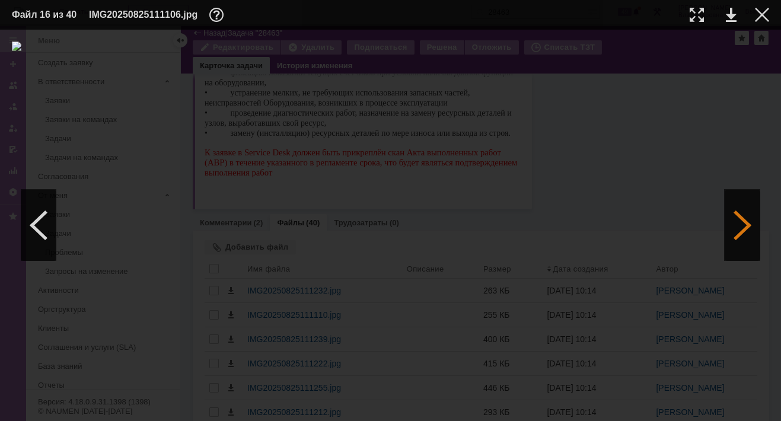
click at [745, 222] on div at bounding box center [743, 225] width 36 height 71
click at [747, 219] on div at bounding box center [743, 225] width 36 height 71
click at [747, 223] on div at bounding box center [743, 225] width 36 height 71
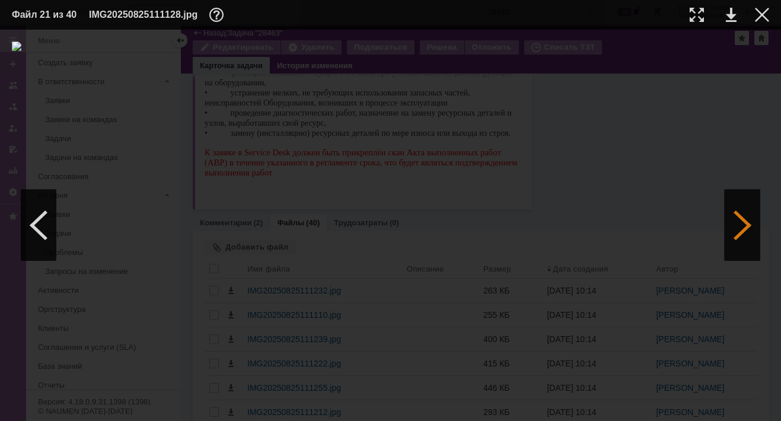
click at [744, 224] on div at bounding box center [743, 225] width 36 height 71
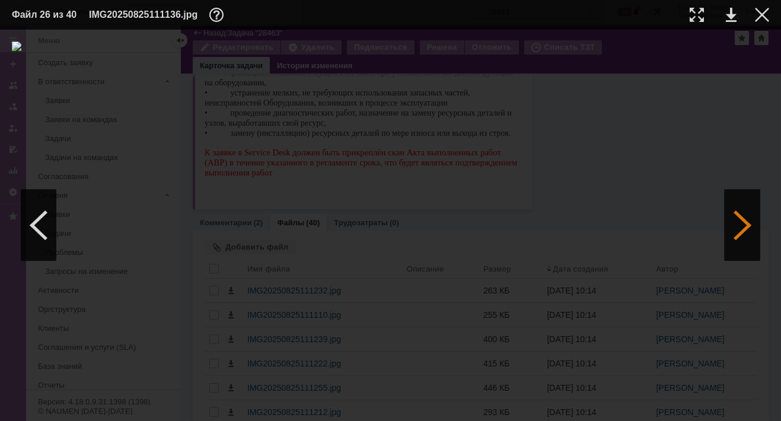
click at [744, 224] on div at bounding box center [743, 225] width 36 height 71
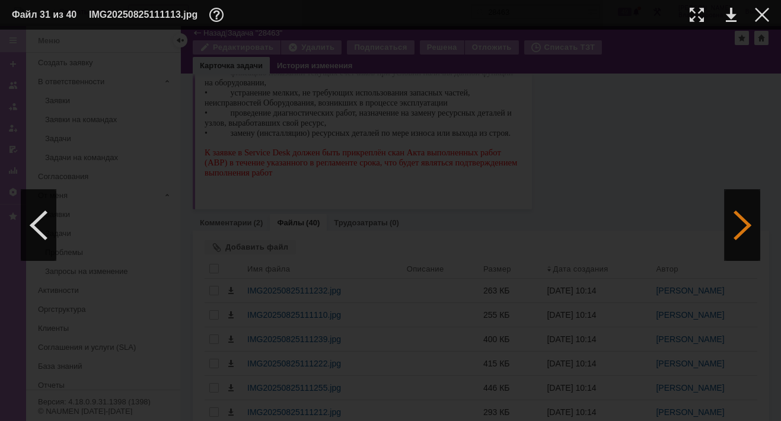
click at [744, 224] on div at bounding box center [743, 225] width 36 height 71
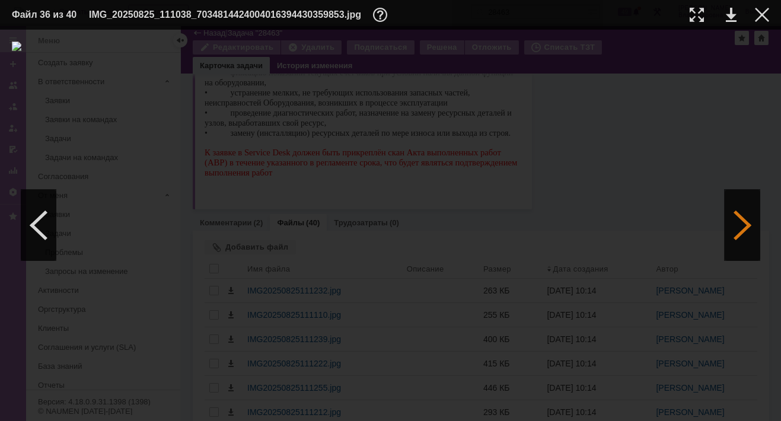
click at [744, 224] on div at bounding box center [743, 225] width 36 height 71
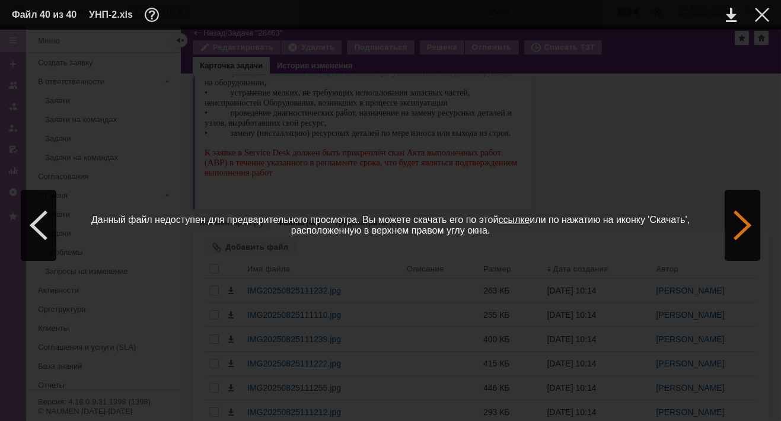
click at [744, 224] on div at bounding box center [743, 225] width 36 height 71
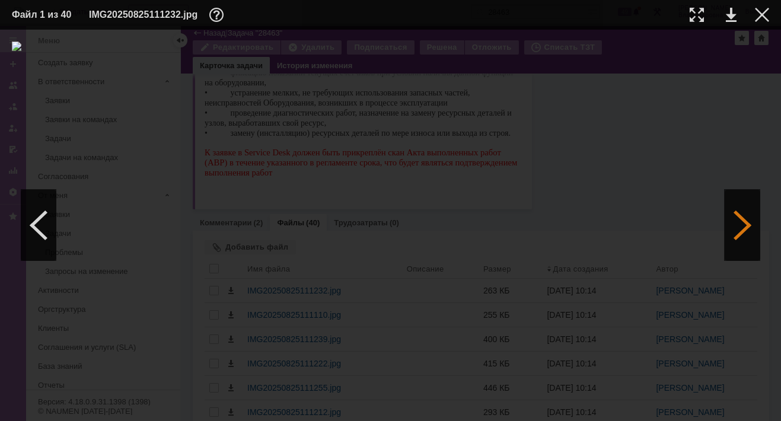
click at [742, 228] on div at bounding box center [743, 225] width 36 height 71
click at [741, 226] on div at bounding box center [743, 225] width 36 height 71
click at [760, 11] on div at bounding box center [762, 15] width 14 height 14
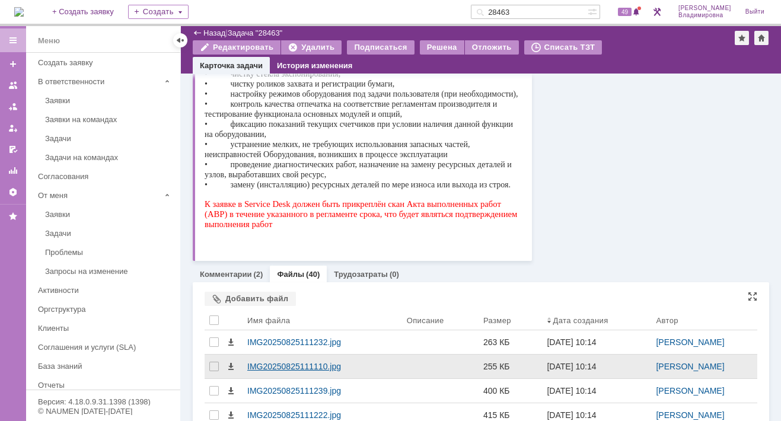
scroll to position [337, 0]
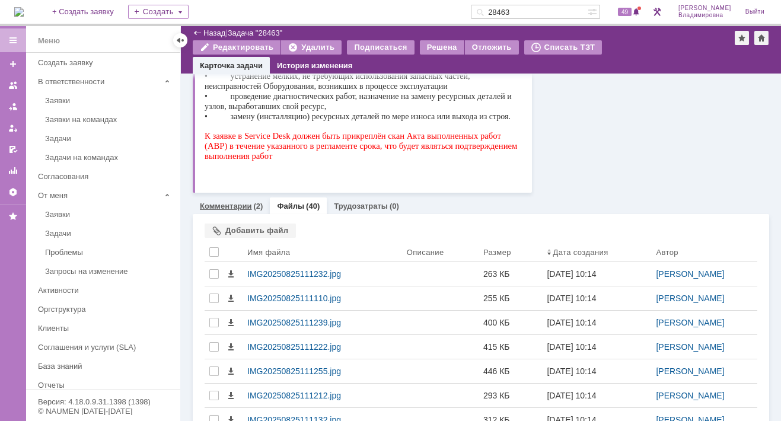
click at [232, 203] on link "Комментарии" at bounding box center [226, 206] width 52 height 9
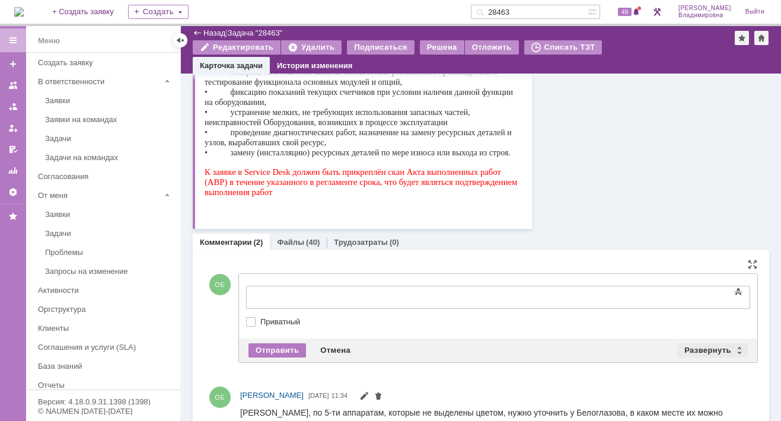
click at [696, 345] on div "Развернуть" at bounding box center [712, 350] width 71 height 14
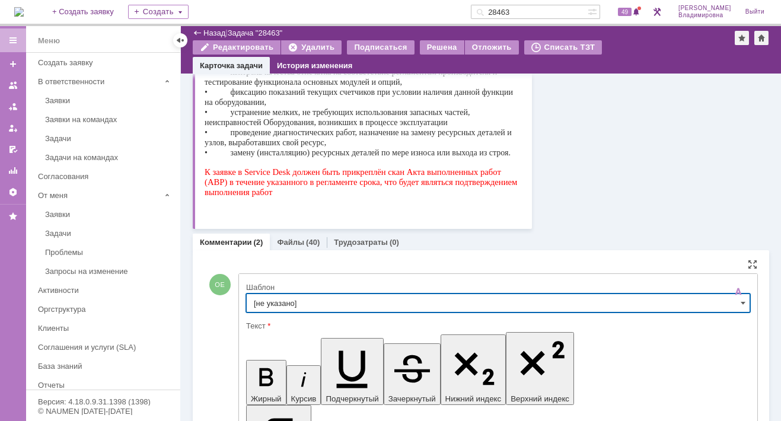
click at [272, 301] on input "[не указано]" at bounding box center [498, 303] width 504 height 19
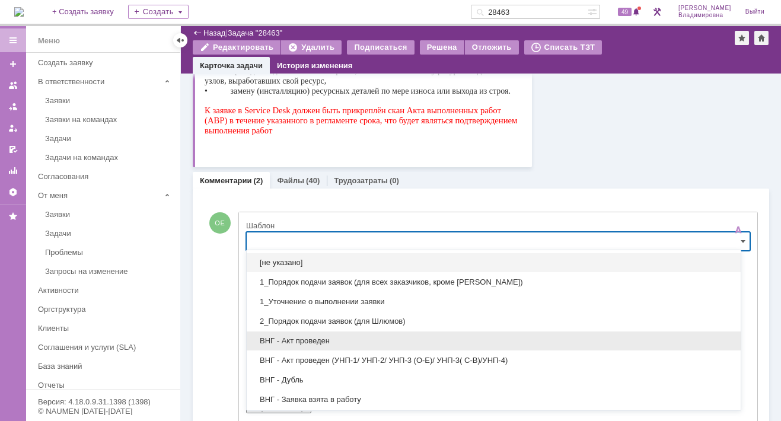
click at [297, 336] on span "ВНГ - Акт проведен" at bounding box center [494, 340] width 480 height 9
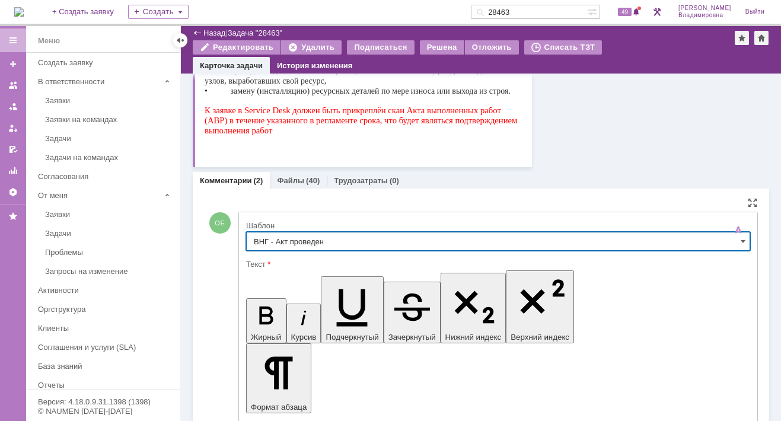
type input "ВНГ - Акт проведен"
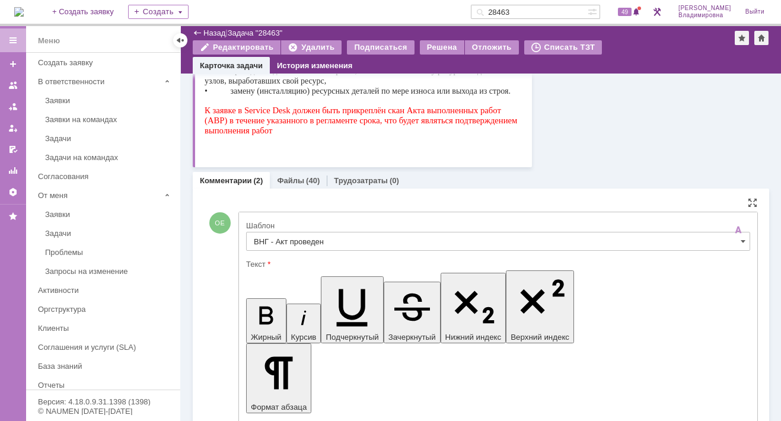
drag, startPoint x: 258, startPoint y: 3373, endPoint x: 540, endPoint y: 3389, distance: 282.2
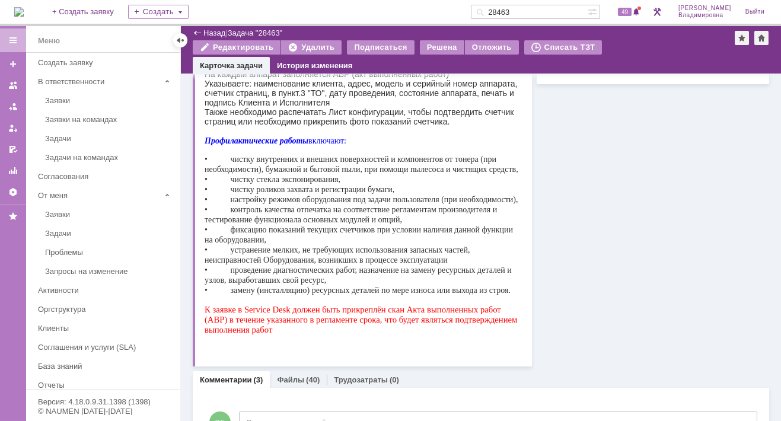
scroll to position [0, 0]
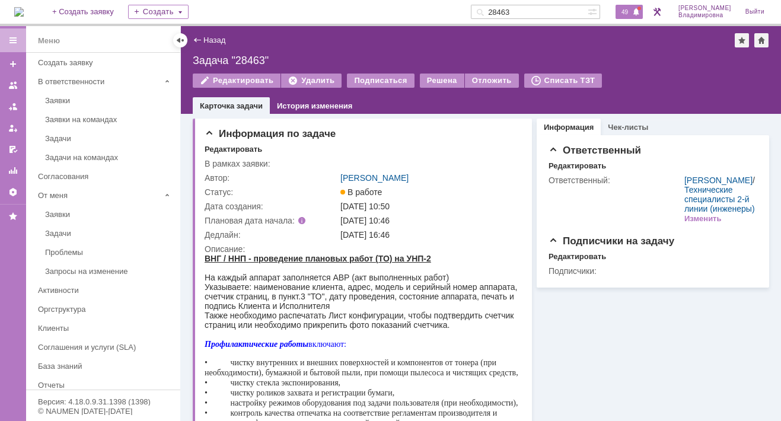
click at [625, 8] on div "49" at bounding box center [629, 12] width 27 height 14
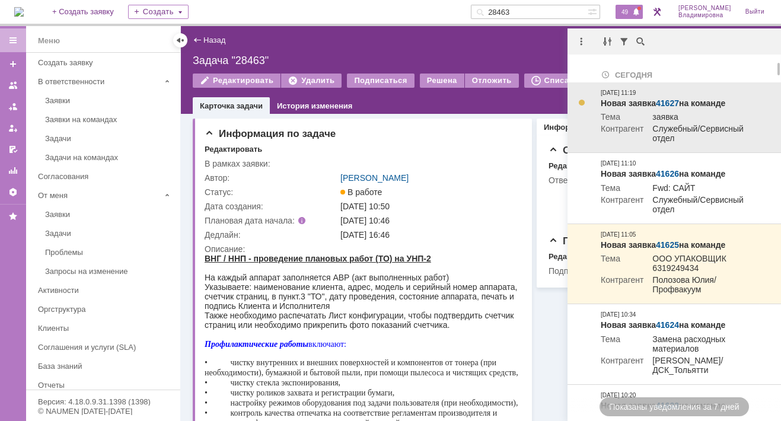
click at [667, 103] on link "41627" at bounding box center [667, 102] width 23 height 9
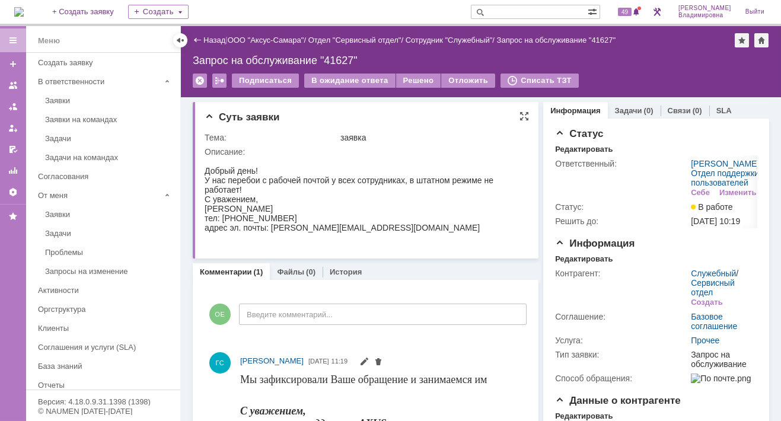
click at [409, 122] on div "Суть заявки" at bounding box center [367, 117] width 324 height 12
